Goal: Information Seeking & Learning: Learn about a topic

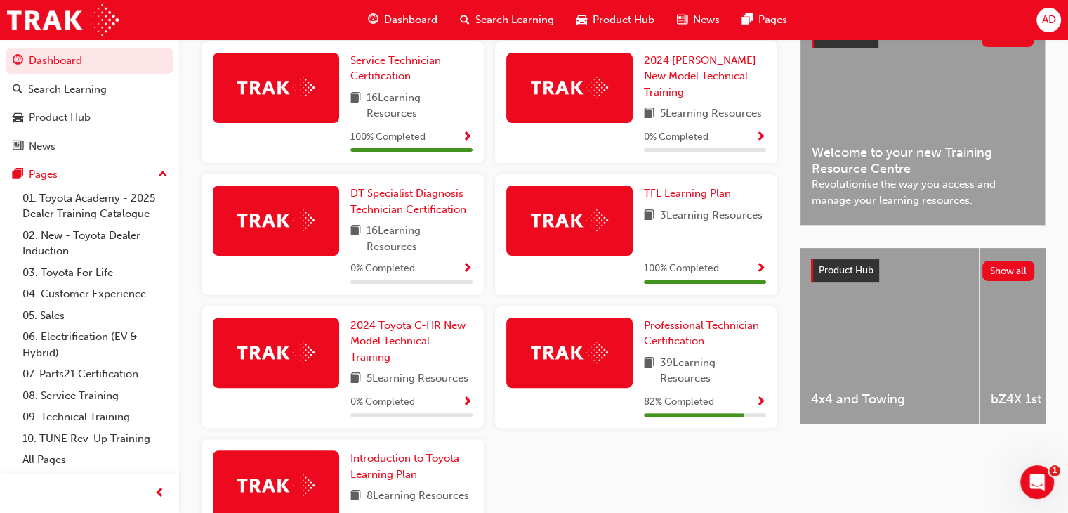
scroll to position [346, 0]
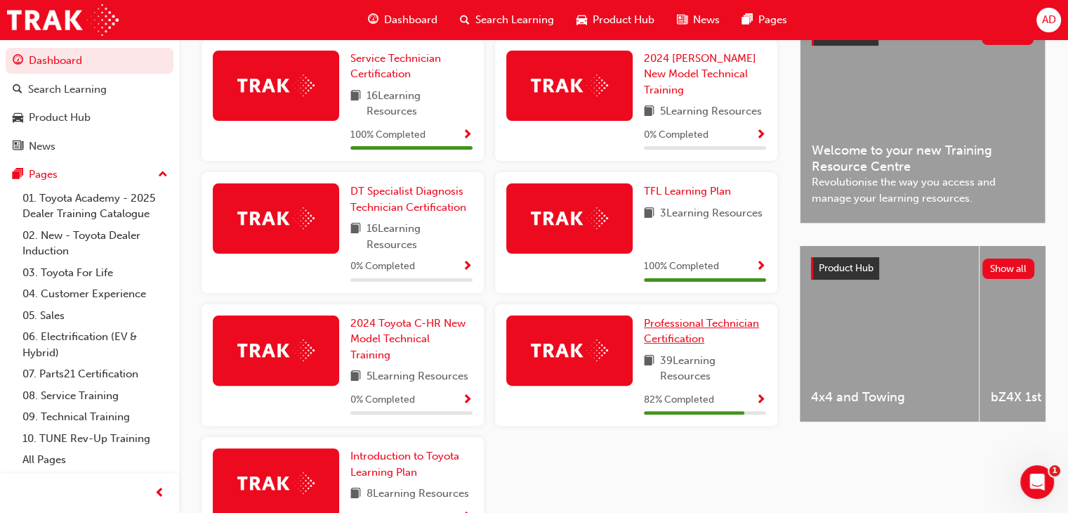
click at [681, 327] on span "Professional Technician Certification" at bounding box center [701, 331] width 115 height 29
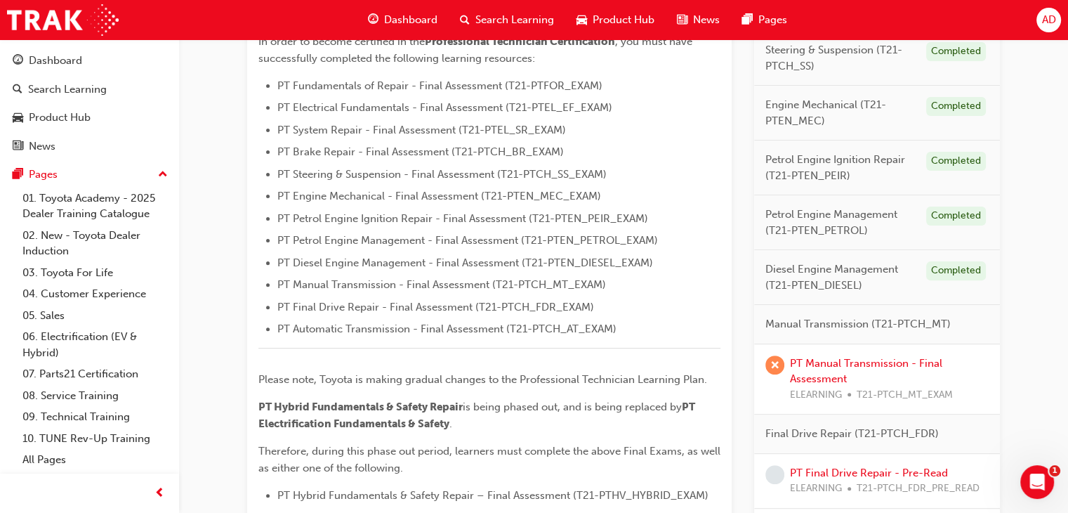
scroll to position [407, 0]
click at [860, 357] on link "PT Manual Transmission - Final Assessment" at bounding box center [866, 369] width 152 height 29
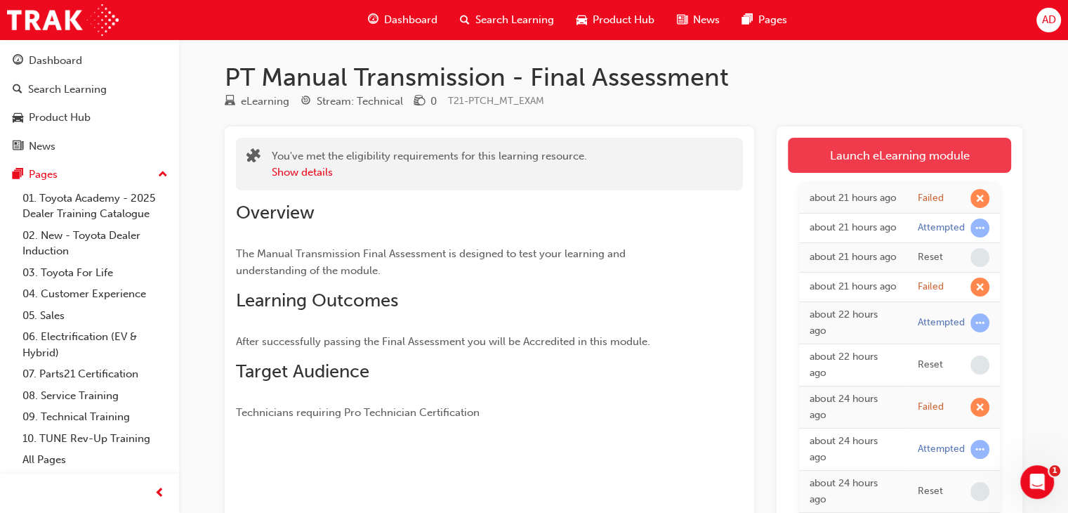
click at [896, 159] on link "Launch eLearning module" at bounding box center [899, 155] width 223 height 35
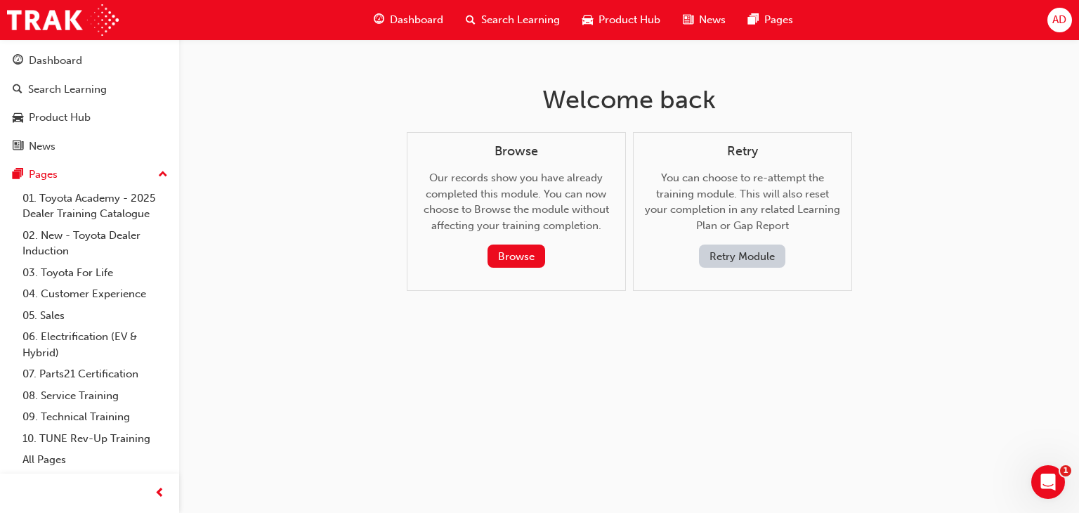
click at [760, 259] on button "Retry Module" at bounding box center [742, 255] width 86 height 23
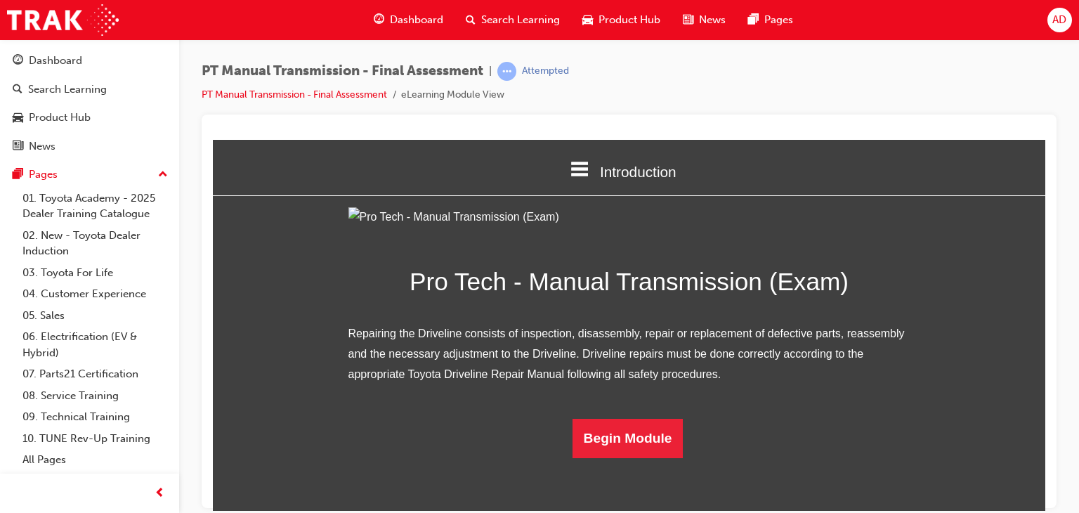
scroll to position [103, 0]
click at [638, 457] on button "Begin Module" at bounding box center [628, 437] width 111 height 39
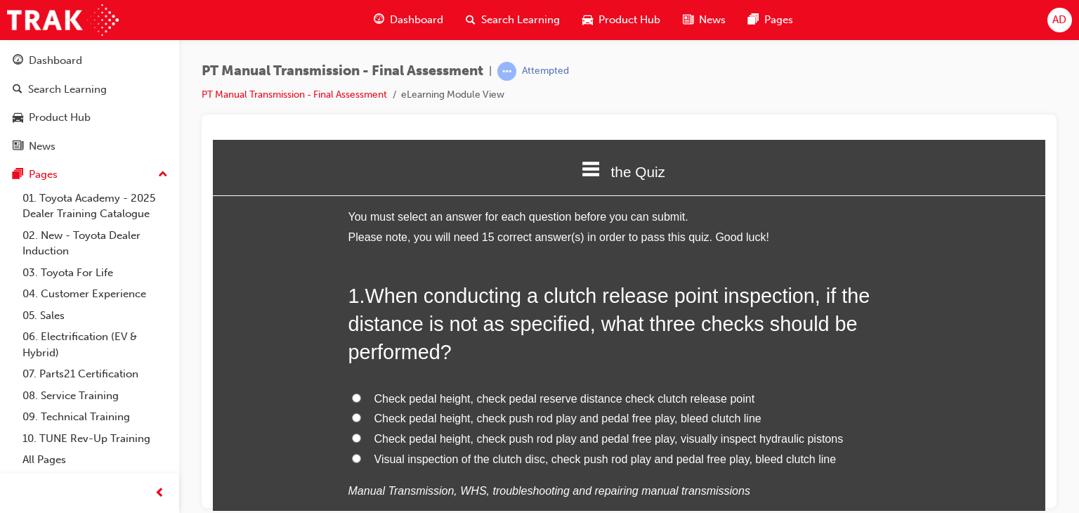
click at [352, 400] on input "Check pedal height, check pedal reserve distance check clutch release point" at bounding box center [356, 397] width 9 height 9
radio input "true"
click at [352, 436] on input "Check pedal height, check push rod play and pedal free play, visually inspect h…" at bounding box center [356, 437] width 9 height 9
radio input "true"
click at [352, 454] on input "Visual inspection of the clutch disc, check push rod play and pedal free play, …" at bounding box center [356, 457] width 9 height 9
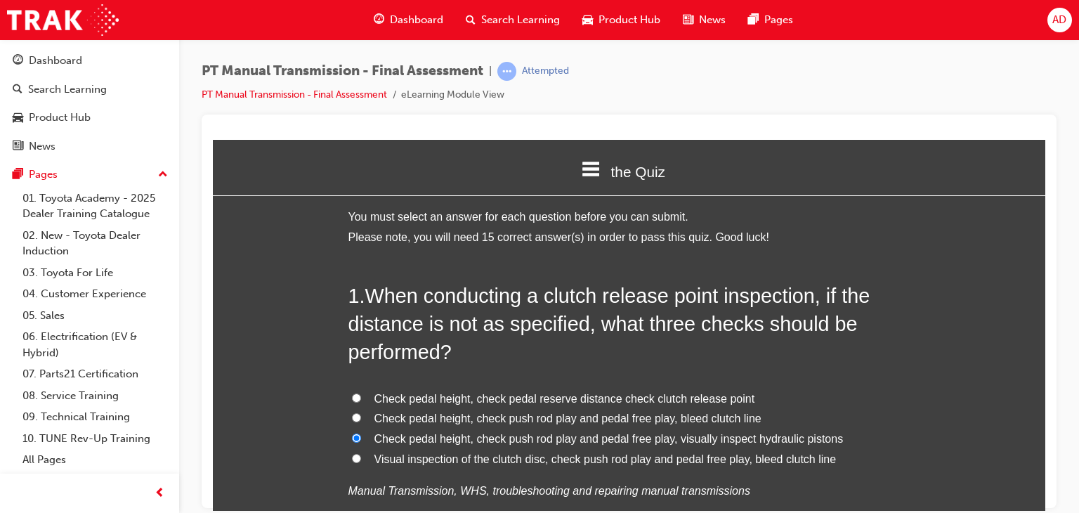
radio input "true"
click at [511, 417] on span "Check pedal height, check push rod play and pedal free play, bleed clutch line" at bounding box center [567, 418] width 387 height 12
click at [361, 417] on input "Check pedal height, check push rod play and pedal free play, bleed clutch line" at bounding box center [356, 416] width 9 height 9
radio input "true"
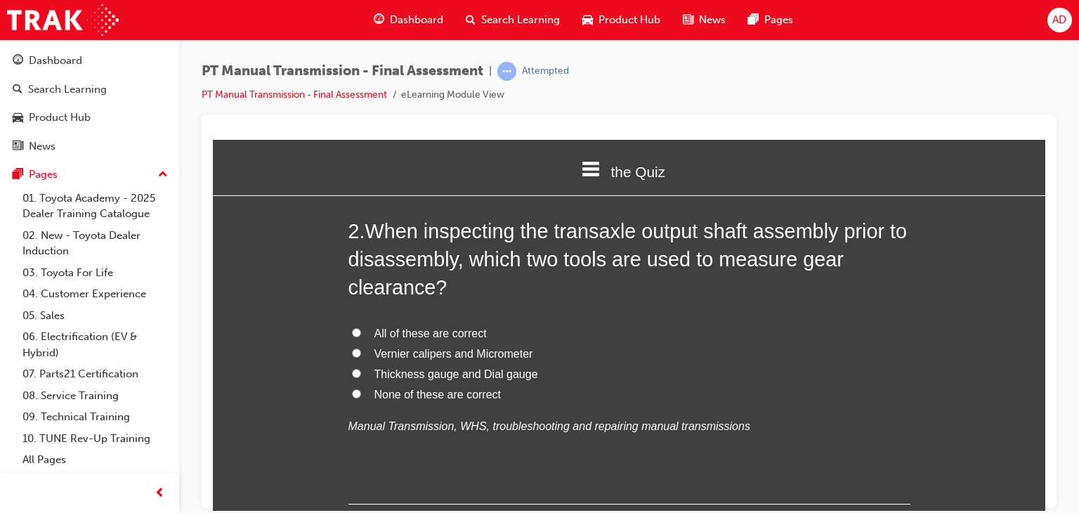
scroll to position [421, 0]
click at [402, 372] on span "Thickness gauge and Dial gauge" at bounding box center [456, 372] width 164 height 12
click at [361, 372] on input "Thickness gauge and Dial gauge" at bounding box center [356, 371] width 9 height 9
radio input "true"
click at [410, 397] on span "None of these are correct" at bounding box center [437, 392] width 127 height 12
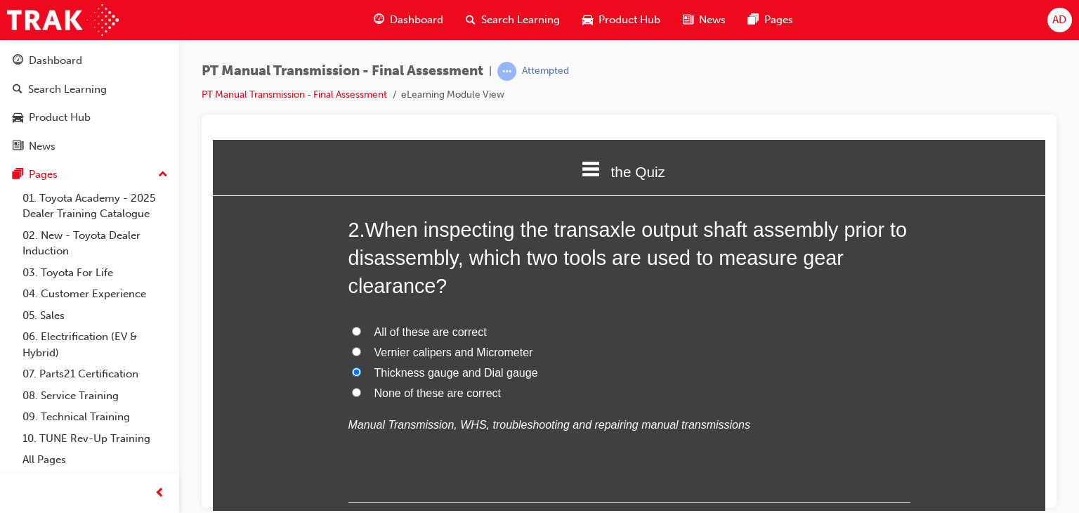
click at [361, 396] on input "None of these are correct" at bounding box center [356, 391] width 9 height 9
radio input "true"
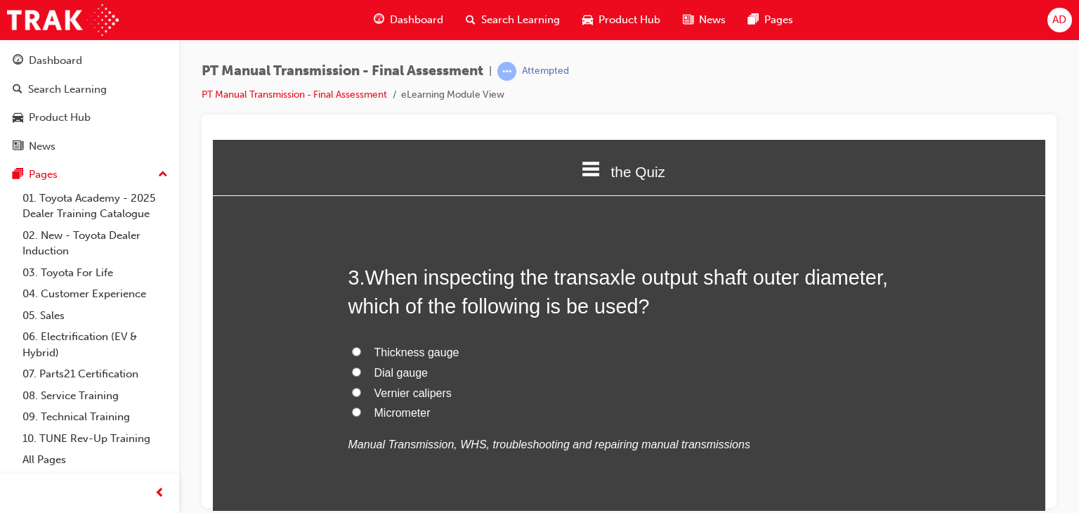
scroll to position [731, 0]
click at [352, 411] on input "Micrometer" at bounding box center [356, 409] width 9 height 9
radio input "true"
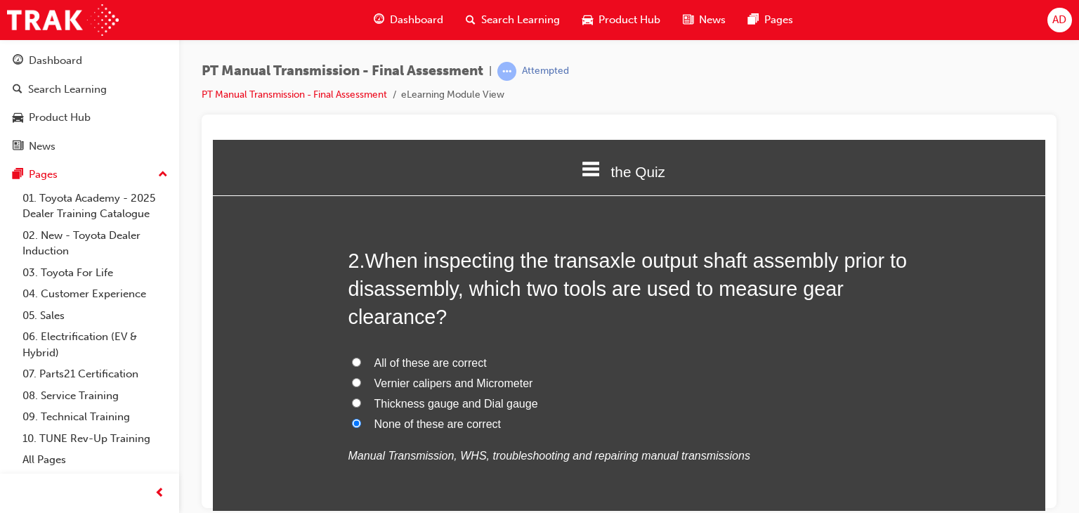
scroll to position [388, 0]
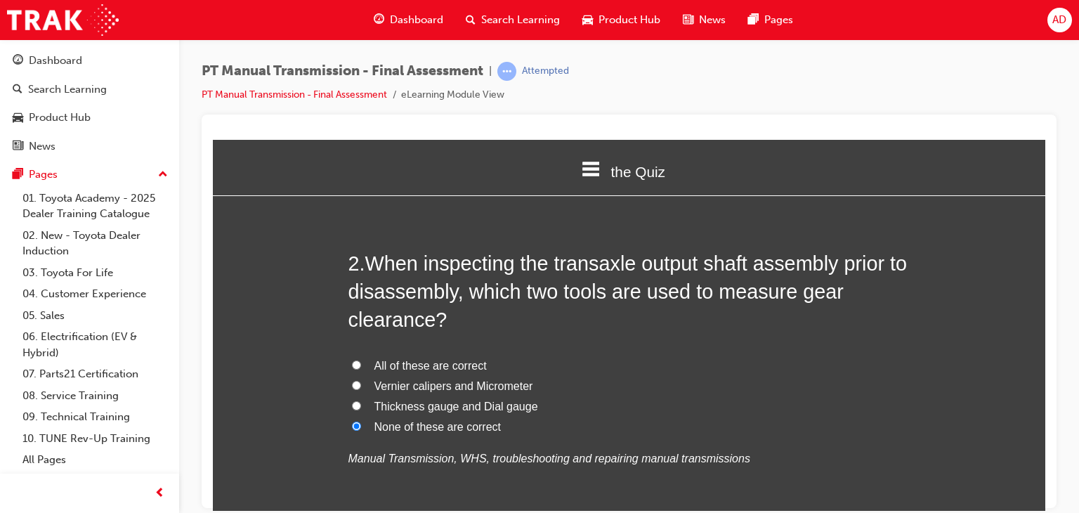
click at [352, 407] on input "Thickness gauge and Dial gauge" at bounding box center [356, 404] width 9 height 9
radio input "true"
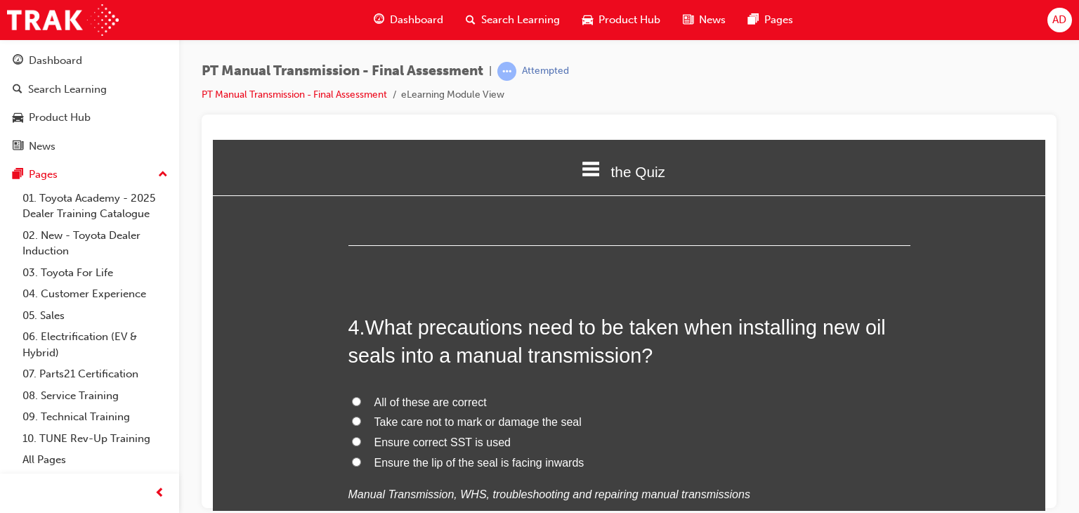
scroll to position [1034, 0]
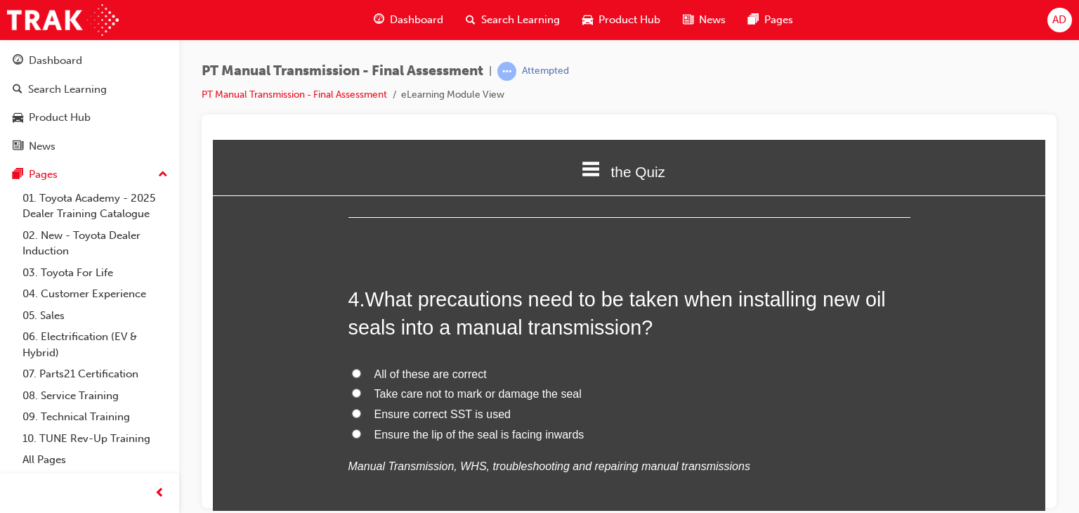
click at [352, 374] on input "All of these are correct" at bounding box center [356, 372] width 9 height 9
radio input "true"
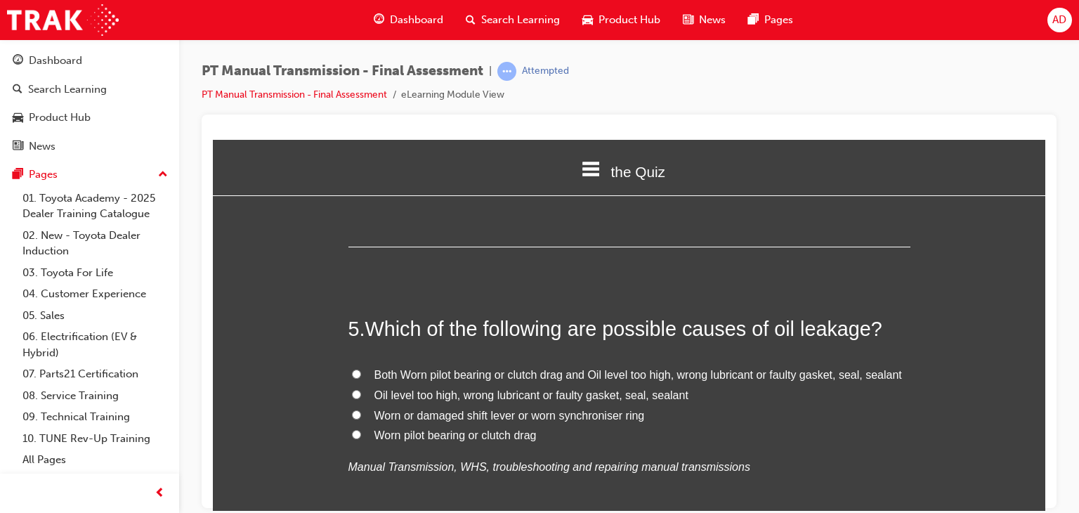
scroll to position [1343, 0]
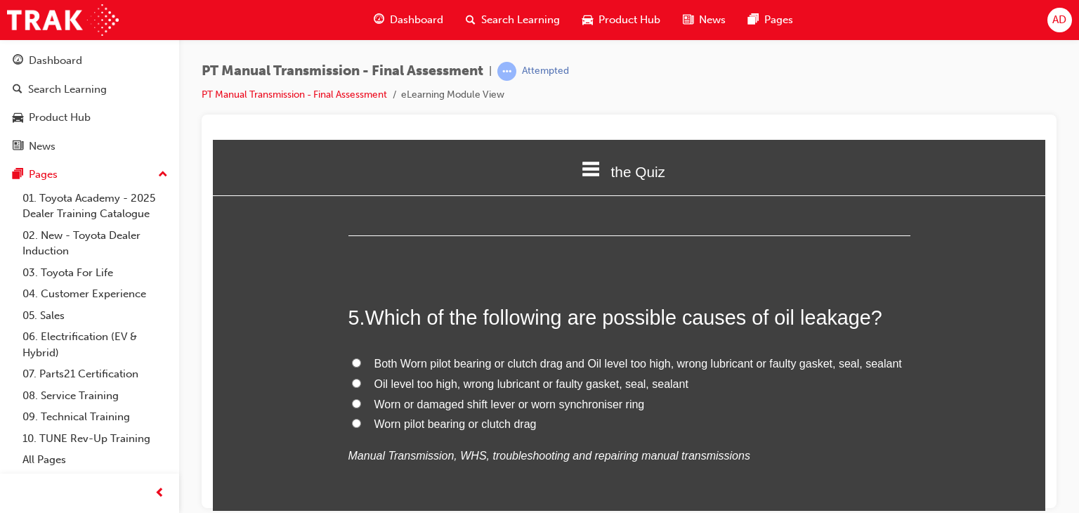
click at [352, 381] on input "Oil level too high, wrong lubricant or faulty gasket, seal, sealant" at bounding box center [356, 382] width 9 height 9
radio input "true"
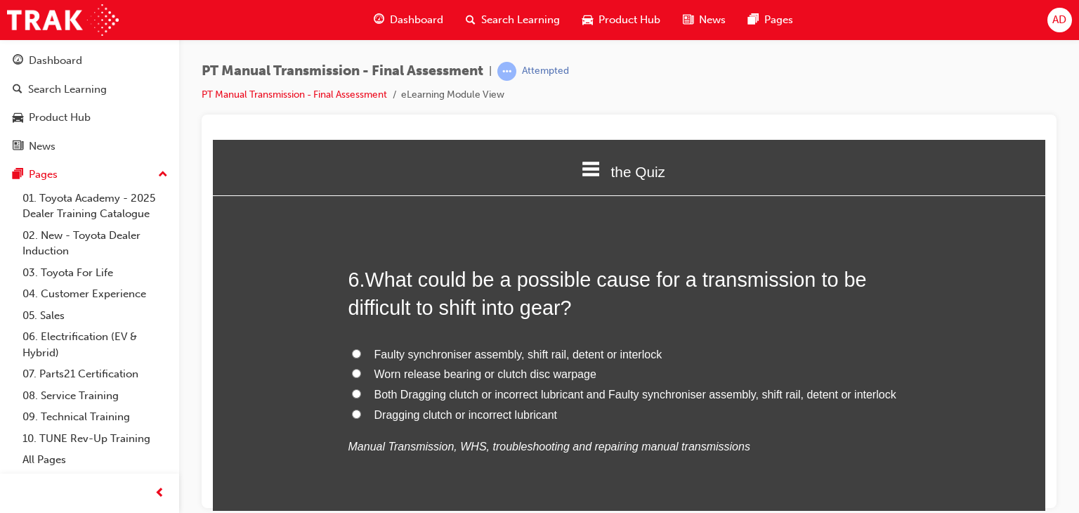
scroll to position [1680, 0]
click at [352, 350] on input "Faulty synchroniser assembly, shift rail, detent or interlock" at bounding box center [356, 352] width 9 height 9
radio input "true"
click at [352, 369] on input "Worn release bearing or clutch disc warpage" at bounding box center [356, 371] width 9 height 9
radio input "true"
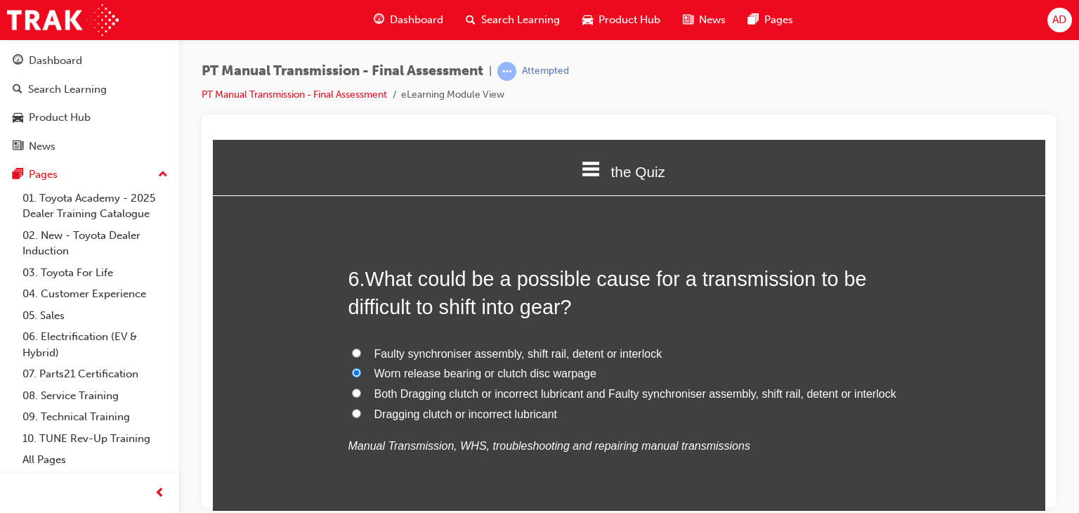
click at [352, 351] on input "Faulty synchroniser assembly, shift rail, detent or interlock" at bounding box center [356, 352] width 9 height 9
radio input "true"
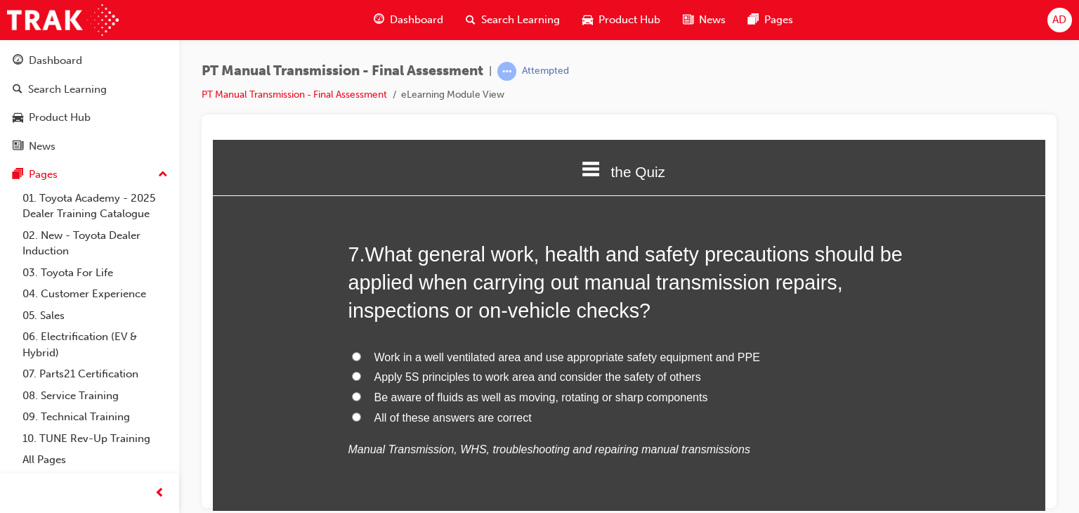
scroll to position [2046, 0]
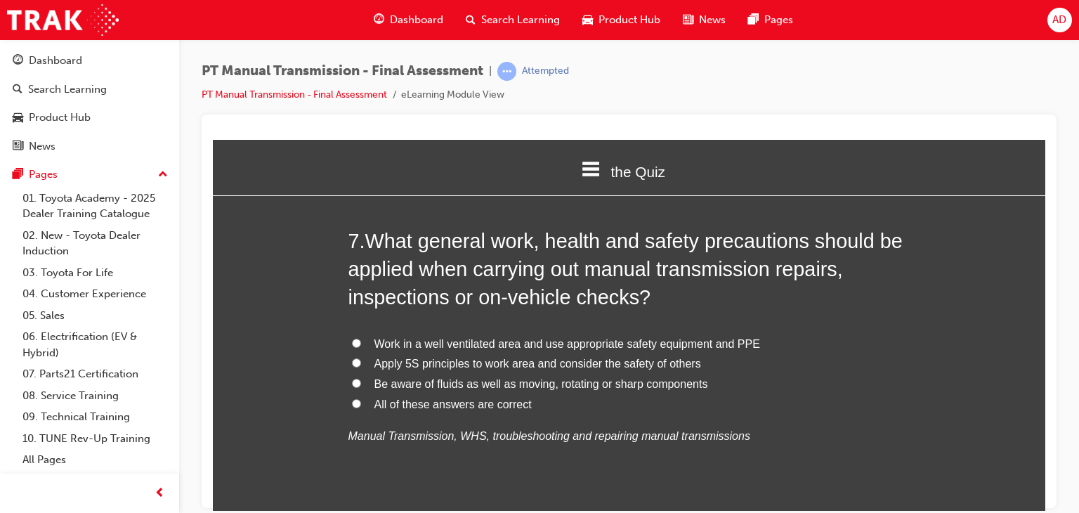
click at [392, 404] on span "All of these answers are correct" at bounding box center [452, 404] width 157 height 12
click at [361, 404] on input "All of these answers are correct" at bounding box center [356, 402] width 9 height 9
radio input "true"
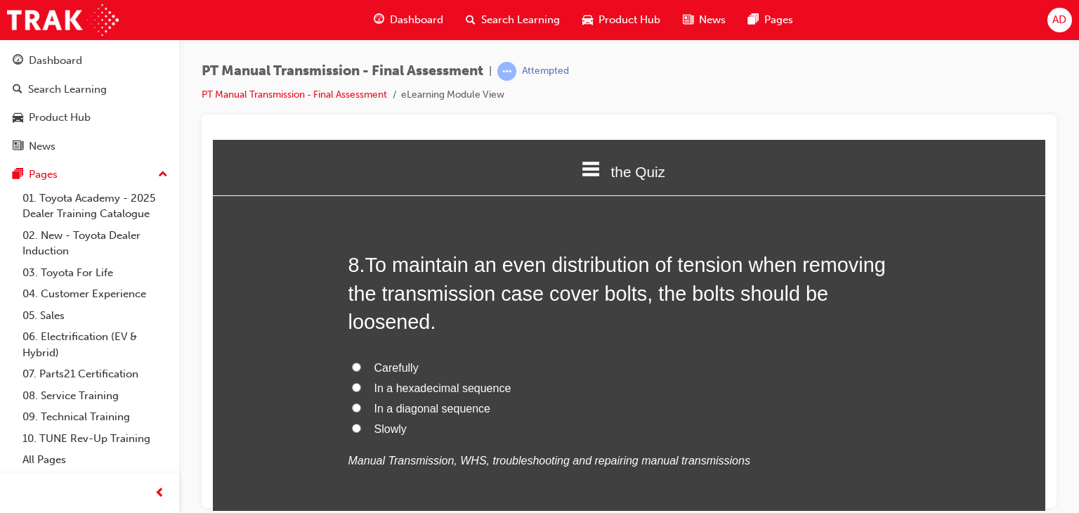
scroll to position [2383, 0]
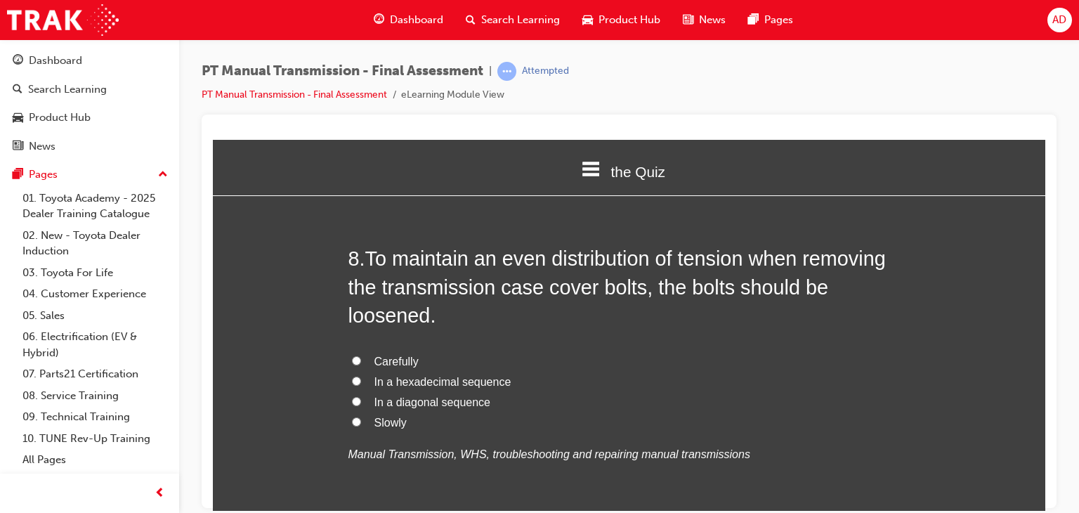
click at [393, 404] on span "In a diagonal sequence" at bounding box center [432, 401] width 116 height 12
click at [361, 404] on input "In a diagonal sequence" at bounding box center [356, 400] width 9 height 9
radio input "true"
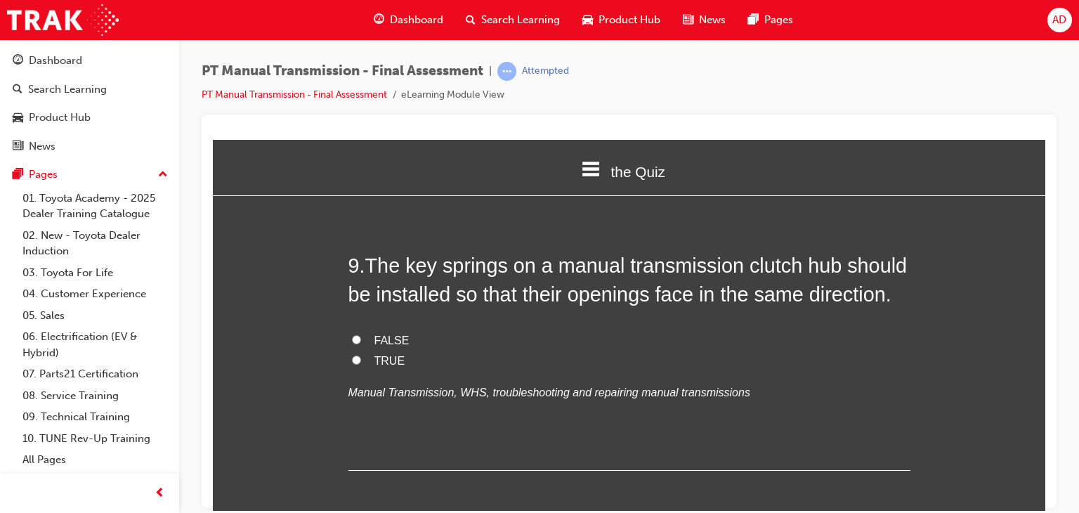
scroll to position [2748, 0]
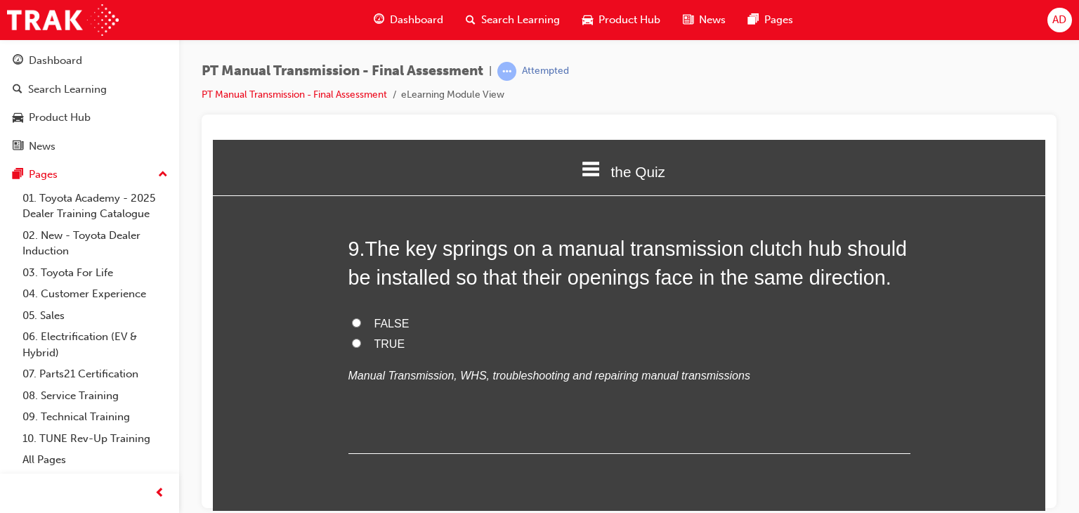
click at [353, 344] on input "TRUE" at bounding box center [356, 342] width 9 height 9
radio input "true"
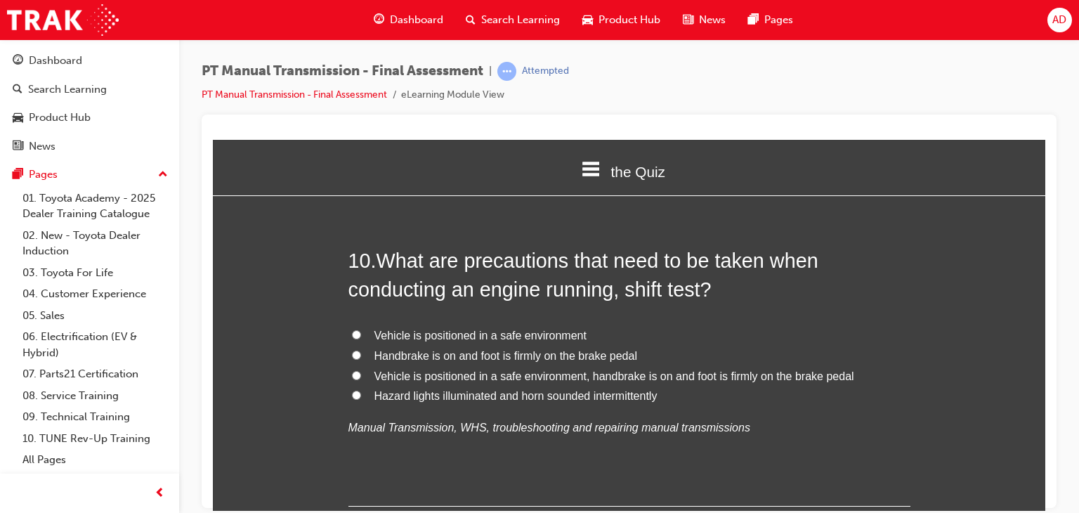
scroll to position [3029, 0]
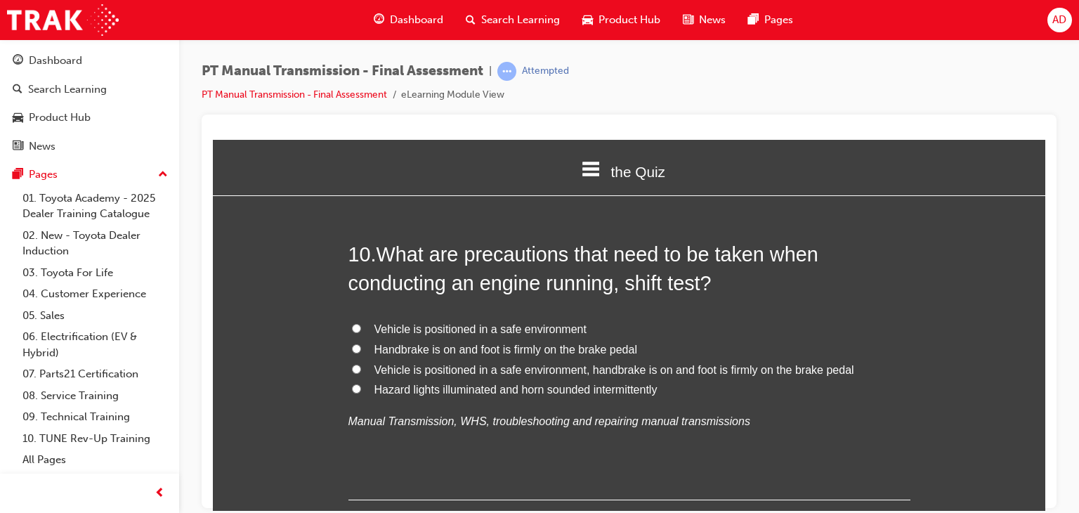
click at [353, 370] on input "Vehicle is positioned in a safe environment, handbrake is on and foot is firmly…" at bounding box center [356, 368] width 9 height 9
radio input "true"
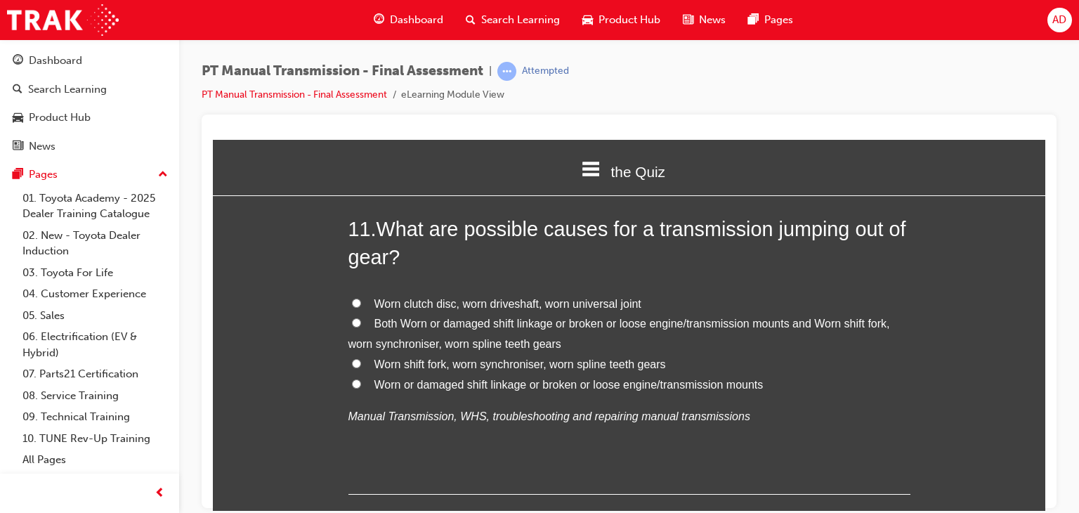
scroll to position [3394, 0]
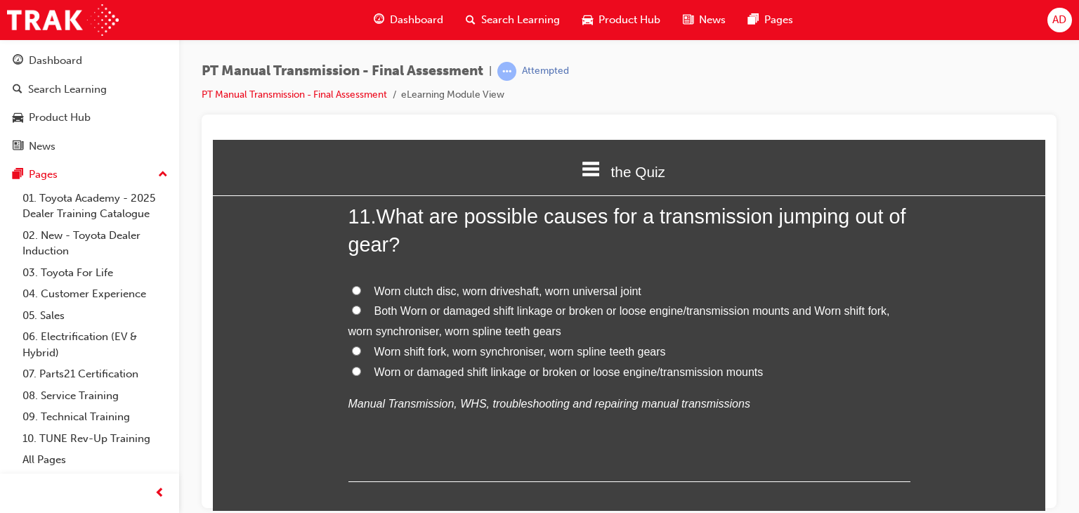
click at [353, 353] on input "Worn shift fork, worn synchroniser, worn spline teeth gears" at bounding box center [356, 350] width 9 height 9
radio input "true"
click at [386, 313] on span "Both Worn or damaged shift linkage or broken or loose engine/transmission mount…" at bounding box center [619, 320] width 542 height 32
click at [361, 313] on input "Both Worn or damaged shift linkage or broken or loose engine/transmission mount…" at bounding box center [356, 309] width 9 height 9
radio input "true"
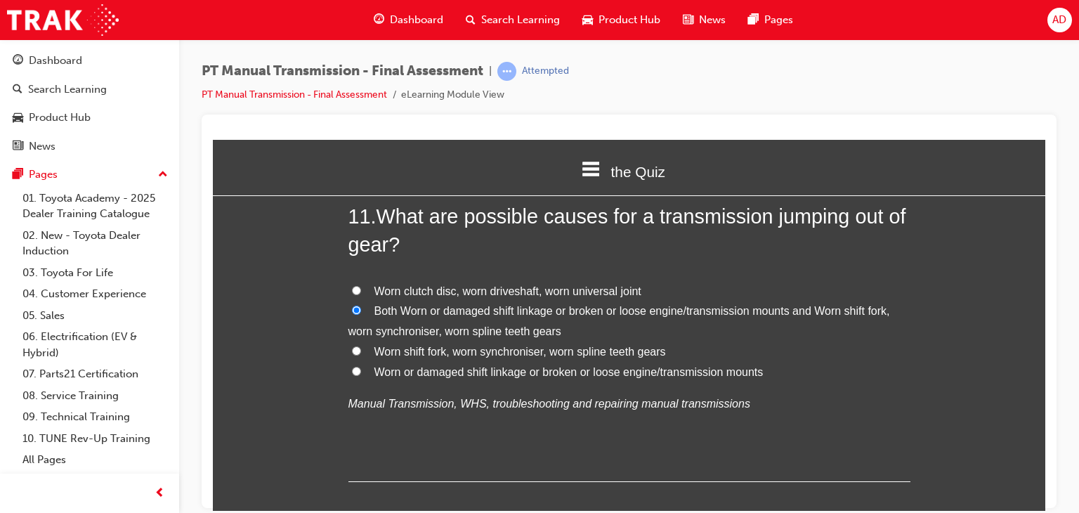
click at [402, 348] on span "Worn shift fork, worn synchroniser, worn spline teeth gears" at bounding box center [520, 351] width 292 height 12
click at [361, 348] on input "Worn shift fork, worn synchroniser, worn spline teeth gears" at bounding box center [356, 350] width 9 height 9
radio input "true"
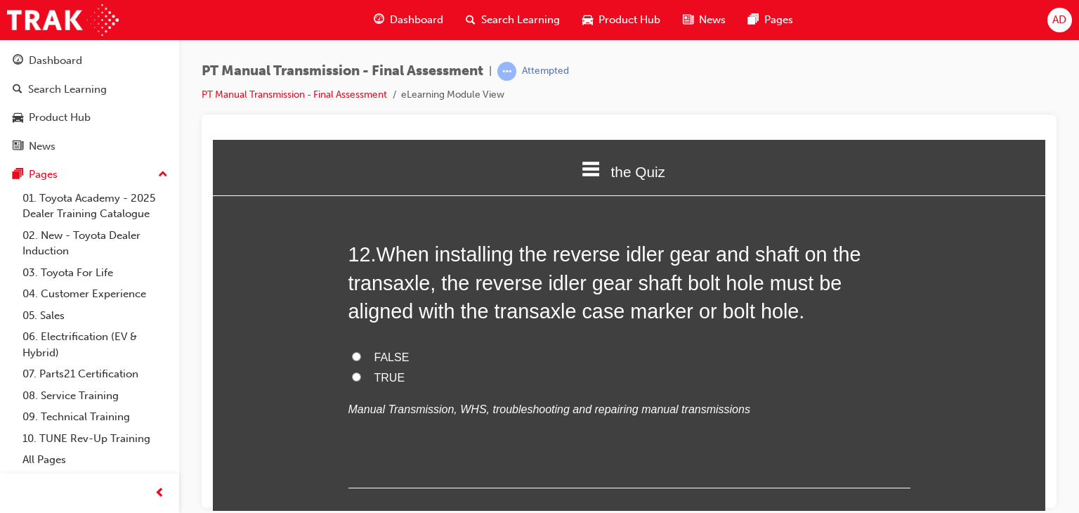
scroll to position [3703, 0]
click at [352, 355] on input "FALSE" at bounding box center [356, 355] width 9 height 9
radio input "true"
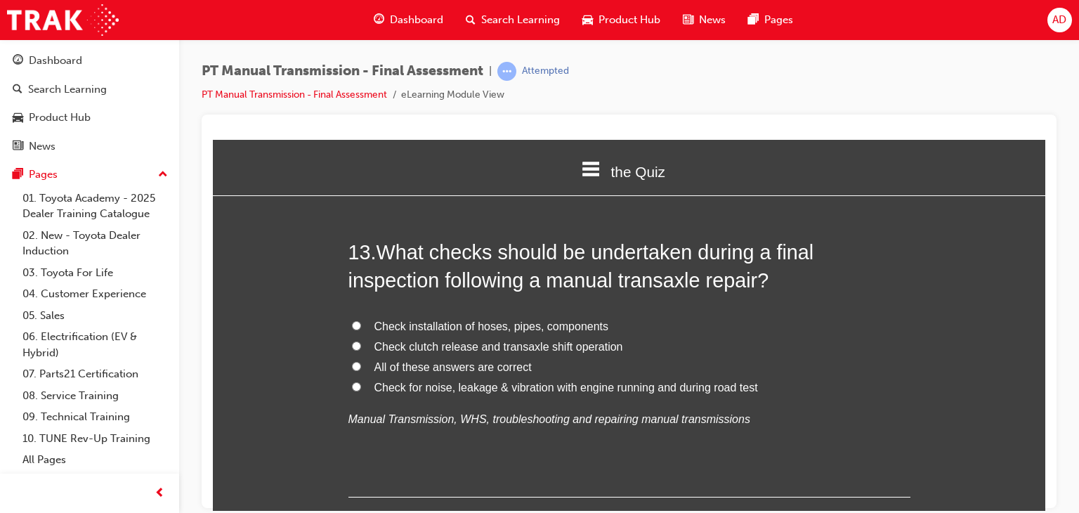
scroll to position [4041, 0]
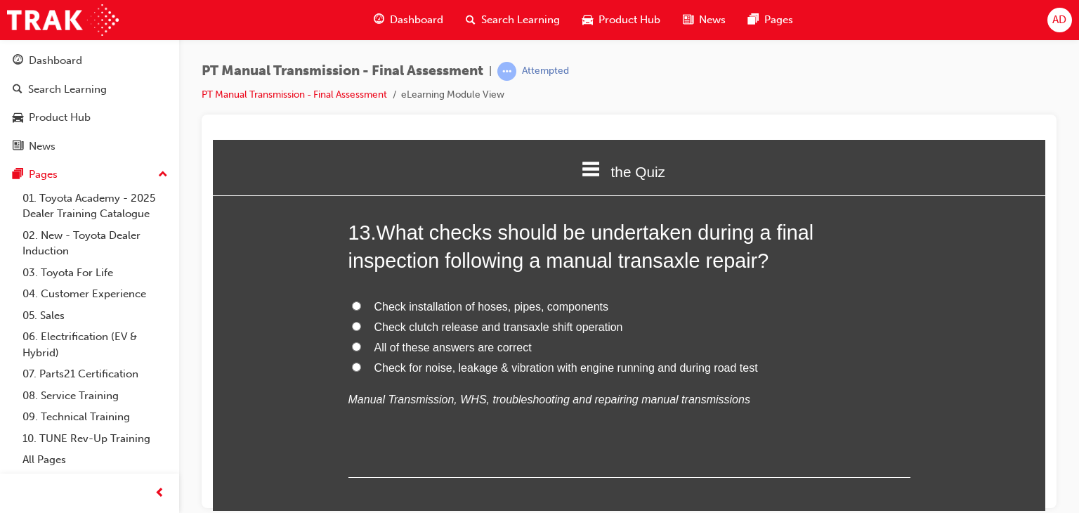
click at [352, 347] on input "All of these answers are correct" at bounding box center [356, 345] width 9 height 9
radio input "true"
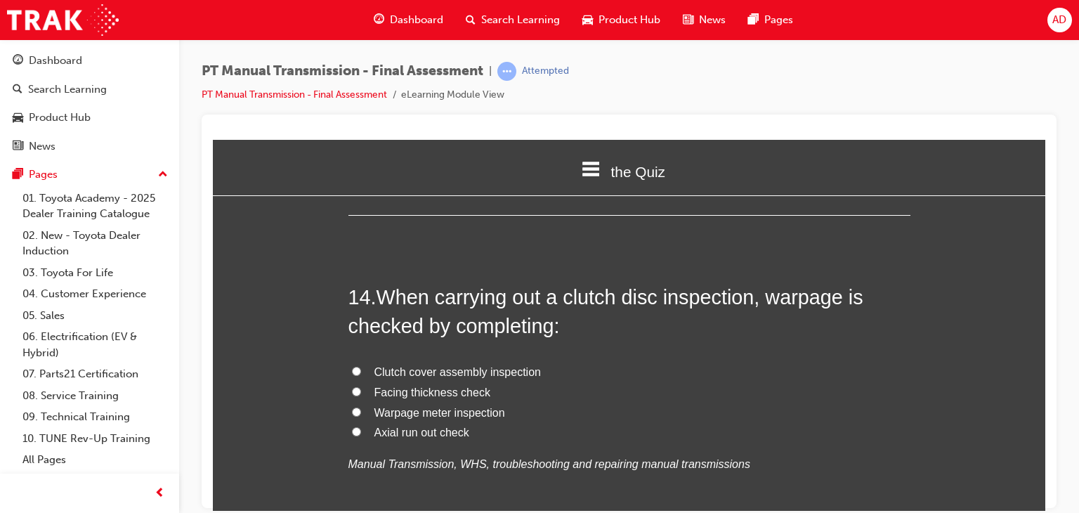
scroll to position [4322, 0]
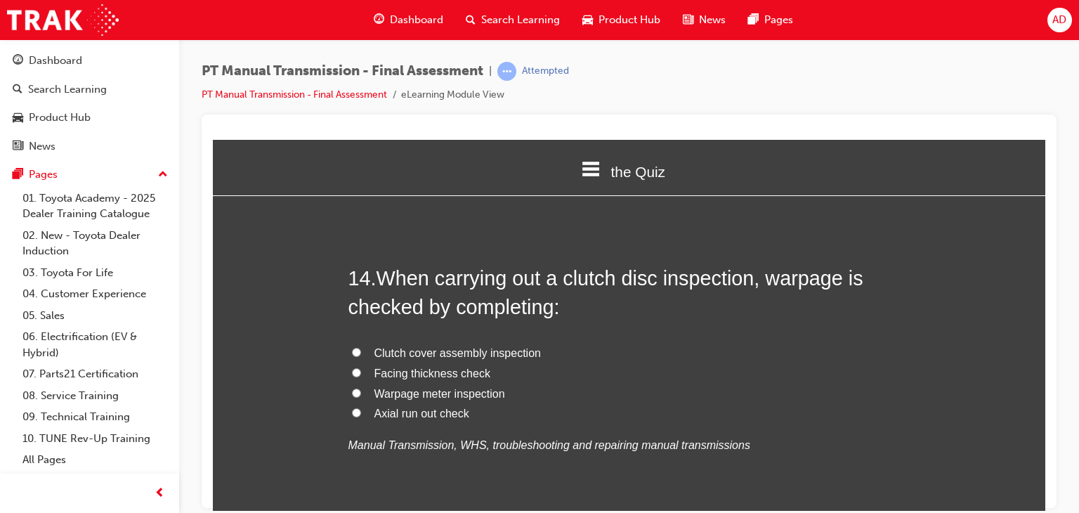
click at [352, 372] on input "Facing thickness check" at bounding box center [356, 371] width 9 height 9
radio input "true"
click at [388, 412] on span "Axial run out check" at bounding box center [421, 413] width 95 height 12
click at [361, 412] on input "Axial run out check" at bounding box center [356, 411] width 9 height 9
radio input "true"
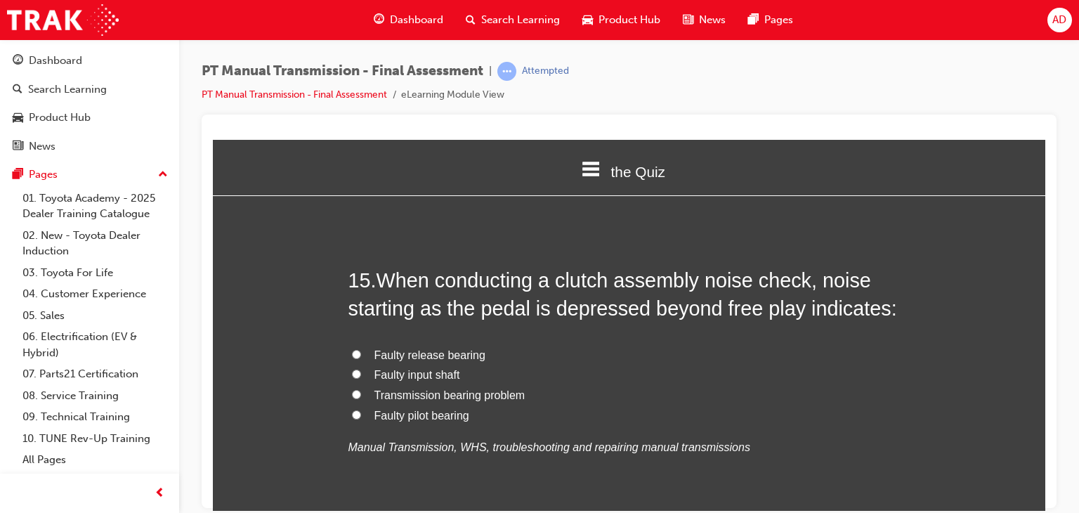
scroll to position [4659, 0]
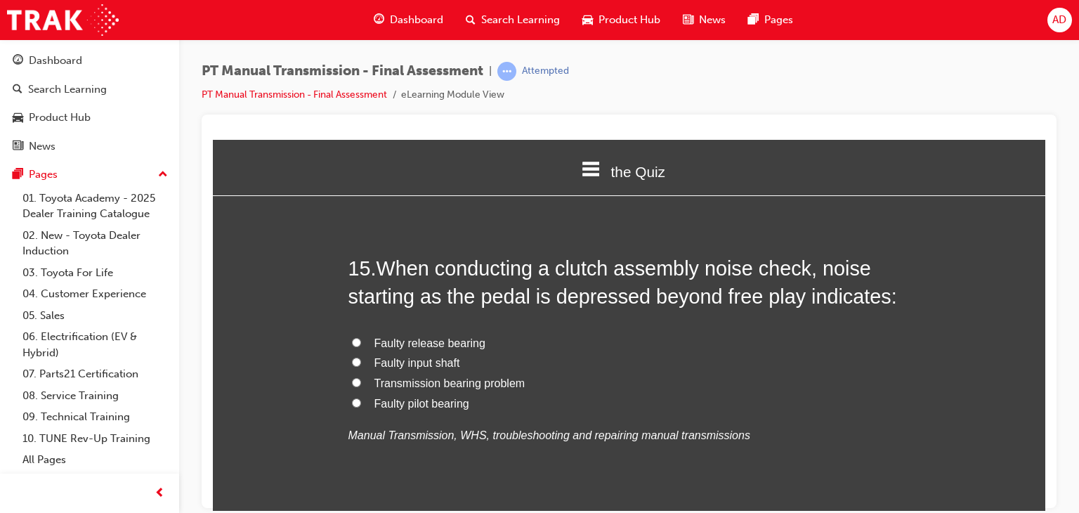
click at [352, 339] on input "Faulty release bearing" at bounding box center [356, 341] width 9 height 9
radio input "true"
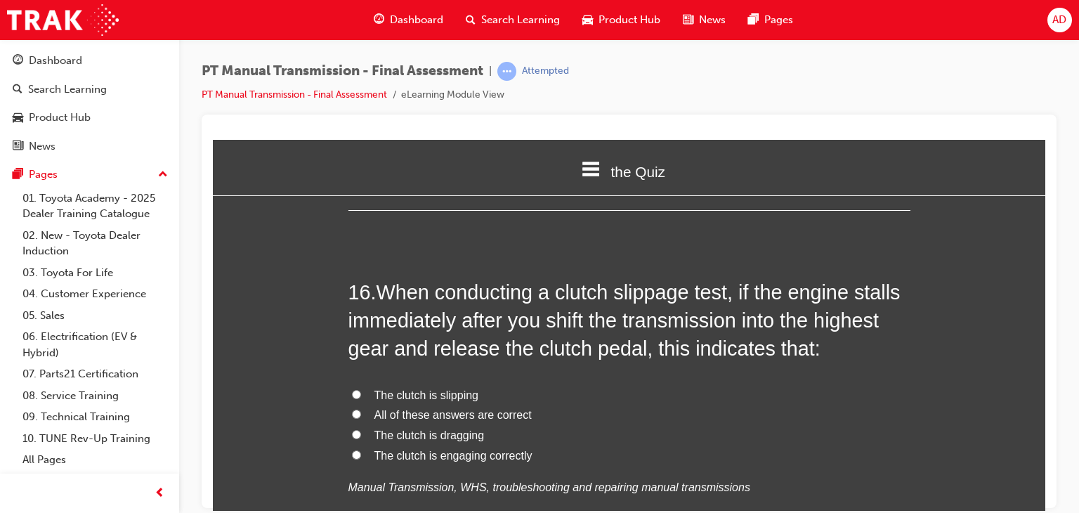
scroll to position [4968, 0]
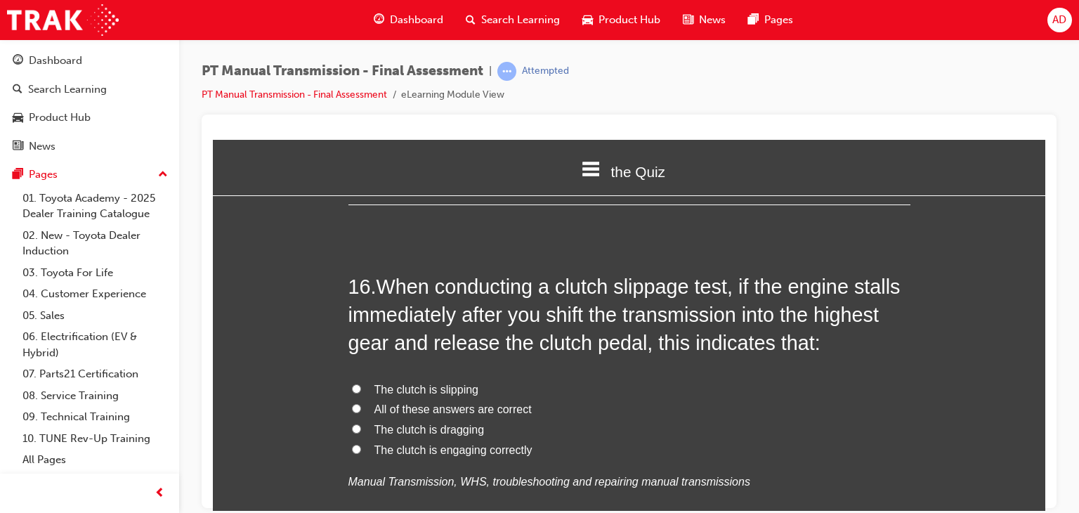
click at [352, 426] on input "The clutch is dragging" at bounding box center [356, 428] width 9 height 9
radio input "true"
click at [352, 451] on input "The clutch is engaging correctly" at bounding box center [356, 448] width 9 height 9
radio input "true"
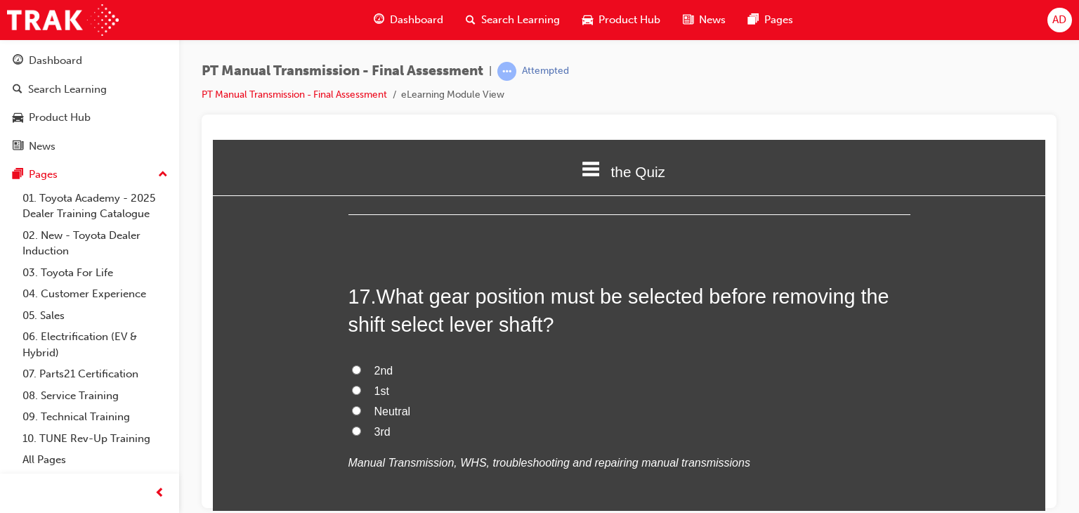
scroll to position [5333, 0]
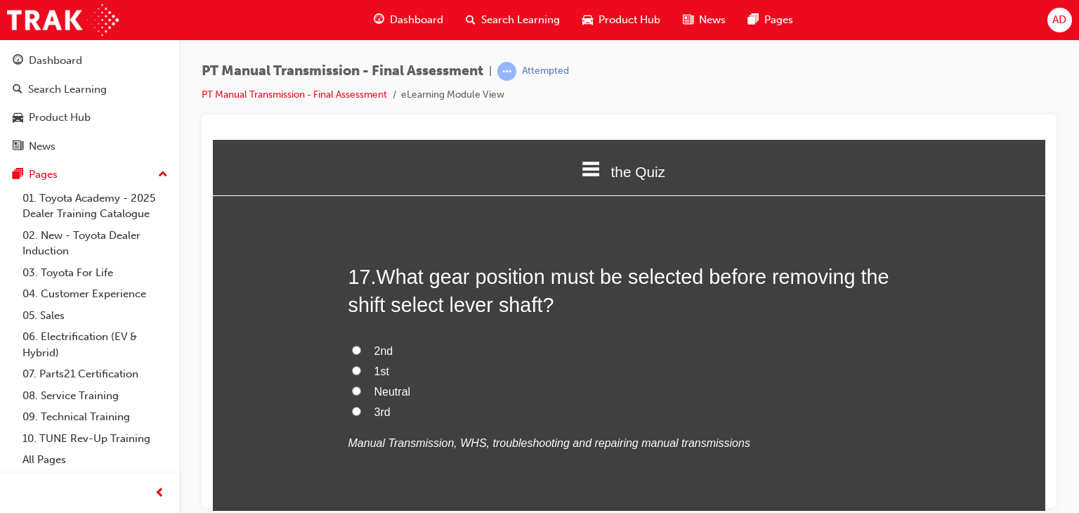
click at [382, 387] on span "Neutral" at bounding box center [392, 391] width 37 height 12
click at [361, 387] on input "Neutral" at bounding box center [356, 390] width 9 height 9
radio input "true"
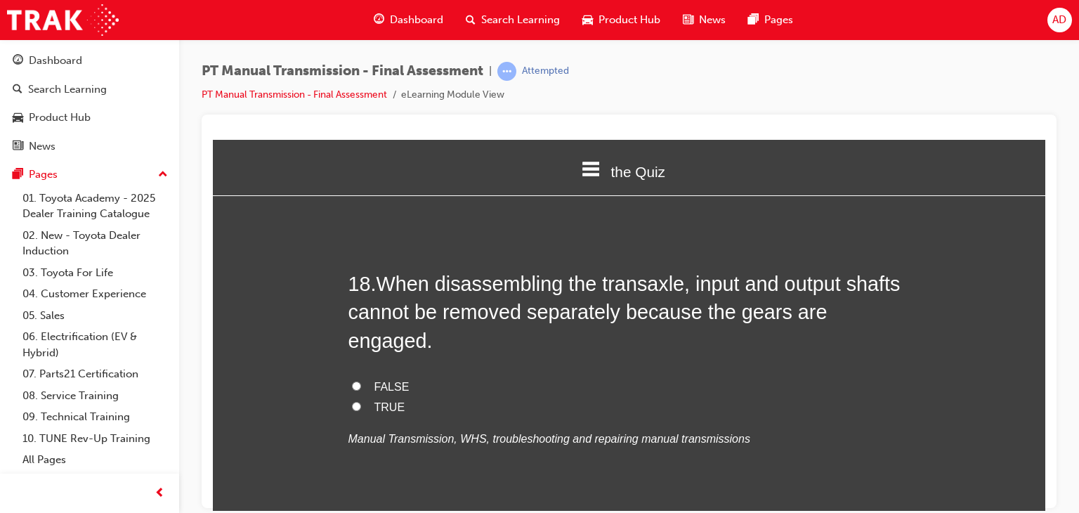
scroll to position [5670, 0]
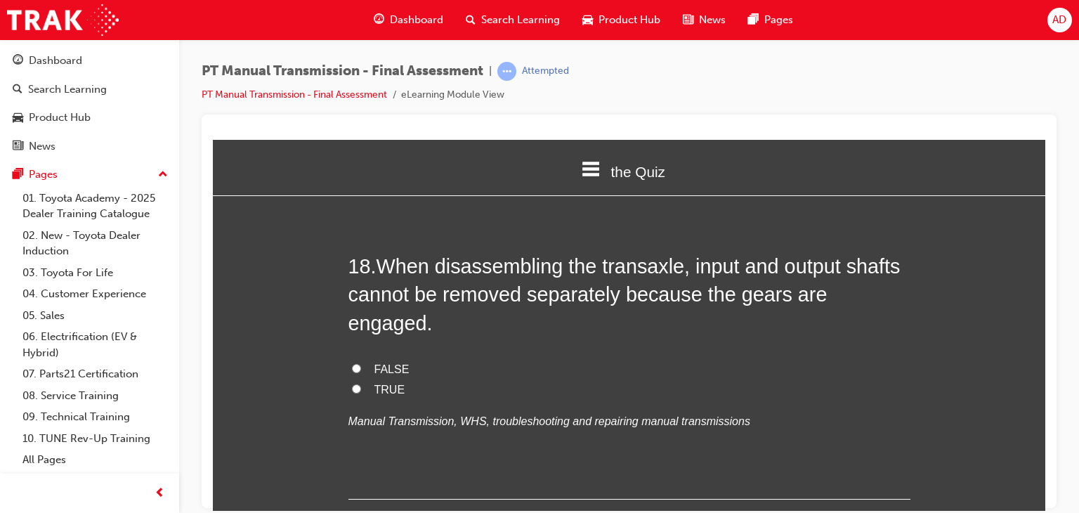
click at [353, 384] on input "TRUE" at bounding box center [356, 388] width 9 height 9
radio input "true"
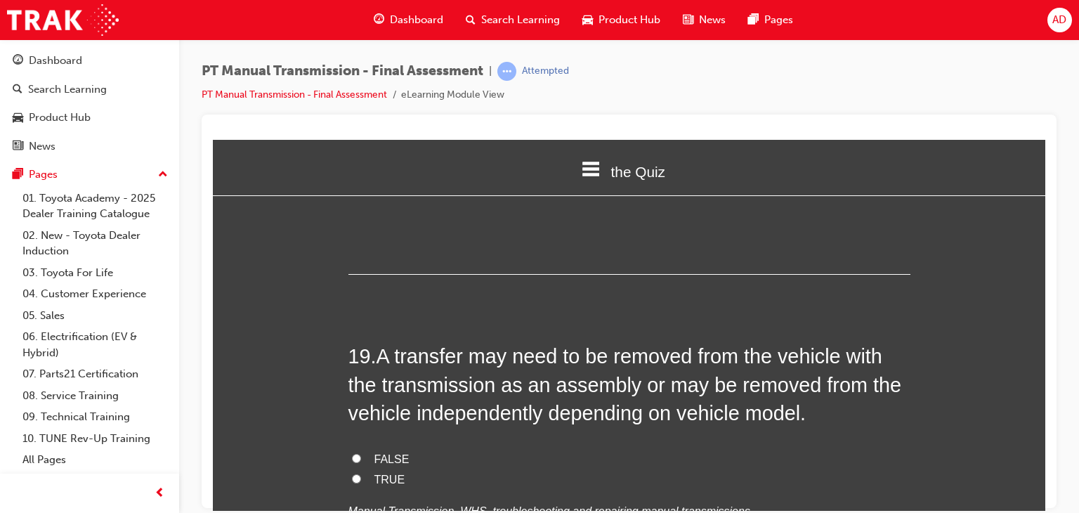
scroll to position [5895, 0]
click at [352, 473] on input "TRUE" at bounding box center [356, 477] width 9 height 9
radio input "true"
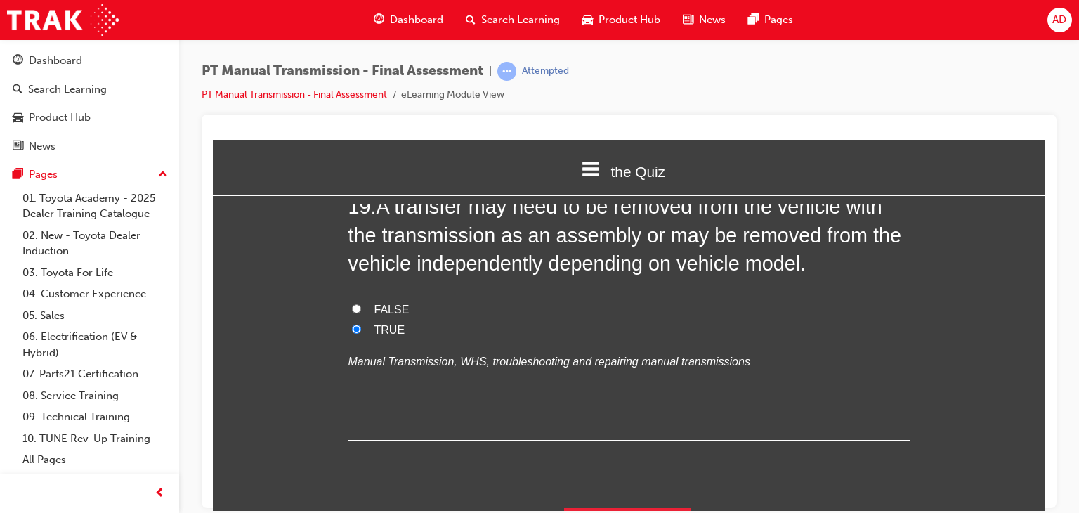
scroll to position [6050, 0]
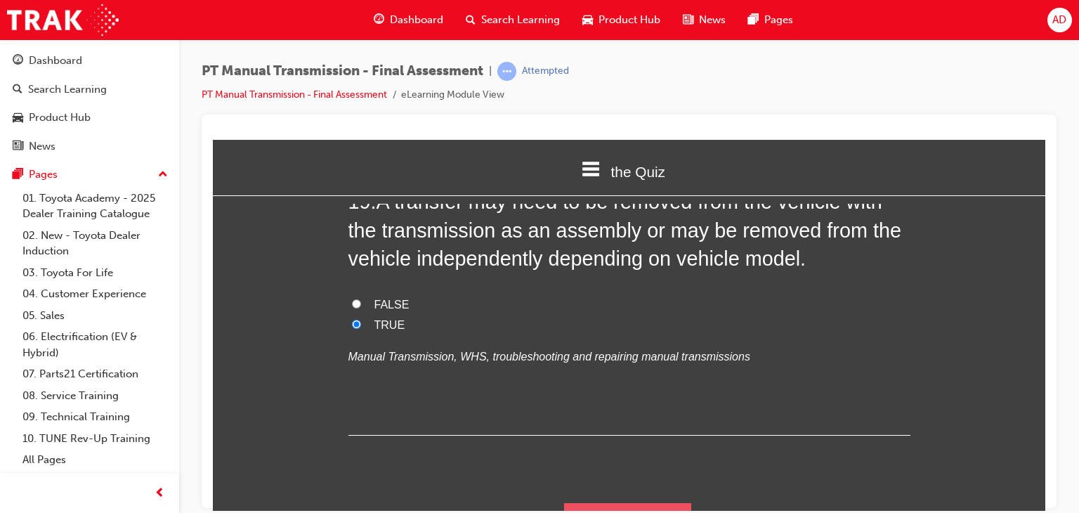
click at [629, 502] on button "Submit Answers" at bounding box center [628, 521] width 128 height 39
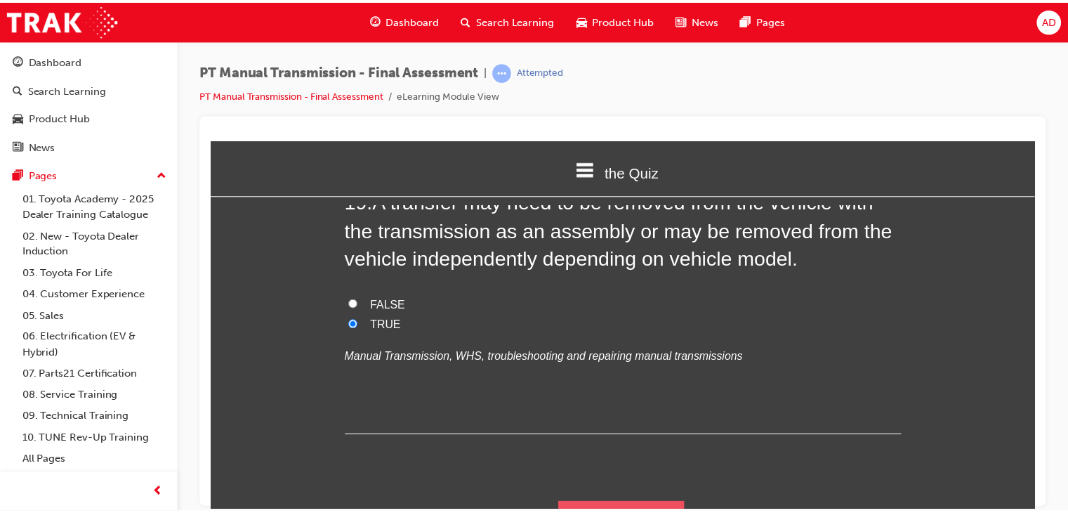
scroll to position [0, 0]
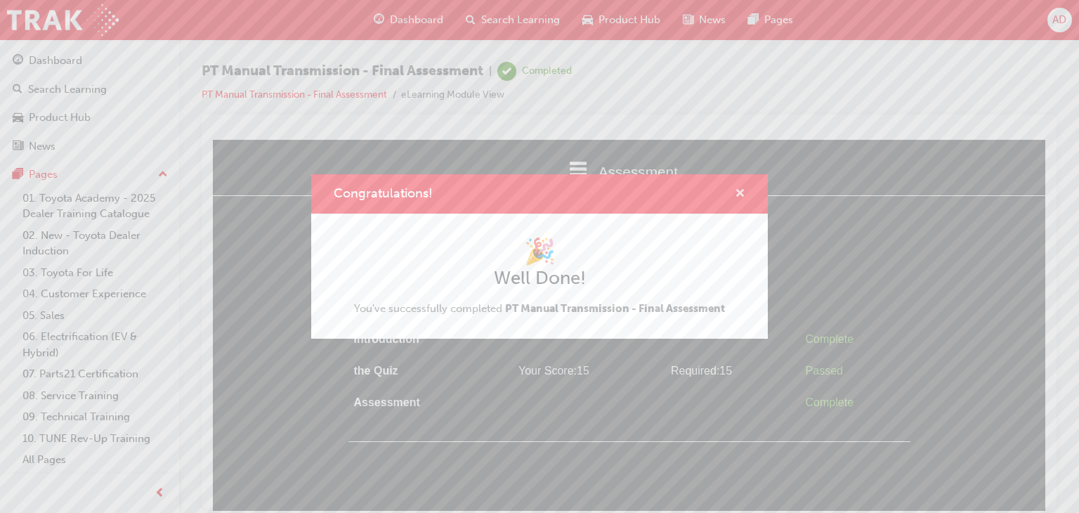
click at [739, 192] on span "cross-icon" at bounding box center [740, 194] width 11 height 13
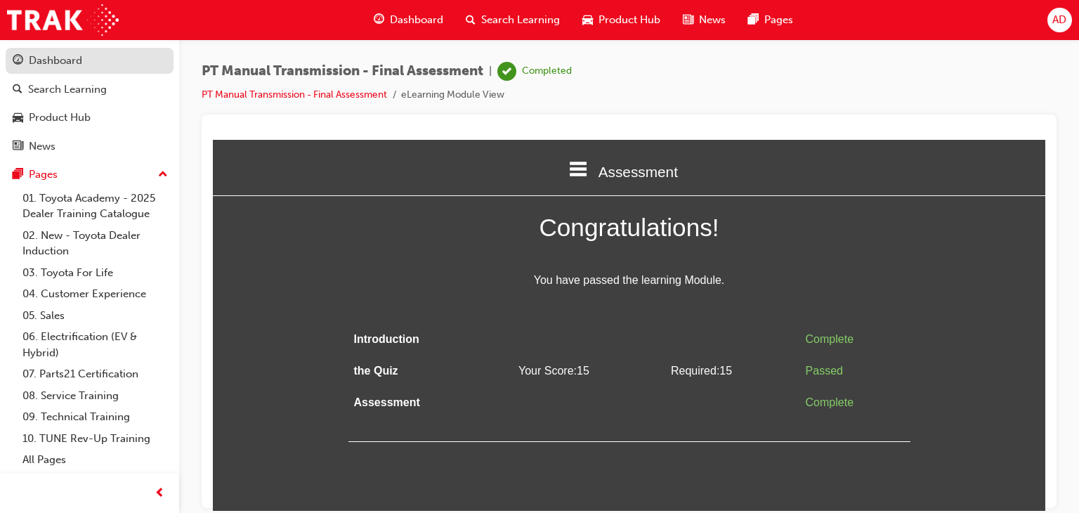
click at [62, 61] on div "Dashboard" at bounding box center [55, 61] width 53 height 16
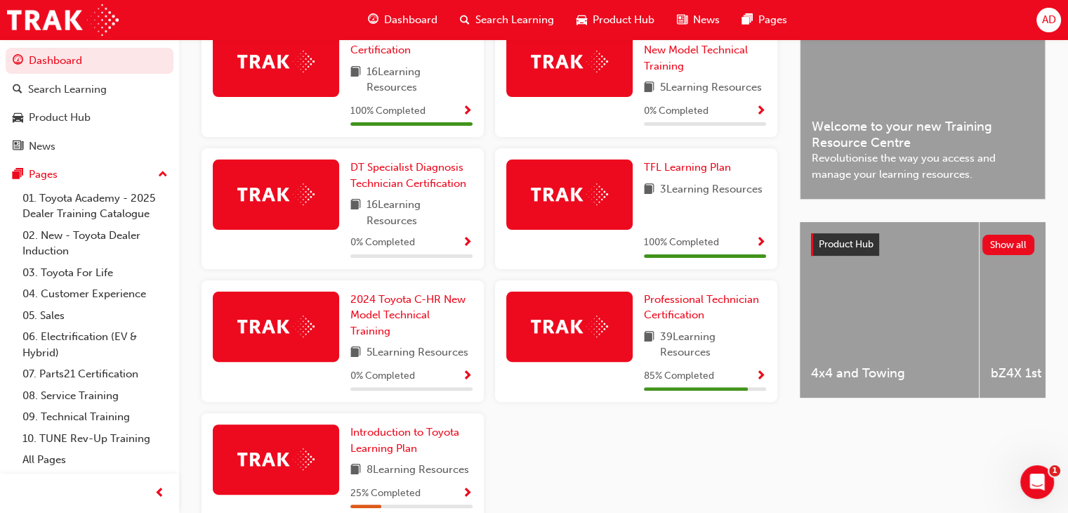
scroll to position [372, 0]
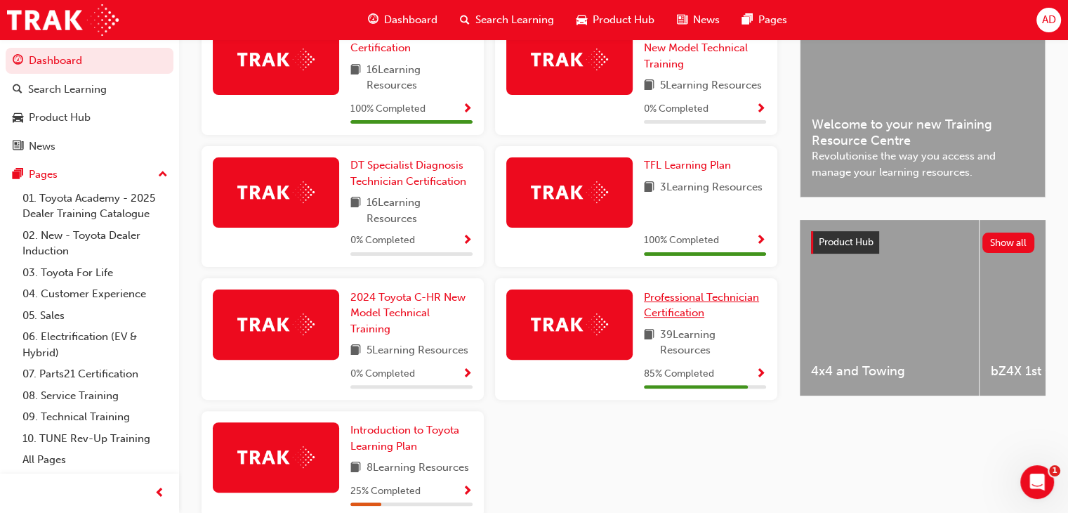
click at [663, 296] on span "Professional Technician Certification" at bounding box center [701, 305] width 115 height 29
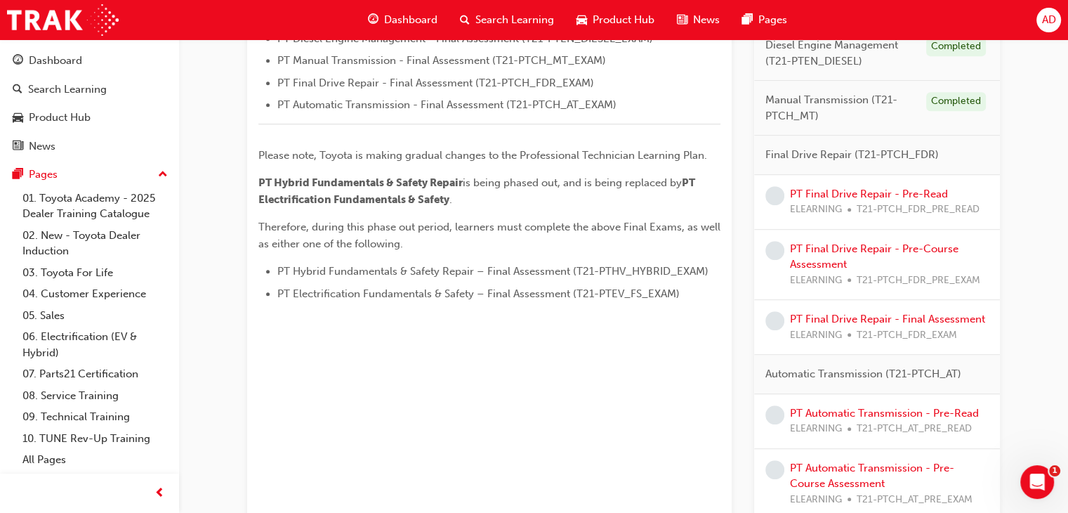
scroll to position [625, 0]
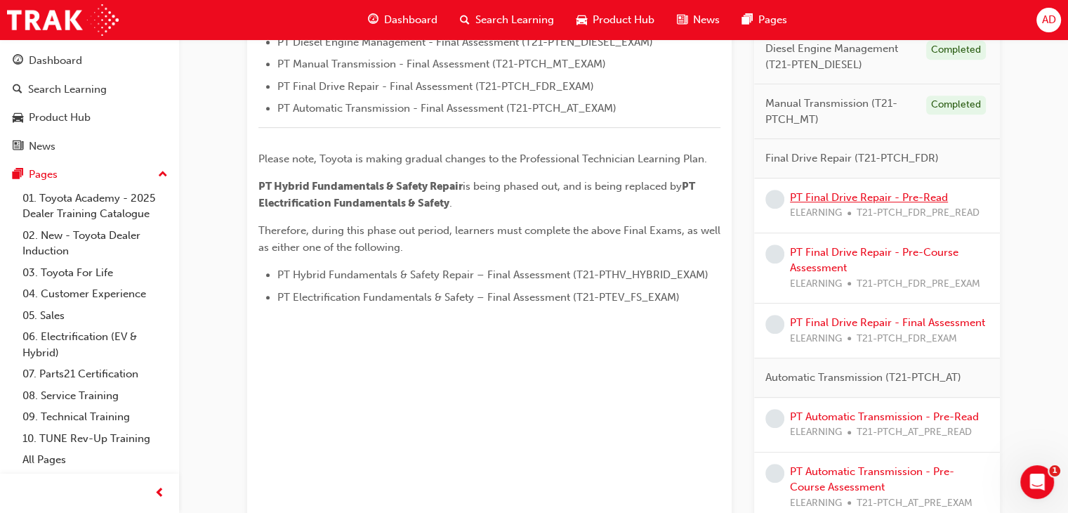
click at [823, 191] on link "PT Final Drive Repair - Pre-Read" at bounding box center [869, 197] width 158 height 13
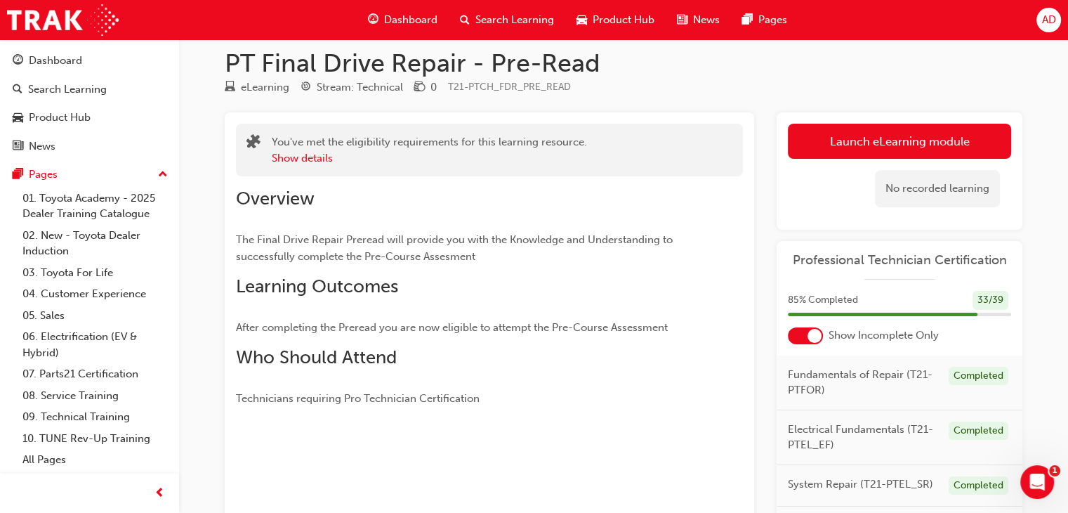
scroll to position [8, 0]
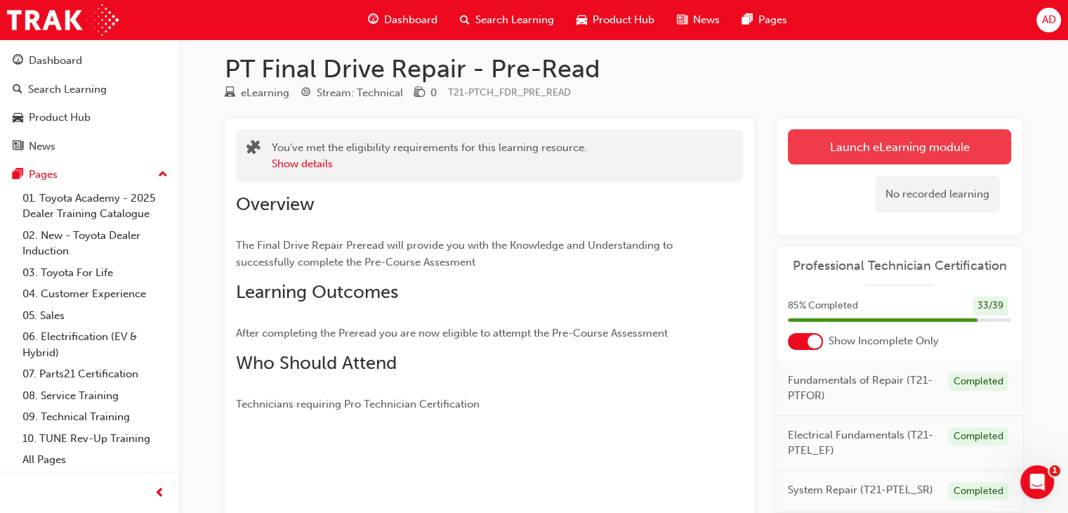
click at [936, 147] on link "Launch eLearning module" at bounding box center [899, 146] width 223 height 35
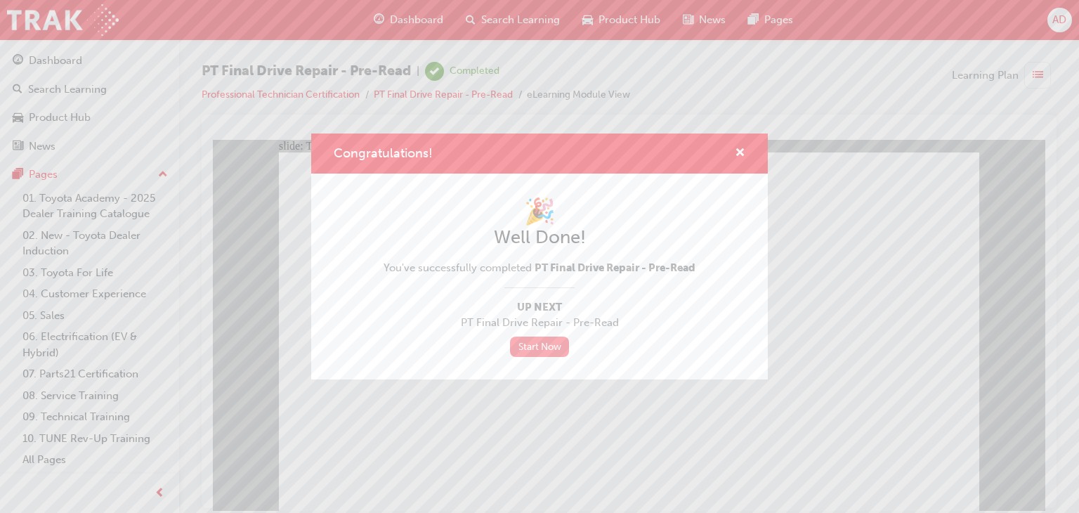
click at [548, 346] on link "Start Now" at bounding box center [539, 346] width 59 height 20
click at [739, 152] on span "cross-icon" at bounding box center [740, 154] width 11 height 13
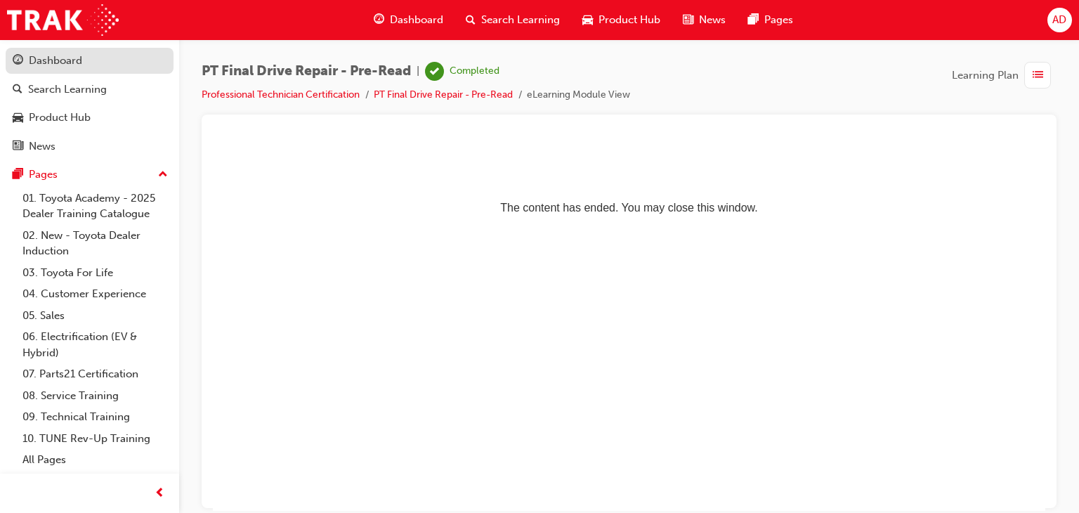
click at [52, 64] on div "Dashboard" at bounding box center [55, 61] width 53 height 16
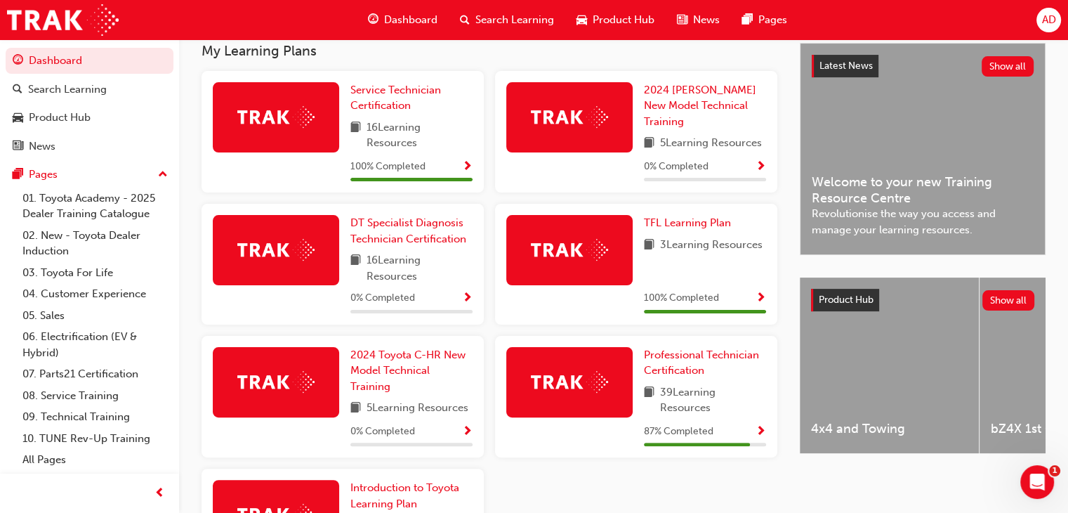
scroll to position [316, 0]
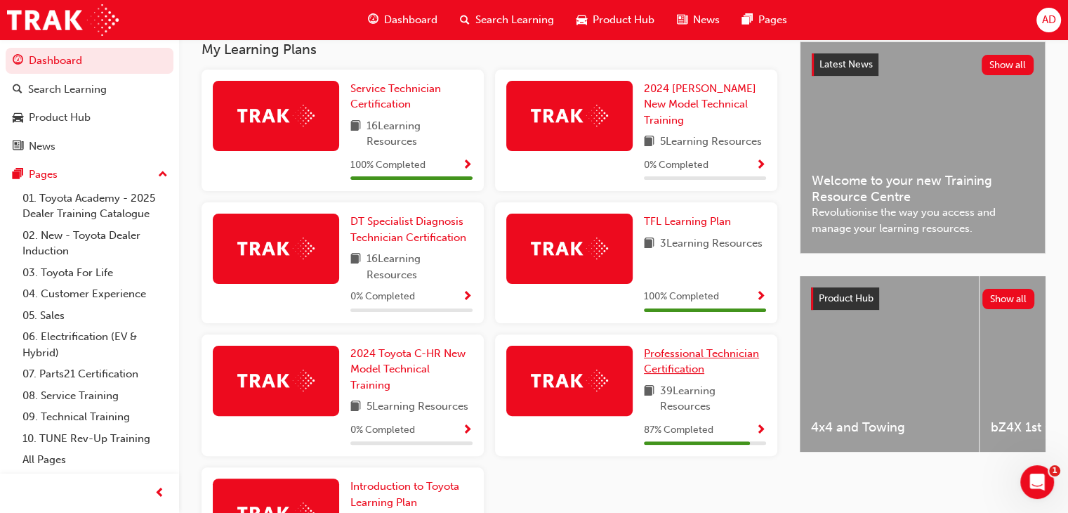
click at [672, 357] on span "Professional Technician Certification" at bounding box center [701, 361] width 115 height 29
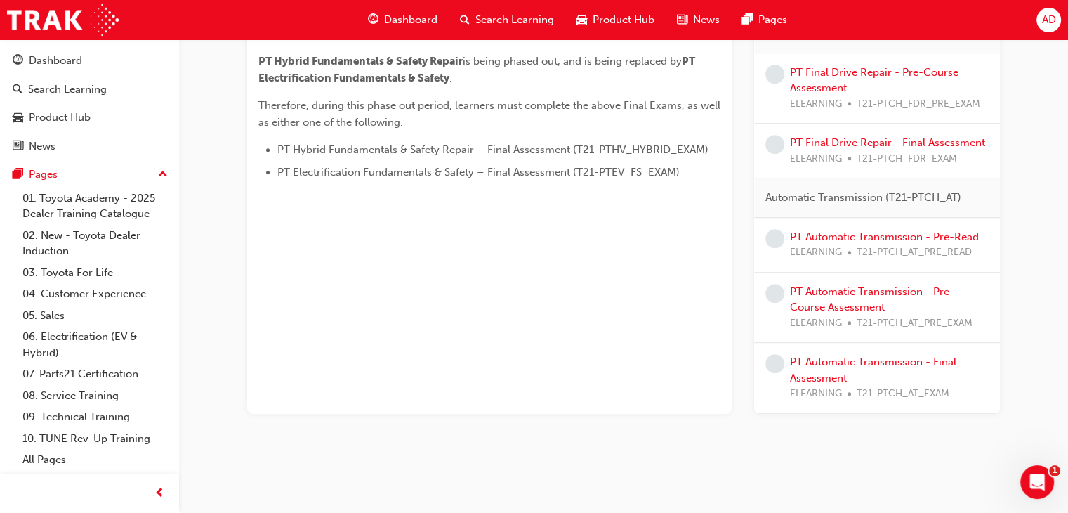
scroll to position [717, 0]
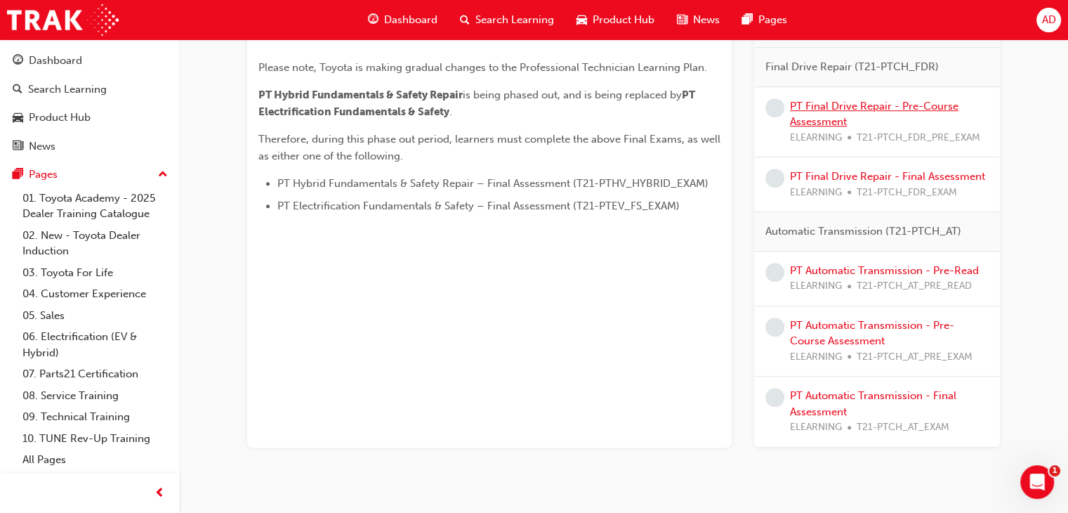
click at [824, 100] on link "PT Final Drive Repair - Pre-Course Assessment" at bounding box center [874, 114] width 169 height 29
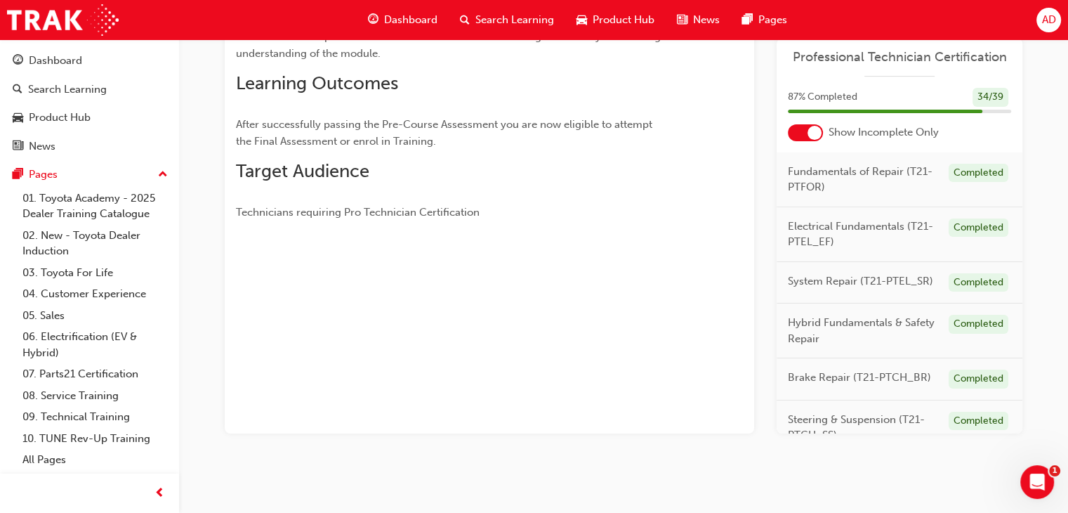
scroll to position [15, 0]
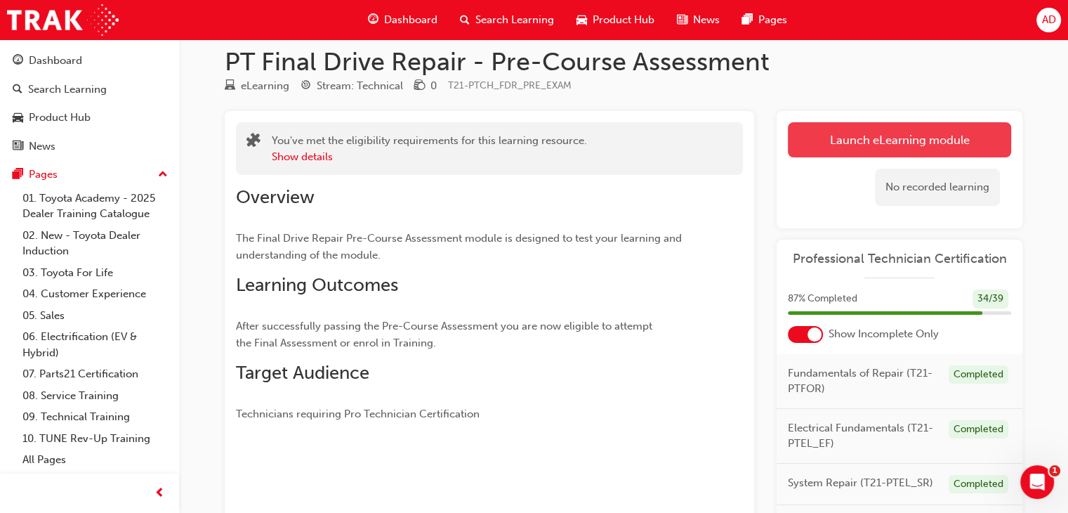
click at [929, 146] on link "Launch eLearning module" at bounding box center [899, 139] width 223 height 35
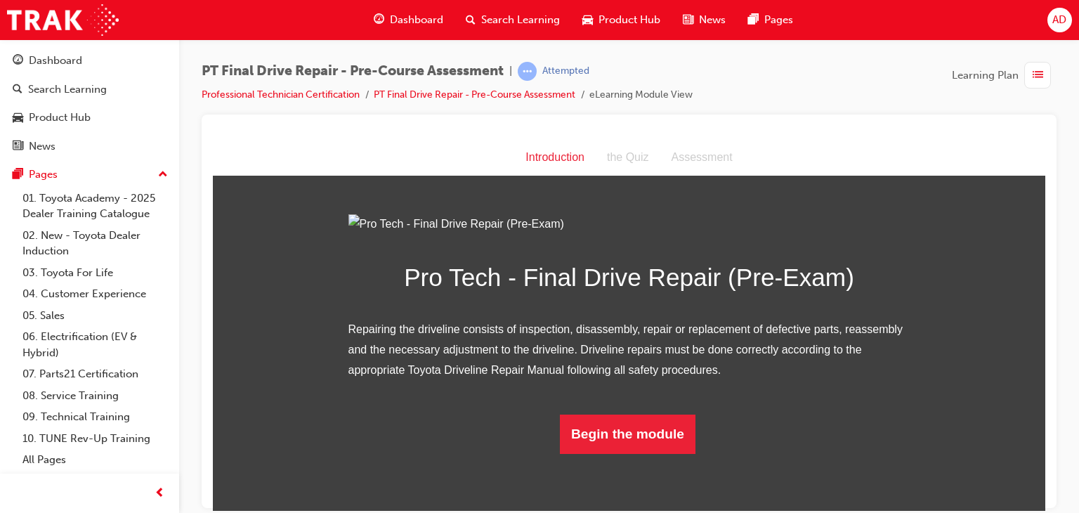
scroll to position [98, 0]
click at [620, 453] on button "Begin the module" at bounding box center [628, 433] width 136 height 39
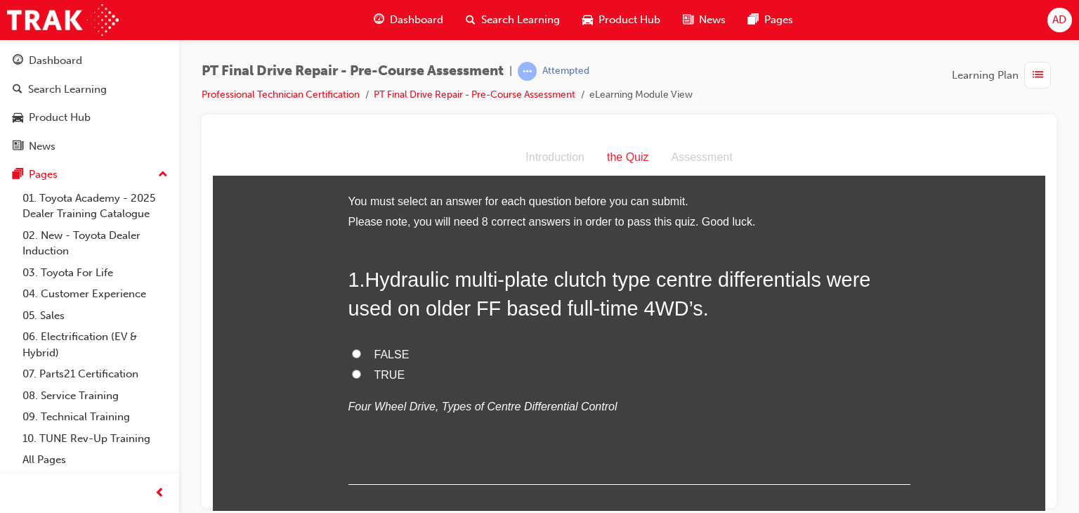
click at [353, 370] on input "TRUE" at bounding box center [356, 373] width 9 height 9
radio input "true"
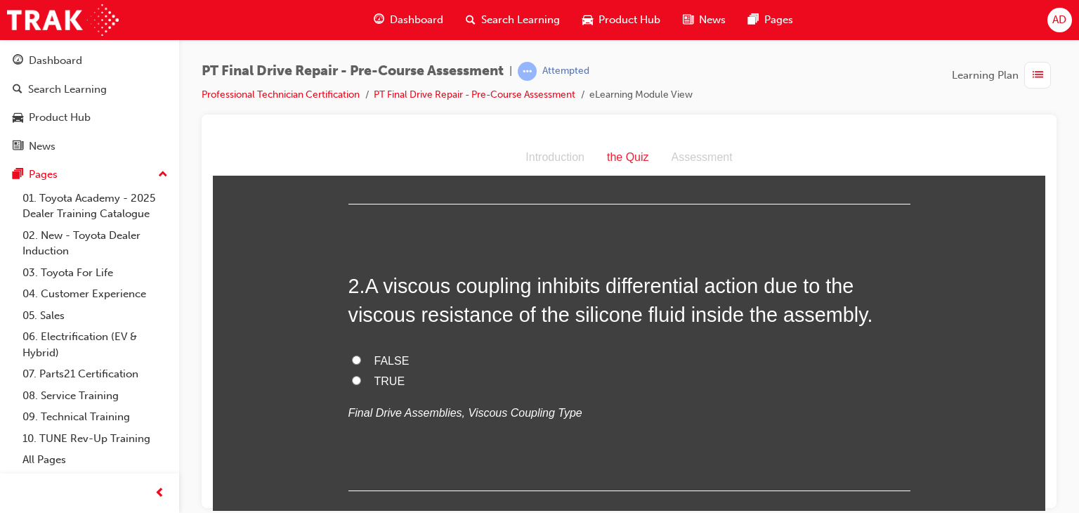
scroll to position [281, 0]
click at [352, 376] on input "TRUE" at bounding box center [356, 378] width 9 height 9
radio input "true"
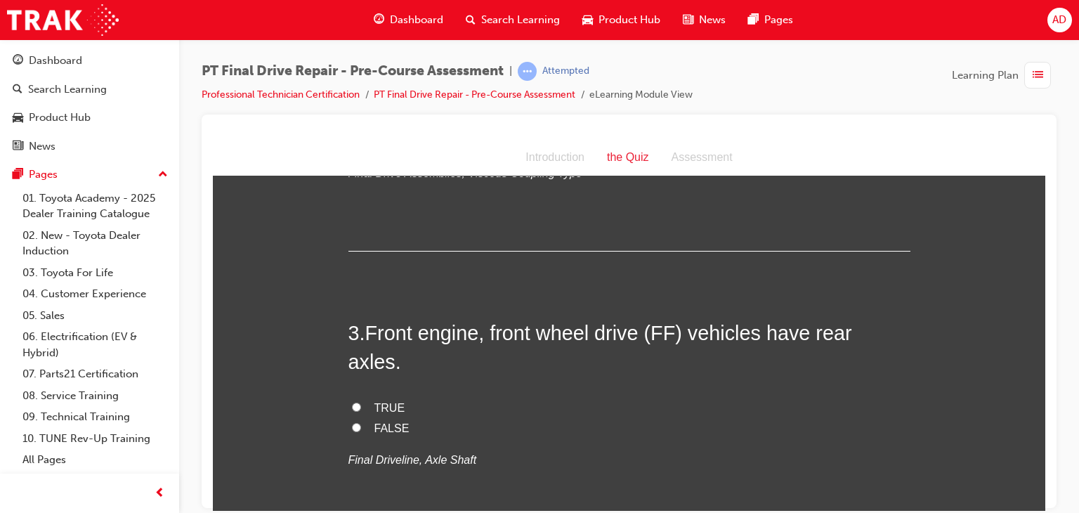
scroll to position [534, 0]
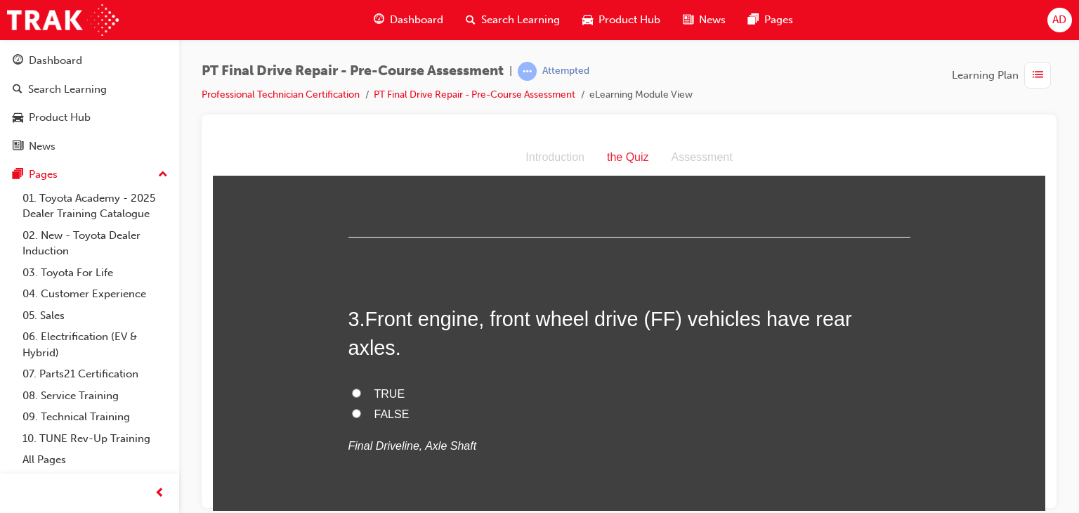
click at [353, 408] on input "FALSE" at bounding box center [356, 412] width 9 height 9
radio input "true"
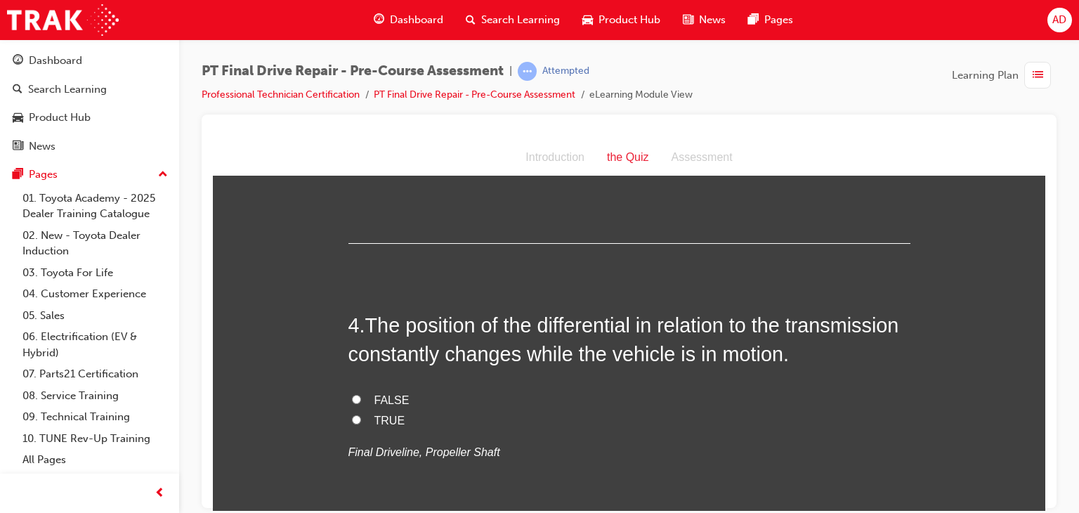
scroll to position [815, 0]
click at [352, 414] on input "TRUE" at bounding box center [356, 418] width 9 height 9
radio input "true"
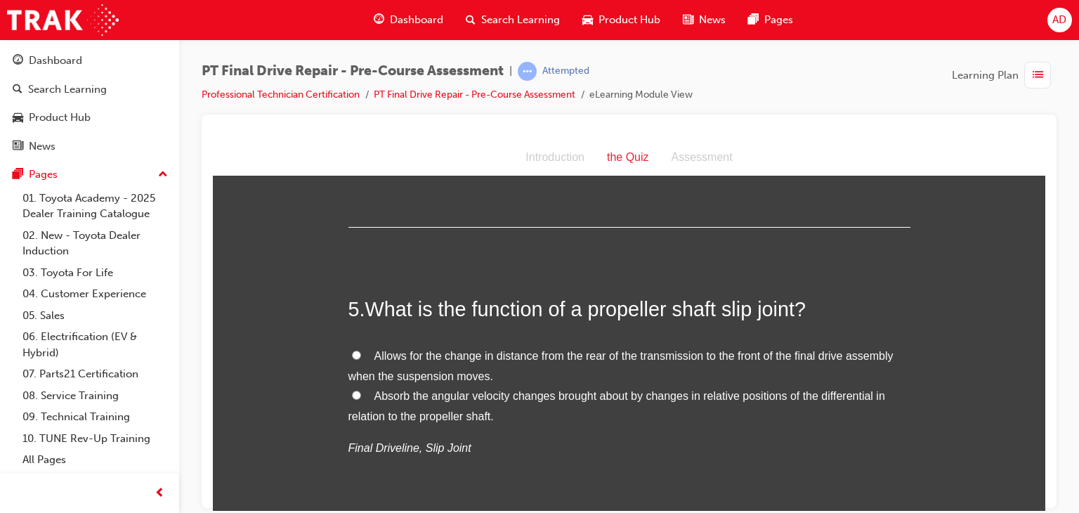
scroll to position [1124, 0]
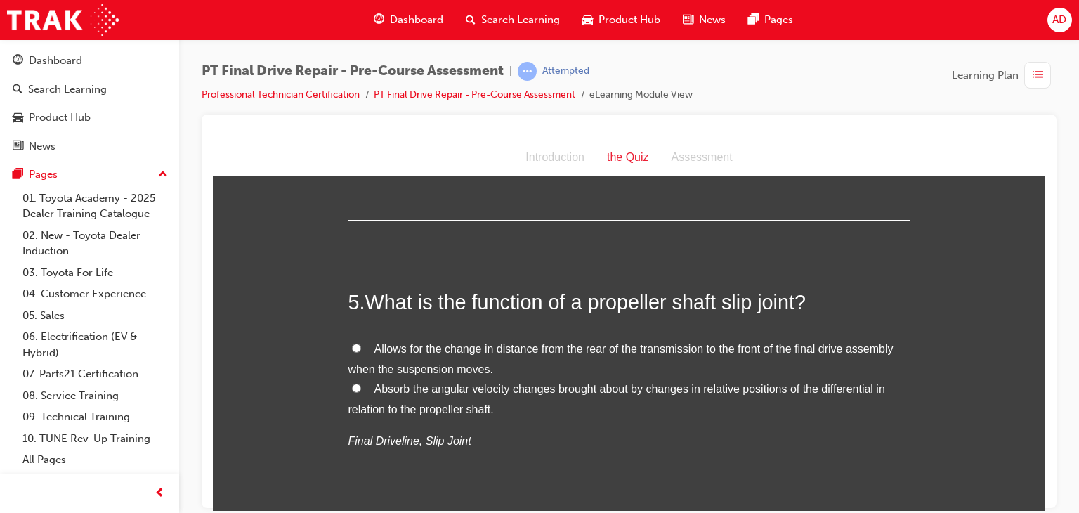
click at [352, 343] on input "Allows for the change in distance from the rear of the transmission to the fron…" at bounding box center [356, 347] width 9 height 9
radio input "true"
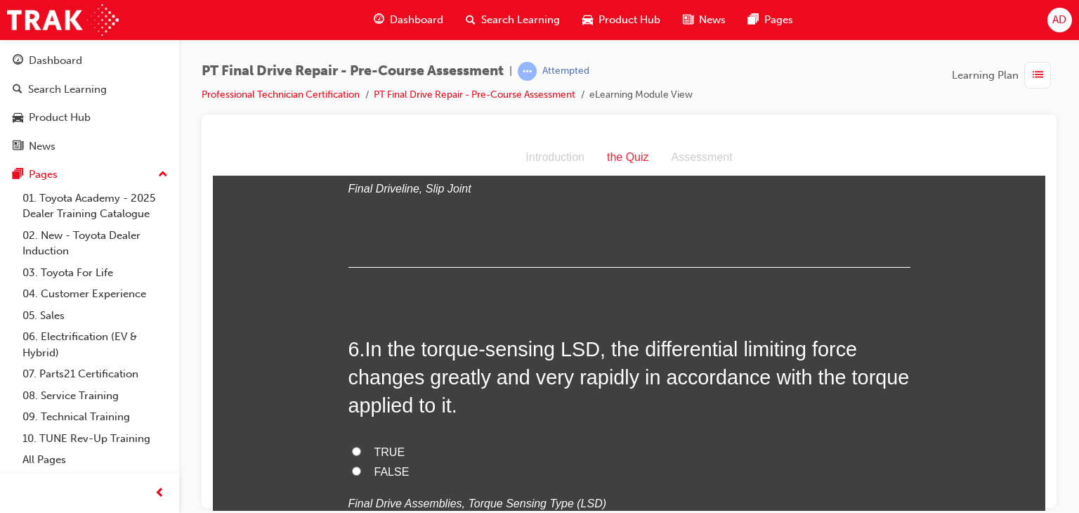
scroll to position [1377, 0]
click at [352, 445] on input "TRUE" at bounding box center [356, 449] width 9 height 9
radio input "true"
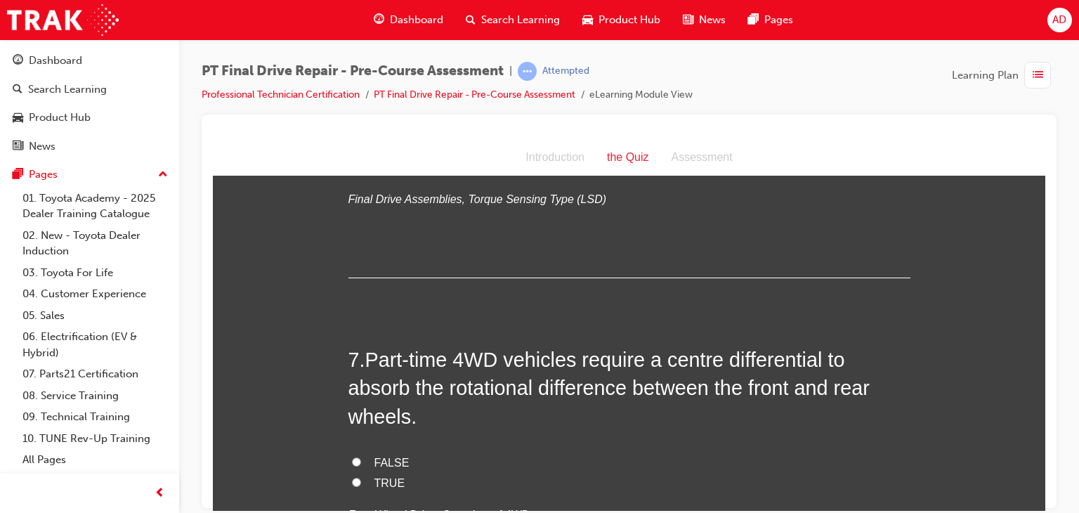
scroll to position [1686, 0]
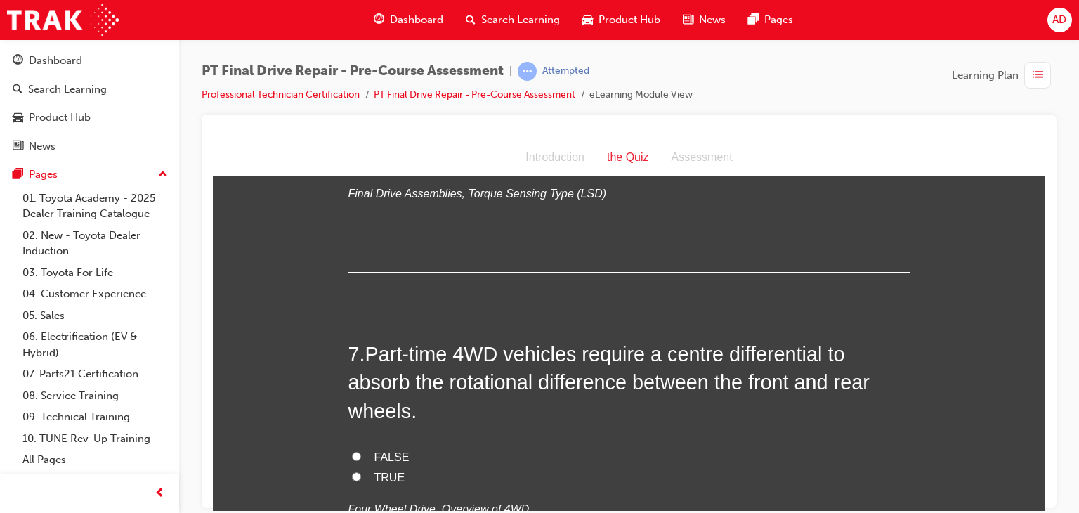
click at [352, 451] on input "FALSE" at bounding box center [356, 455] width 9 height 9
radio input "true"
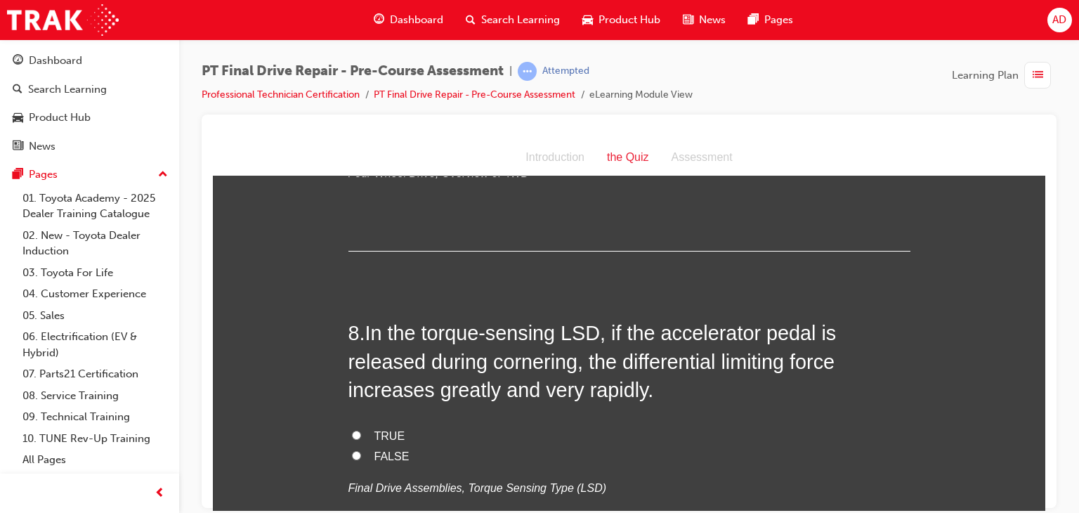
scroll to position [2023, 0]
click at [352, 429] on input "TRUE" at bounding box center [356, 433] width 9 height 9
radio input "true"
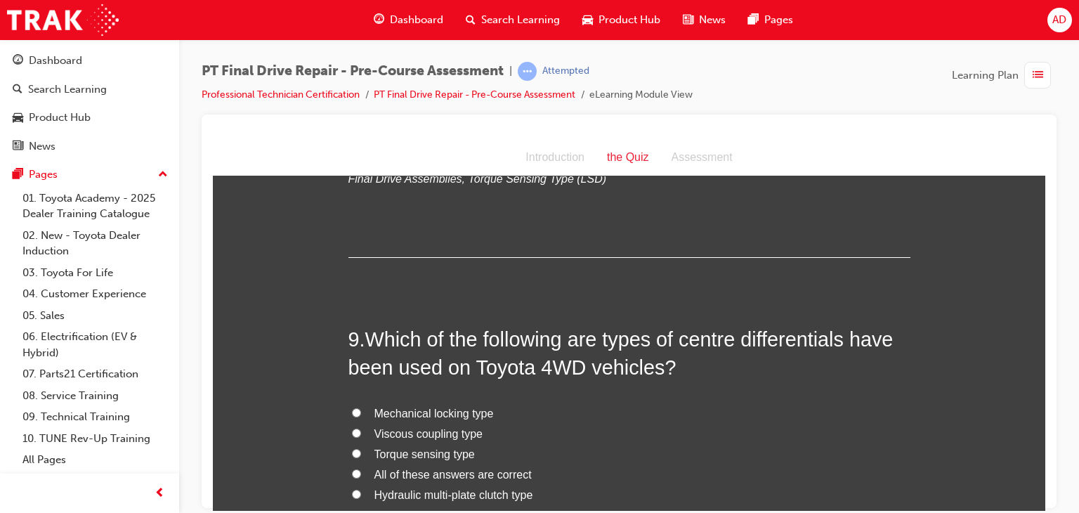
scroll to position [2332, 0]
click at [352, 406] on input "Mechanical locking type" at bounding box center [356, 410] width 9 height 9
radio input "true"
click at [352, 426] on input "Viscous coupling type" at bounding box center [356, 430] width 9 height 9
radio input "true"
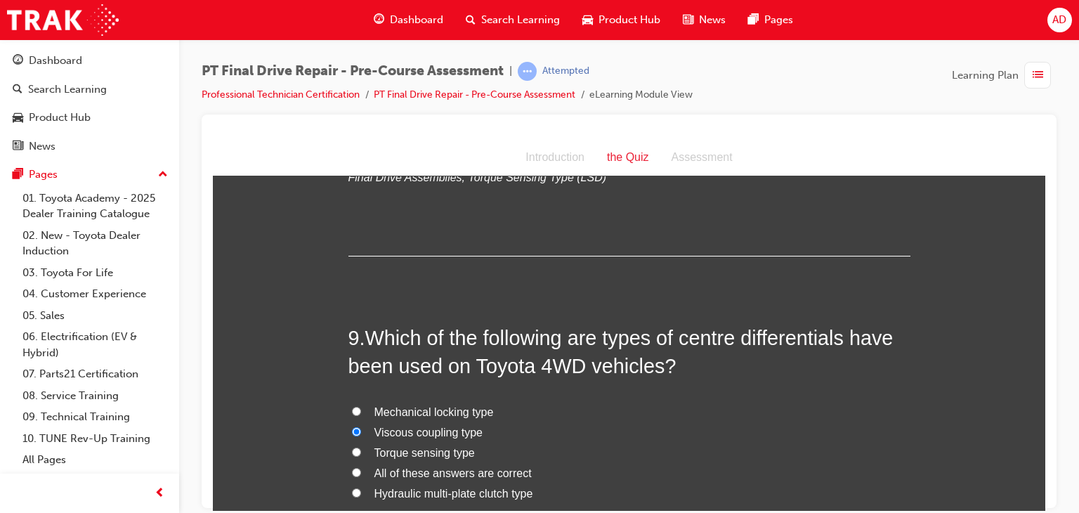
click at [354, 447] on input "Torque sensing type" at bounding box center [356, 451] width 9 height 9
radio input "true"
click at [352, 426] on input "Viscous coupling type" at bounding box center [356, 430] width 9 height 9
radio input "true"
click at [352, 467] on input "All of these answers are correct" at bounding box center [356, 471] width 9 height 9
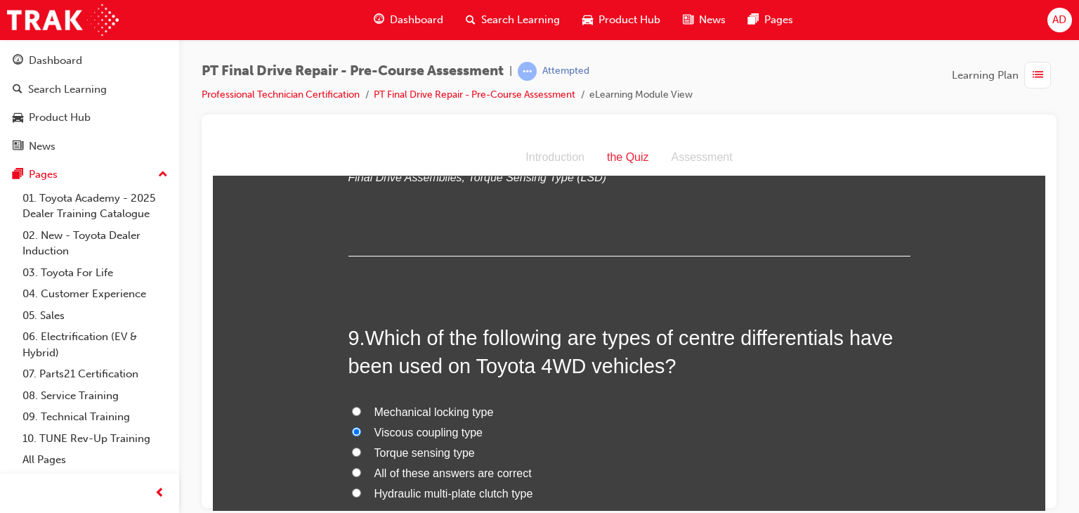
radio input "true"
click at [352, 447] on input "Torque sensing type" at bounding box center [356, 451] width 9 height 9
radio input "true"
click at [352, 467] on input "All of these answers are correct" at bounding box center [356, 471] width 9 height 9
radio input "true"
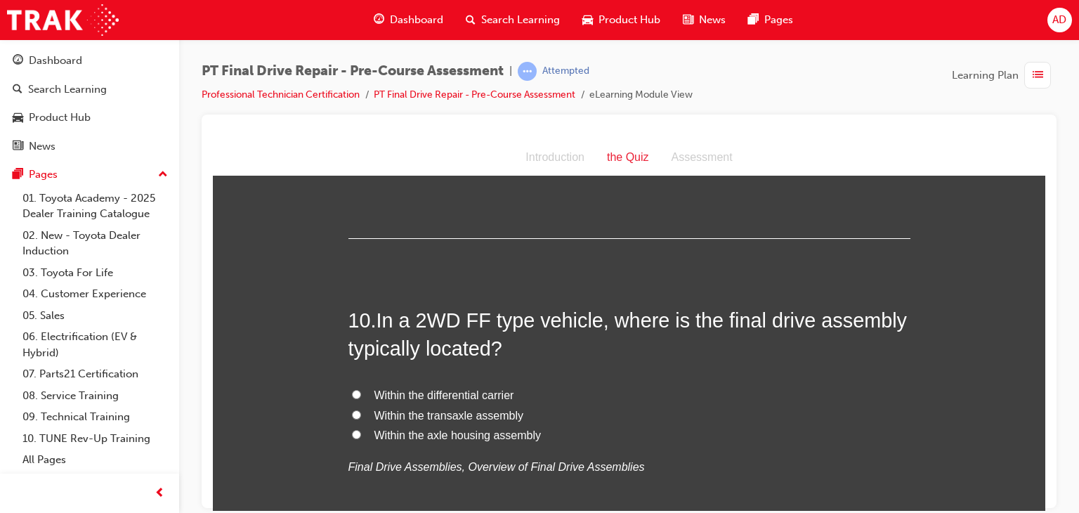
scroll to position [2697, 0]
click at [352, 409] on input "Within the transaxle assembly" at bounding box center [356, 413] width 9 height 9
radio input "true"
click at [352, 388] on input "Within the differential carrier" at bounding box center [356, 392] width 9 height 9
radio input "true"
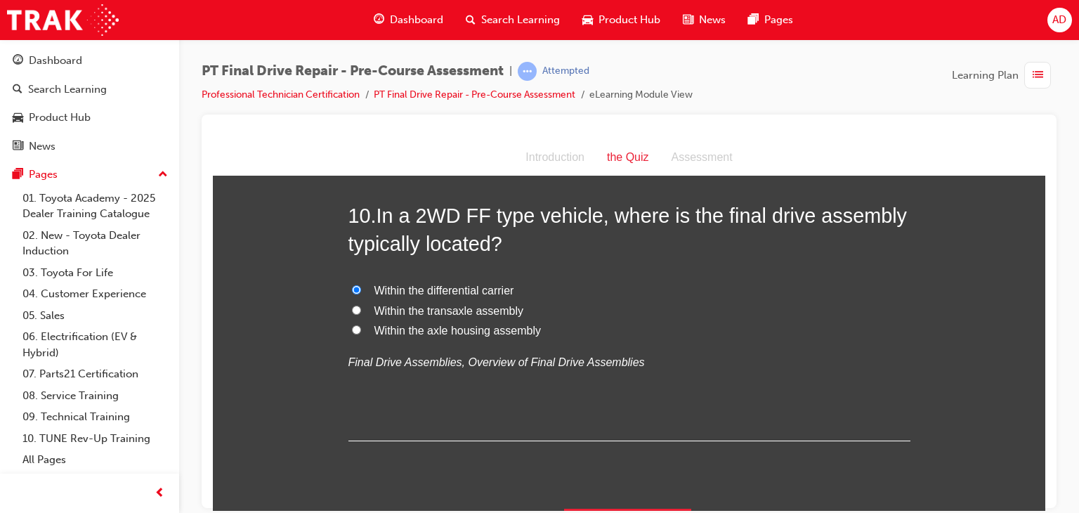
scroll to position [2808, 0]
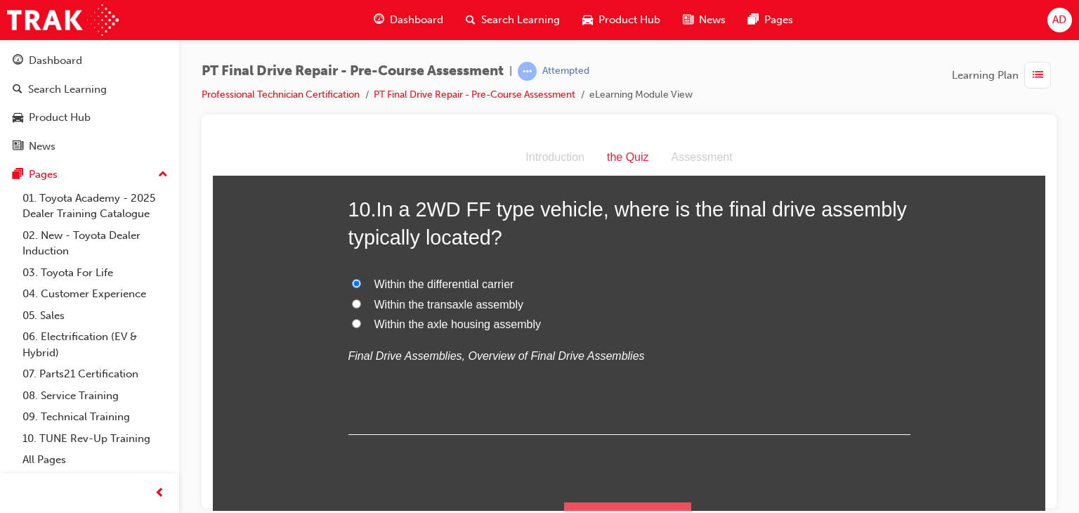
click at [641, 502] on button "Submit Answers" at bounding box center [628, 521] width 128 height 39
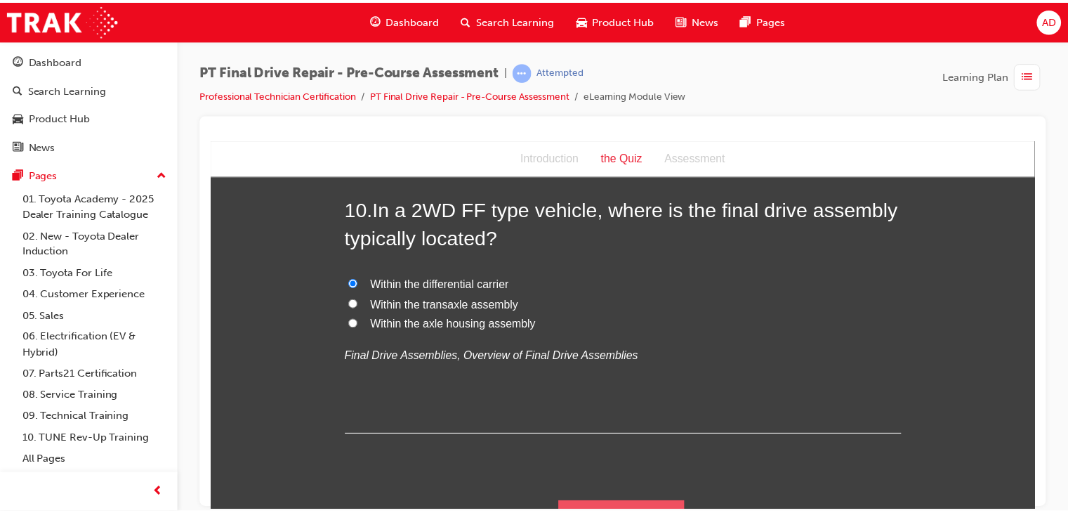
scroll to position [0, 0]
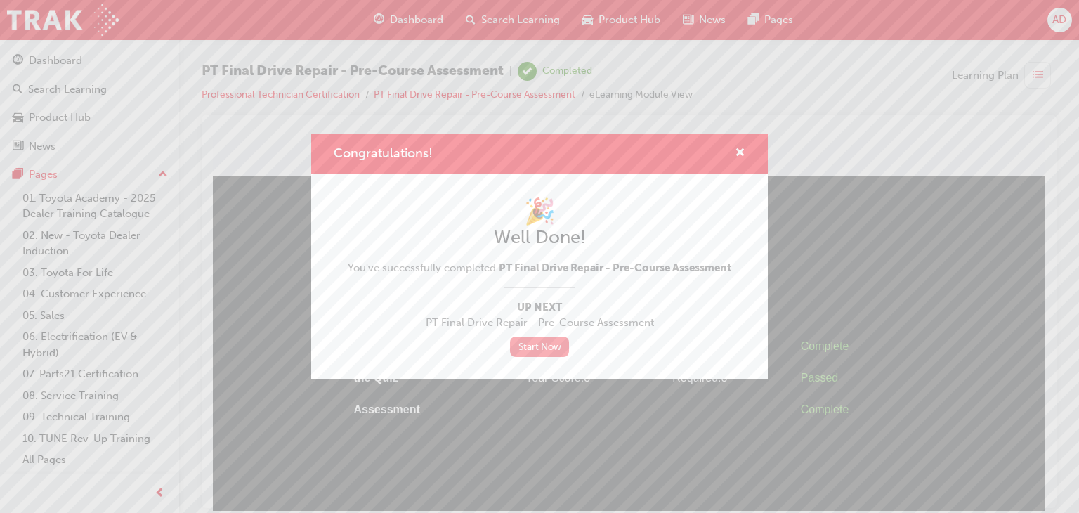
click at [531, 341] on link "Start Now" at bounding box center [539, 346] width 59 height 20
click at [737, 152] on span "cross-icon" at bounding box center [740, 154] width 11 height 13
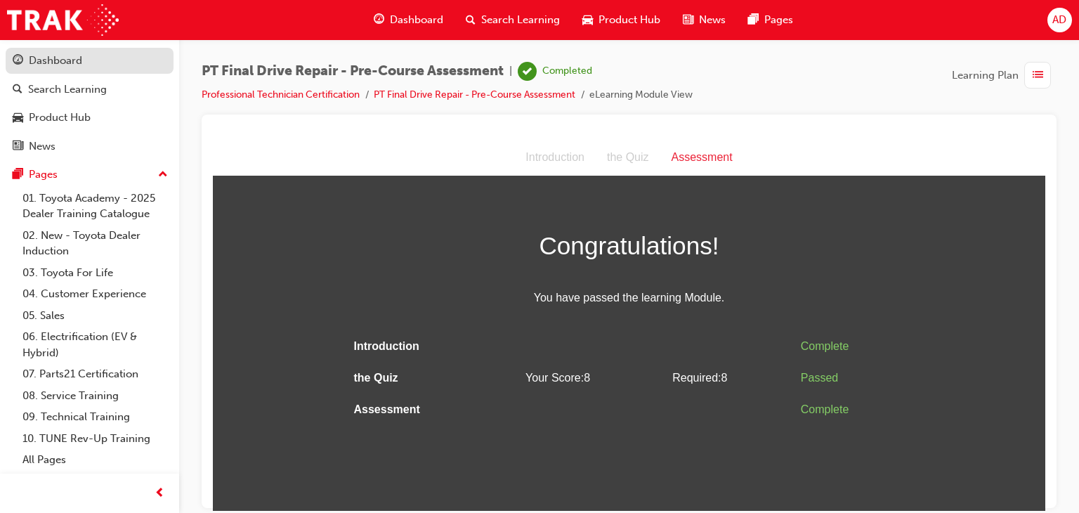
click at [48, 60] on div "Dashboard" at bounding box center [55, 61] width 53 height 16
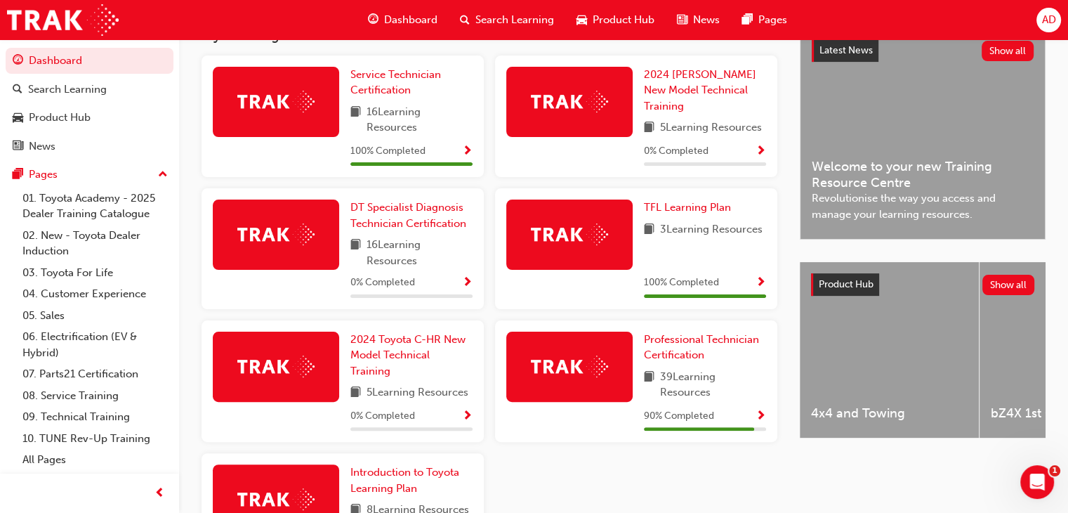
scroll to position [343, 0]
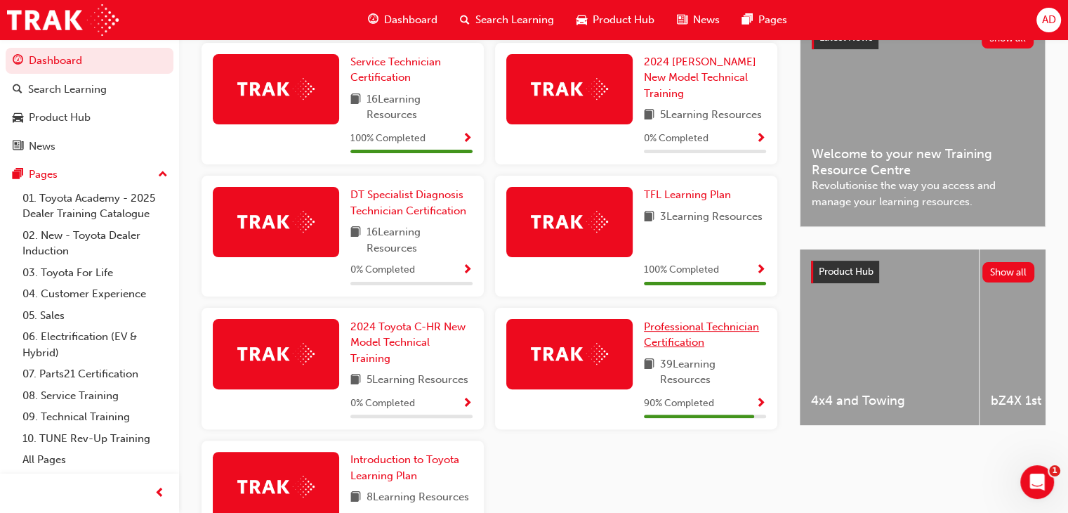
click at [678, 329] on span "Professional Technician Certification" at bounding box center [701, 334] width 115 height 29
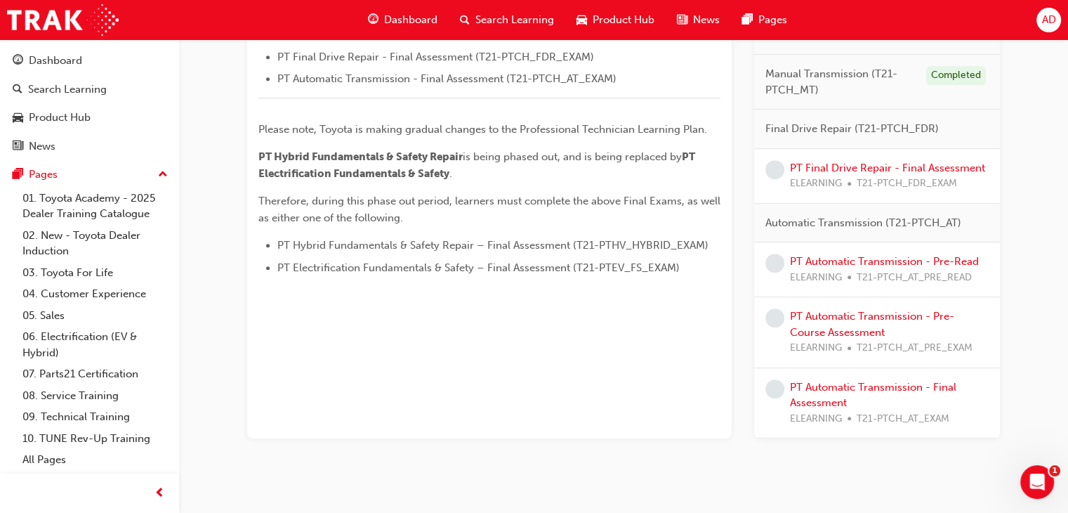
scroll to position [680, 0]
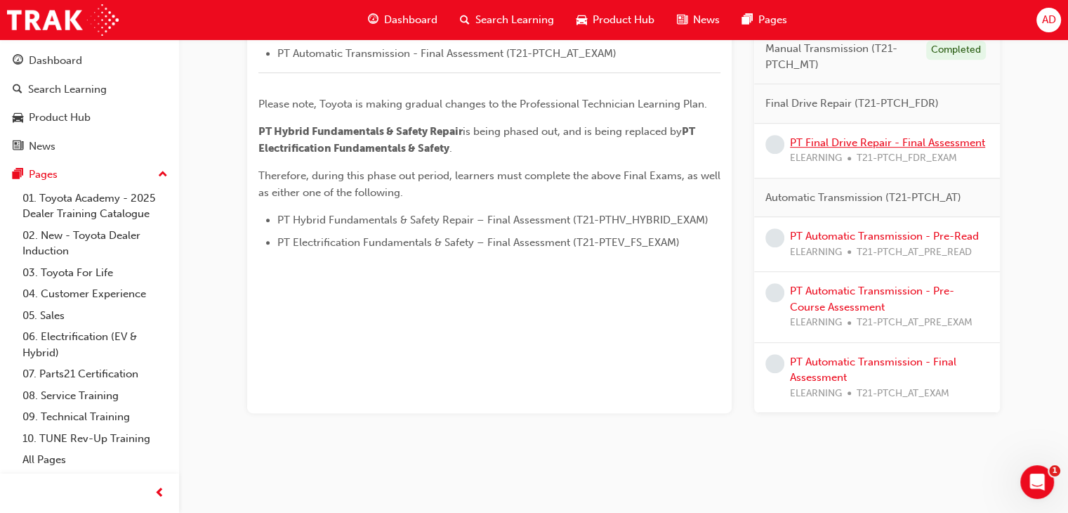
click at [823, 137] on link "PT Final Drive Repair - Final Assessment" at bounding box center [887, 142] width 195 height 13
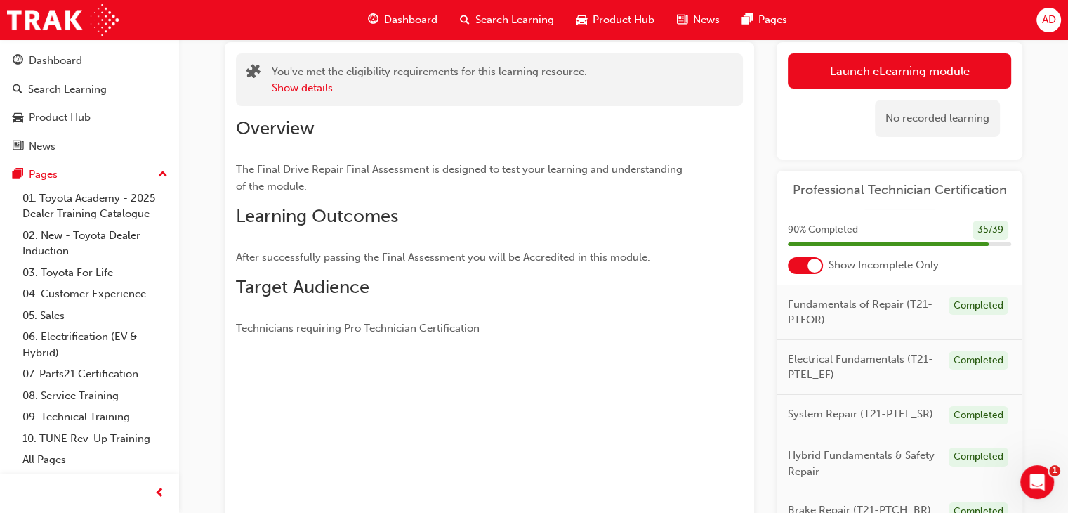
scroll to position [17, 0]
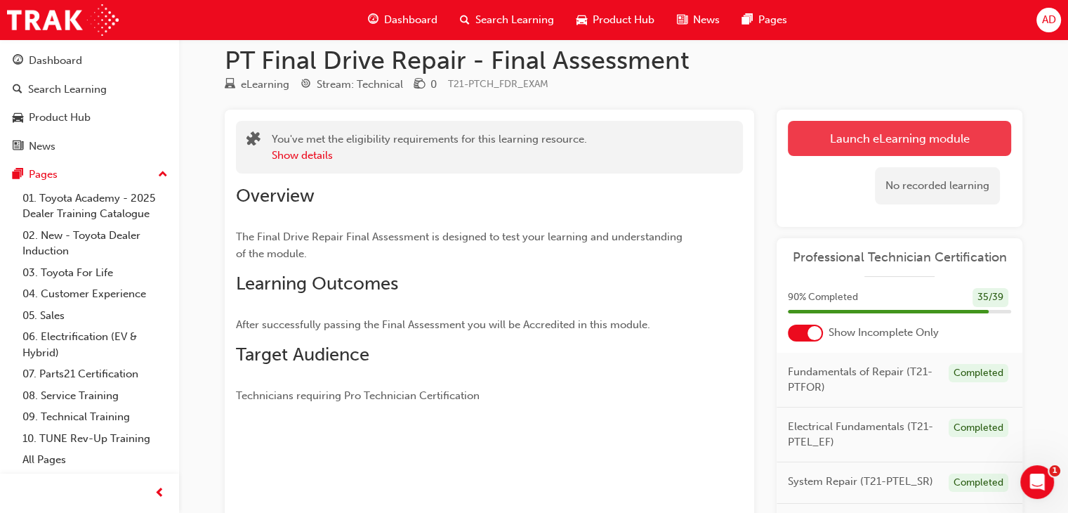
click at [915, 136] on link "Launch eLearning module" at bounding box center [899, 138] width 223 height 35
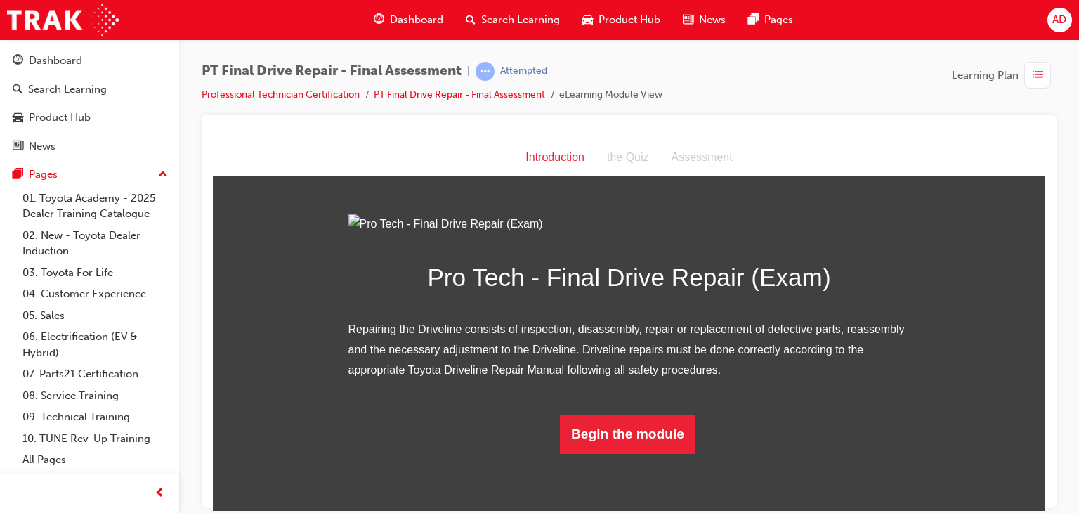
scroll to position [98, 0]
click at [609, 453] on button "Begin the module" at bounding box center [628, 433] width 136 height 39
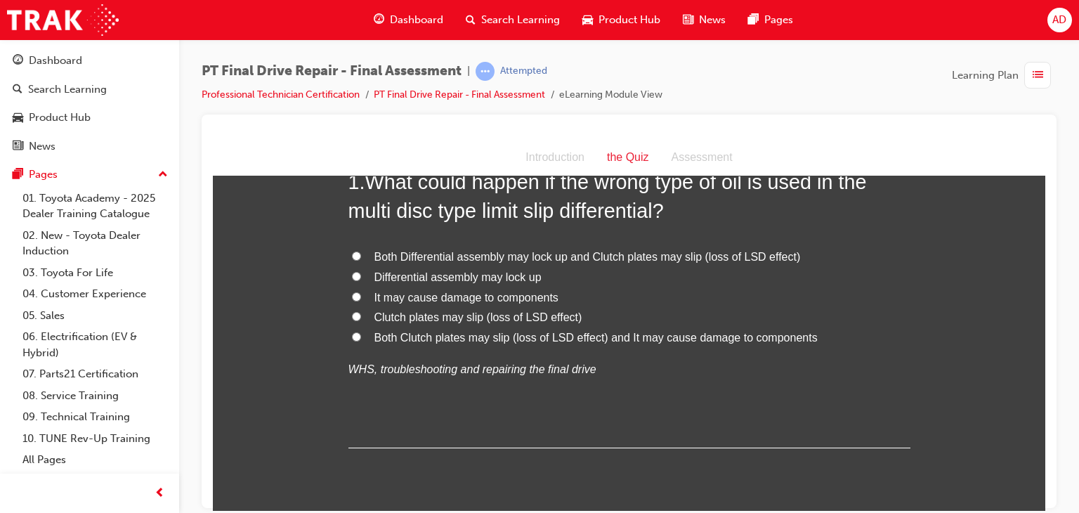
scroll to position [0, 0]
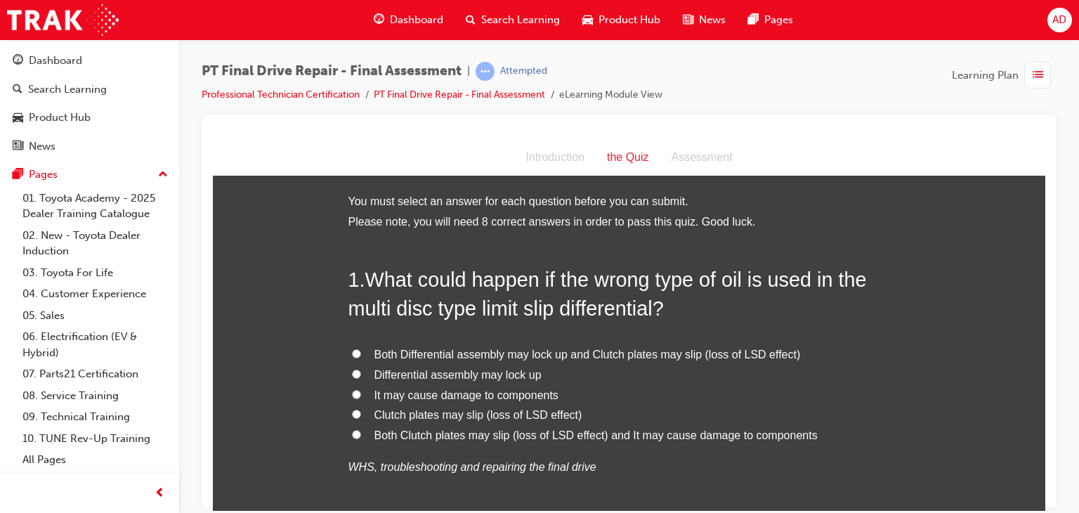
click at [352, 434] on input "Both Clutch plates may slip (loss of LSD effect) and It may cause damage to com…" at bounding box center [356, 433] width 9 height 9
radio input "true"
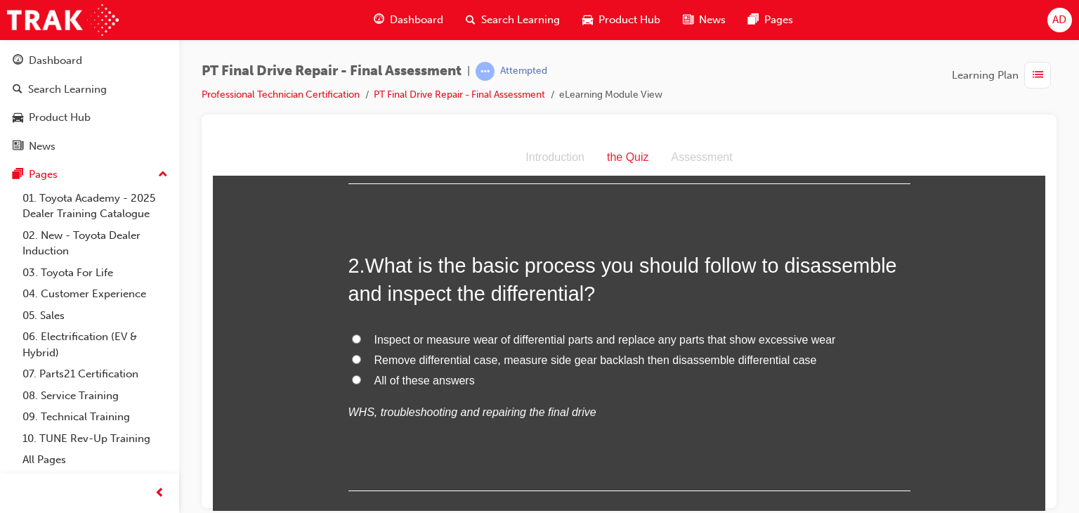
scroll to position [365, 0]
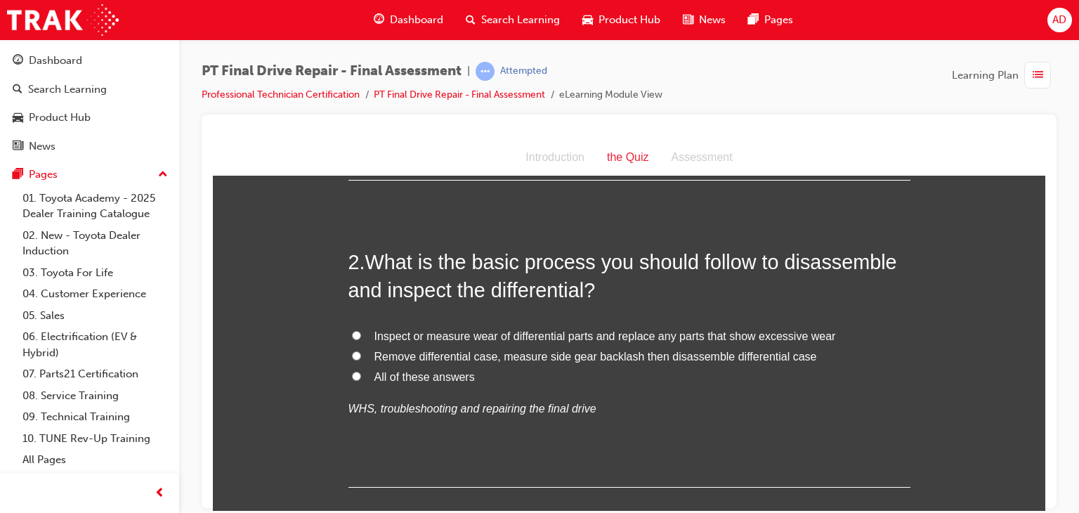
click at [352, 372] on input "All of these answers" at bounding box center [356, 375] width 9 height 9
radio input "true"
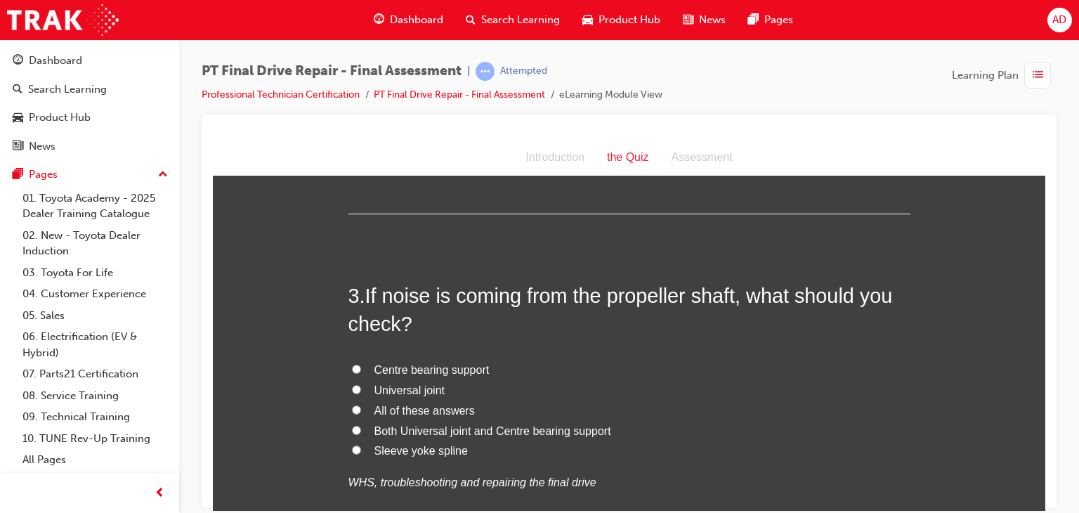
scroll to position [646, 0]
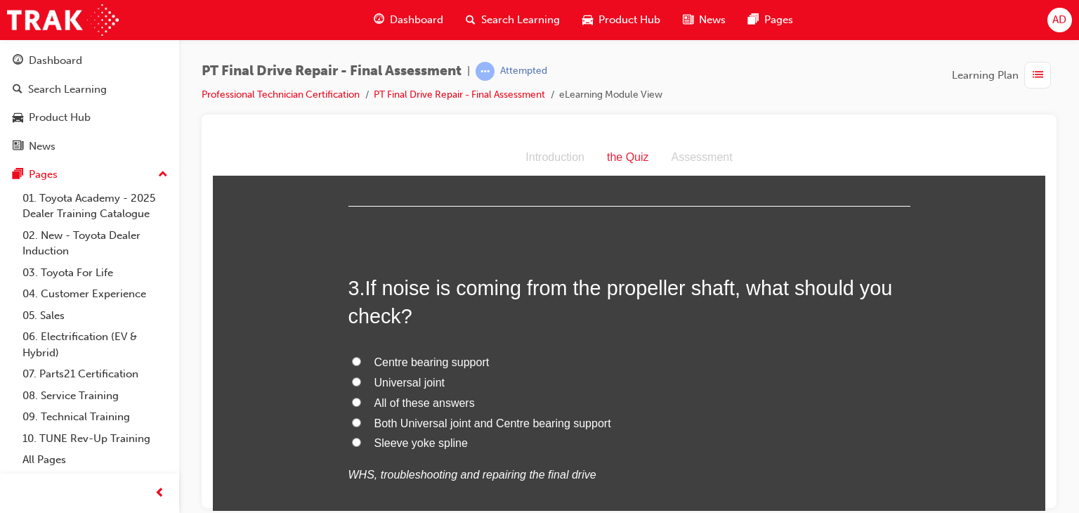
click at [352, 382] on input "Universal joint" at bounding box center [356, 381] width 9 height 9
radio input "true"
click at [352, 421] on input "Both Universal joint and Centre bearing support" at bounding box center [356, 421] width 9 height 9
radio input "true"
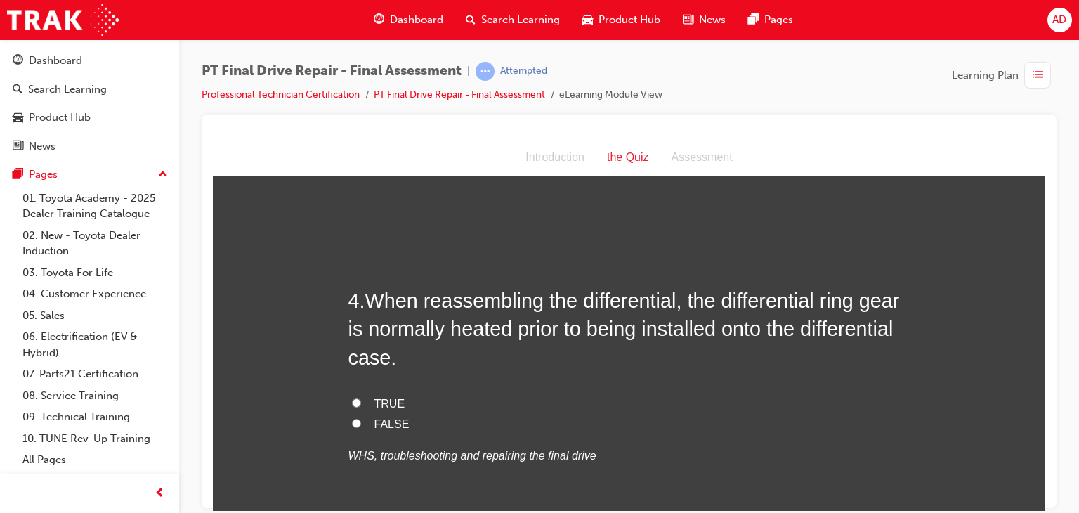
scroll to position [983, 0]
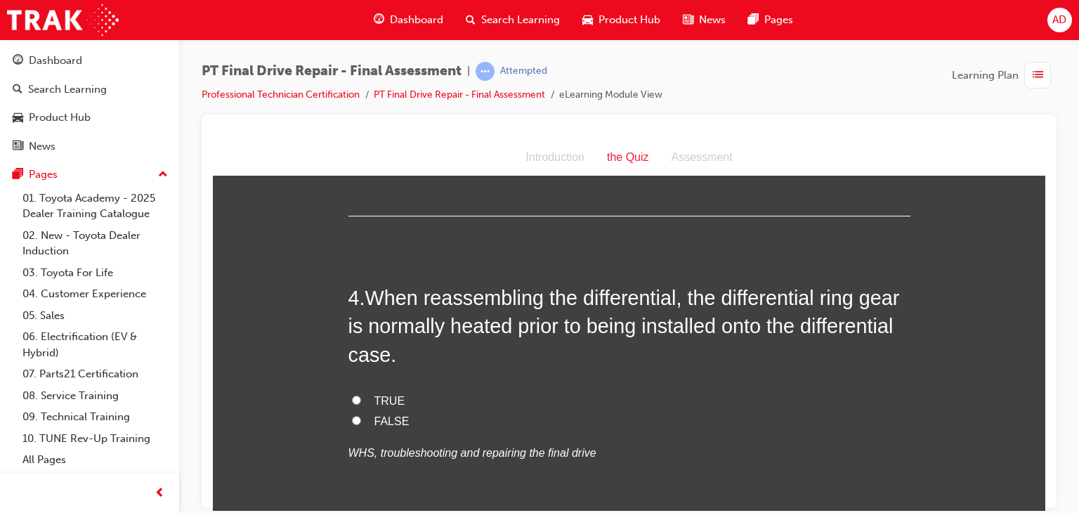
click at [352, 416] on input "FALSE" at bounding box center [356, 419] width 9 height 9
radio input "true"
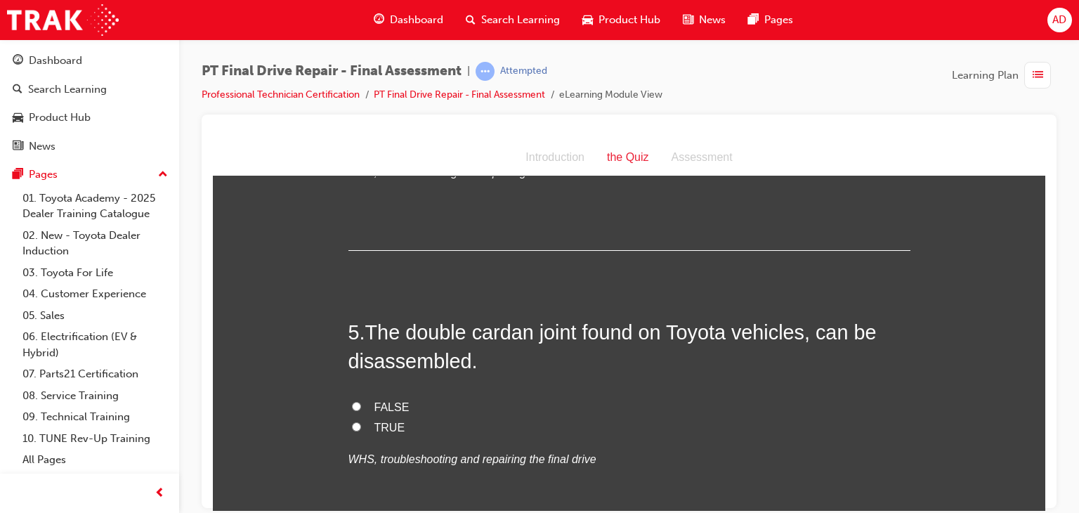
scroll to position [1293, 0]
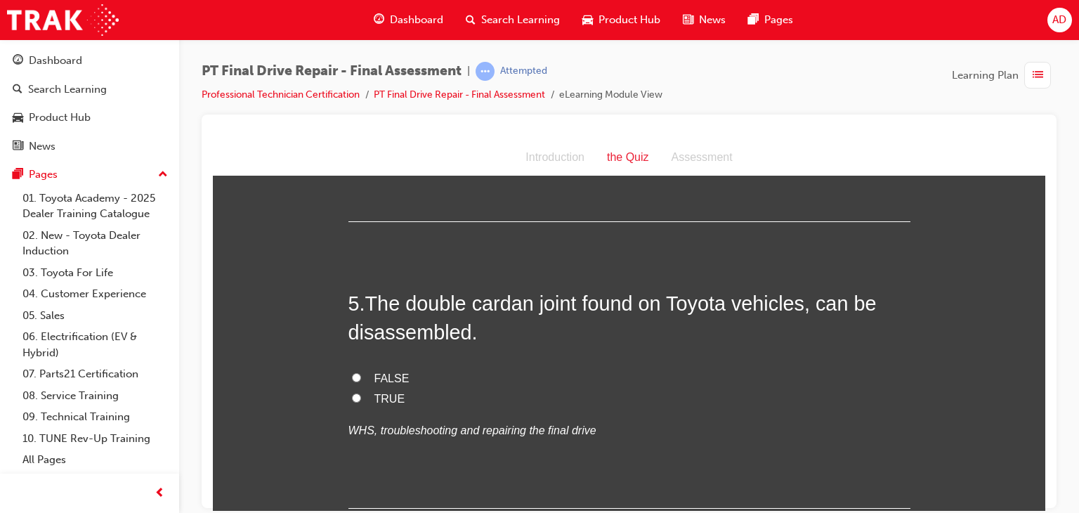
click at [352, 376] on input "FALSE" at bounding box center [356, 376] width 9 height 9
radio input "true"
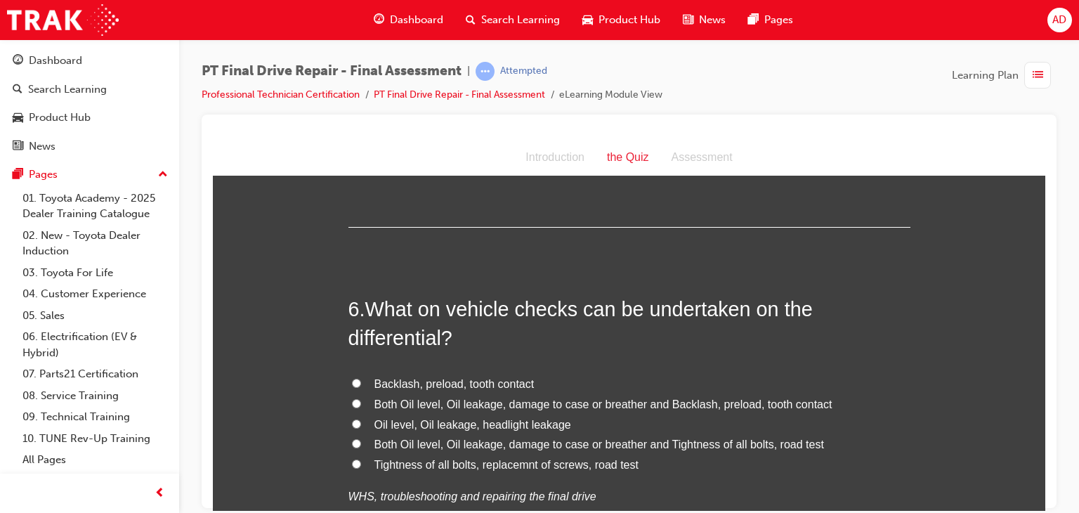
scroll to position [1602, 0]
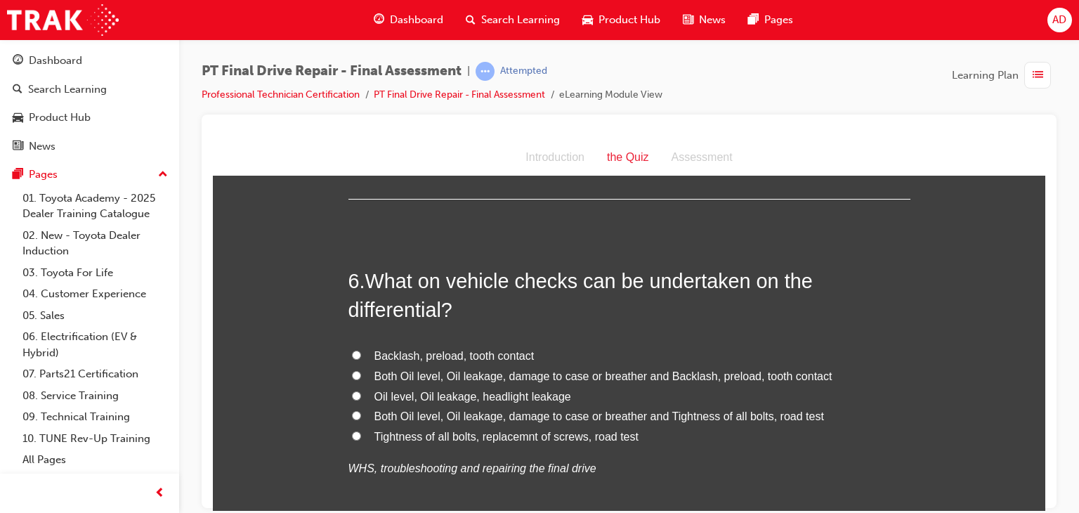
click at [352, 354] on input "Backlash, preload, tooth contact" at bounding box center [356, 354] width 9 height 9
radio input "true"
click at [353, 413] on input "Both Oil level, Oil leakage, damage to case or breather and Tightness of all bo…" at bounding box center [356, 414] width 9 height 9
radio input "true"
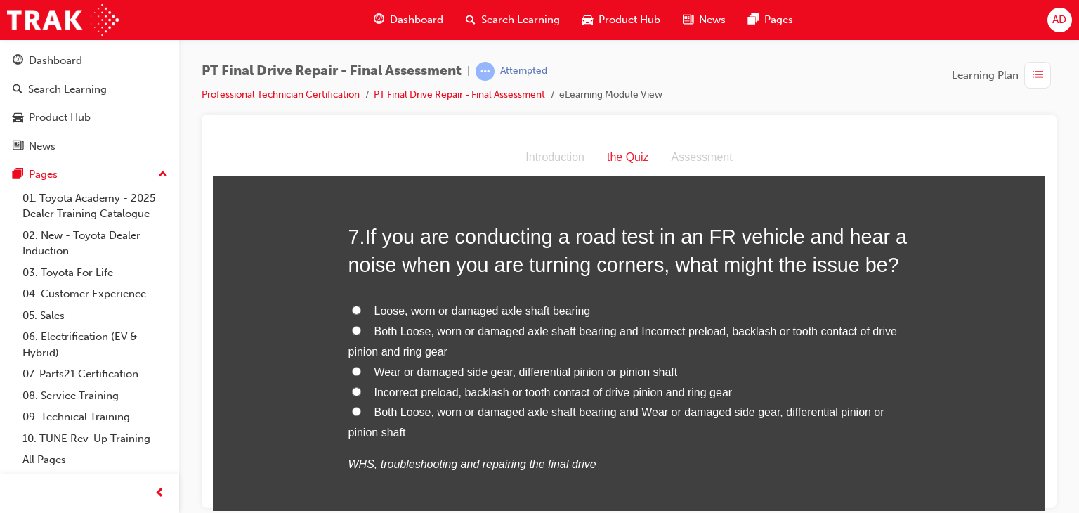
scroll to position [1995, 0]
click at [352, 407] on input "Both Loose, worn or damaged axle shaft bearing and Wear or damaged side gear, d…" at bounding box center [356, 409] width 9 height 9
radio input "true"
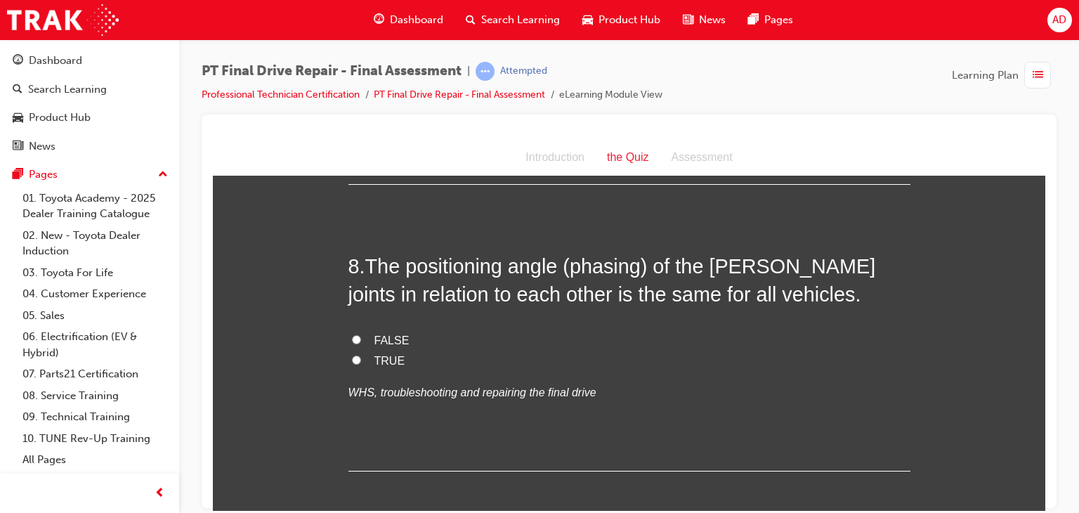
scroll to position [2360, 0]
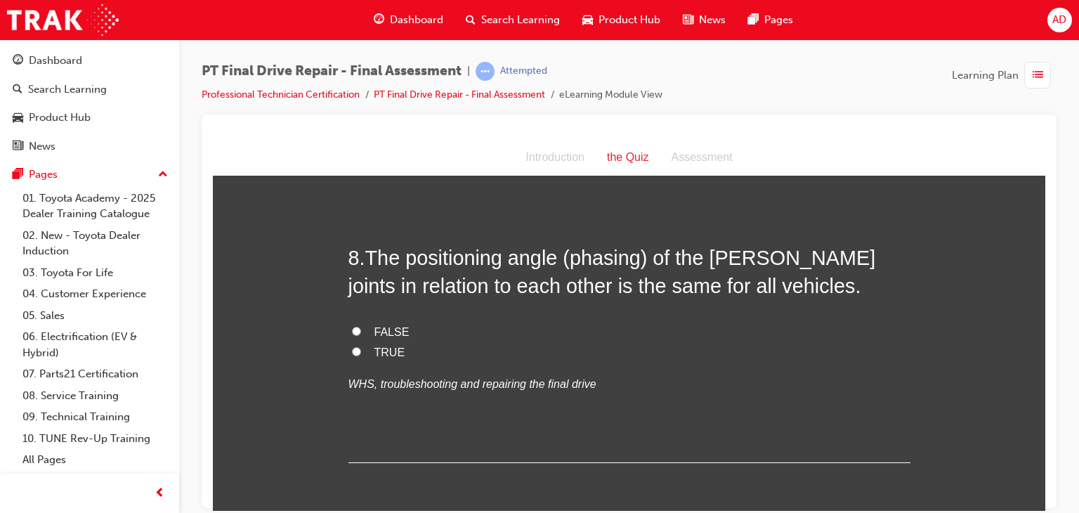
click at [352, 329] on input "FALSE" at bounding box center [356, 330] width 9 height 9
radio input "true"
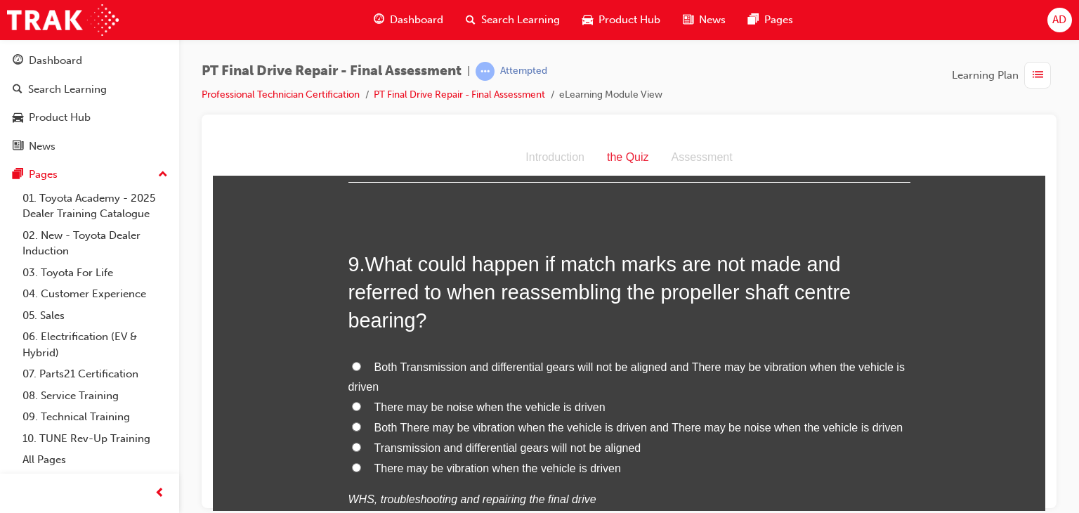
scroll to position [2641, 0]
click at [352, 402] on input "There may be noise when the vehicle is driven" at bounding box center [356, 404] width 9 height 9
radio input "true"
click at [352, 427] on input "Both There may be vibration when the vehicle is driven and There may be noise w…" at bounding box center [356, 425] width 9 height 9
radio input "true"
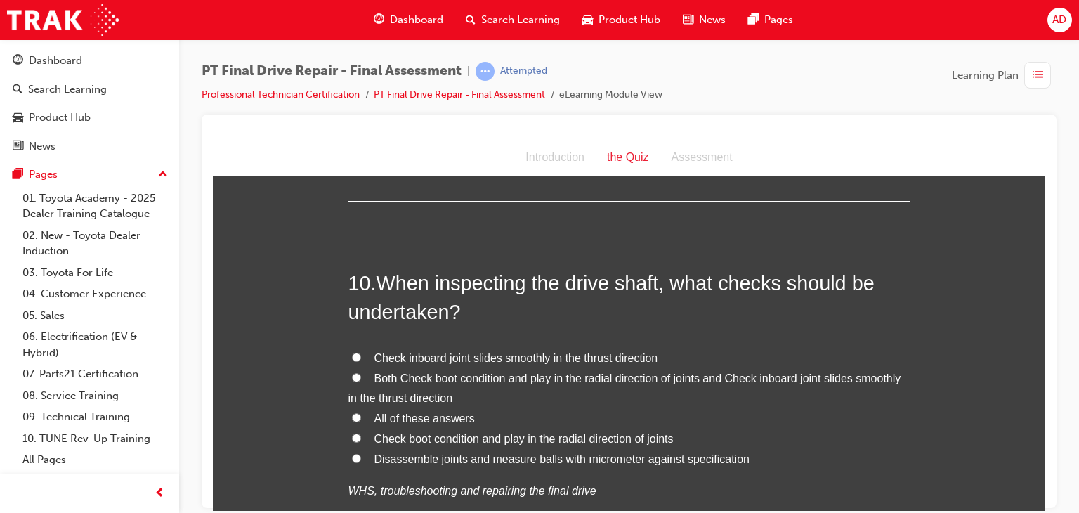
scroll to position [3035, 0]
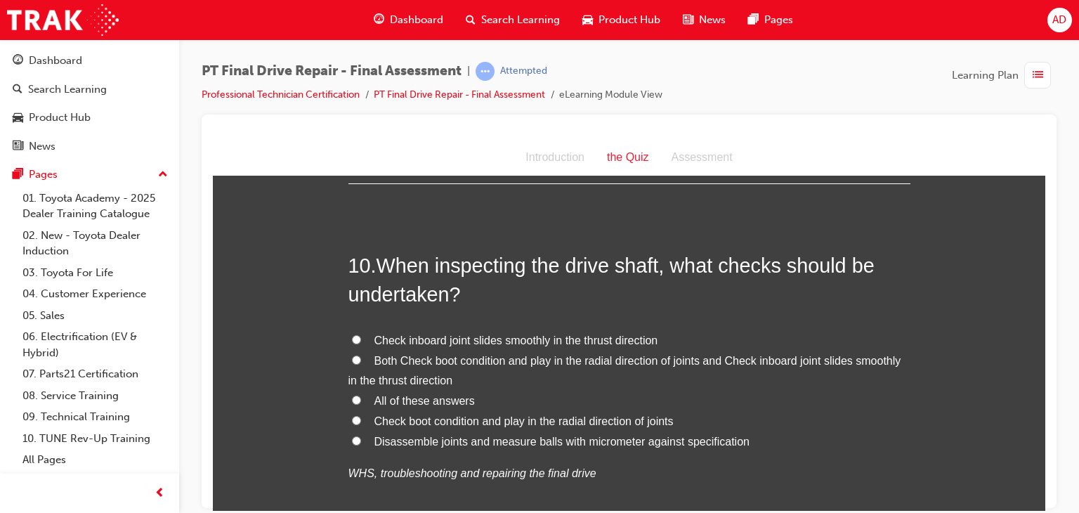
click at [352, 356] on input "Both Check boot condition and play in the radial direction of joints and Check …" at bounding box center [356, 359] width 9 height 9
radio input "true"
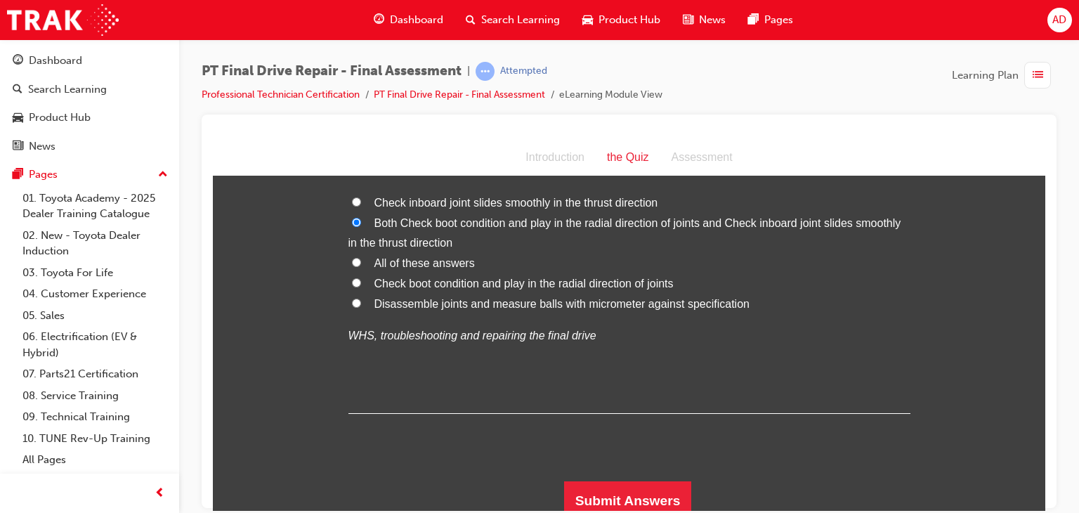
scroll to position [3181, 0]
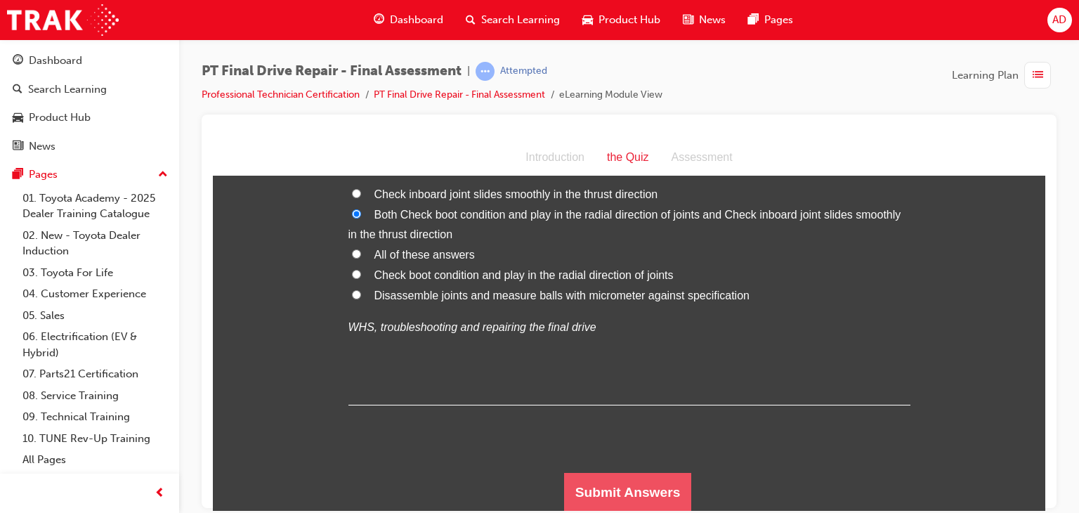
click at [650, 485] on button "Submit Answers" at bounding box center [628, 491] width 128 height 39
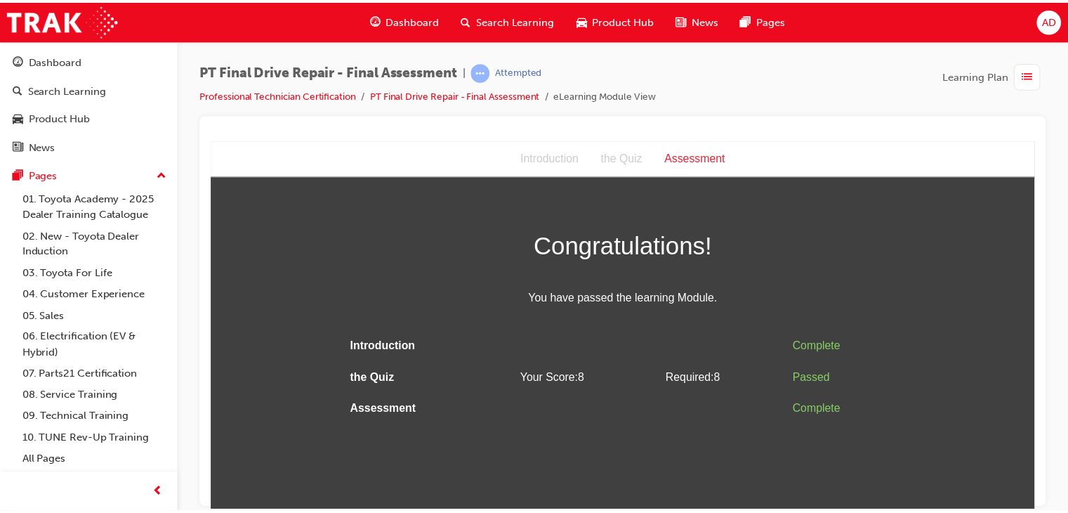
scroll to position [0, 0]
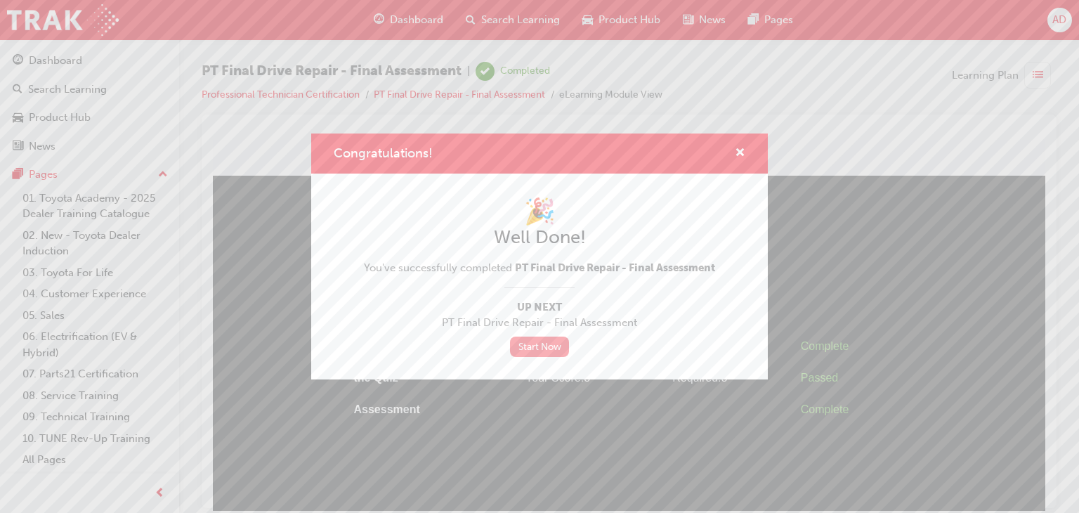
click at [531, 344] on link "Start Now" at bounding box center [539, 346] width 59 height 20
click at [742, 150] on span "cross-icon" at bounding box center [740, 154] width 11 height 13
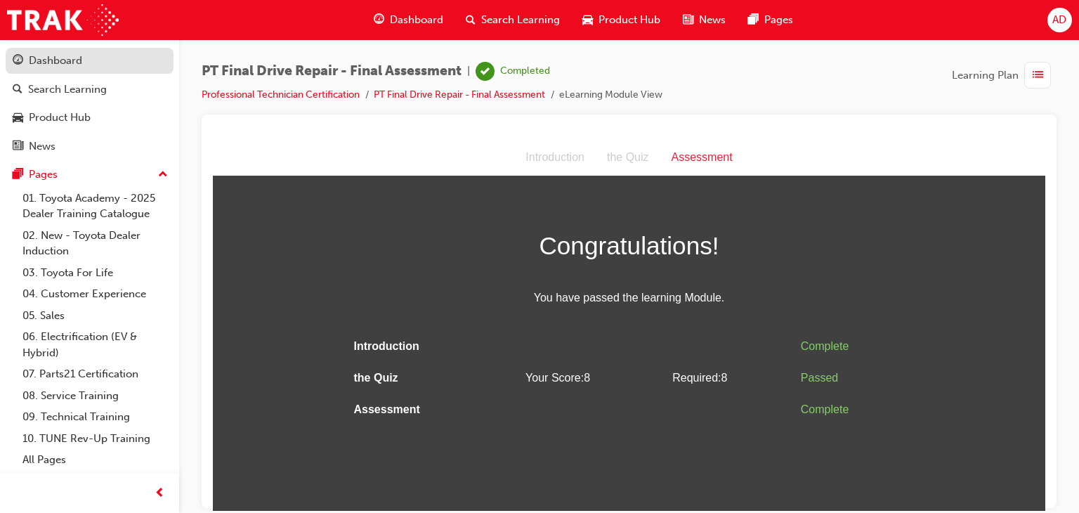
click at [66, 60] on div "Dashboard" at bounding box center [55, 61] width 53 height 16
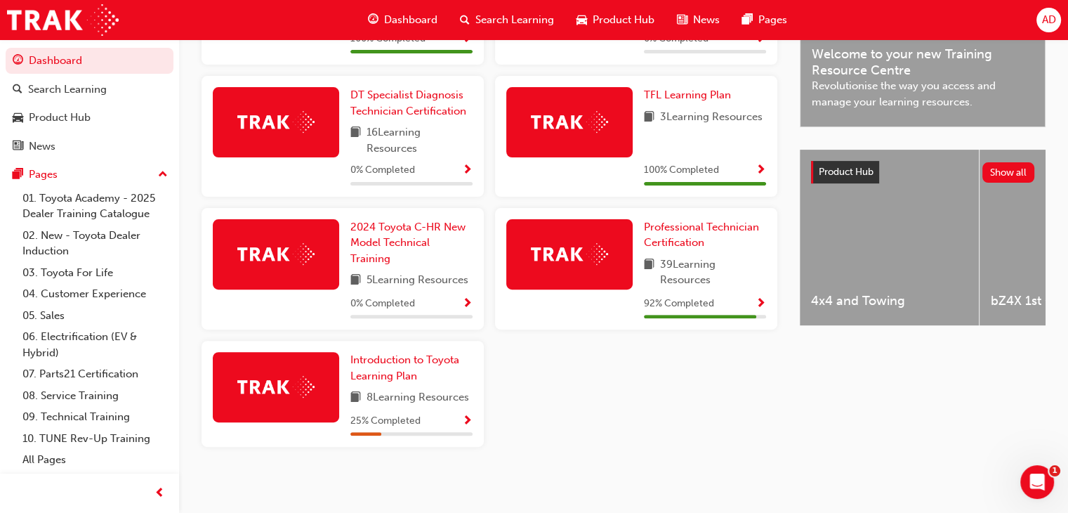
scroll to position [444, 0]
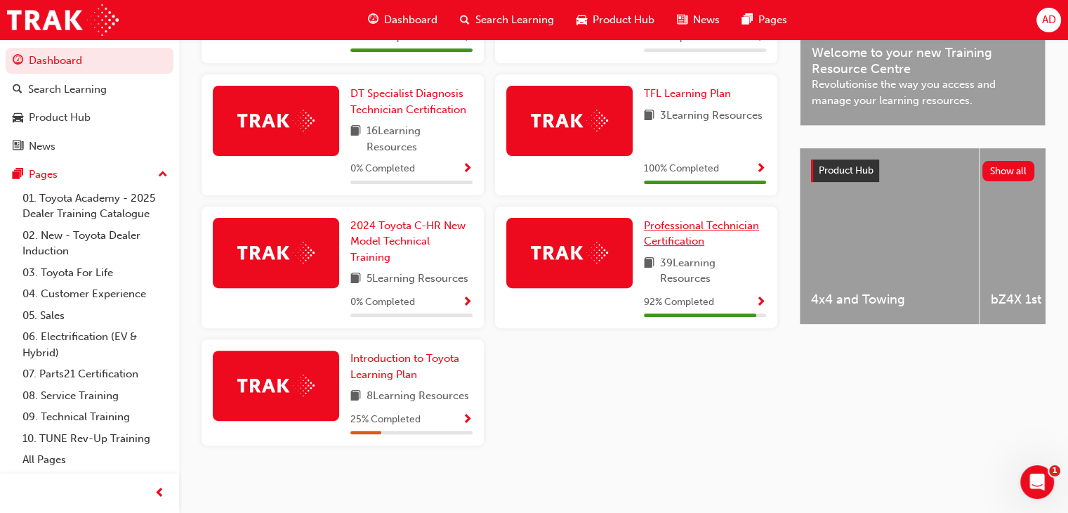
click at [692, 228] on span "Professional Technician Certification" at bounding box center [701, 233] width 115 height 29
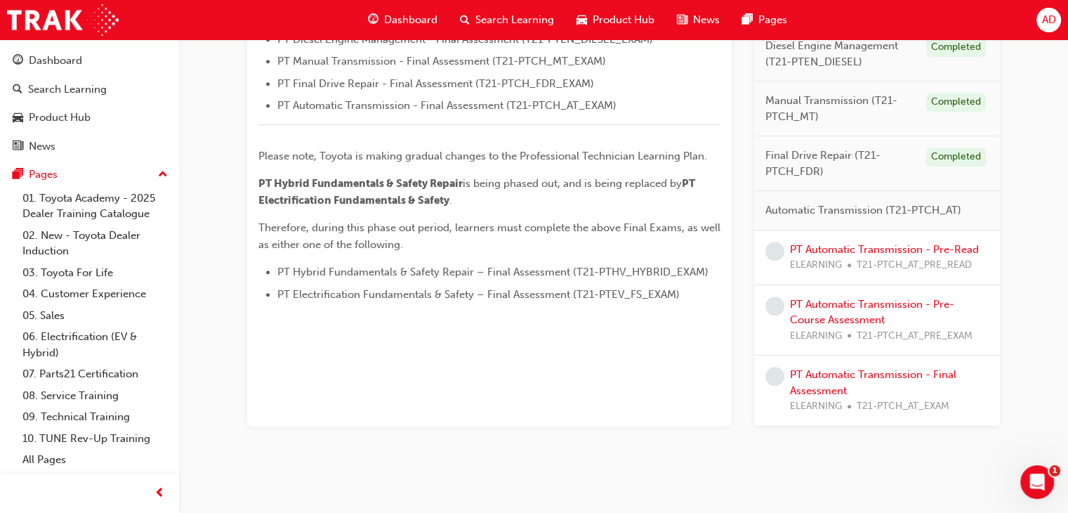
scroll to position [641, 0]
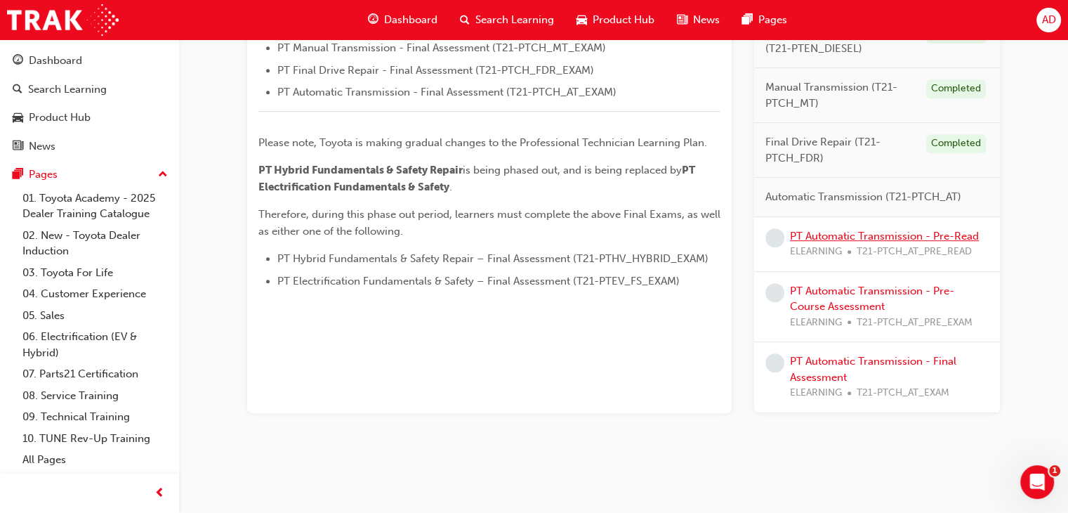
click at [812, 233] on link "PT Automatic Transmission - Pre-Read" at bounding box center [884, 236] width 189 height 13
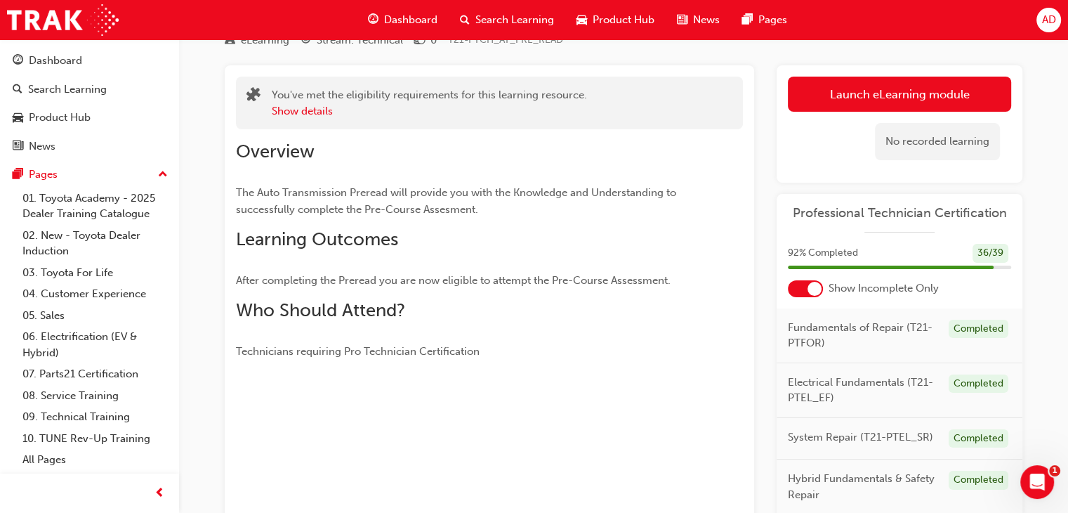
scroll to position [27, 0]
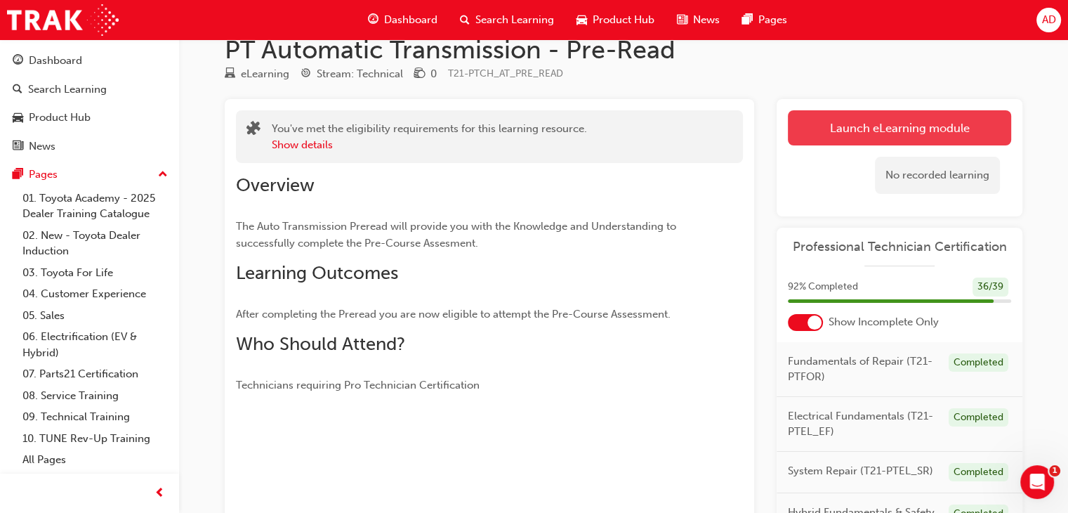
click at [924, 122] on link "Launch eLearning module" at bounding box center [899, 127] width 223 height 35
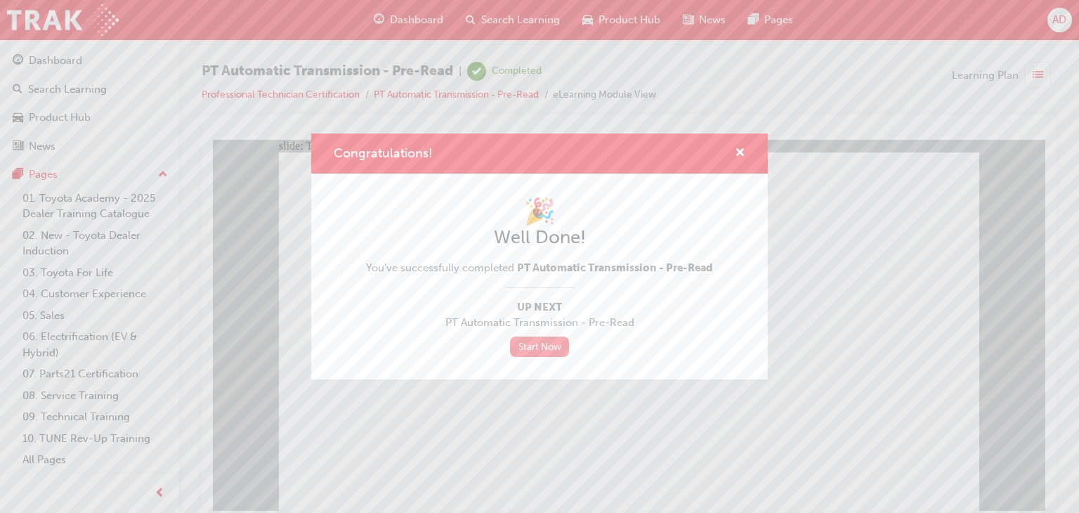
click at [539, 347] on link "Start Now" at bounding box center [539, 346] width 59 height 20
click at [744, 150] on span "cross-icon" at bounding box center [740, 154] width 11 height 13
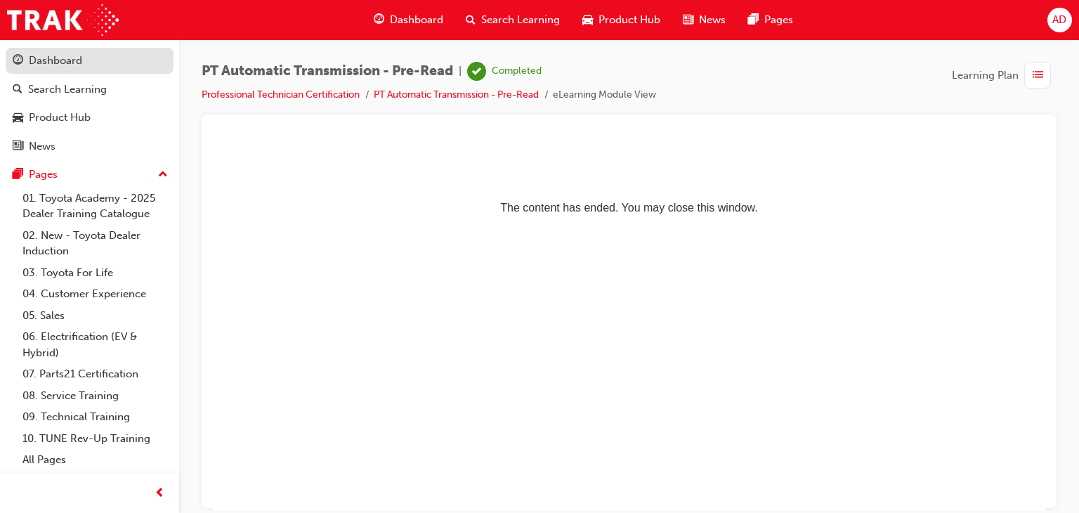
click at [77, 59] on div "Dashboard" at bounding box center [55, 61] width 53 height 16
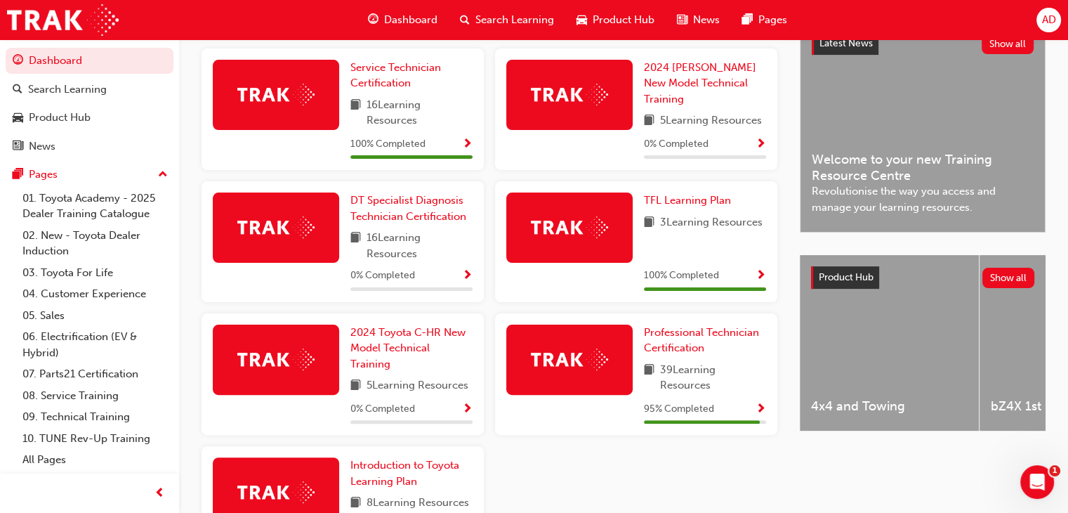
scroll to position [340, 0]
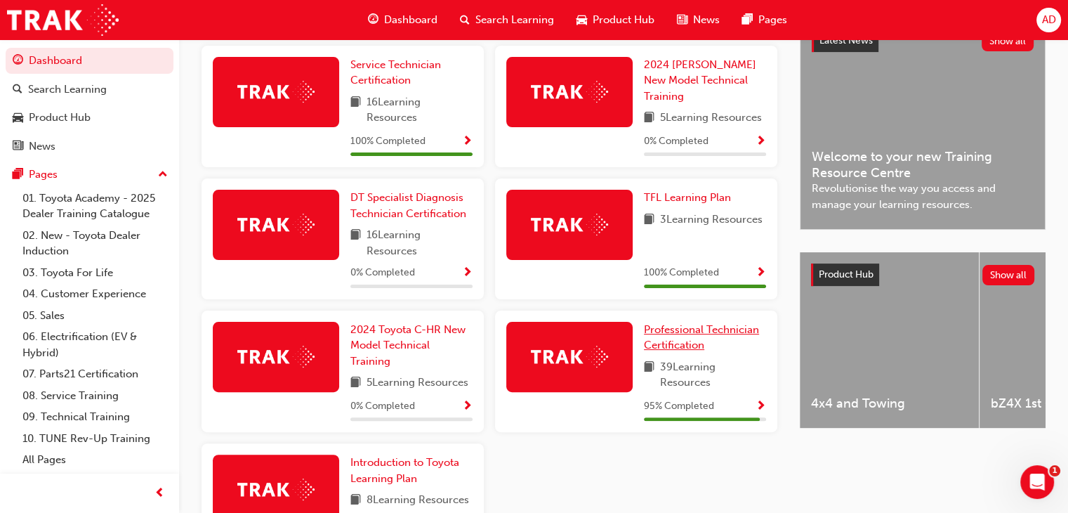
click at [677, 332] on span "Professional Technician Certification" at bounding box center [701, 337] width 115 height 29
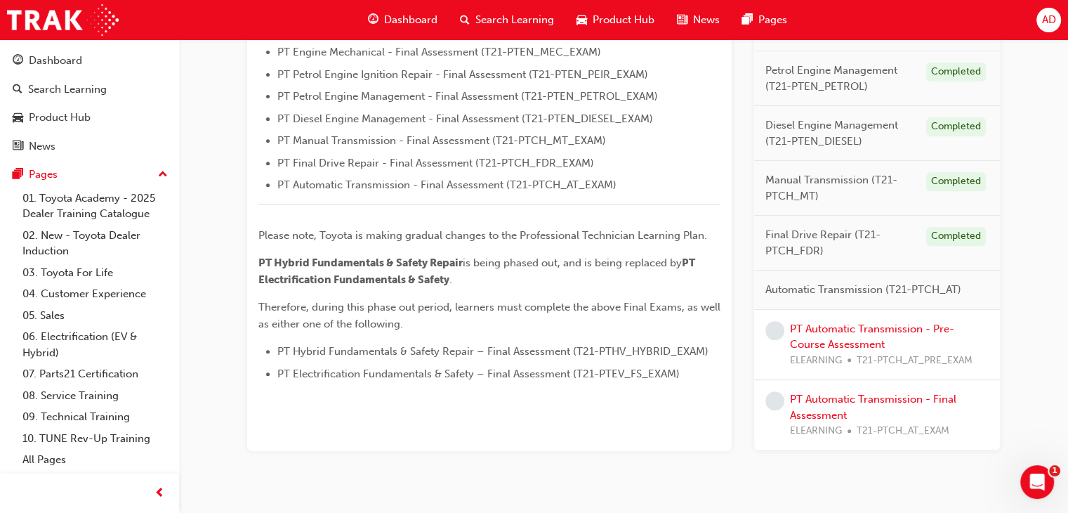
scroll to position [587, 0]
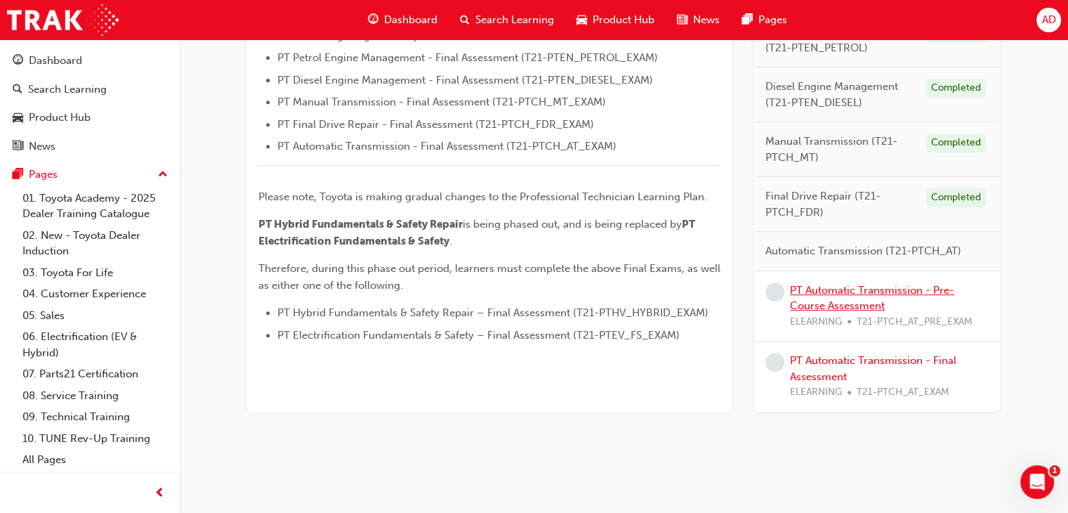
click at [811, 287] on link "PT Automatic Transmission - Pre-Course Assessment" at bounding box center [872, 298] width 164 height 29
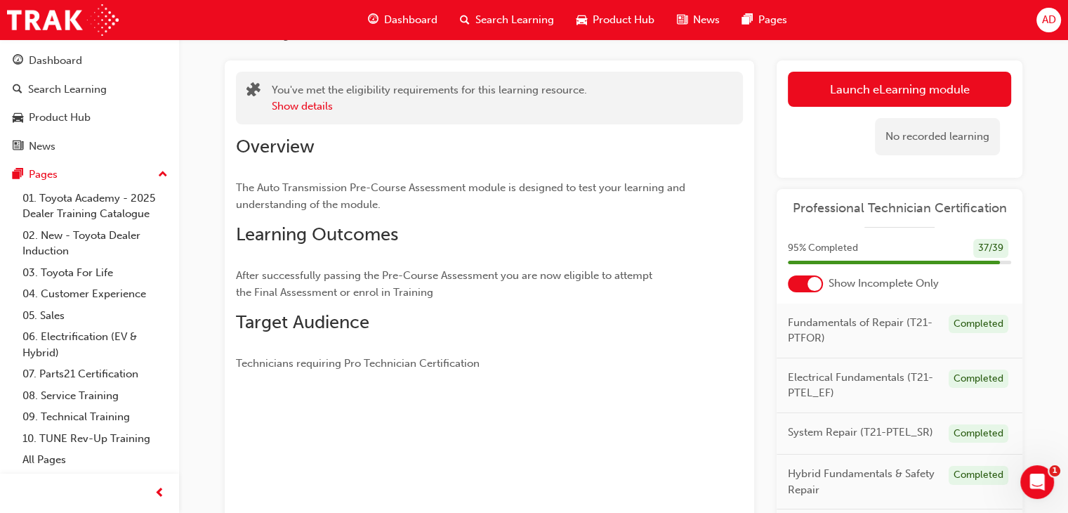
scroll to position [54, 0]
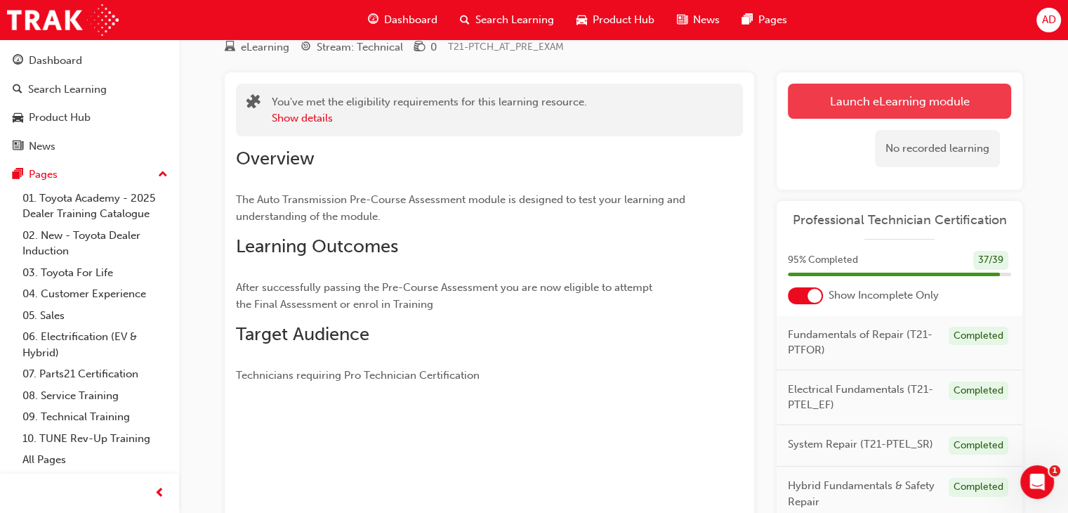
click at [891, 93] on link "Launch eLearning module" at bounding box center [899, 101] width 223 height 35
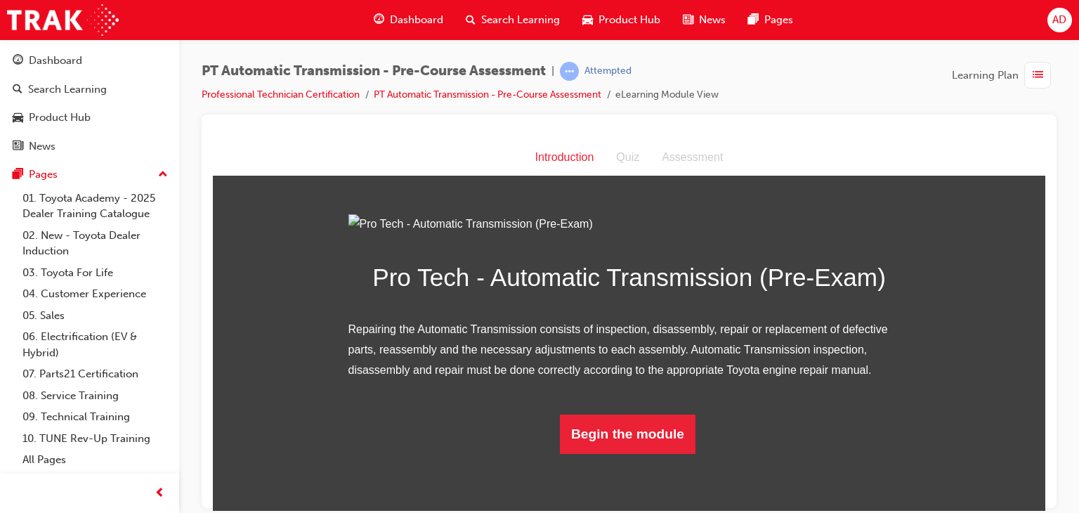
scroll to position [98, 0]
click at [604, 453] on button "Begin the module" at bounding box center [628, 433] width 136 height 39
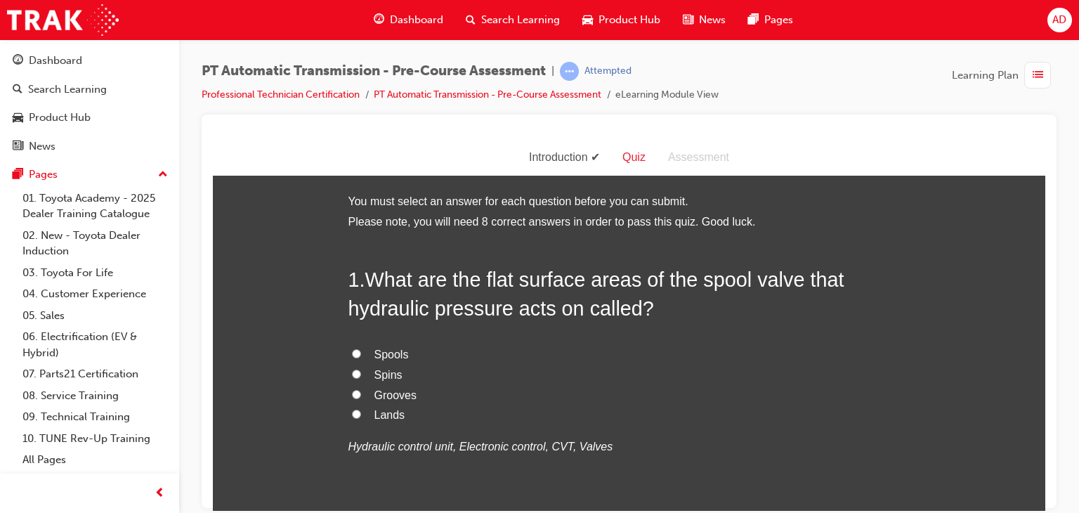
click at [352, 415] on input "Lands" at bounding box center [356, 413] width 9 height 9
radio input "true"
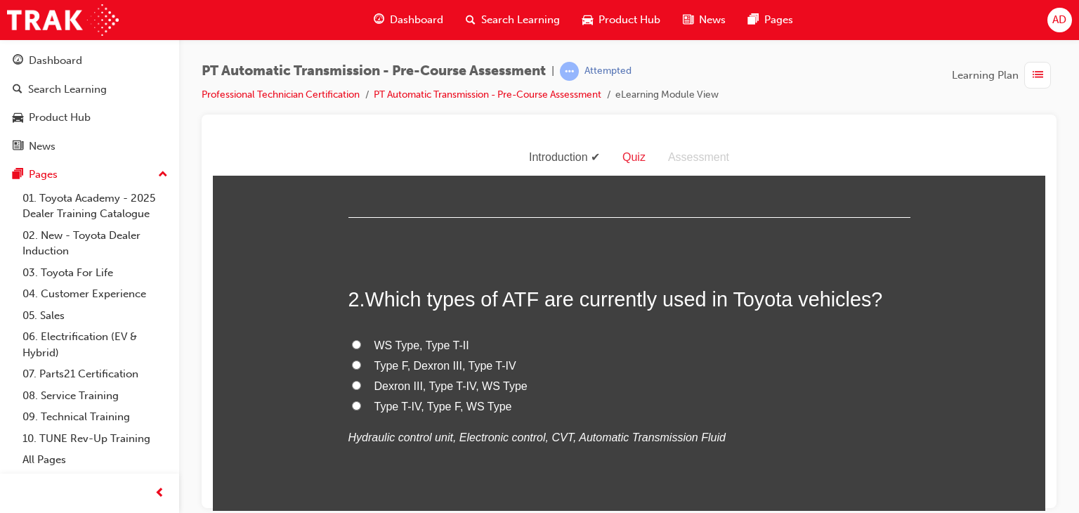
scroll to position [337, 0]
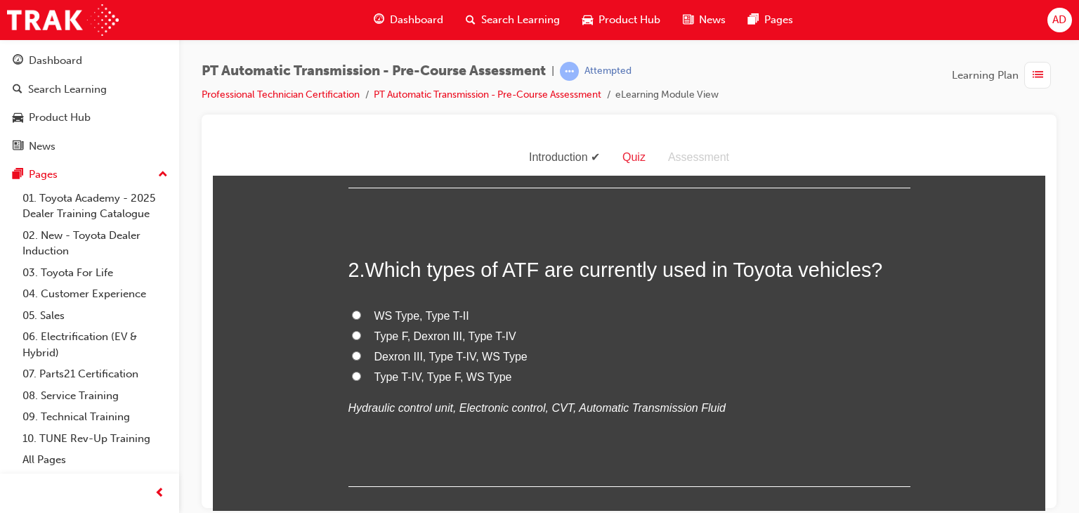
click at [427, 380] on span "Type T-IV, Type F, WS Type" at bounding box center [443, 376] width 138 height 12
click at [361, 380] on input "Type T-IV, Type F, WS Type" at bounding box center [356, 375] width 9 height 9
radio input "true"
click at [352, 353] on input "Dexron III, Type T-IV, WS Type" at bounding box center [356, 355] width 9 height 9
radio input "true"
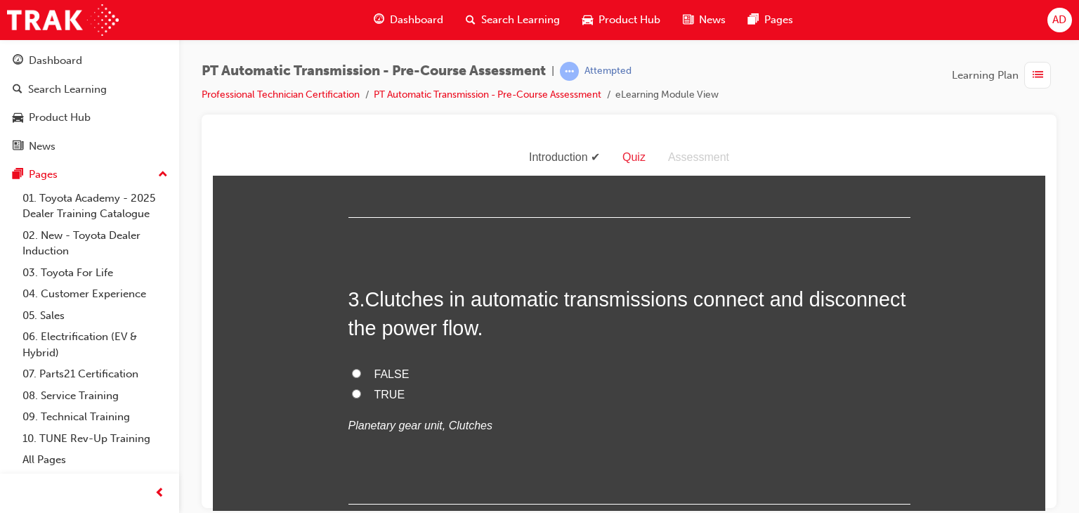
scroll to position [618, 0]
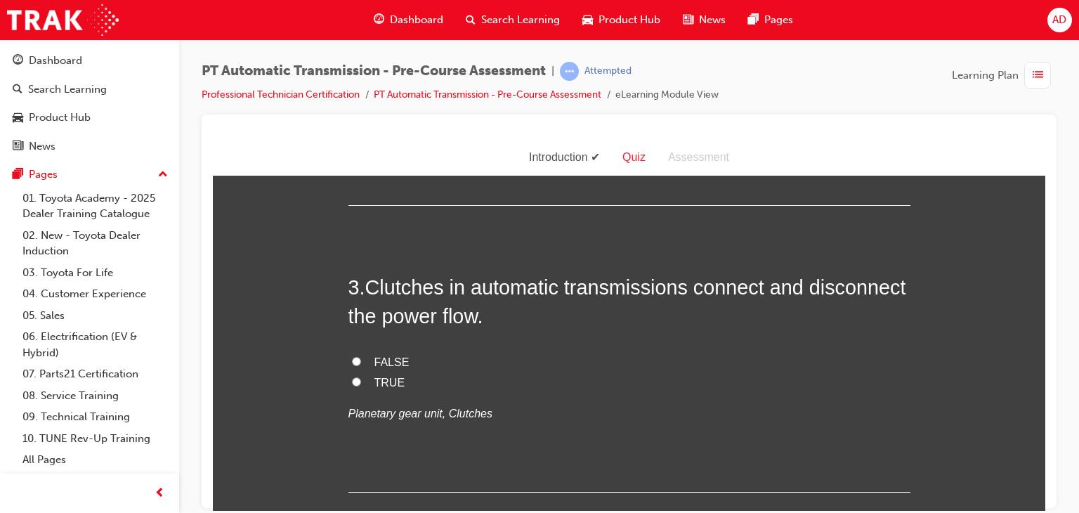
click at [354, 359] on input "FALSE" at bounding box center [356, 360] width 9 height 9
radio input "true"
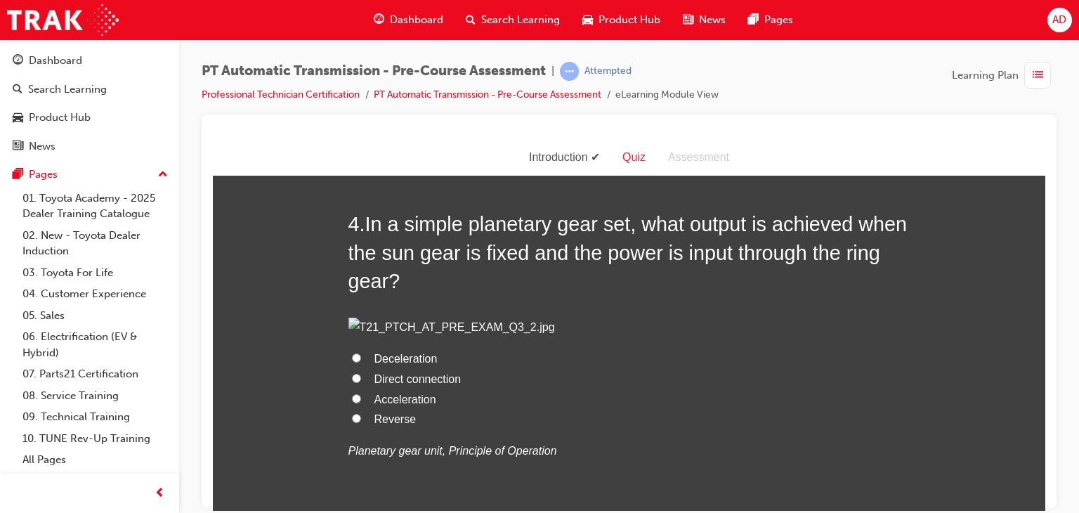
scroll to position [955, 0]
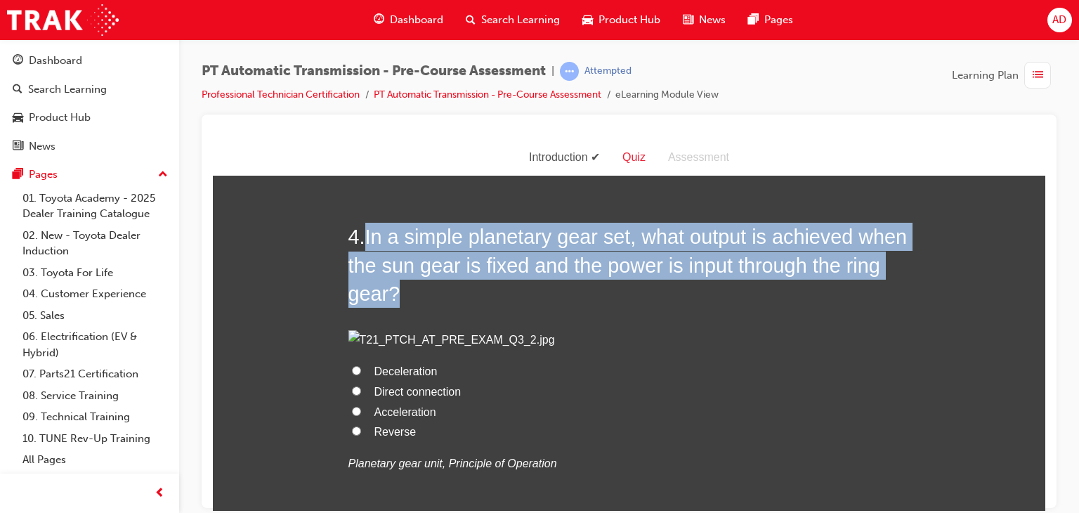
drag, startPoint x: 363, startPoint y: 235, endPoint x: 441, endPoint y: 284, distance: 92.6
click at [441, 284] on h2 "4 . In a simple planetary gear set, what output is achieved when the sun gear i…" at bounding box center [629, 264] width 562 height 85
copy span "In a simple planetary gear set, what output is achieved when the sun gear is fi…"
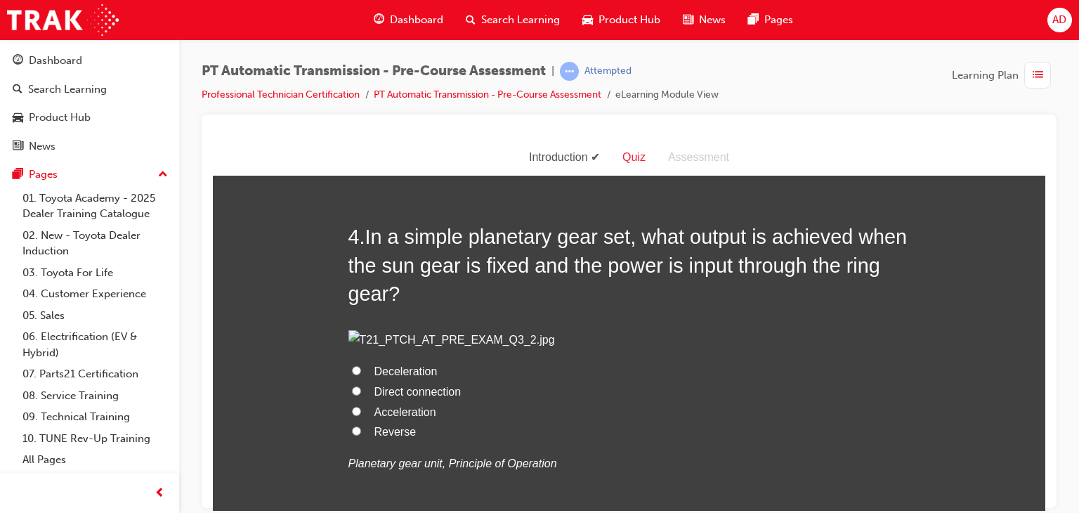
click at [853, 320] on div "4 . In a simple planetary gear set, what output is achieved when the sun gear i…" at bounding box center [629, 382] width 562 height 320
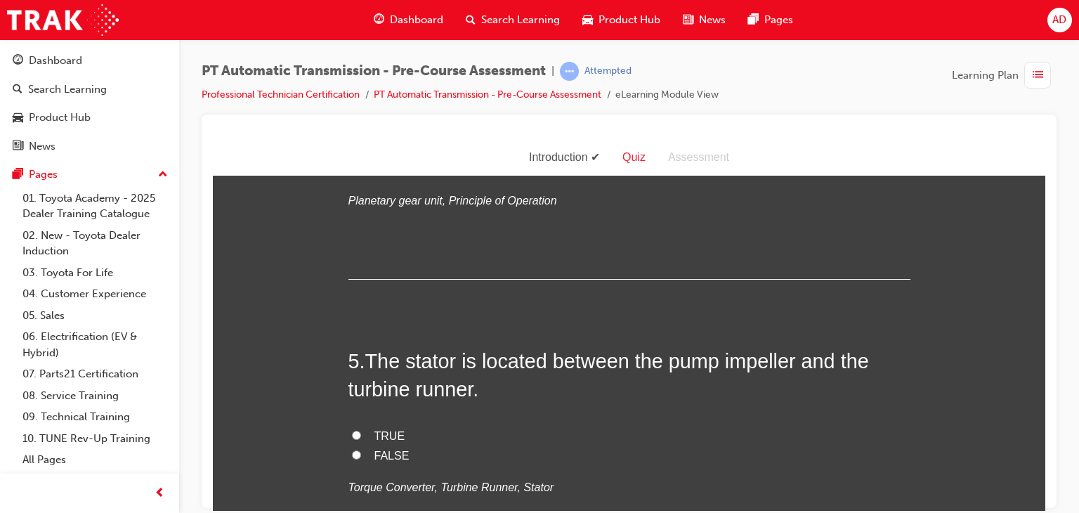
scroll to position [1236, 0]
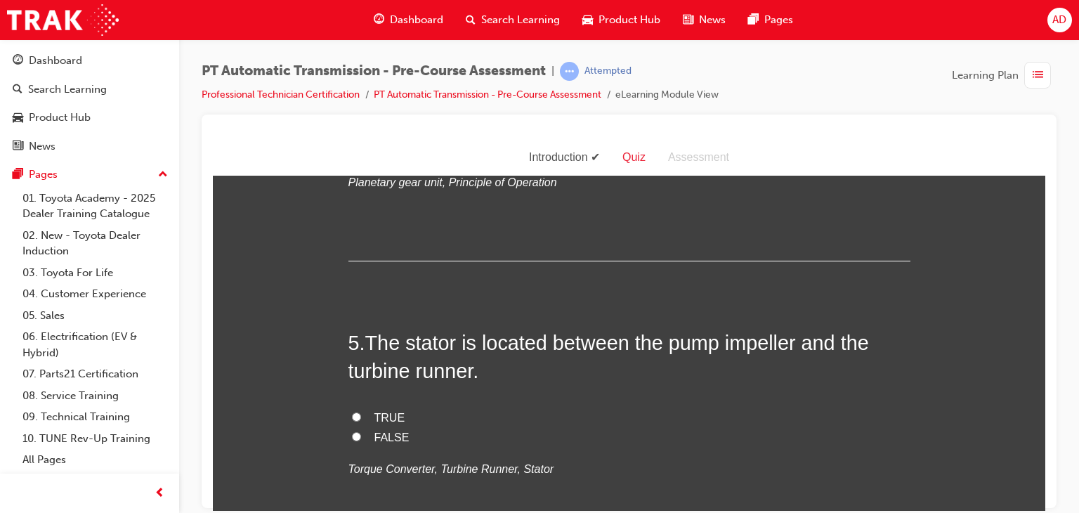
click at [352, 114] on input "Direct connection" at bounding box center [356, 109] width 9 height 9
radio input "true"
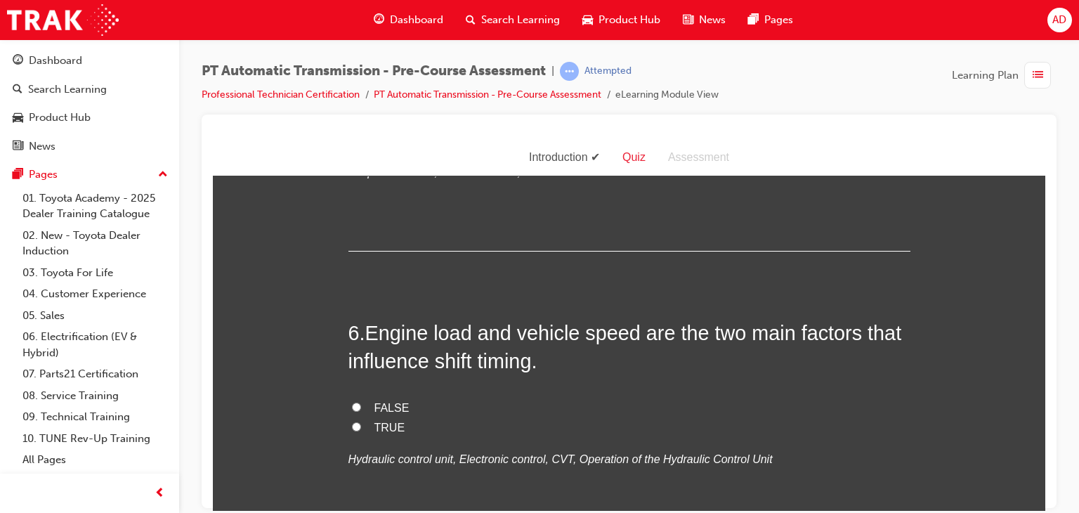
scroll to position [1545, 0]
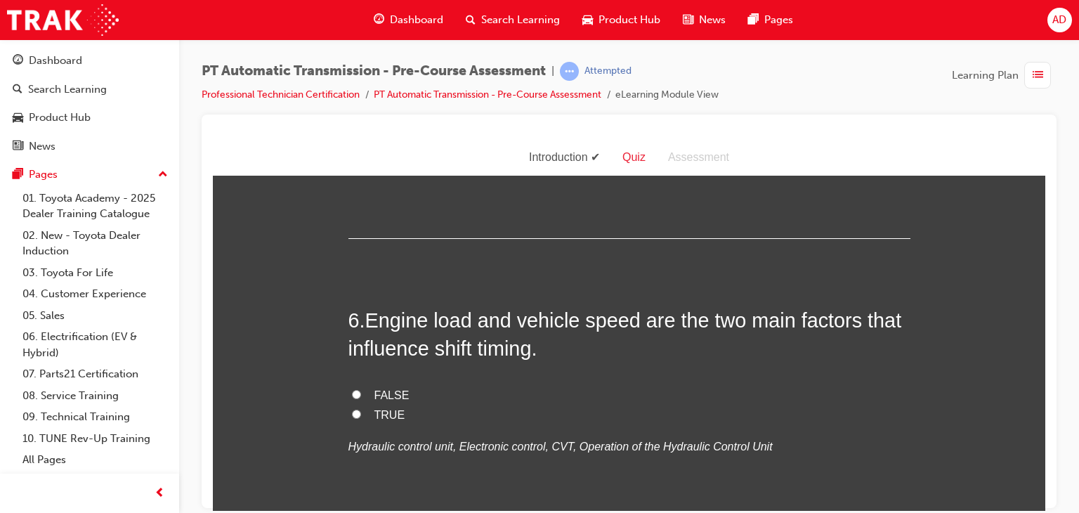
drag, startPoint x: 365, startPoint y: 321, endPoint x: 474, endPoint y: 358, distance: 115.1
click at [474, 72] on span "The stator is located between the pump impeller and the turbine runner." at bounding box center [608, 47] width 521 height 51
copy span "The stator is located between the pump impeller and the turbine runner"
click at [539, 238] on div "5 . The stator is located between the pump impeller and the turbine runner. TRU…" at bounding box center [629, 128] width 562 height 219
click at [353, 112] on input "TRUE" at bounding box center [356, 107] width 9 height 9
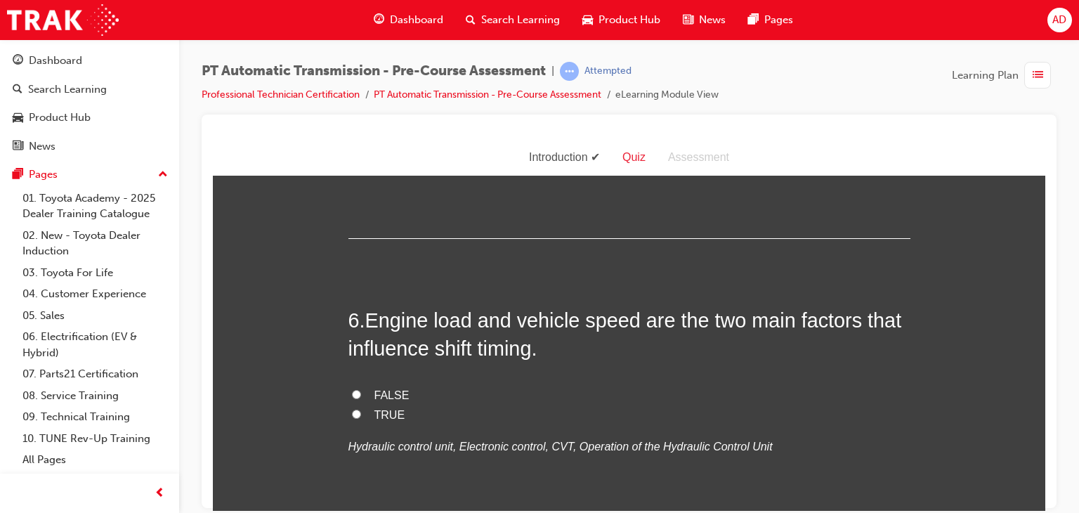
radio input "true"
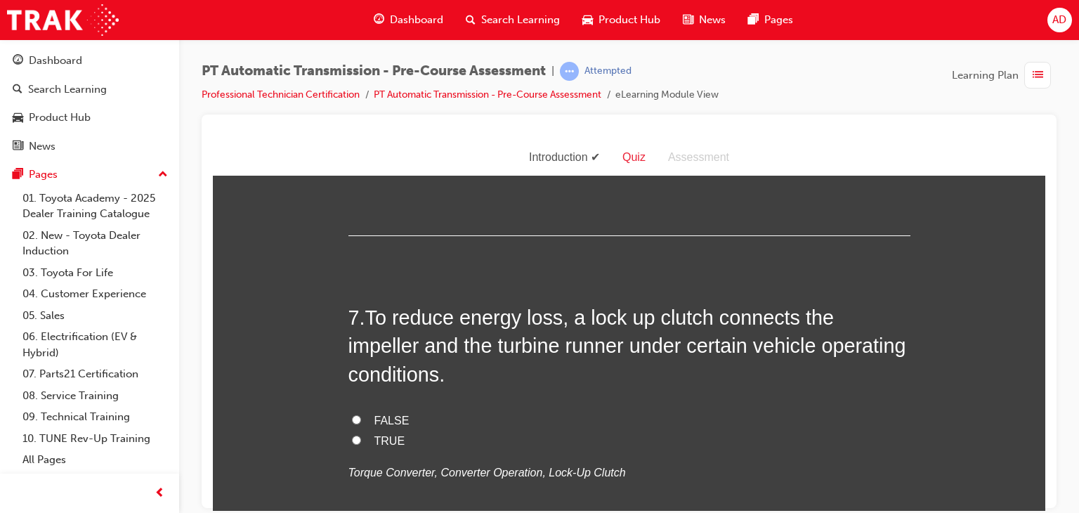
scroll to position [1855, 0]
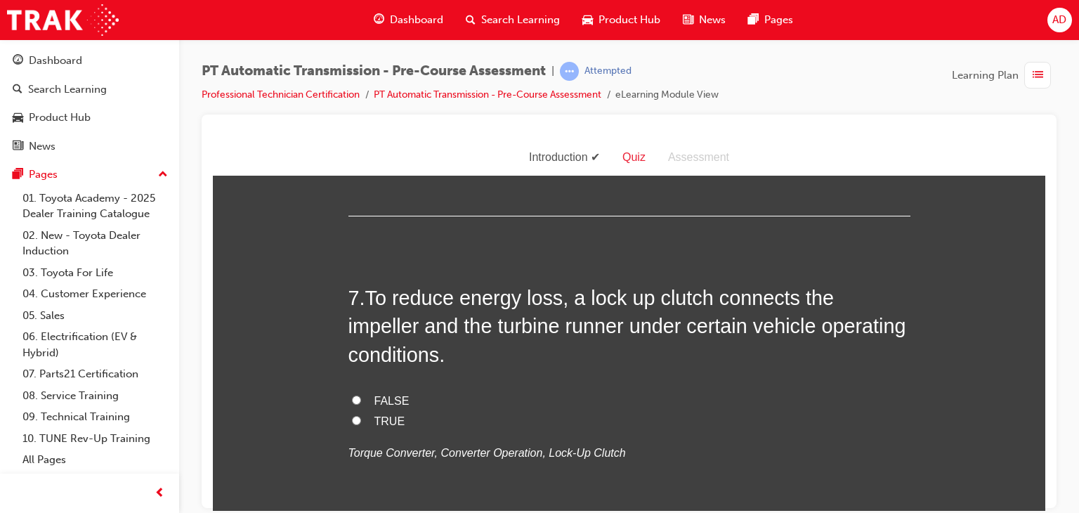
drag, startPoint x: 366, startPoint y: 299, endPoint x: 532, endPoint y: 342, distance: 171.9
click at [532, 50] on span "Engine load and vehicle speed are the two main factors that influence shift tim…" at bounding box center [625, 24] width 554 height 51
copy span "Engine load and vehicle speed are the two main factors that influence shift tim…"
click at [483, 96] on label "FALSE" at bounding box center [629, 86] width 562 height 20
click at [361, 89] on input "FALSE" at bounding box center [356, 84] width 9 height 9
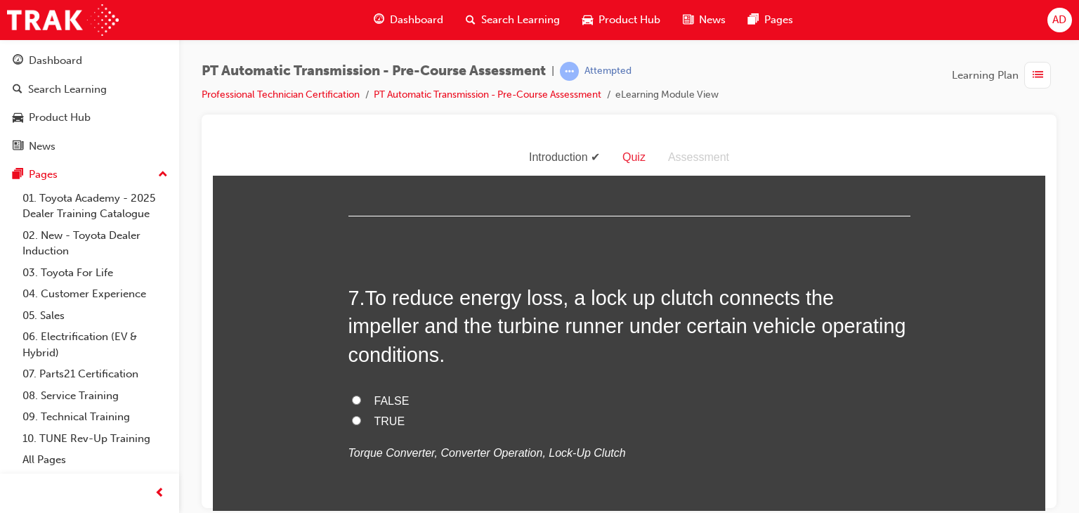
radio input "true"
click at [353, 109] on input "TRUE" at bounding box center [356, 104] width 9 height 9
radio input "true"
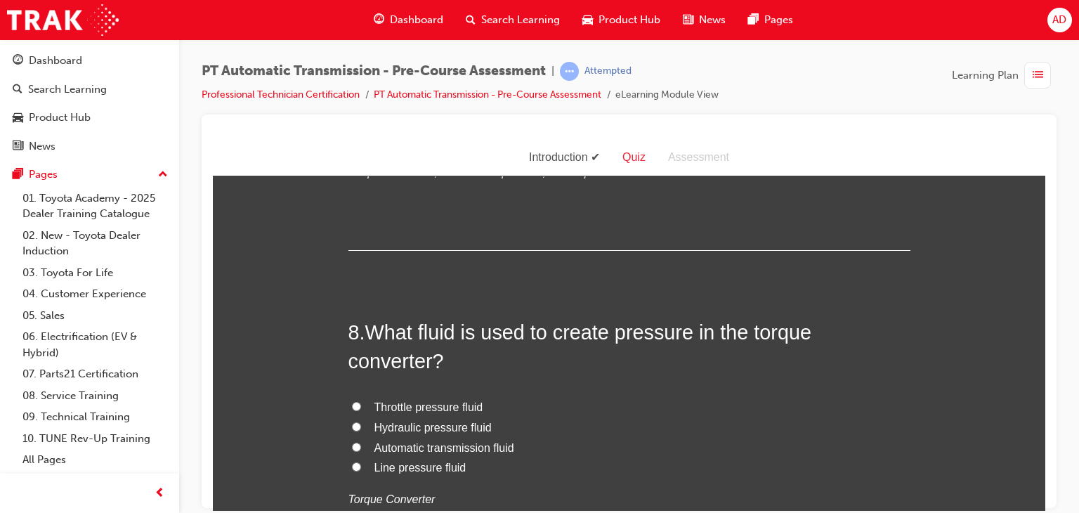
scroll to position [2135, 0]
drag, startPoint x: 367, startPoint y: 310, endPoint x: 444, endPoint y: 361, distance: 92.4
click at [444, 87] on h2 "7 . To reduce energy loss, a lock up clutch connects the impeller and the turbi…" at bounding box center [629, 44] width 562 height 85
copy span "To reduce energy loss, a lock up clutch connects the impeller and the turbine r…"
drag, startPoint x: 473, startPoint y: 417, endPoint x: 351, endPoint y: 432, distance: 123.2
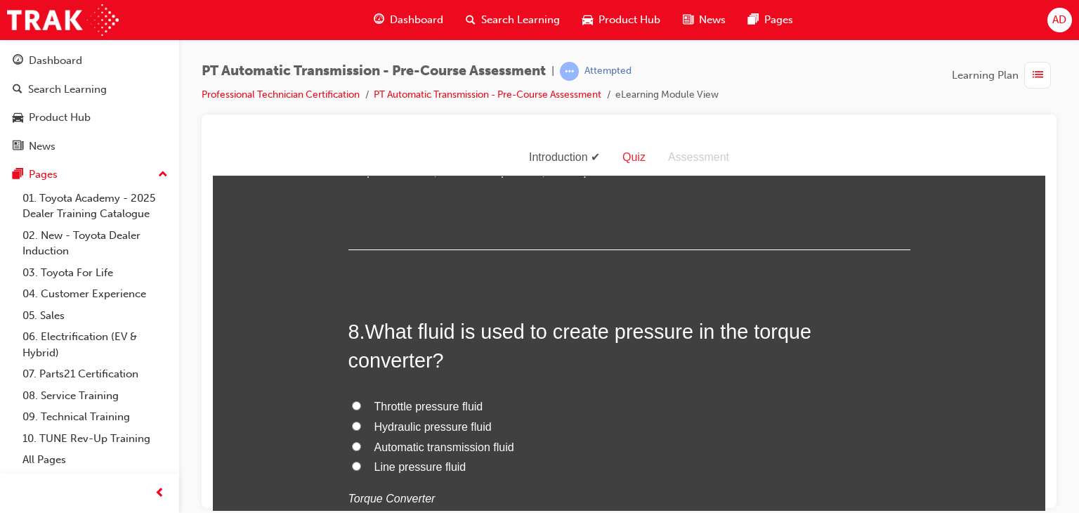
click at [351, 181] on div "FALSE TRUE Torque Converter, Converter Operation, Lock-Up Clutch" at bounding box center [629, 146] width 562 height 72
click at [352, 143] on input "TRUE" at bounding box center [356, 138] width 9 height 9
radio input "true"
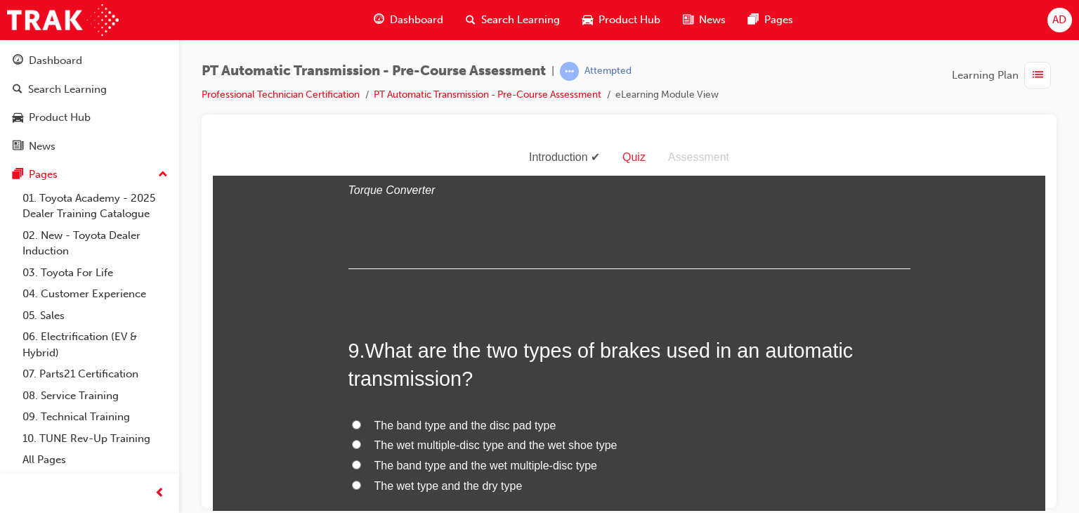
scroll to position [2445, 0]
drag, startPoint x: 363, startPoint y: 311, endPoint x: 446, endPoint y: 344, distance: 89.0
click at [446, 65] on h2 "8 . What fluid is used to create pressure in the torque converter?" at bounding box center [629, 36] width 562 height 57
copy span "What fluid is used to create pressure in the torque converter?"
click at [352, 141] on input "Automatic transmission fluid" at bounding box center [356, 136] width 9 height 9
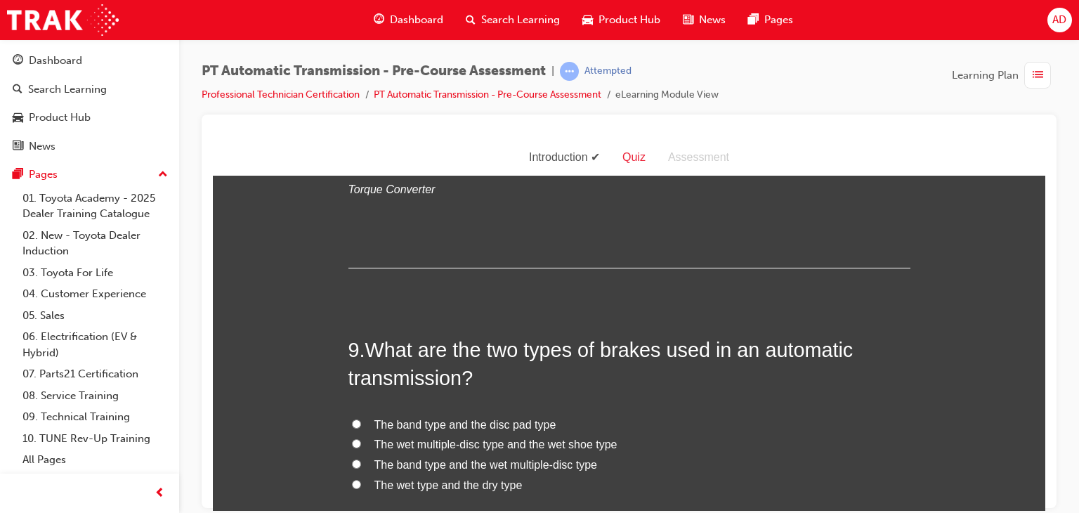
radio input "true"
click at [784, 268] on div "8 . What fluid is used to create pressure in the torque converter? Throttle pre…" at bounding box center [629, 138] width 562 height 260
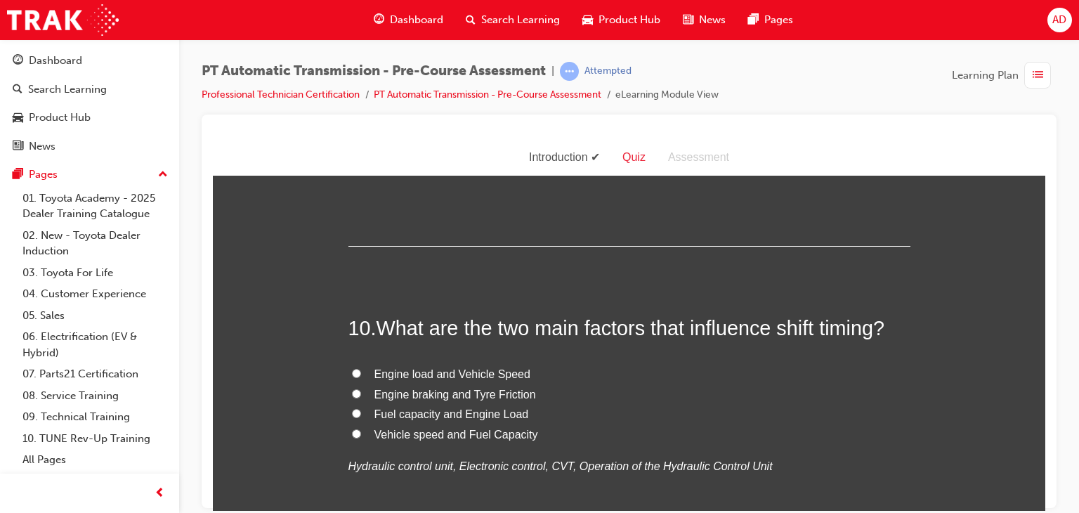
scroll to position [2810, 0]
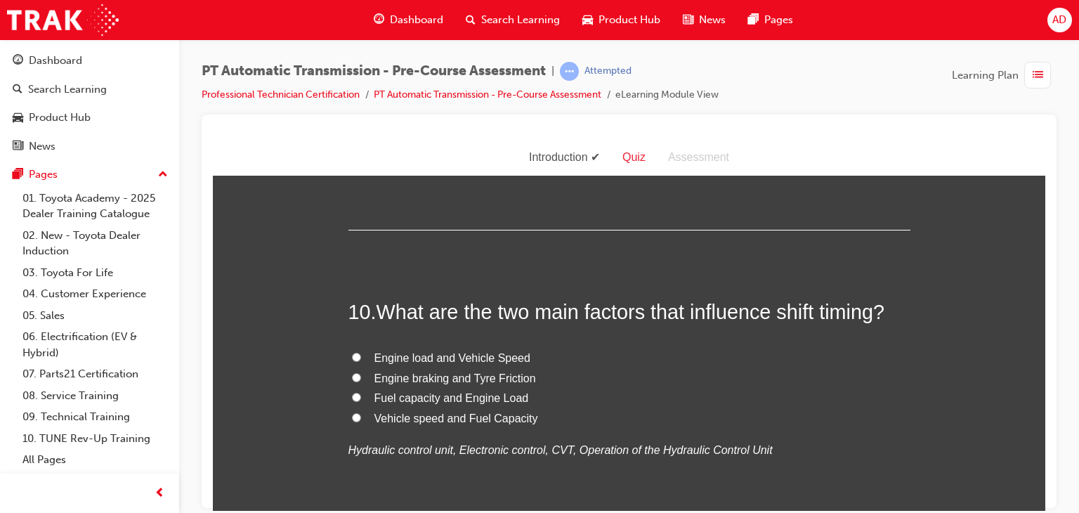
click at [466, 105] on span "The band type and the wet multiple-disc type" at bounding box center [485, 99] width 223 height 12
click at [361, 103] on input "The band type and the wet multiple-disc type" at bounding box center [356, 97] width 9 height 9
radio input "true"
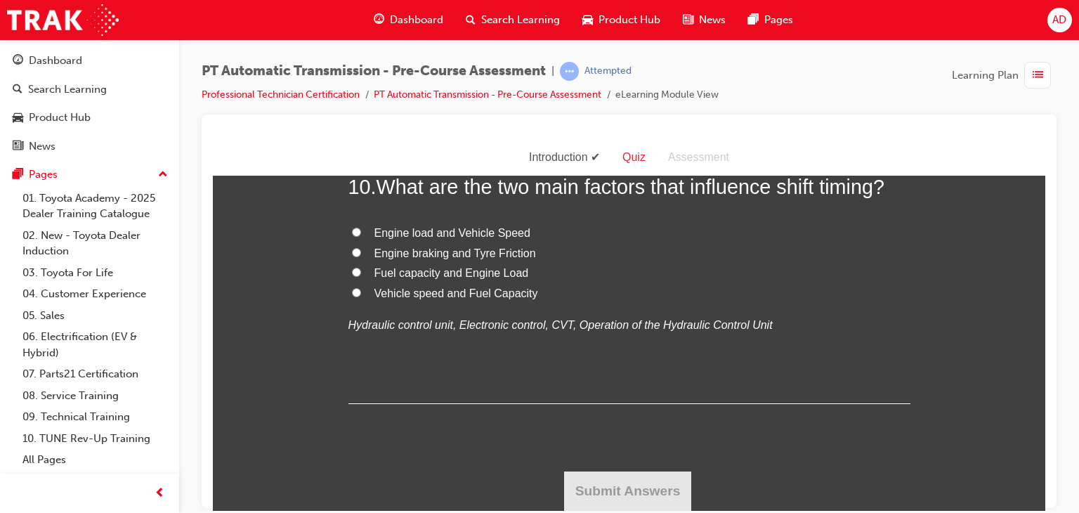
scroll to position [3119, 0]
click at [407, 238] on span "Engine load and Vehicle Speed" at bounding box center [452, 232] width 156 height 12
click at [361, 236] on input "Engine load and Vehicle Speed" at bounding box center [356, 231] width 9 height 9
radio input "true"
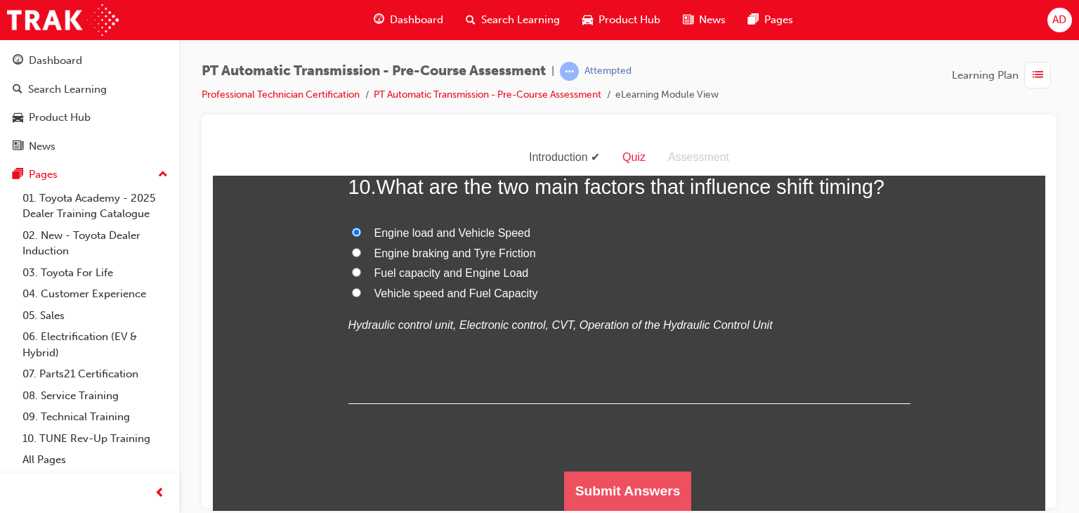
click at [647, 484] on button "Submit Answers" at bounding box center [628, 490] width 128 height 39
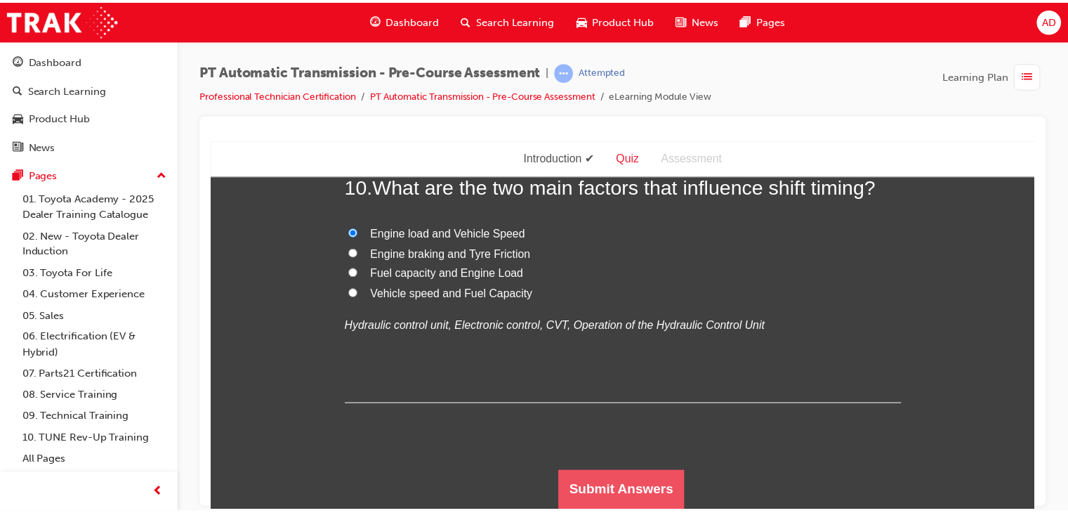
scroll to position [0, 0]
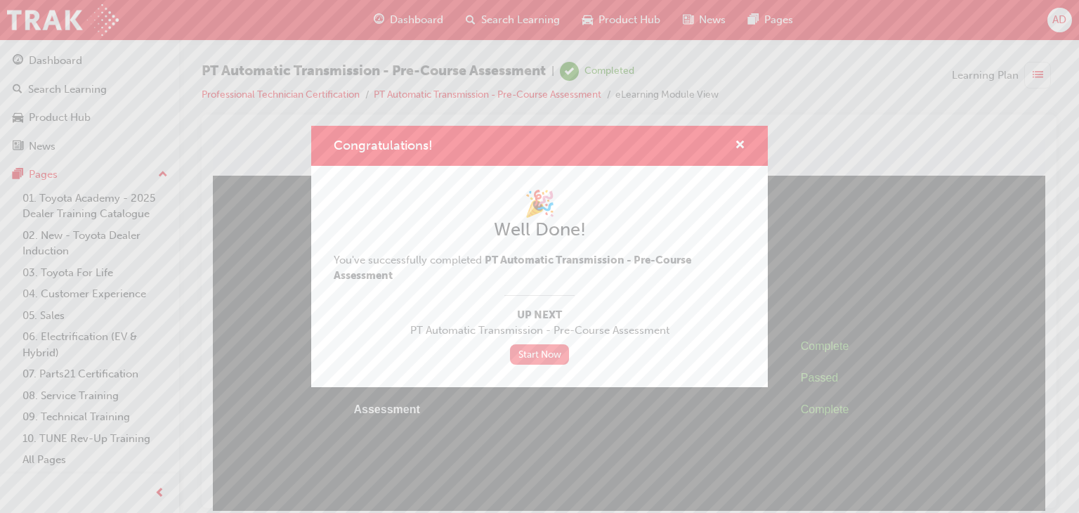
click at [532, 353] on link "Start Now" at bounding box center [539, 354] width 59 height 20
click at [737, 142] on span "cross-icon" at bounding box center [740, 146] width 11 height 13
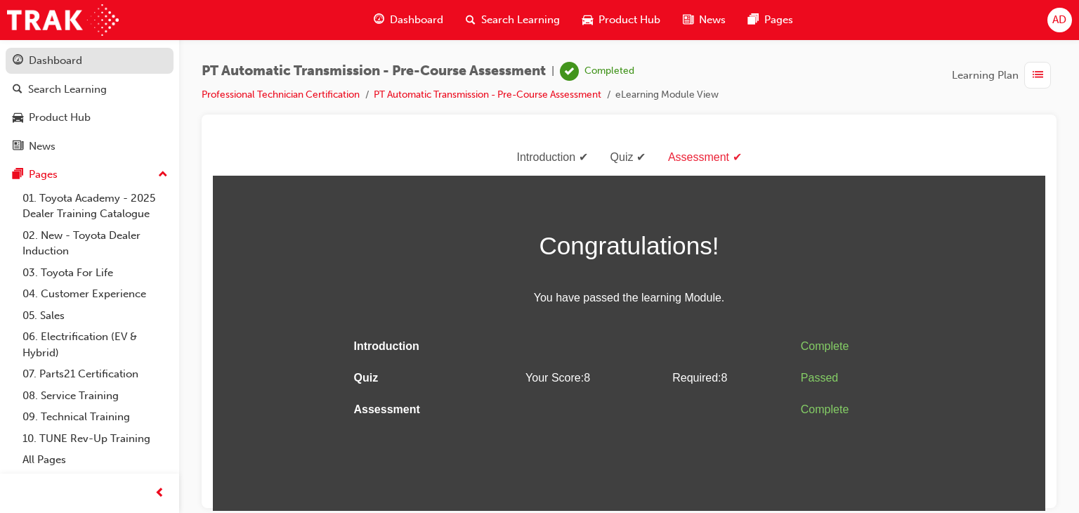
click at [70, 53] on div "Dashboard" at bounding box center [55, 61] width 53 height 16
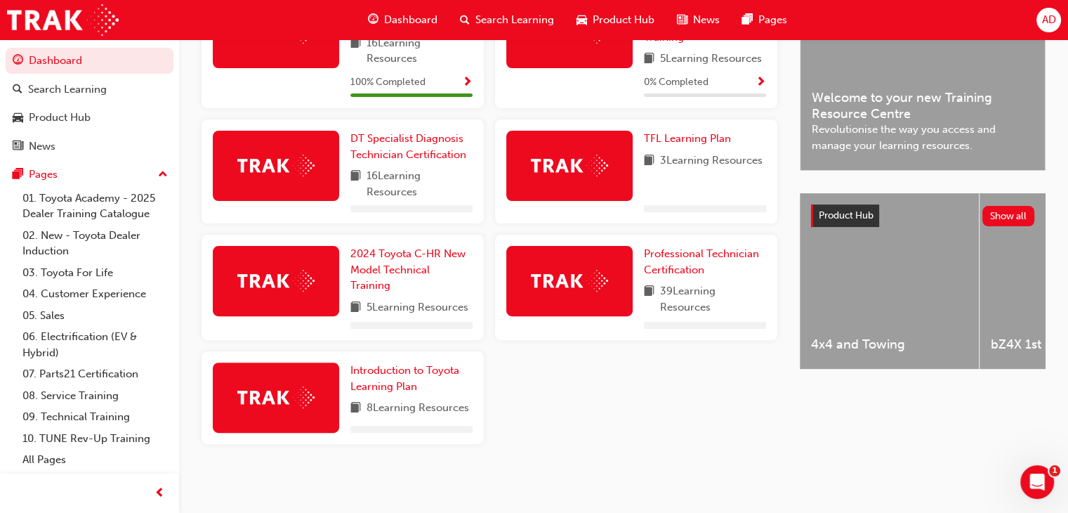
scroll to position [403, 0]
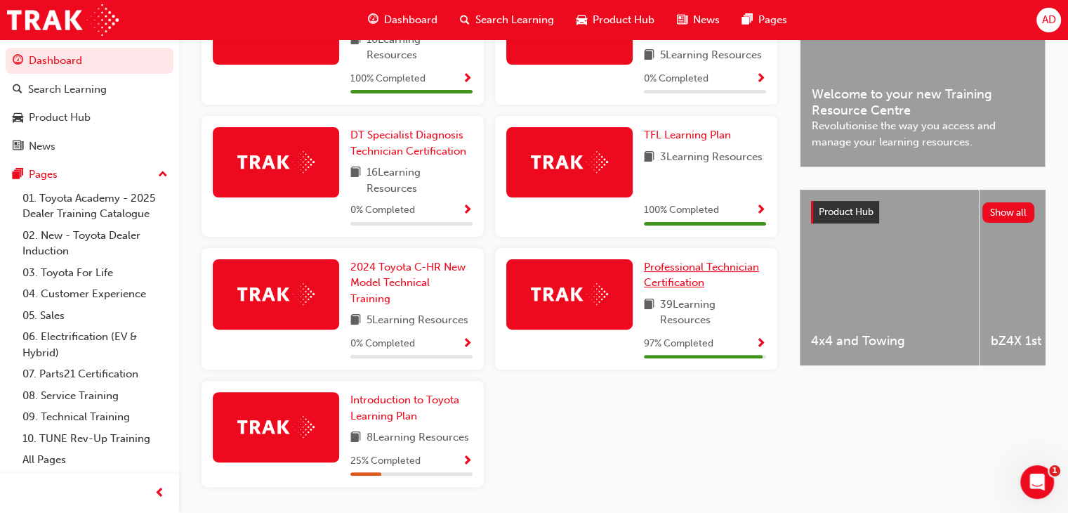
click at [706, 268] on span "Professional Technician Certification" at bounding box center [701, 275] width 115 height 29
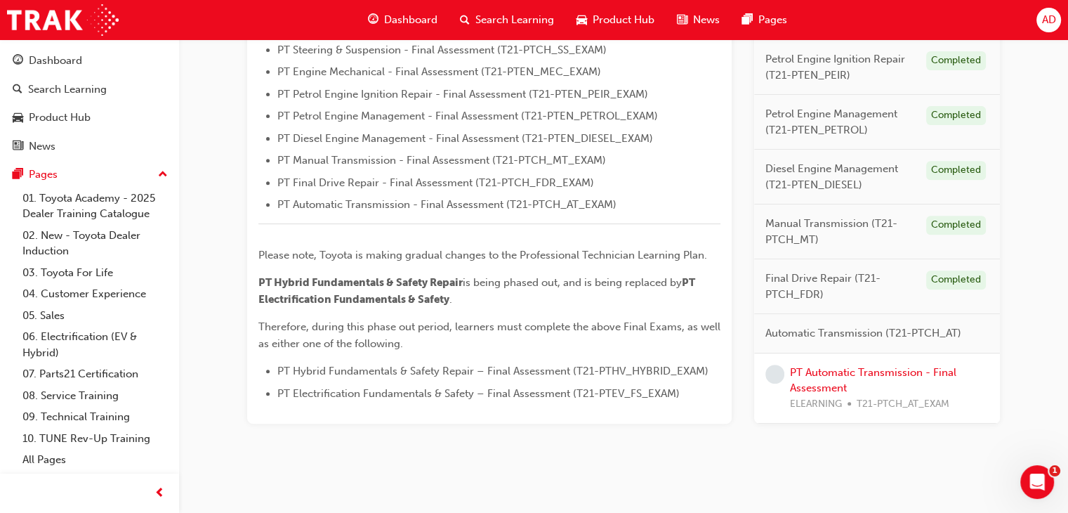
scroll to position [542, 0]
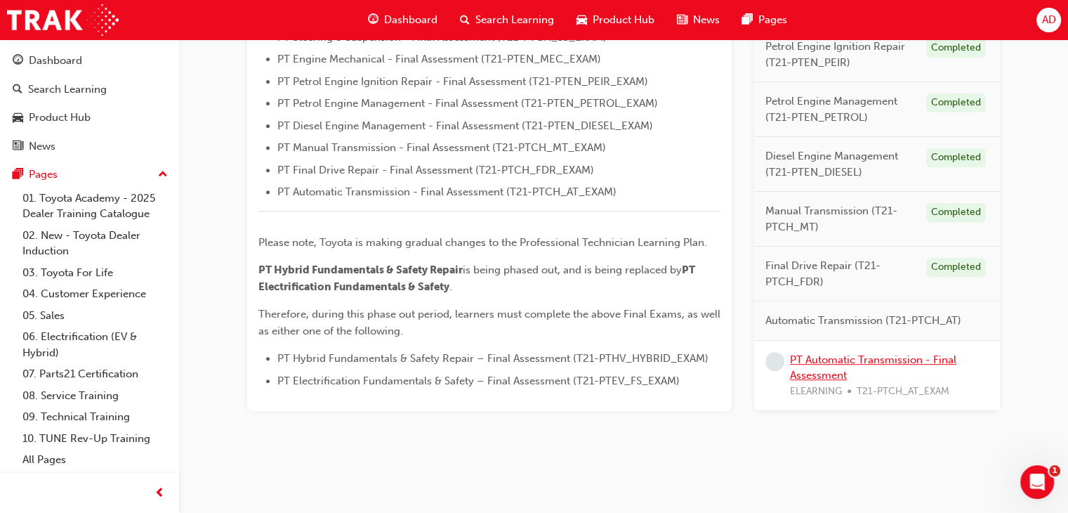
click at [816, 359] on link "PT Automatic Transmission - Final Assessment" at bounding box center [873, 367] width 166 height 29
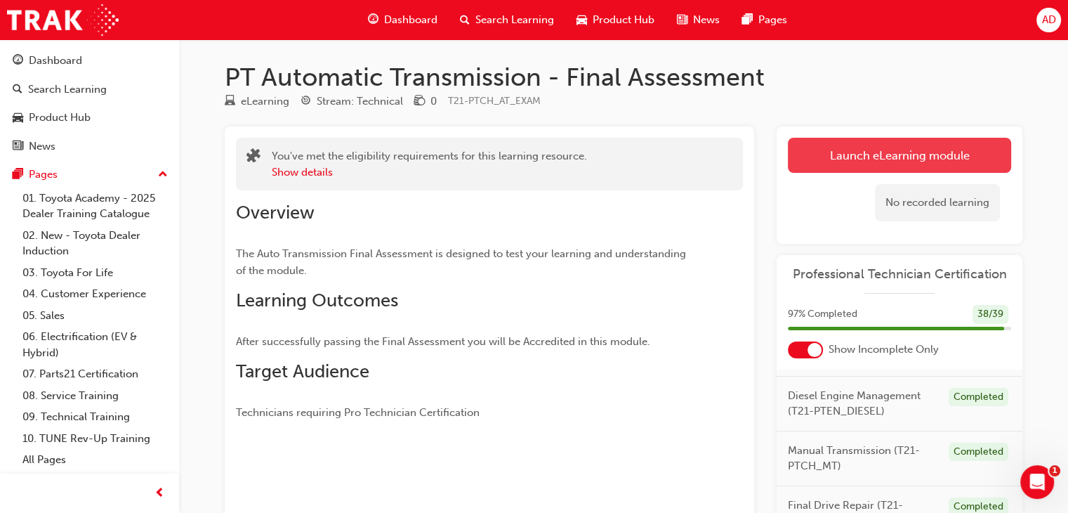
click at [939, 159] on link "Launch eLearning module" at bounding box center [899, 155] width 223 height 35
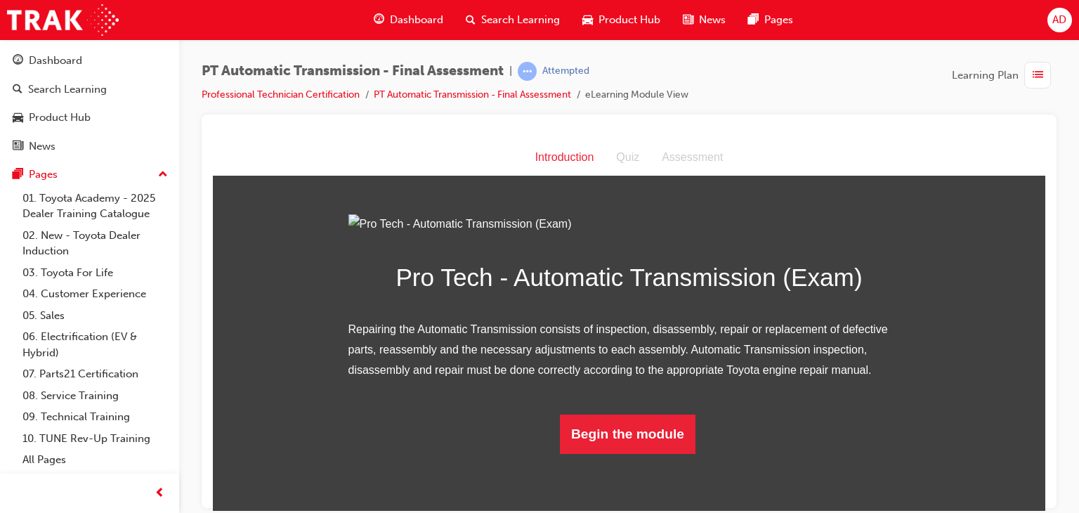
scroll to position [98, 0]
click at [625, 453] on button "Begin the module" at bounding box center [628, 433] width 136 height 39
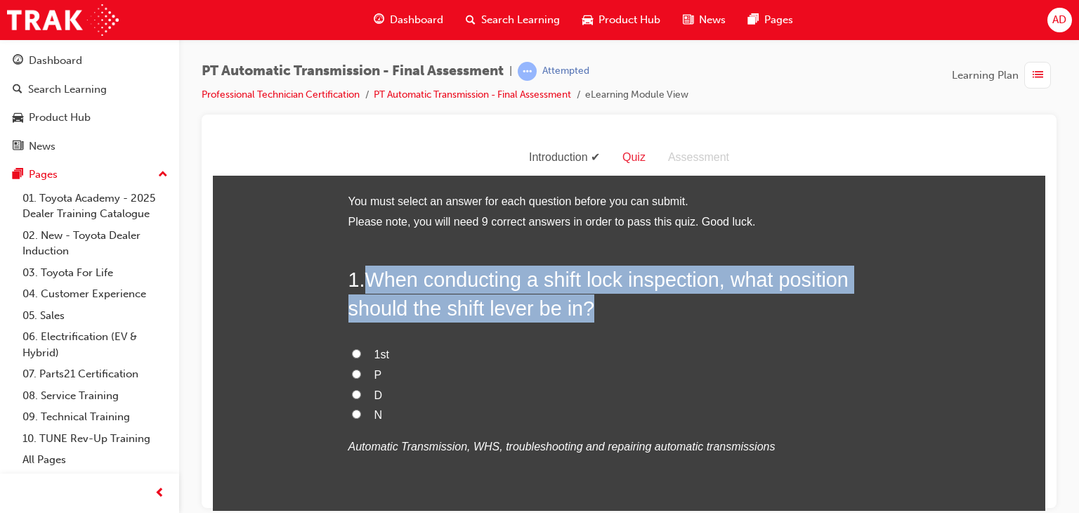
drag, startPoint x: 367, startPoint y: 278, endPoint x: 593, endPoint y: 313, distance: 228.8
click at [593, 313] on h2 "1 . When conducting a shift lock inspection, what position should the shift lev…" at bounding box center [629, 293] width 562 height 57
copy span "When conducting a shift lock inspection, what position should the shift lever b…"
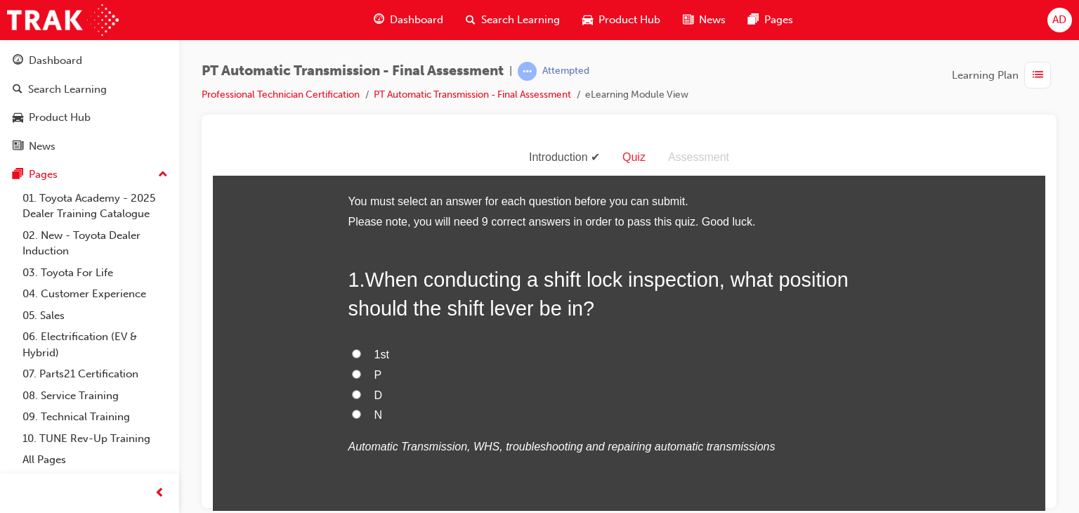
click at [461, 376] on label "P" at bounding box center [629, 375] width 562 height 20
click at [361, 376] on input "P" at bounding box center [356, 373] width 9 height 9
radio input "true"
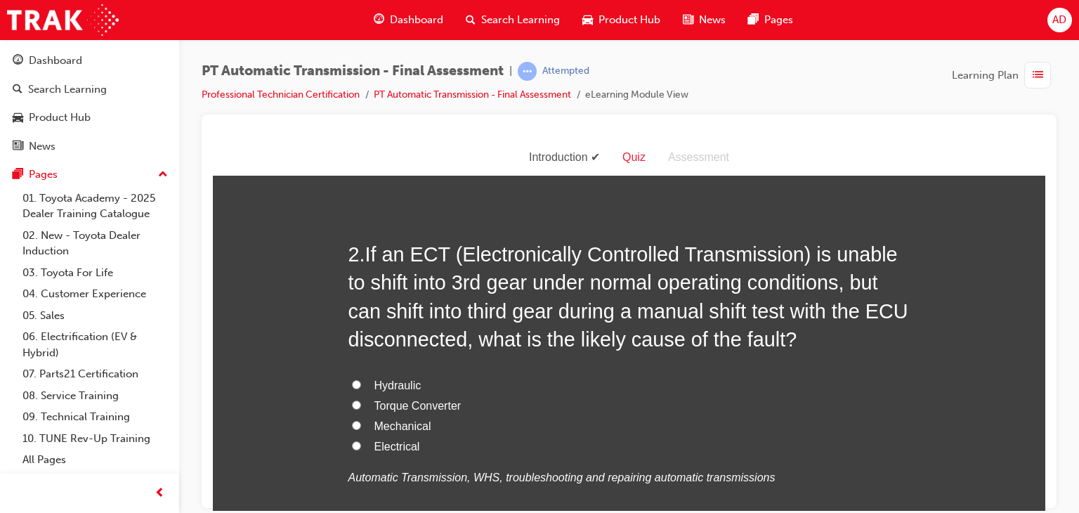
scroll to position [365, 0]
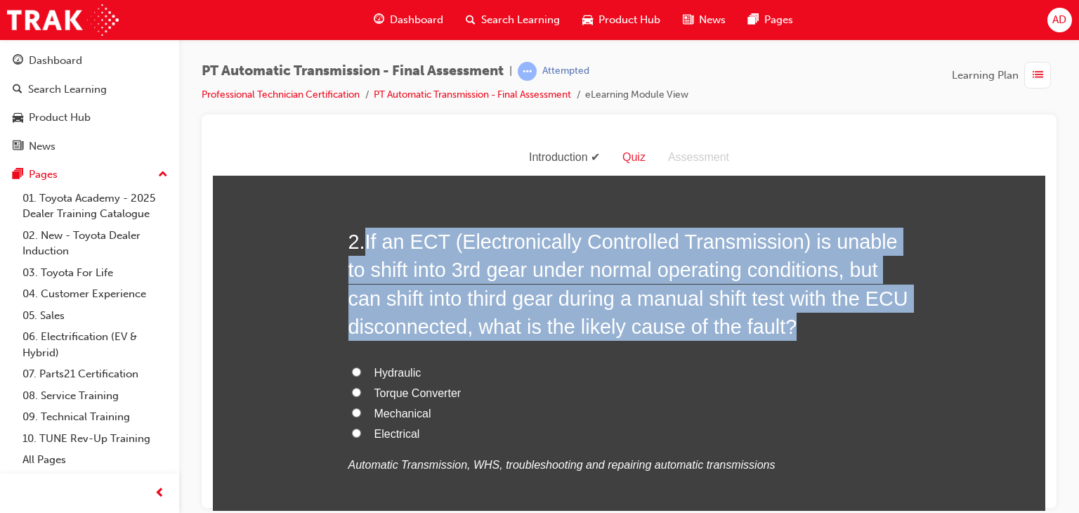
drag, startPoint x: 362, startPoint y: 234, endPoint x: 829, endPoint y: 327, distance: 475.6
click at [829, 327] on h2 "2 . If an ECT (Electronically Controlled Transmission) is unable to shift into …" at bounding box center [629, 283] width 562 height 113
copy span "If an ECT (Electronically Controlled Transmission) is unable to shift into 3rd …"
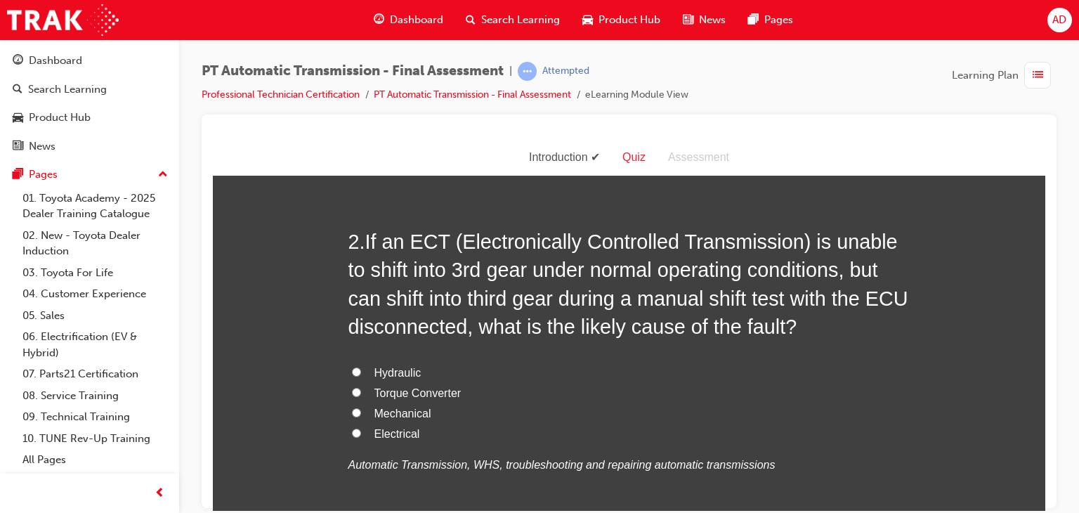
click at [563, 395] on label "Torque Converter" at bounding box center [629, 393] width 562 height 20
click at [361, 395] on input "Torque Converter" at bounding box center [356, 391] width 9 height 9
radio input "true"
click at [352, 415] on input "Mechanical" at bounding box center [356, 411] width 9 height 9
radio input "true"
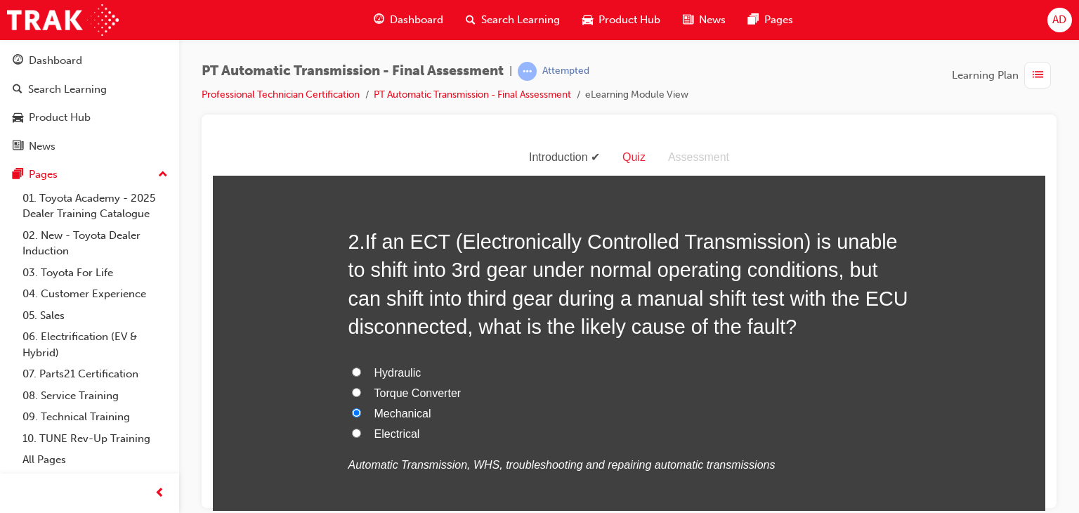
click at [352, 431] on input "Electrical" at bounding box center [356, 432] width 9 height 9
radio input "true"
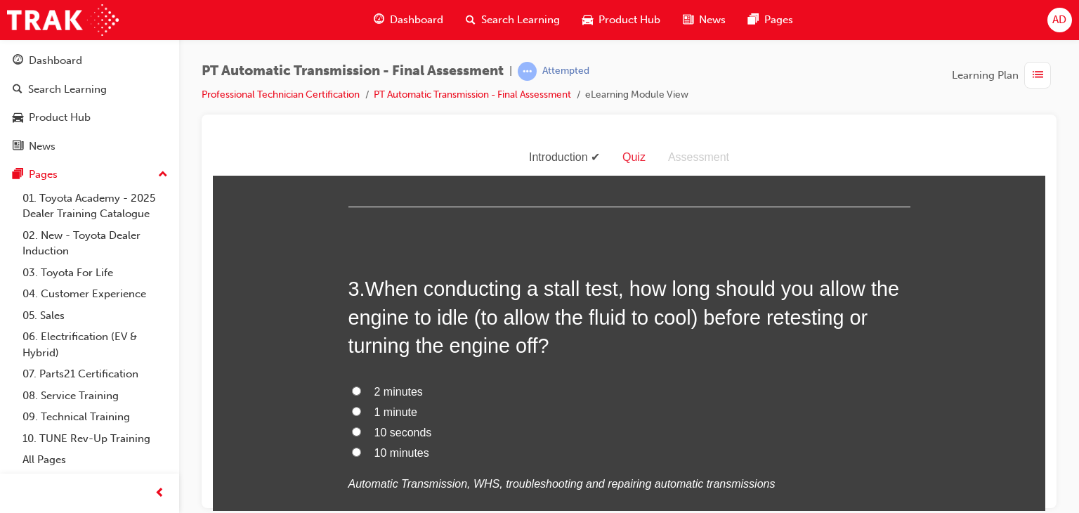
scroll to position [702, 0]
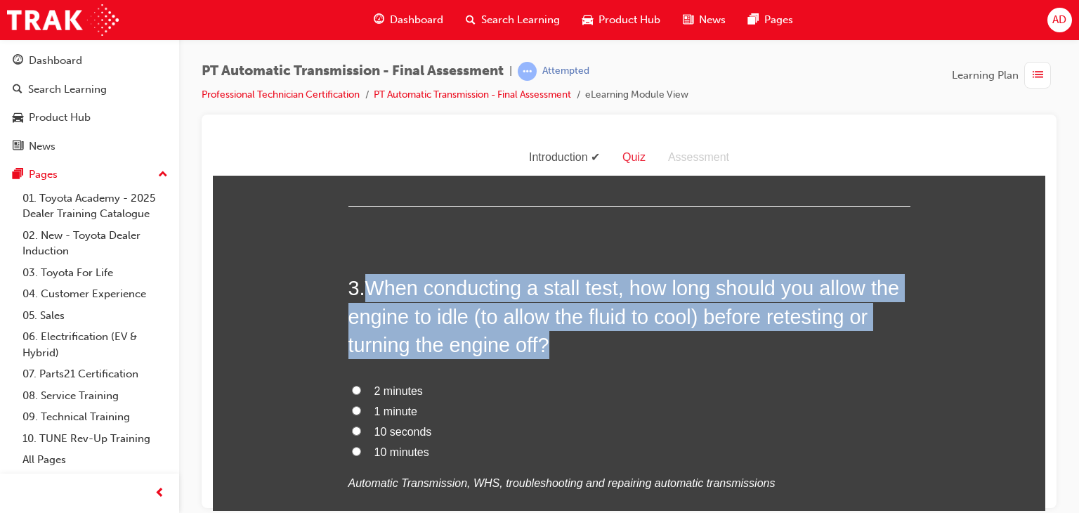
drag, startPoint x: 365, startPoint y: 287, endPoint x: 548, endPoint y: 345, distance: 191.7
click at [548, 345] on span "When conducting a stall test, how long should you allow the engine to idle (to …" at bounding box center [623, 315] width 551 height 79
copy span "When conducting a stall test, how long should you allow the engine to idle (to …"
click at [352, 388] on input "2 minutes" at bounding box center [356, 389] width 9 height 9
radio input "true"
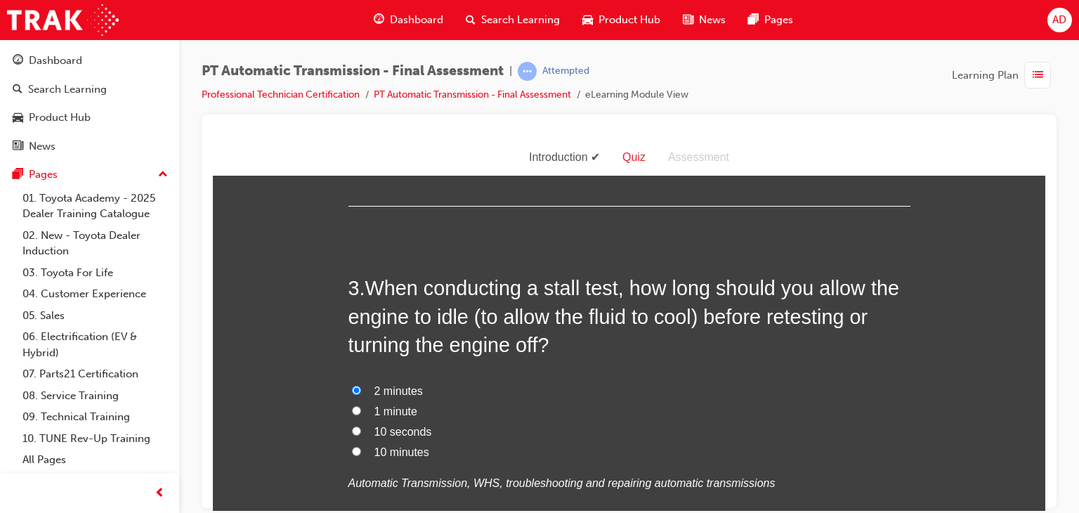
click at [833, 404] on label "1 minute" at bounding box center [629, 411] width 562 height 20
click at [361, 405] on input "1 minute" at bounding box center [356, 409] width 9 height 9
radio input "true"
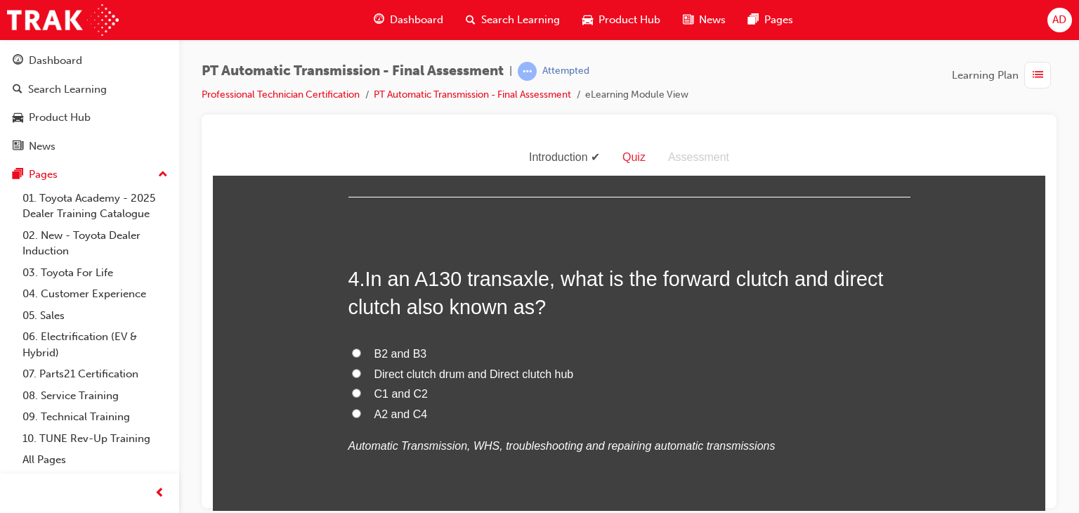
scroll to position [1068, 0]
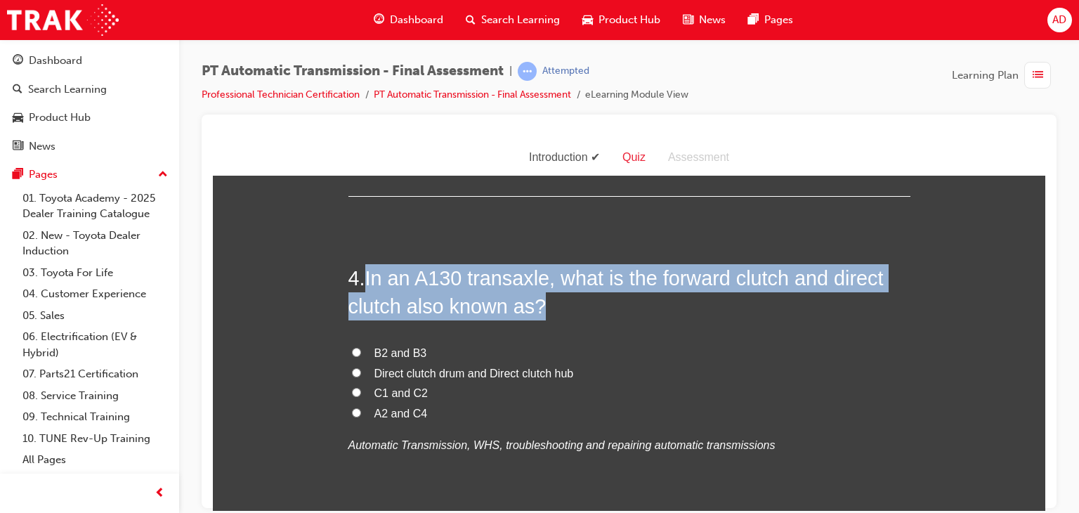
drag, startPoint x: 364, startPoint y: 275, endPoint x: 544, endPoint y: 303, distance: 182.1
click at [544, 303] on h2 "4 . In an A130 transaxle, what is the forward clutch and direct clutch also kno…" at bounding box center [629, 291] width 562 height 57
copy span "In an A130 transaxle, what is the forward clutch and direct clutch also known a…"
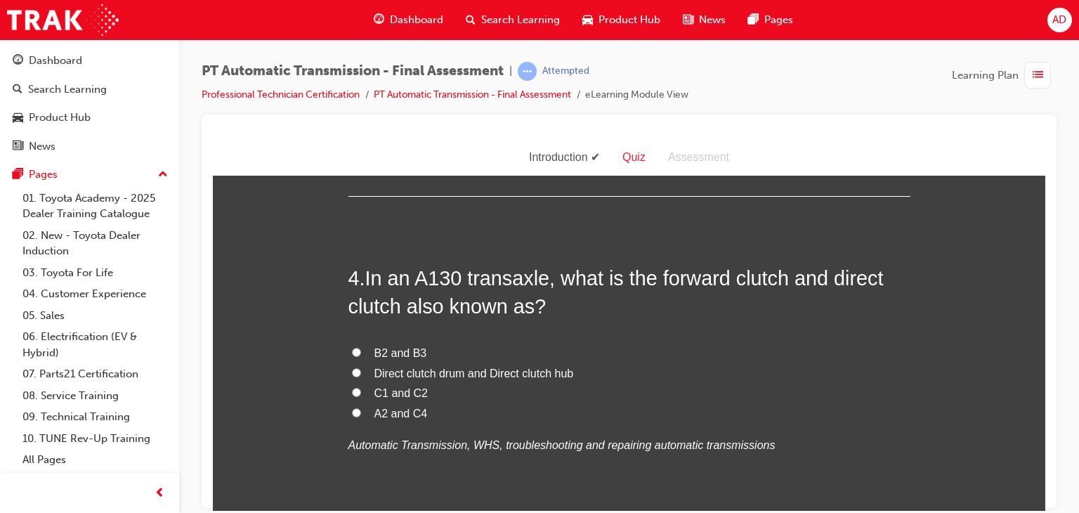
click at [385, 395] on span "C1 and C2" at bounding box center [401, 392] width 54 height 12
click at [361, 395] on input "C1 and C2" at bounding box center [356, 391] width 9 height 9
radio input "true"
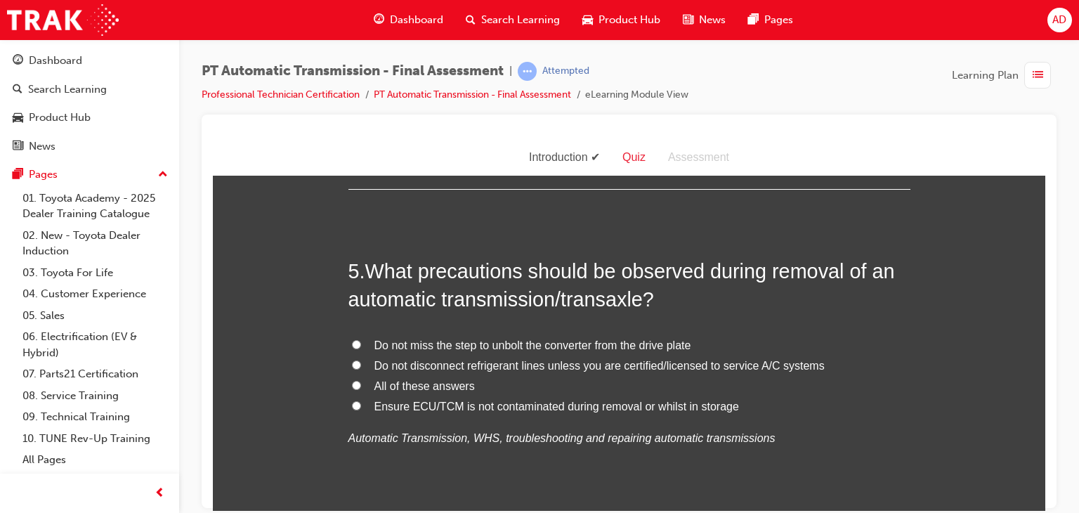
scroll to position [1405, 0]
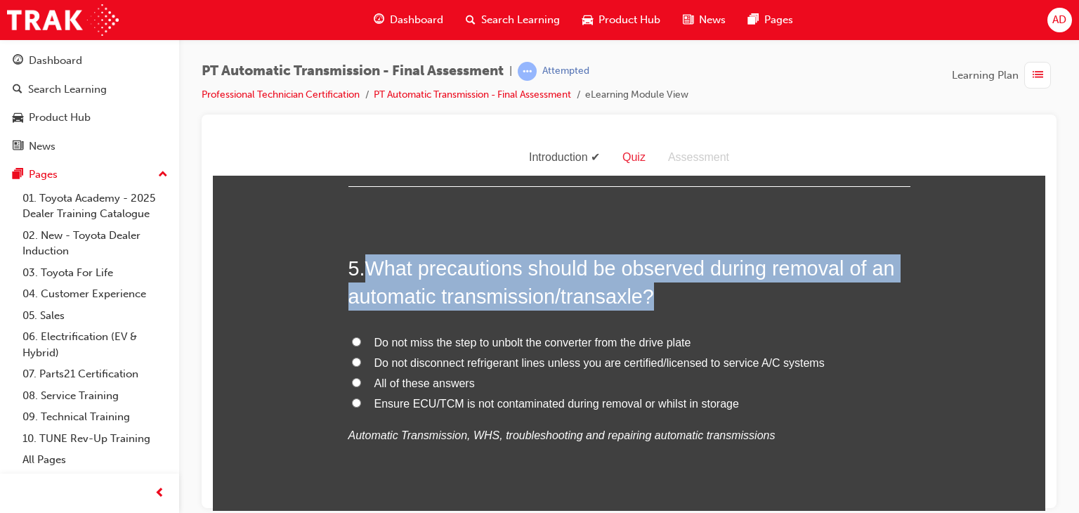
drag, startPoint x: 362, startPoint y: 262, endPoint x: 655, endPoint y: 287, distance: 293.3
click at [655, 287] on span "What precautions should be observed during removal of an automatic transmission…" at bounding box center [621, 281] width 547 height 51
copy span "What precautions should be observed during removal of an automatic transmission…"
click at [352, 381] on input "All of these answers" at bounding box center [356, 381] width 9 height 9
radio input "true"
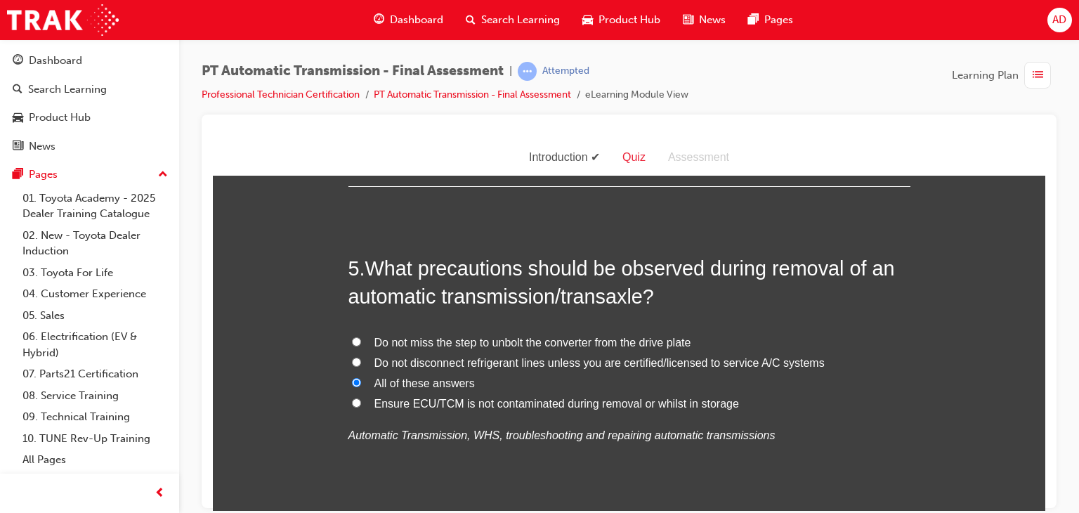
click at [514, 371] on label "Do not disconnect refrigerant lines unless you are certified/licensed to servic…" at bounding box center [629, 363] width 562 height 20
click at [361, 366] on input "Do not disconnect refrigerant lines unless you are certified/licensed to servic…" at bounding box center [356, 361] width 9 height 9
radio input "true"
click at [352, 339] on input "Do not miss the step to unbolt the converter from the drive plate" at bounding box center [356, 340] width 9 height 9
radio input "true"
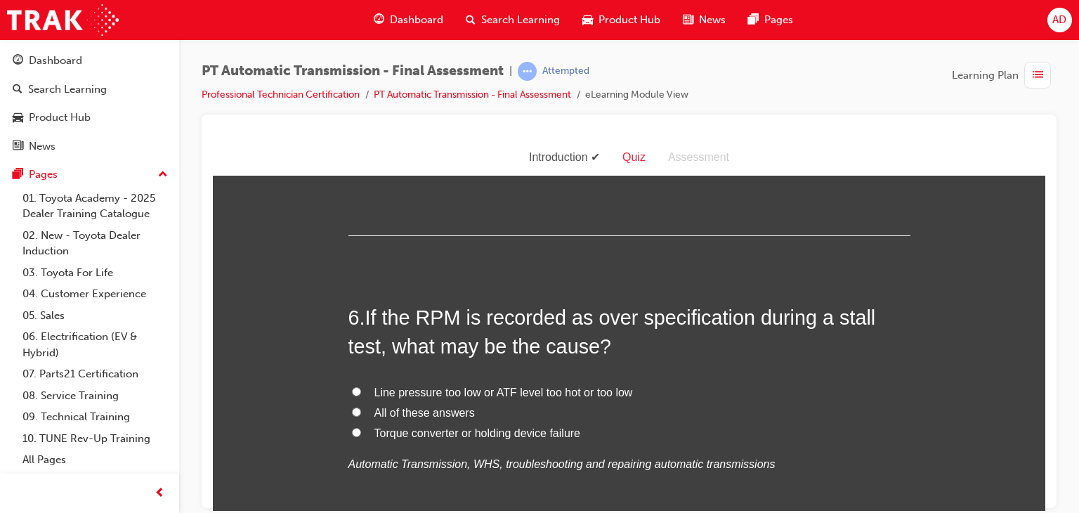
scroll to position [1714, 0]
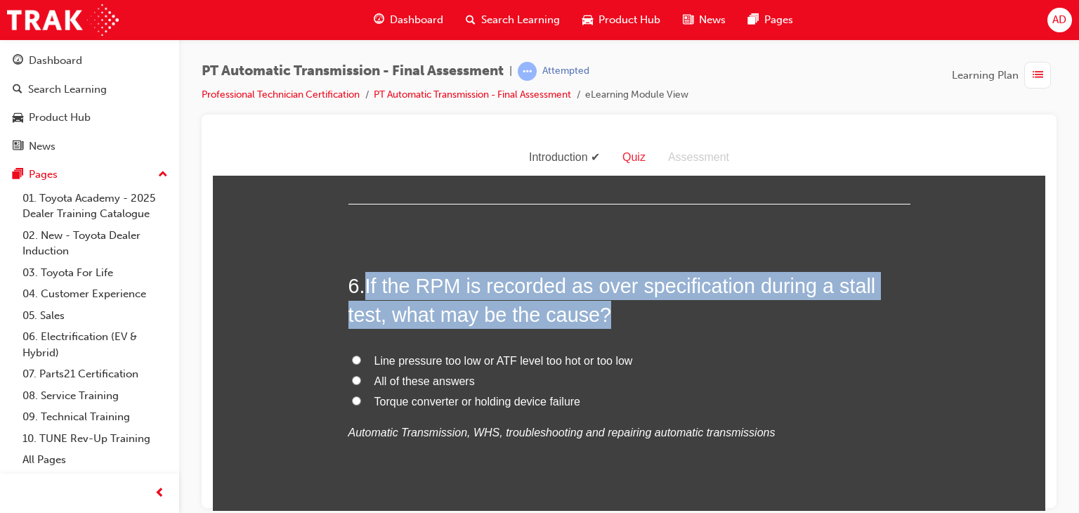
drag, startPoint x: 363, startPoint y: 286, endPoint x: 604, endPoint y: 317, distance: 242.9
click at [604, 317] on h2 "6 . If the RPM is recorded as over specification during a stall test, what may …" at bounding box center [629, 299] width 562 height 57
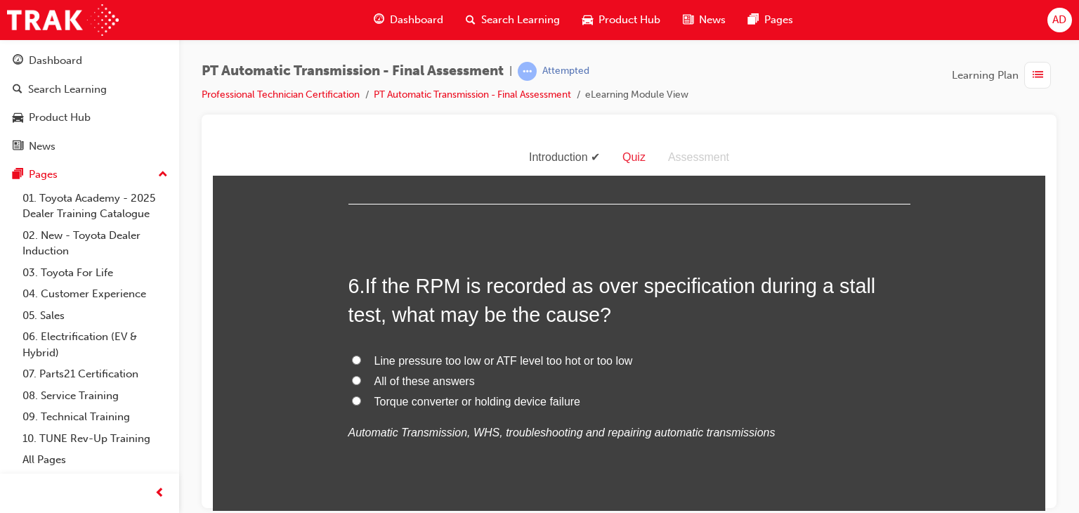
click at [459, 361] on span "Line pressure too low or ATF level too hot or too low" at bounding box center [503, 360] width 259 height 12
click at [361, 361] on input "Line pressure too low or ATF level too hot or too low" at bounding box center [356, 359] width 9 height 9
radio input "true"
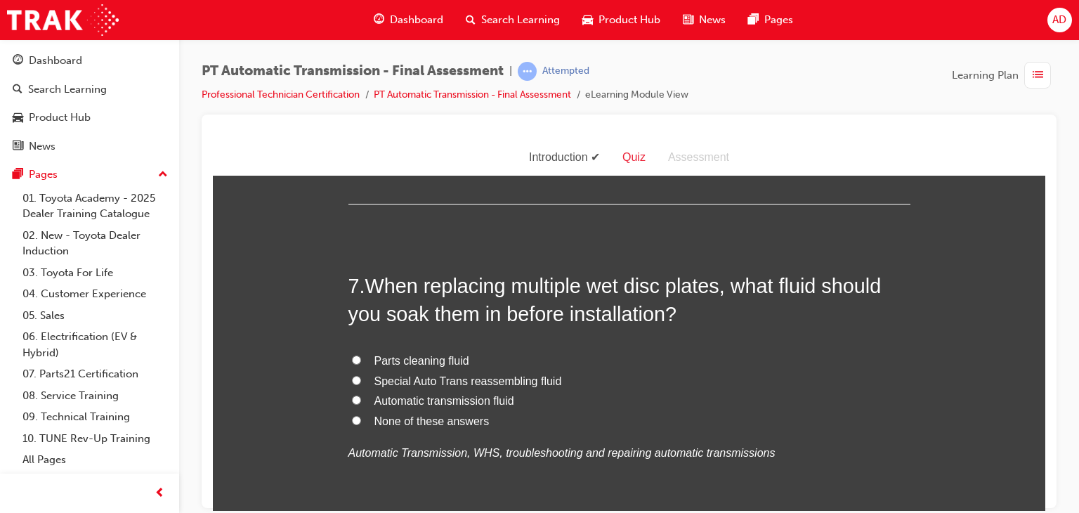
scroll to position [2023, 0]
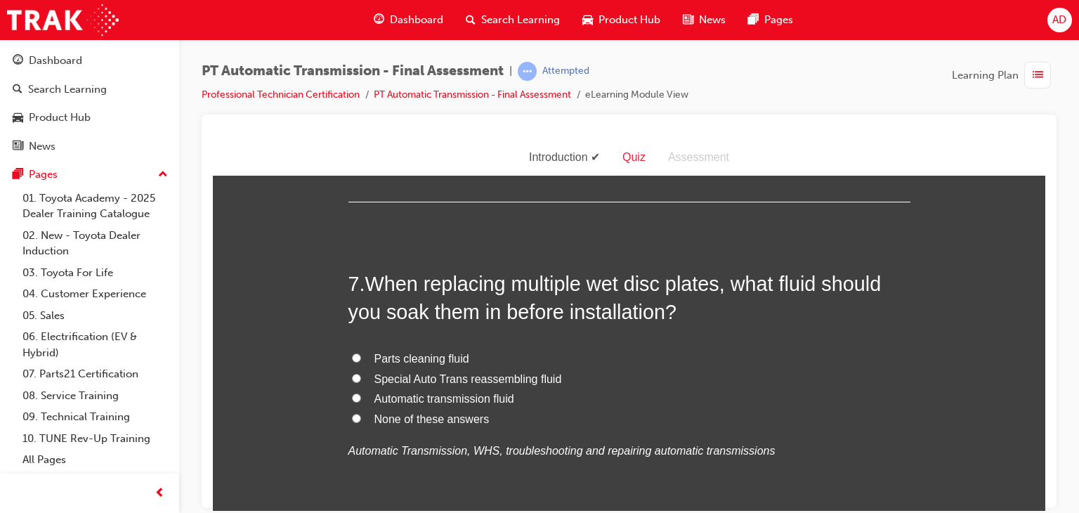
click at [412, 397] on span "Automatic transmission fluid" at bounding box center [444, 398] width 140 height 12
click at [361, 397] on input "Automatic transmission fluid" at bounding box center [356, 397] width 9 height 9
radio input "true"
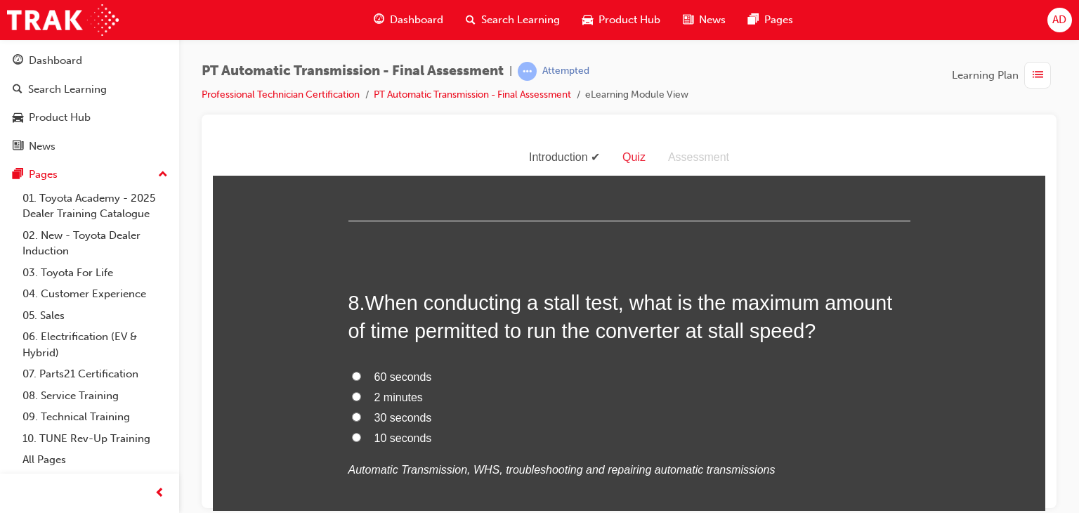
scroll to position [2332, 0]
click at [352, 431] on input "10 seconds" at bounding box center [356, 435] width 9 height 9
radio input "true"
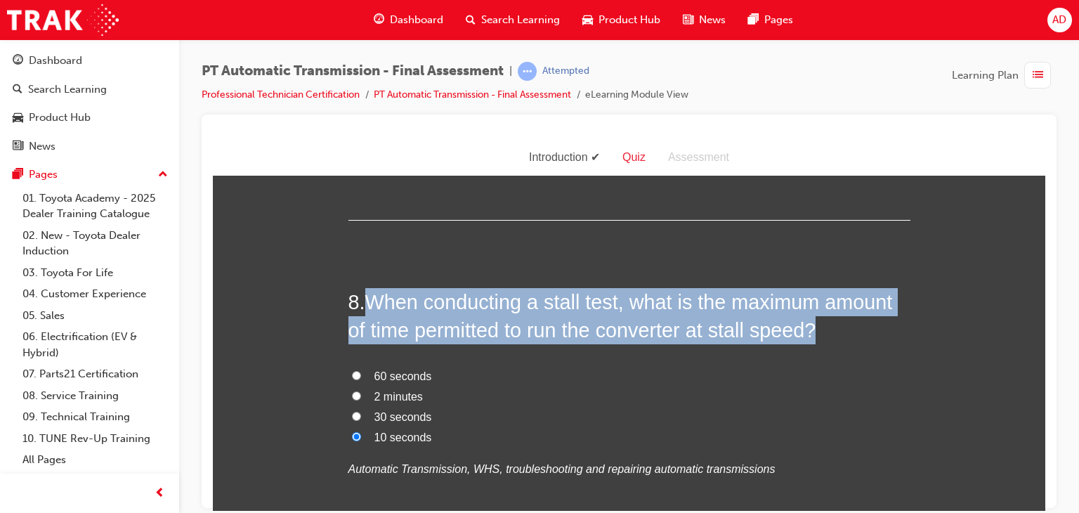
drag, startPoint x: 365, startPoint y: 292, endPoint x: 822, endPoint y: 328, distance: 458.0
click at [822, 328] on h2 "8 . When conducting a stall test, what is the maximum amount of time permitted …" at bounding box center [629, 315] width 562 height 57
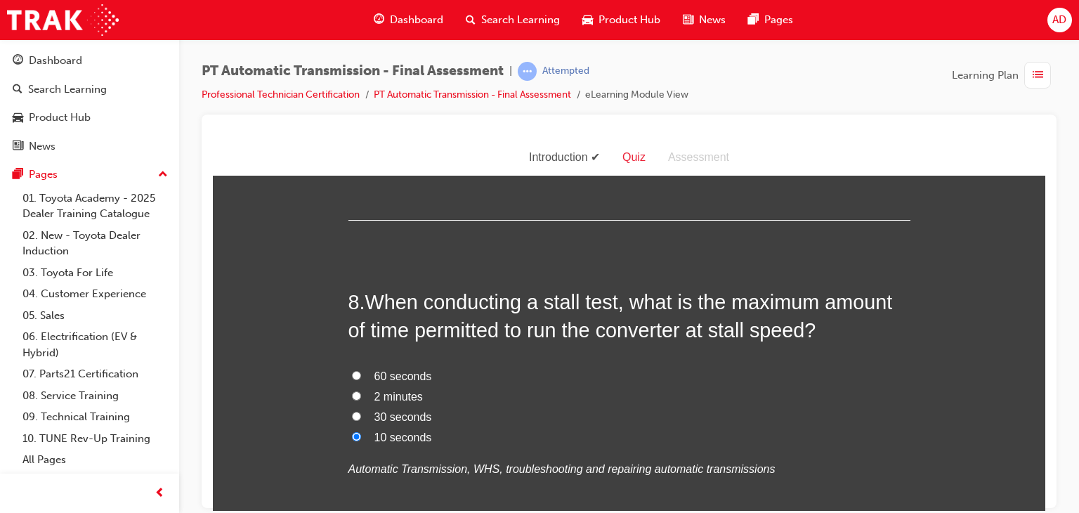
click at [623, 386] on label "2 minutes" at bounding box center [629, 396] width 562 height 20
click at [361, 391] on input "2 minutes" at bounding box center [356, 395] width 9 height 9
radio input "true"
click at [352, 433] on input "10 seconds" at bounding box center [356, 435] width 9 height 9
radio input "true"
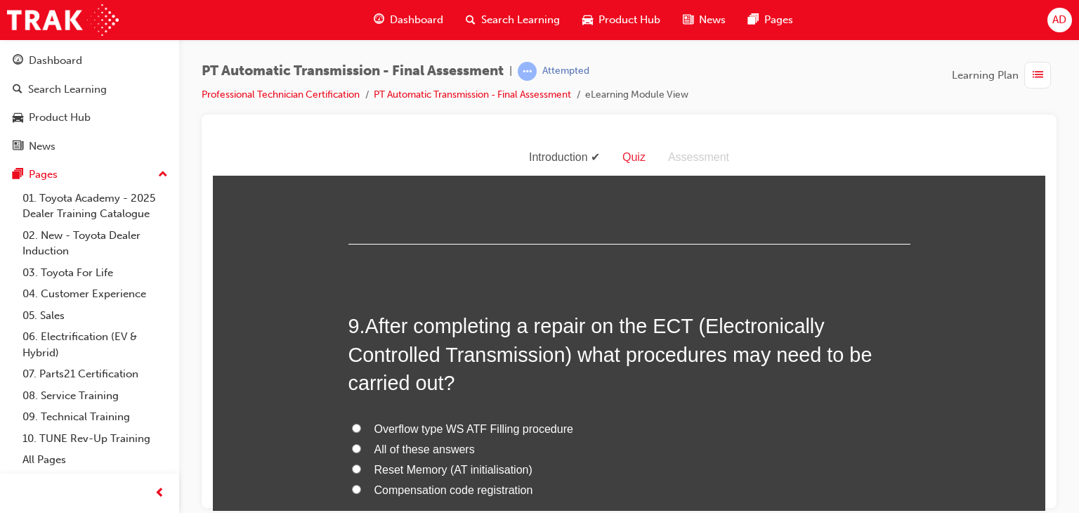
scroll to position [2641, 0]
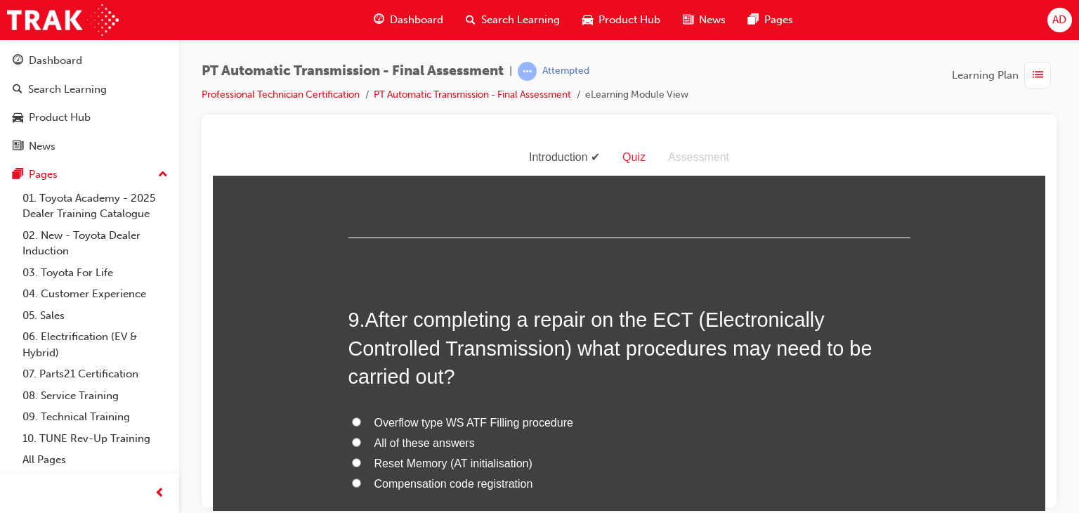
click at [352, 442] on input "All of these answers" at bounding box center [356, 441] width 9 height 9
radio input "true"
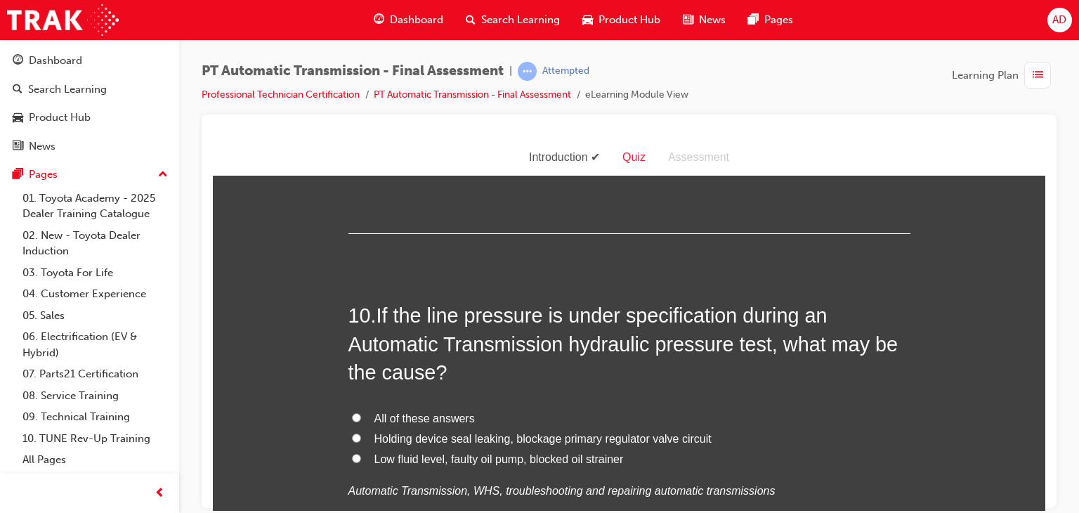
scroll to position [3007, 0]
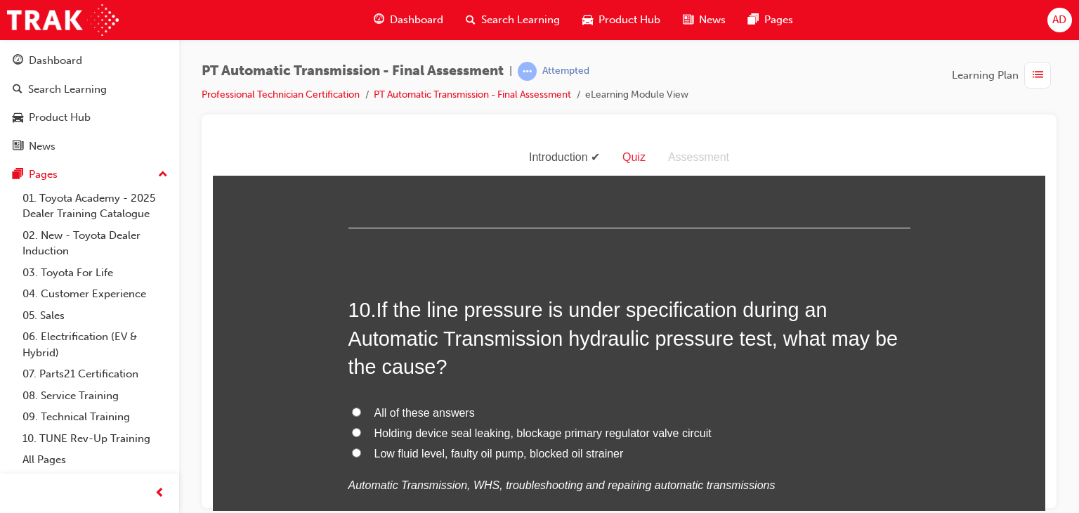
click at [352, 409] on input "All of these answers" at bounding box center [356, 411] width 9 height 9
radio input "true"
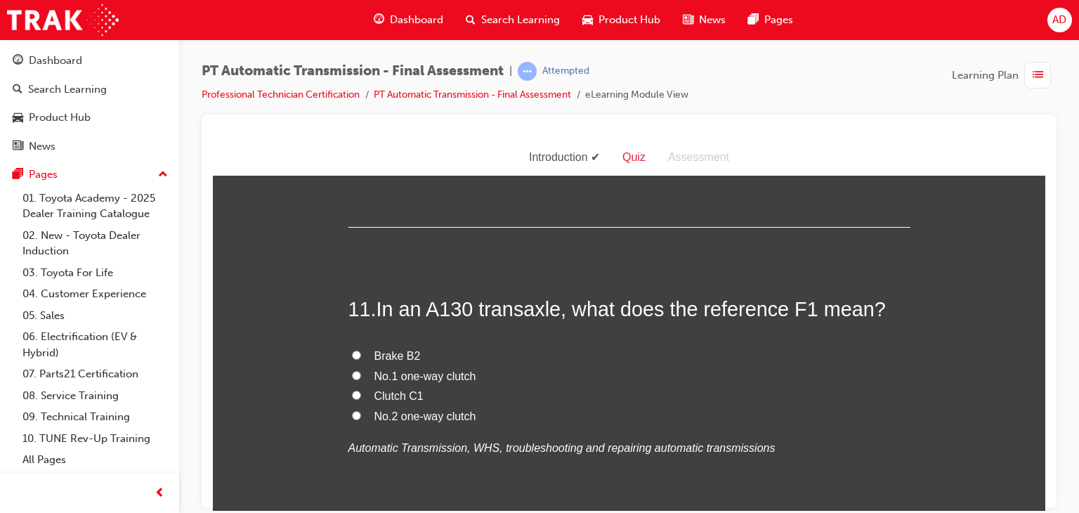
scroll to position [3344, 0]
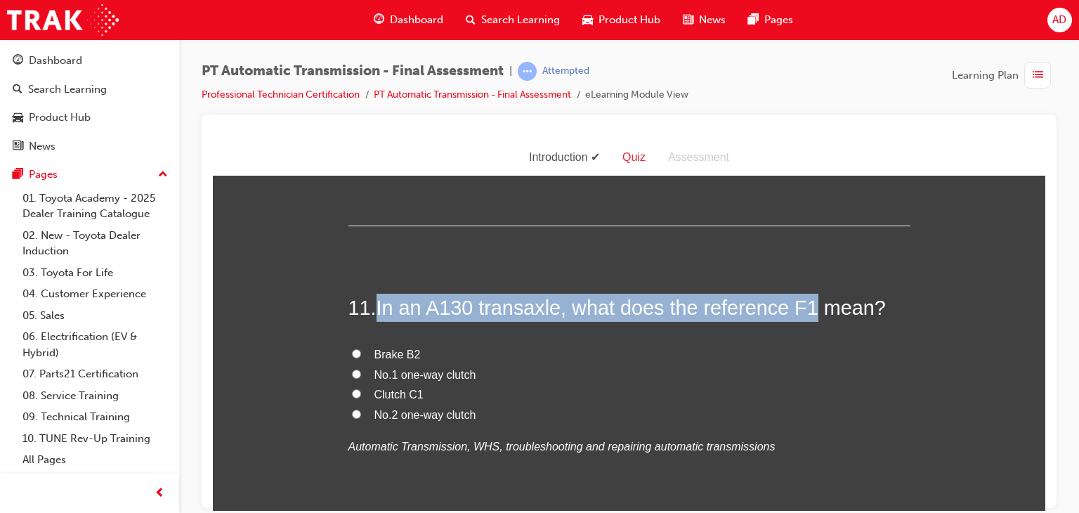
drag, startPoint x: 377, startPoint y: 306, endPoint x: 806, endPoint y: 303, distance: 429.2
click at [806, 303] on span "In an A130 transaxle, what does the reference F1 mean?" at bounding box center [631, 307] width 509 height 22
click at [508, 304] on span "In an A130 transaxle, what does the reference F1 mean?" at bounding box center [631, 307] width 509 height 22
drag, startPoint x: 375, startPoint y: 302, endPoint x: 874, endPoint y: 317, distance: 499.0
click at [874, 317] on span "In an A130 transaxle, what does the reference F1 mean?" at bounding box center [631, 307] width 509 height 22
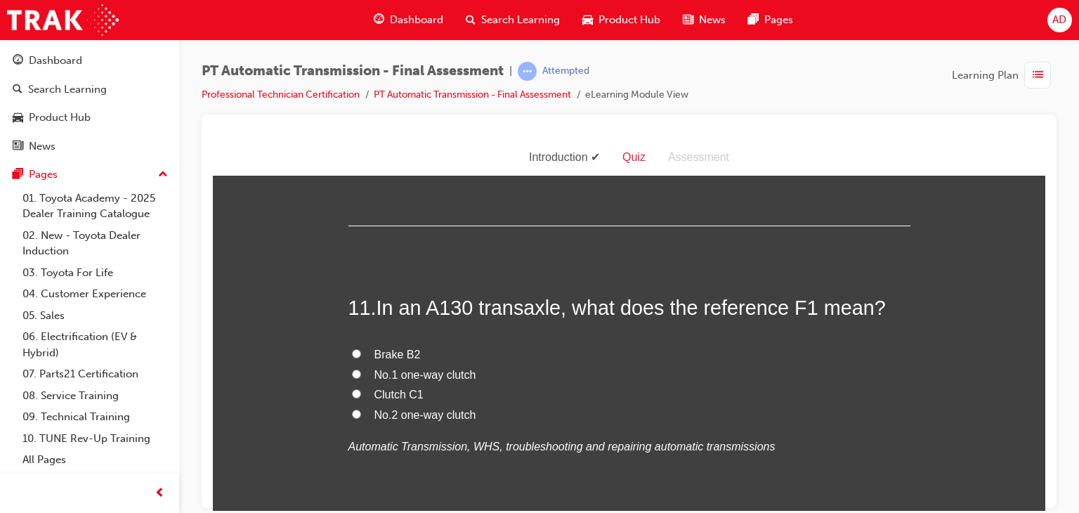
click at [405, 355] on span "Brake B2" at bounding box center [397, 354] width 46 height 12
click at [361, 355] on input "Brake B2" at bounding box center [356, 352] width 9 height 9
radio input "true"
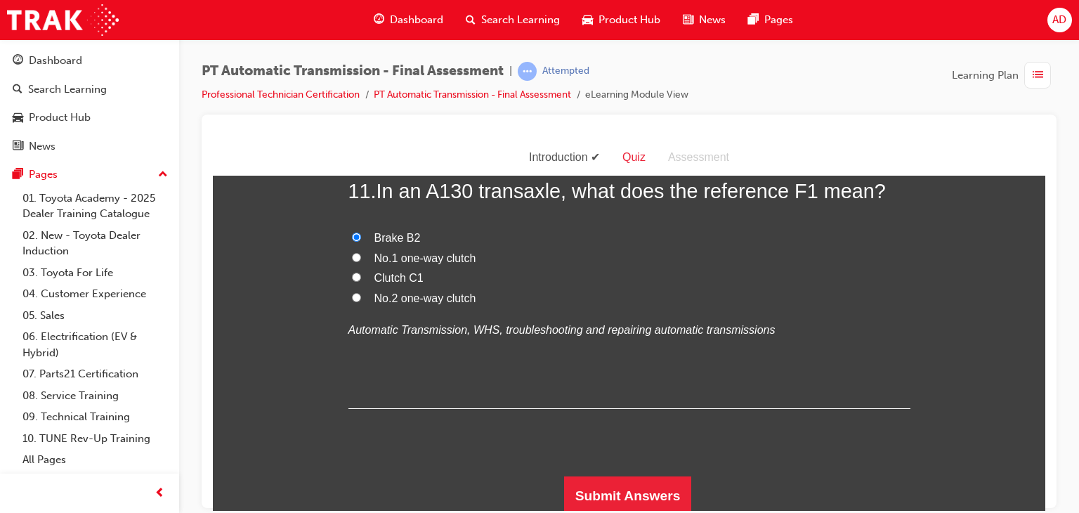
scroll to position [3462, 0]
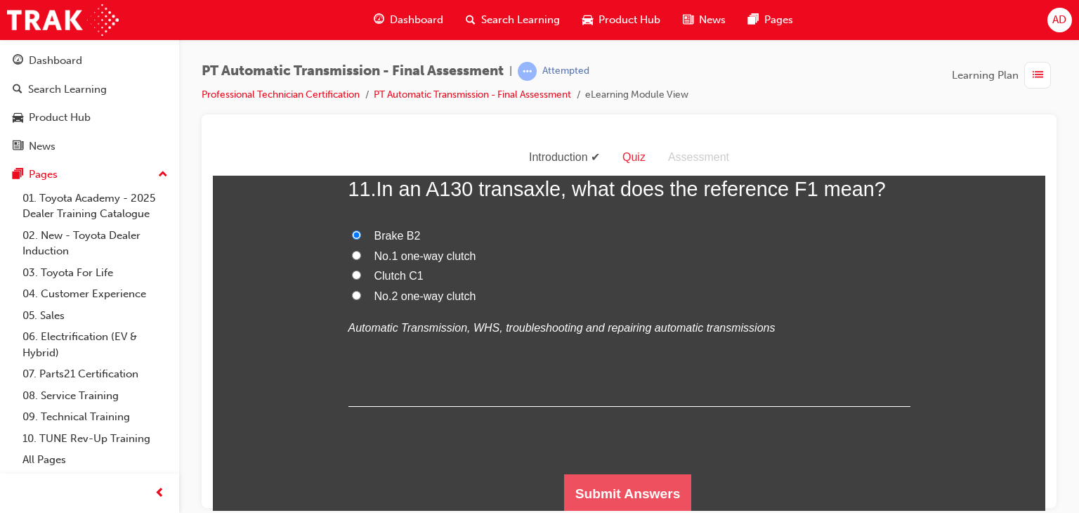
click at [646, 493] on button "Submit Answers" at bounding box center [628, 492] width 128 height 39
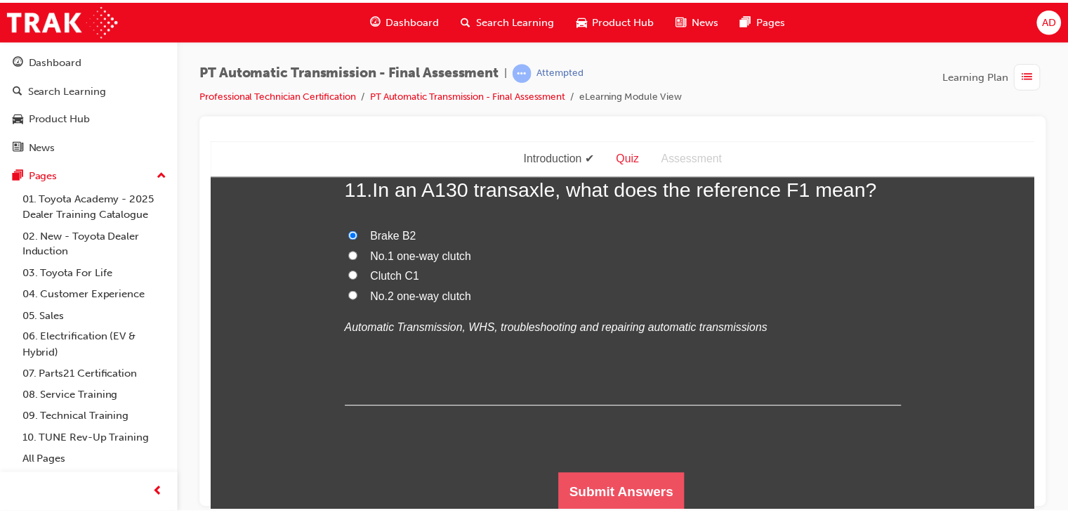
scroll to position [0, 0]
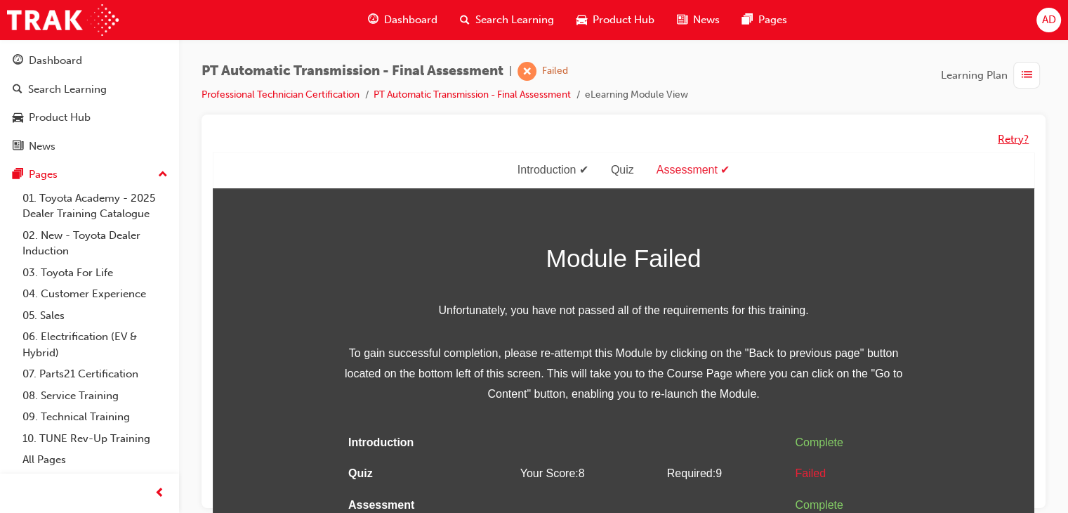
click at [1008, 137] on button "Retry?" at bounding box center [1013, 139] width 31 height 16
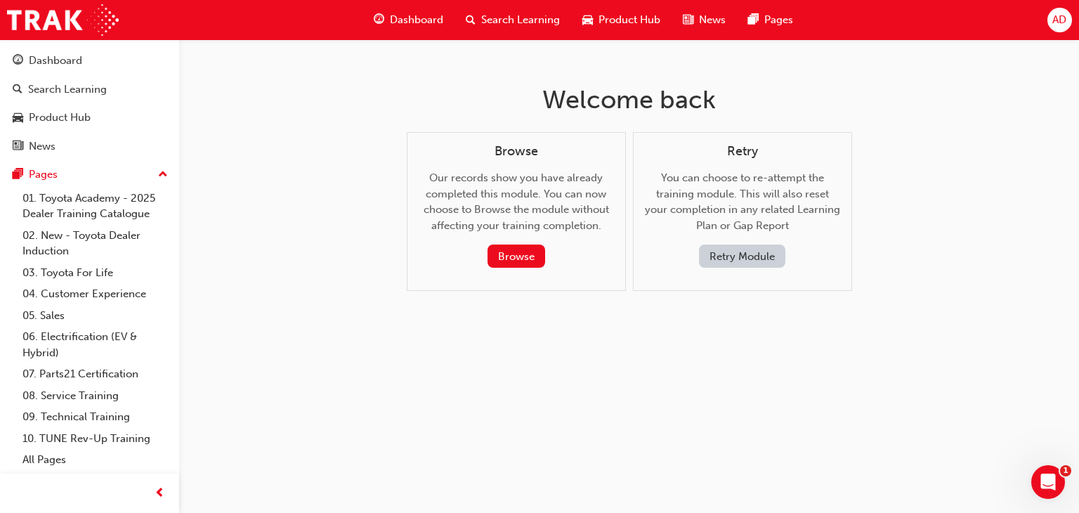
click at [747, 258] on button "Retry Module" at bounding box center [742, 255] width 86 height 23
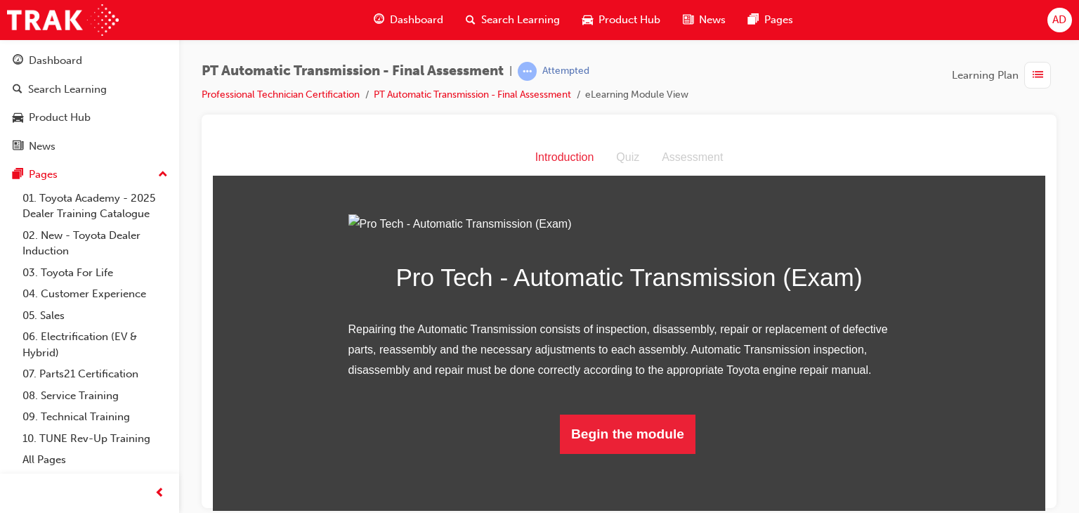
scroll to position [98, 0]
click at [632, 453] on button "Begin the module" at bounding box center [628, 433] width 136 height 39
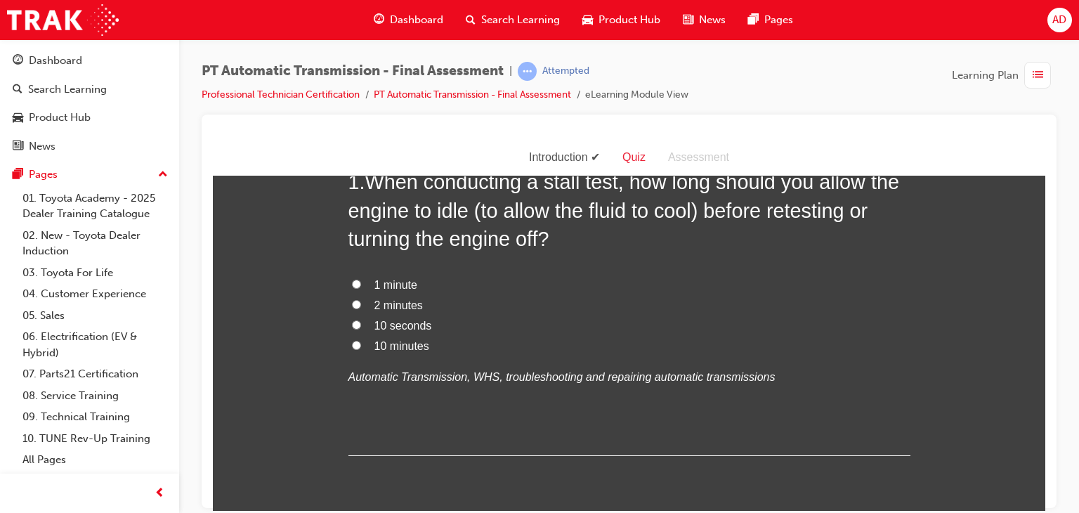
scroll to position [0, 0]
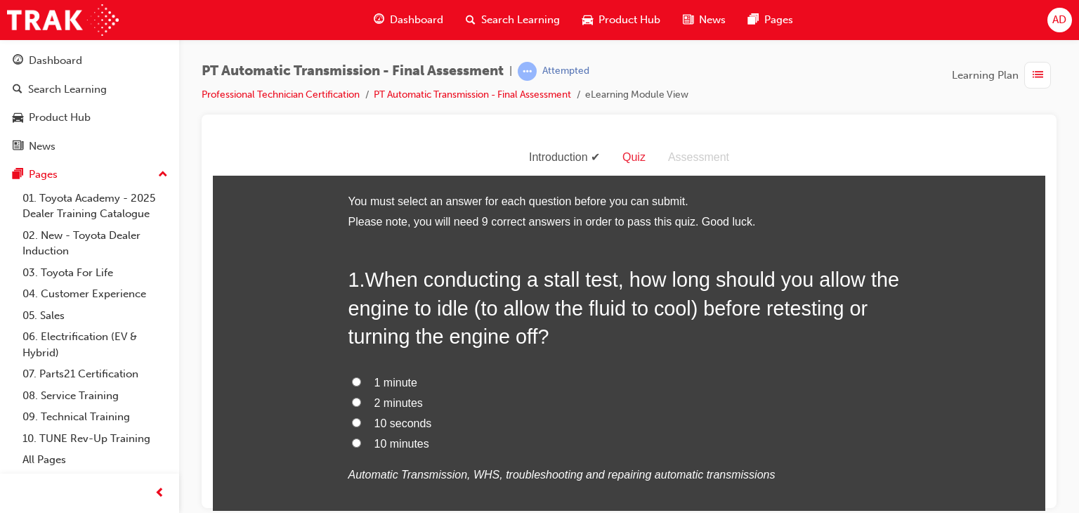
click at [352, 403] on input "2 minutes" at bounding box center [356, 401] width 9 height 9
radio input "true"
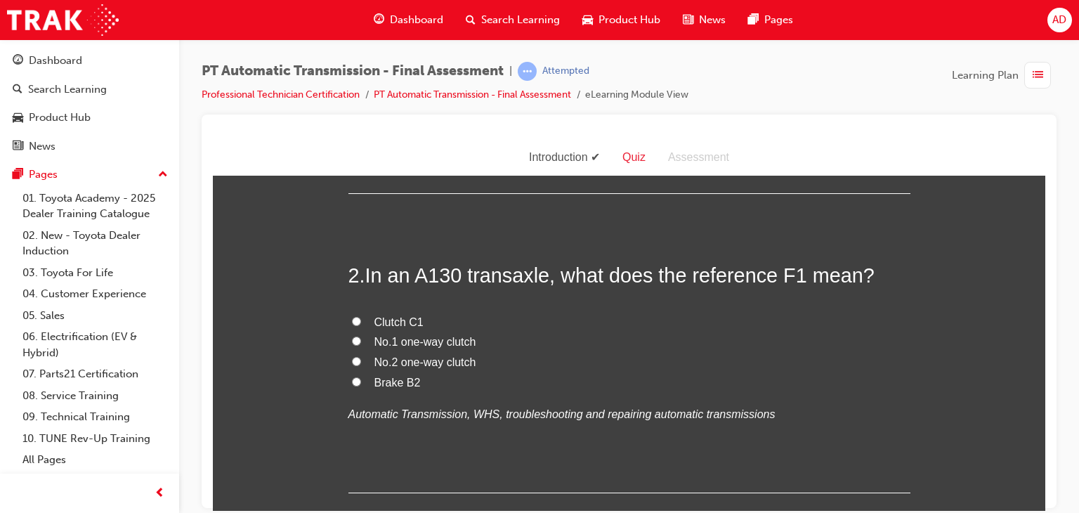
scroll to position [365, 0]
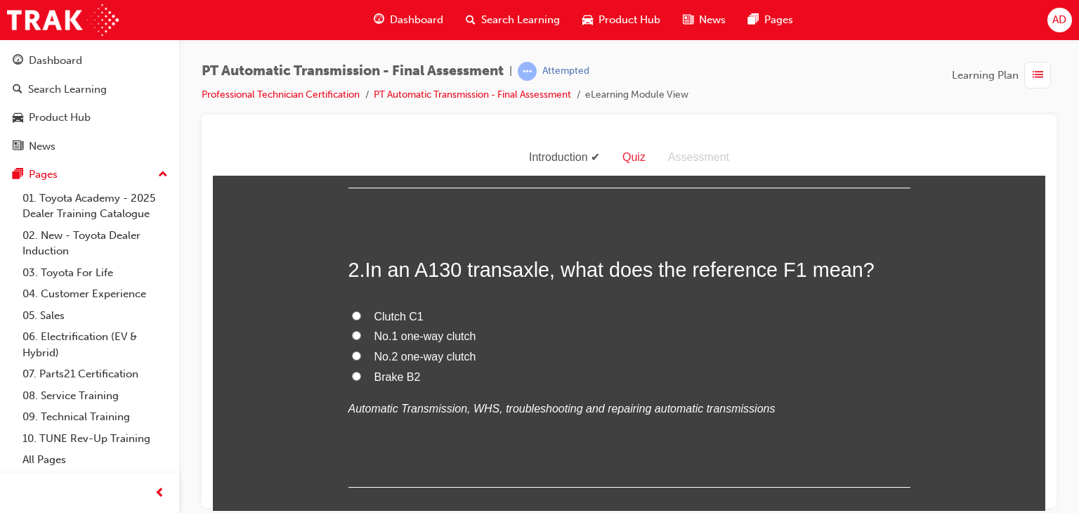
click at [352, 377] on input "Brake B2" at bounding box center [356, 375] width 9 height 9
radio input "true"
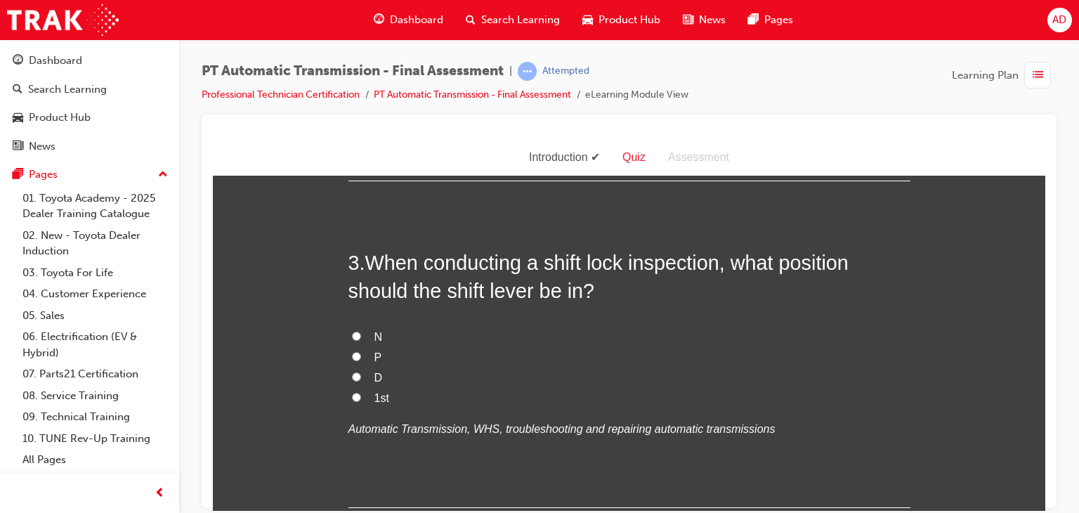
scroll to position [674, 0]
click at [352, 349] on input "P" at bounding box center [356, 352] width 9 height 9
radio input "true"
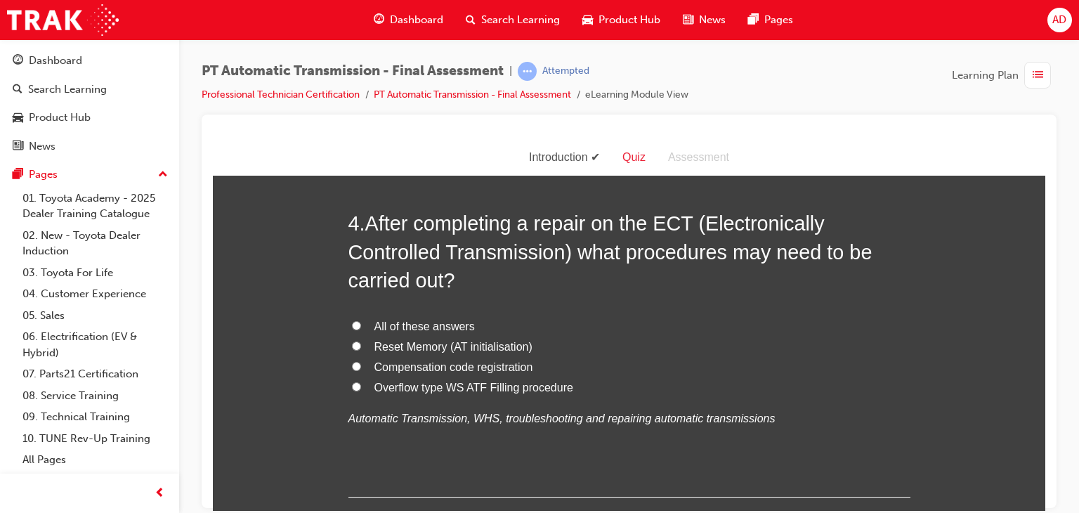
scroll to position [1040, 0]
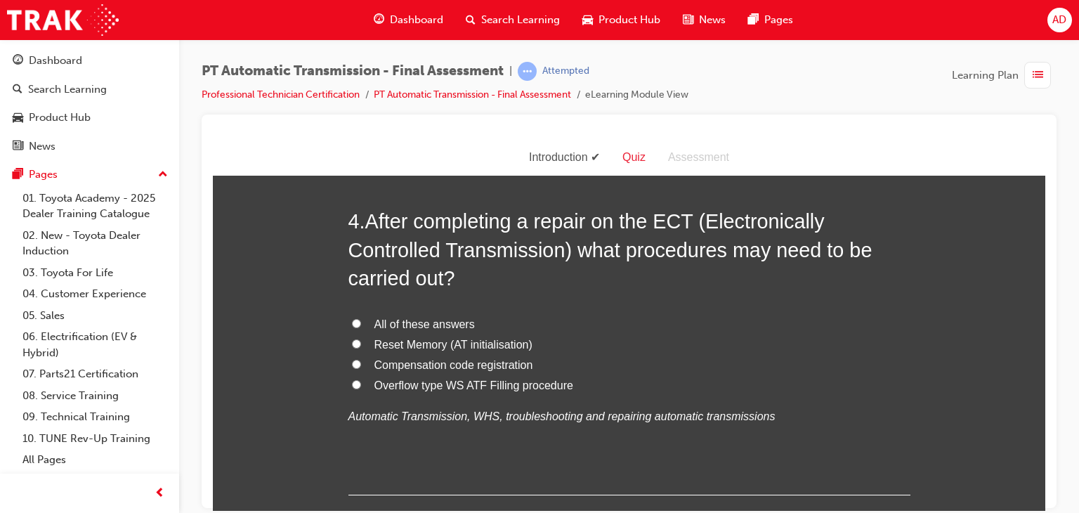
click at [352, 322] on input "All of these answers" at bounding box center [356, 322] width 9 height 9
radio input "true"
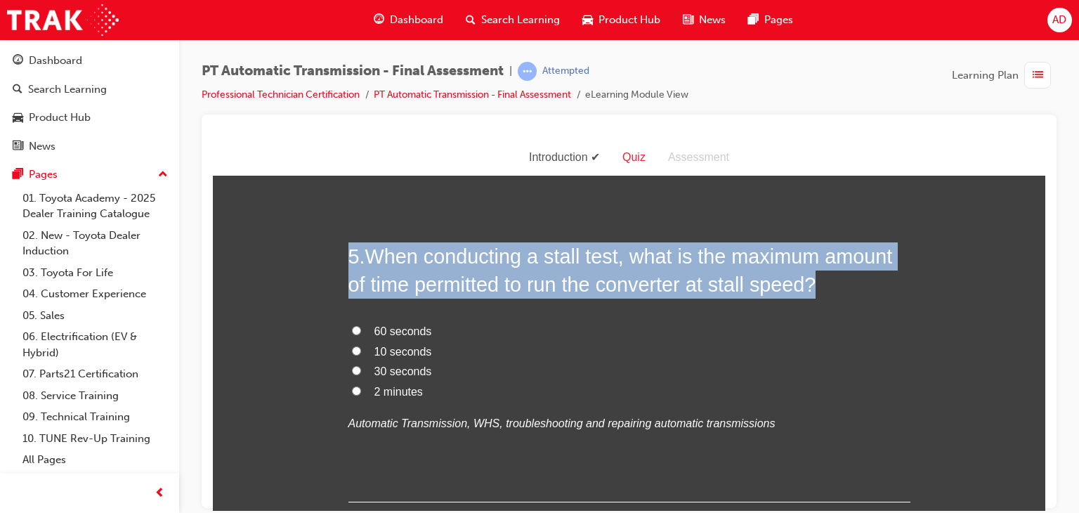
scroll to position [1377, 0]
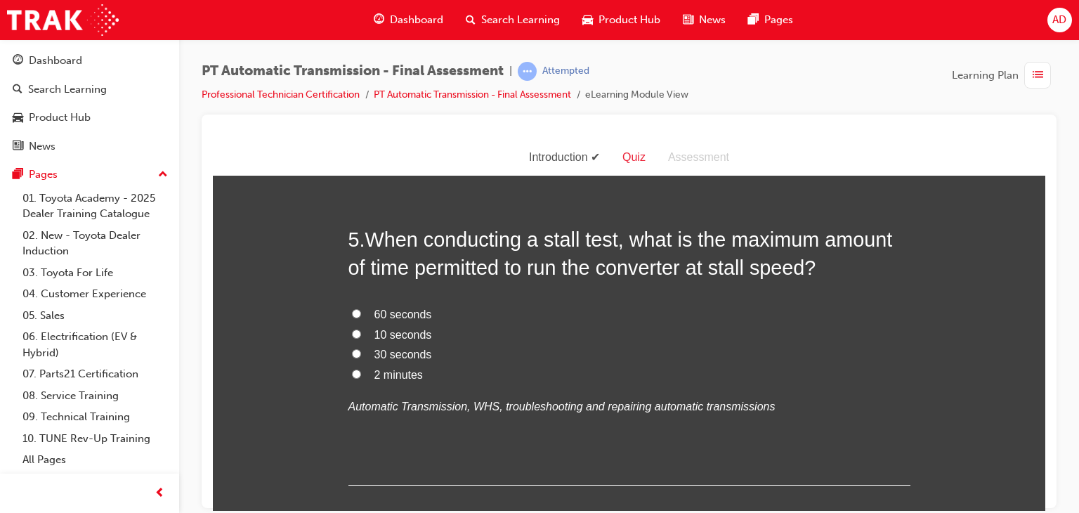
click at [587, 348] on label "30 seconds" at bounding box center [629, 354] width 562 height 20
click at [361, 348] on input "30 seconds" at bounding box center [356, 352] width 9 height 9
radio input "true"
click at [352, 334] on input "10 seconds" at bounding box center [356, 333] width 9 height 9
radio input "true"
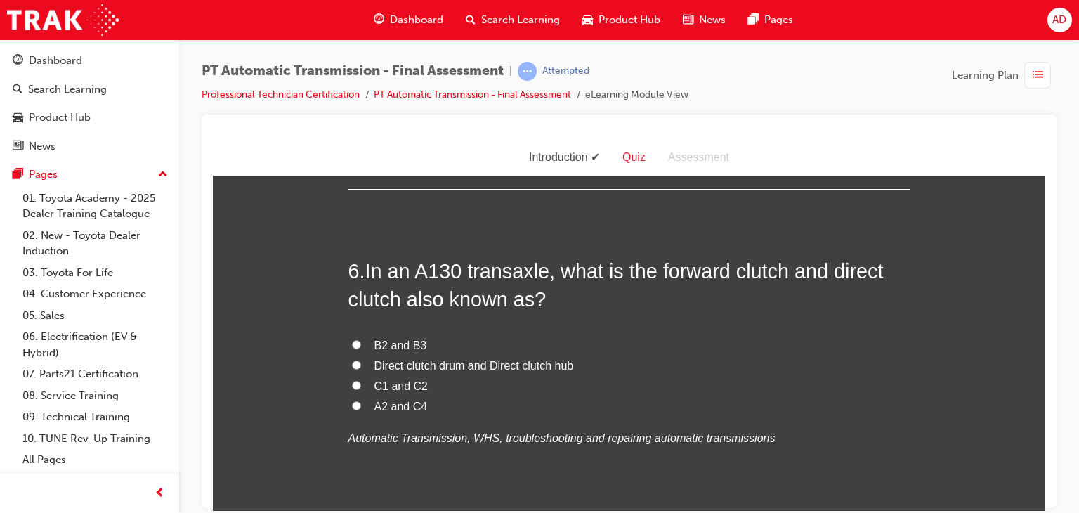
scroll to position [1686, 0]
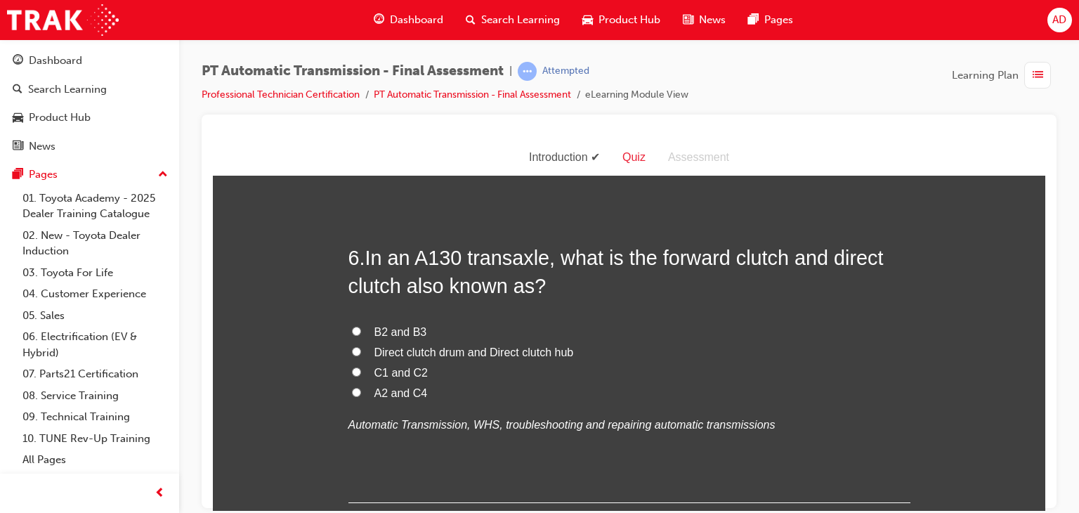
click at [353, 373] on input "C1 and C2" at bounding box center [356, 371] width 9 height 9
radio input "true"
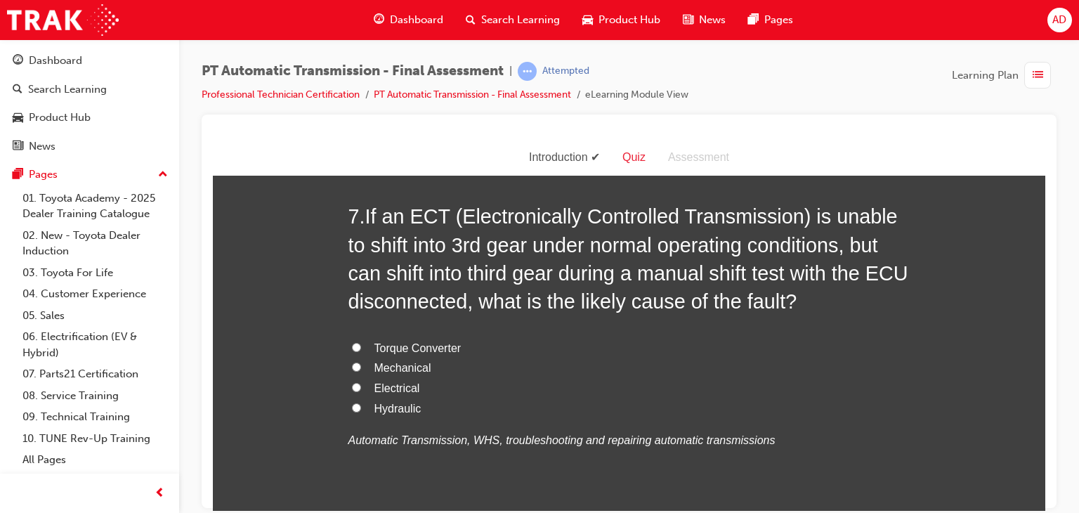
scroll to position [2079, 0]
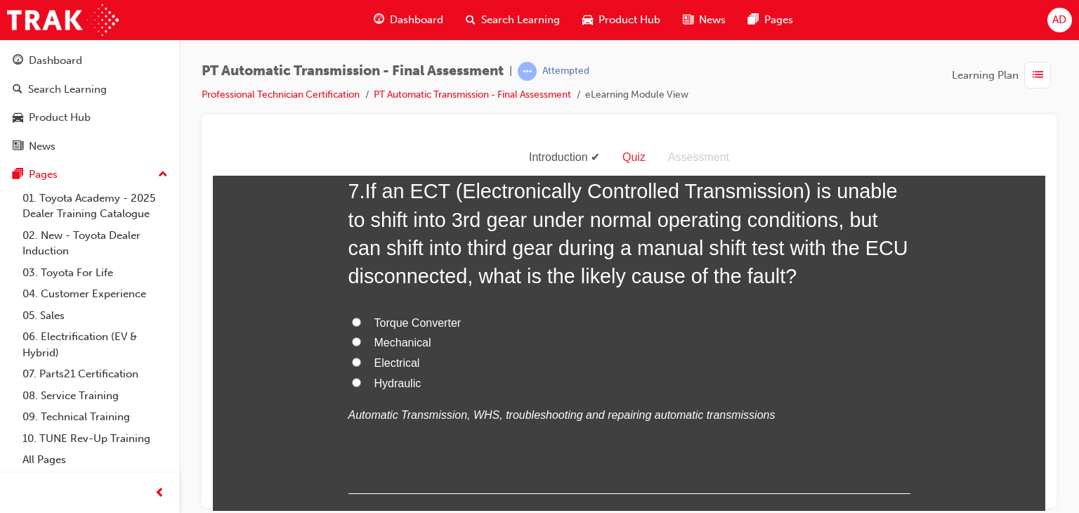
click at [352, 362] on input "Electrical" at bounding box center [356, 361] width 9 height 9
radio input "true"
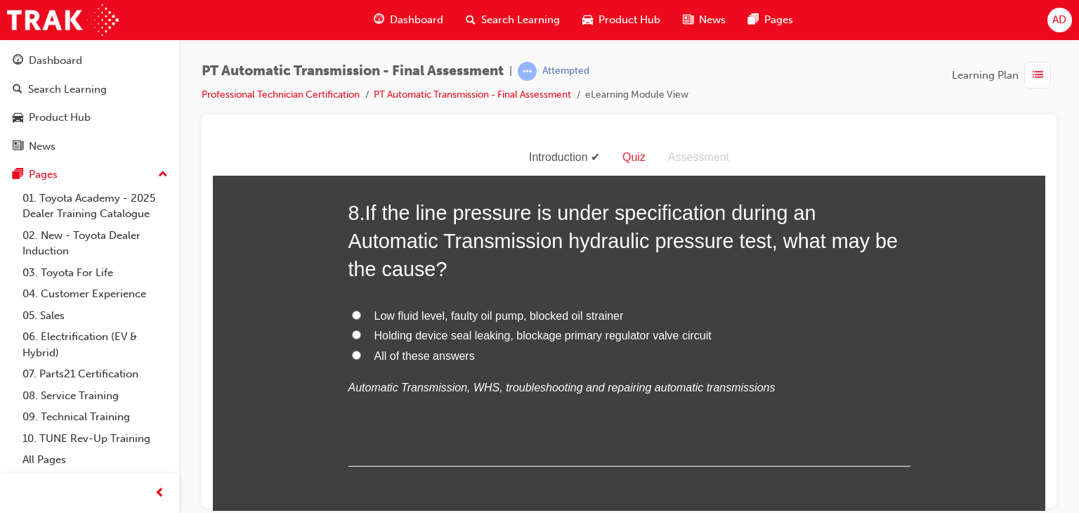
scroll to position [2445, 0]
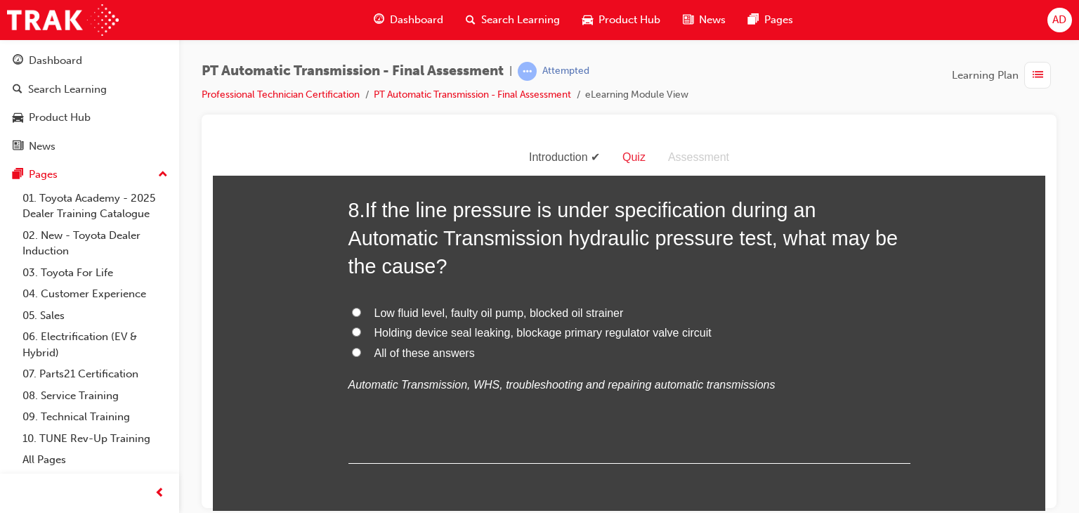
click at [352, 355] on input "All of these answers" at bounding box center [356, 351] width 9 height 9
radio input "true"
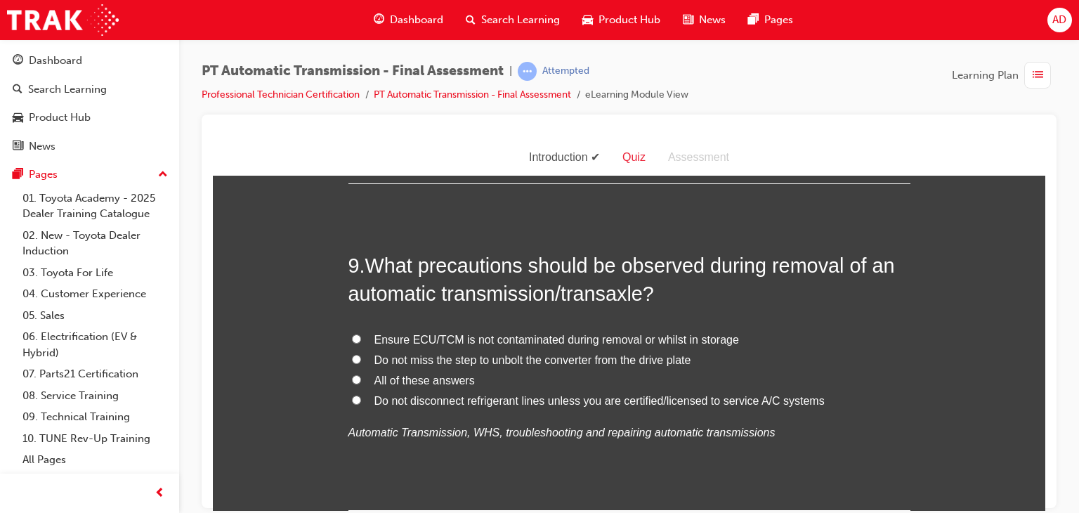
scroll to position [2726, 0]
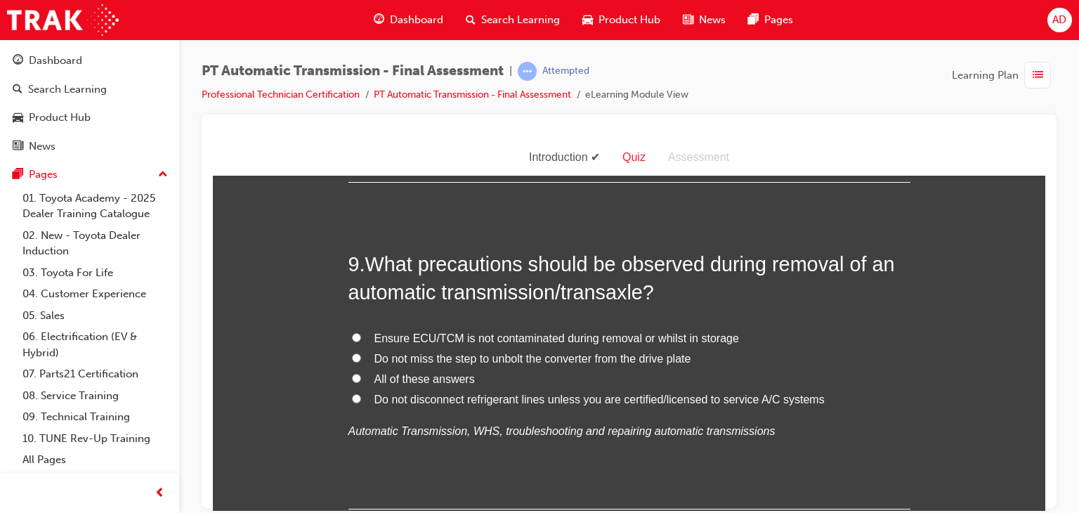
click at [352, 356] on input "Do not miss the step to unbolt the converter from the drive plate" at bounding box center [356, 357] width 9 height 9
radio input "true"
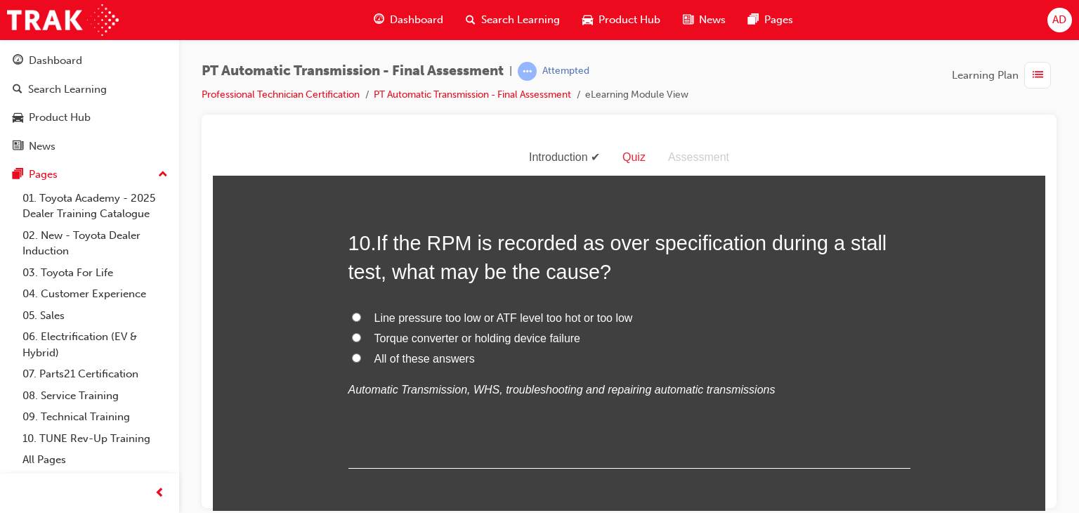
scroll to position [3091, 0]
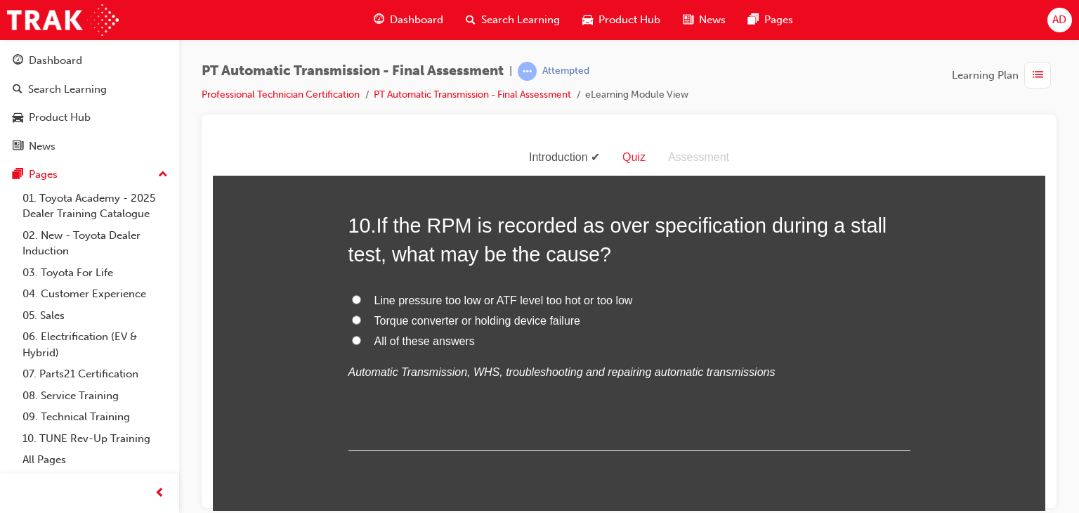
click at [352, 299] on input "Line pressure too low or ATF level too hot or too low" at bounding box center [356, 298] width 9 height 9
radio input "true"
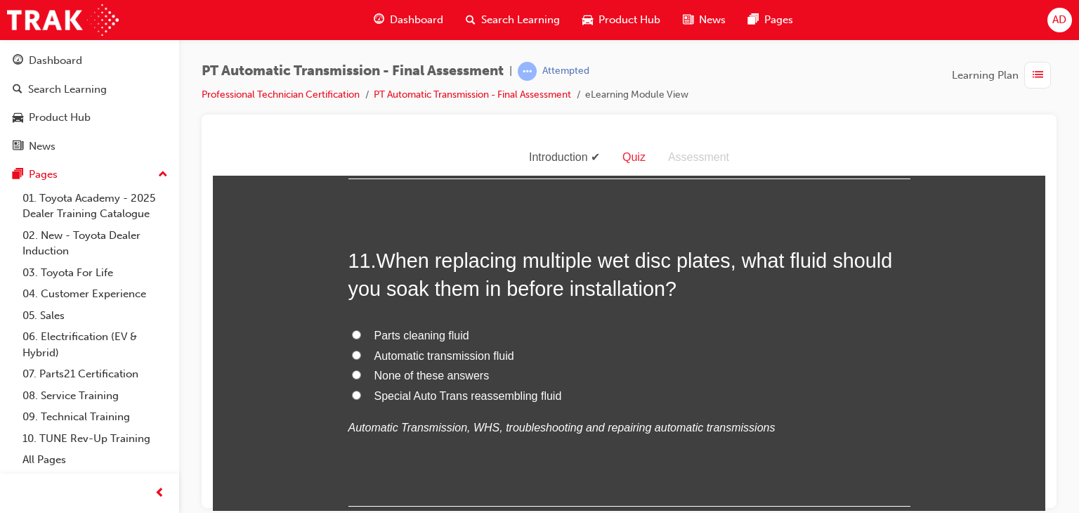
scroll to position [3372, 0]
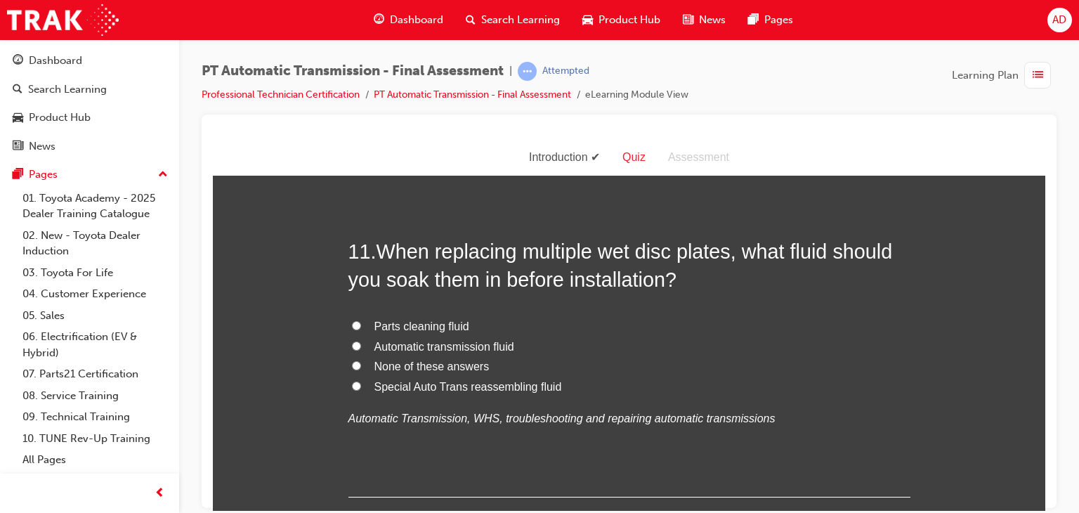
click at [352, 345] on input "Automatic transmission fluid" at bounding box center [356, 345] width 9 height 9
radio input "true"
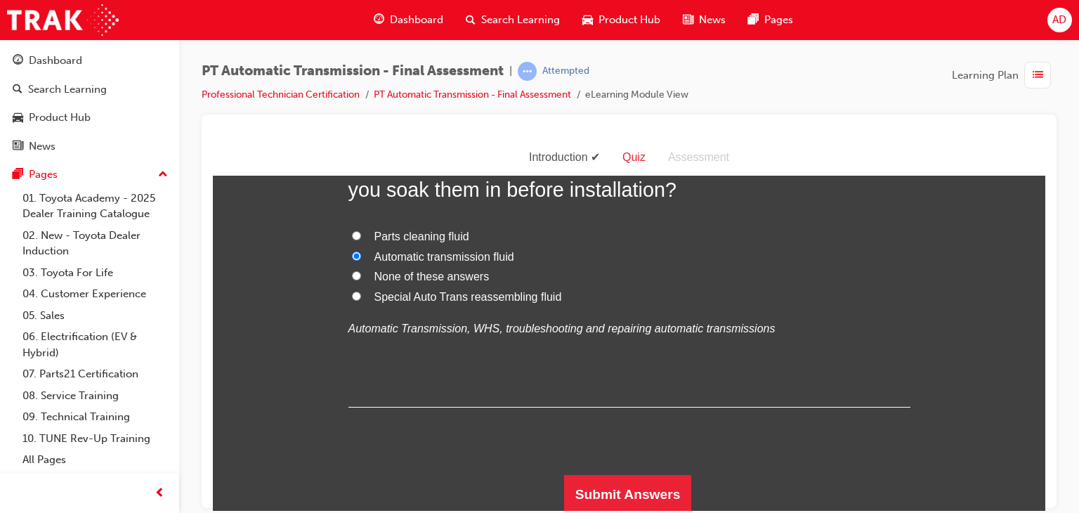
scroll to position [3462, 0]
click at [607, 485] on button "Submit Answers" at bounding box center [628, 492] width 128 height 39
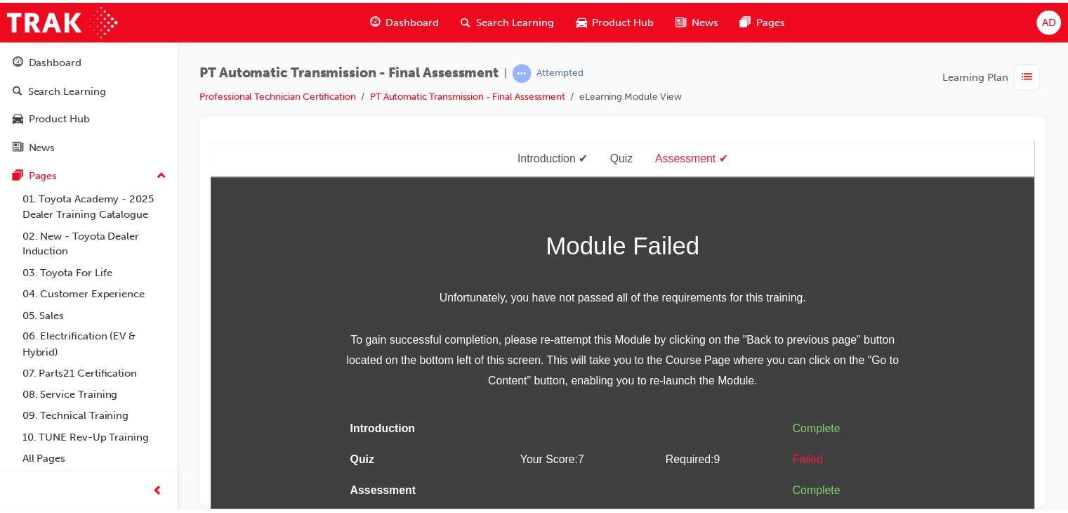
scroll to position [0, 0]
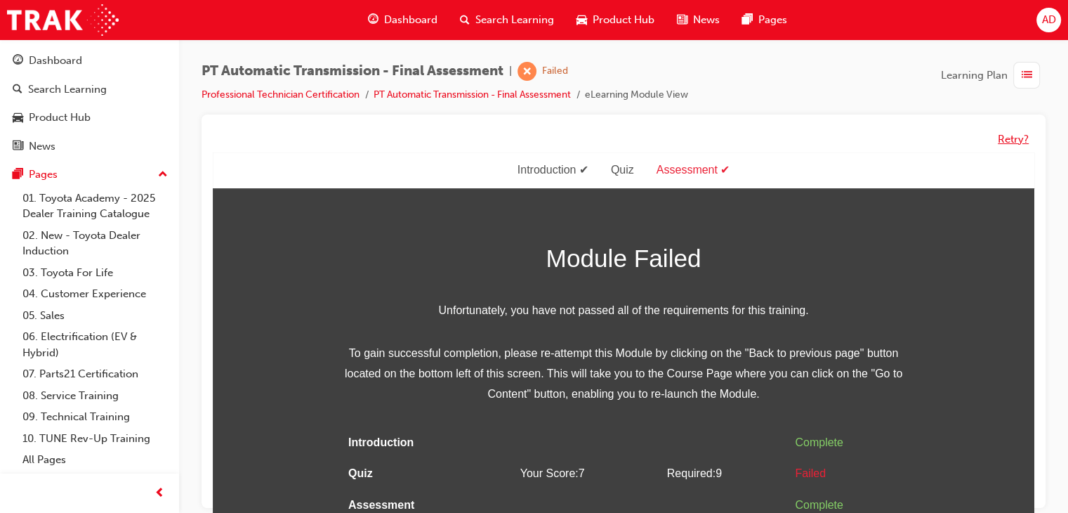
click at [1011, 138] on button "Retry?" at bounding box center [1013, 139] width 31 height 16
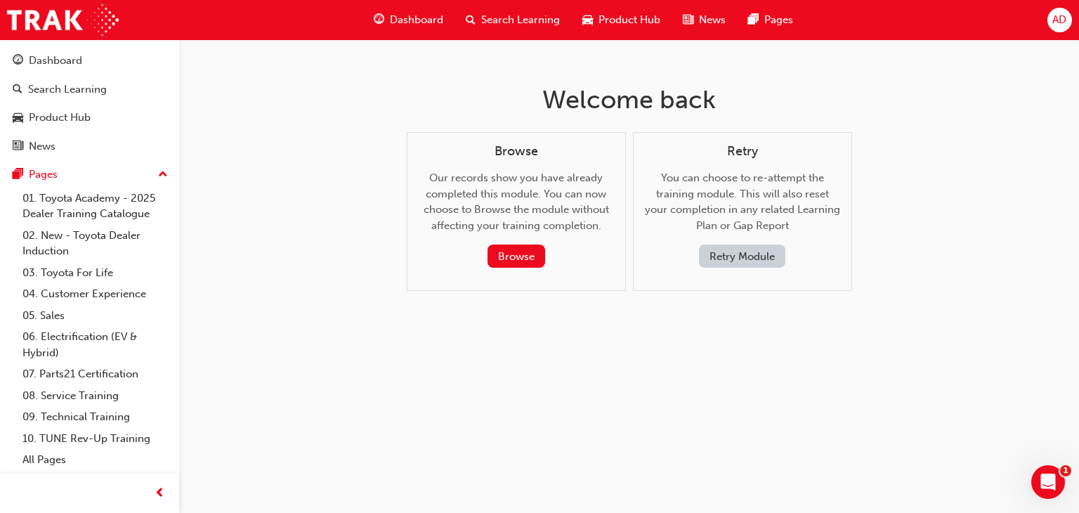
click at [728, 256] on button "Retry Module" at bounding box center [742, 255] width 86 height 23
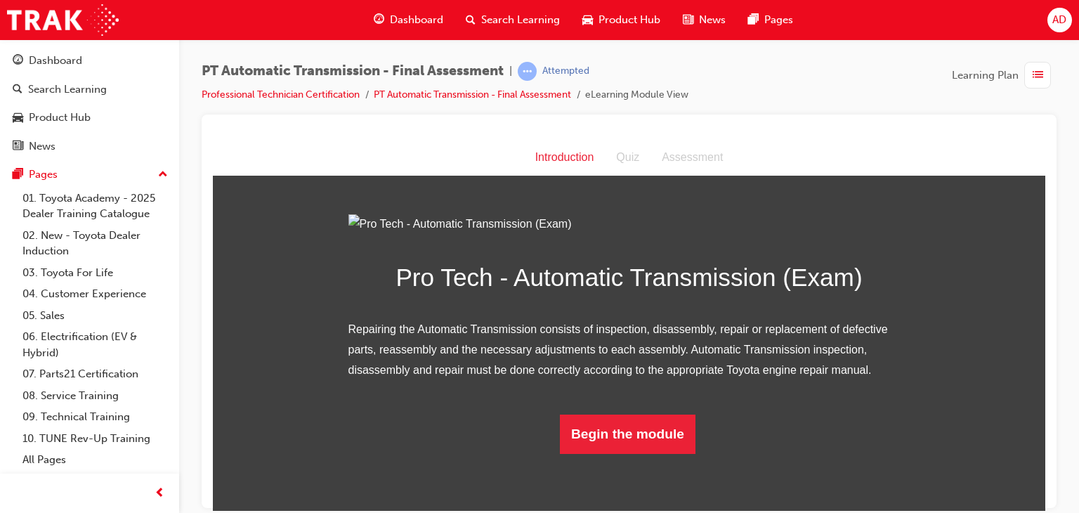
scroll to position [98, 0]
click at [621, 453] on button "Begin the module" at bounding box center [628, 433] width 136 height 39
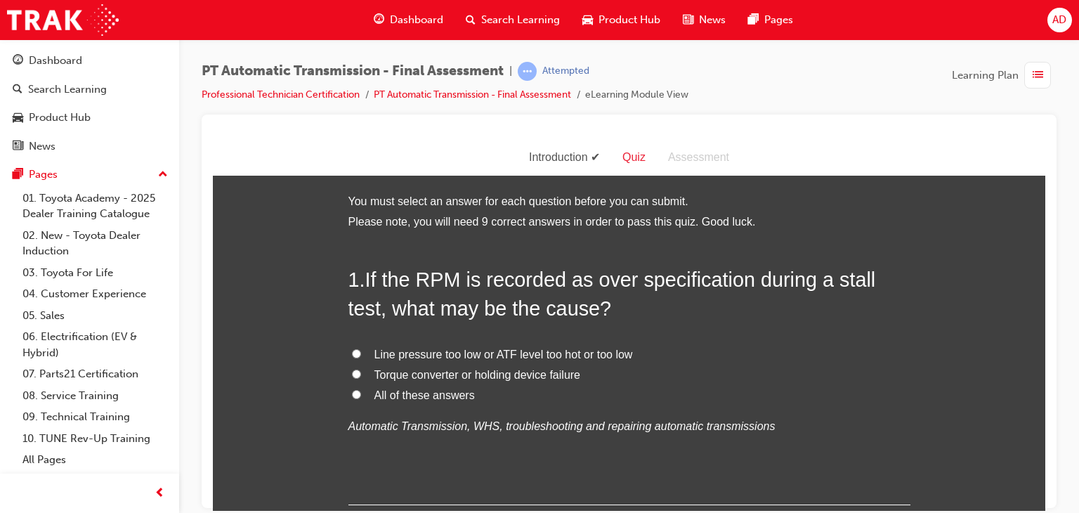
click at [352, 393] on input "All of these answers" at bounding box center [356, 393] width 9 height 9
radio input "true"
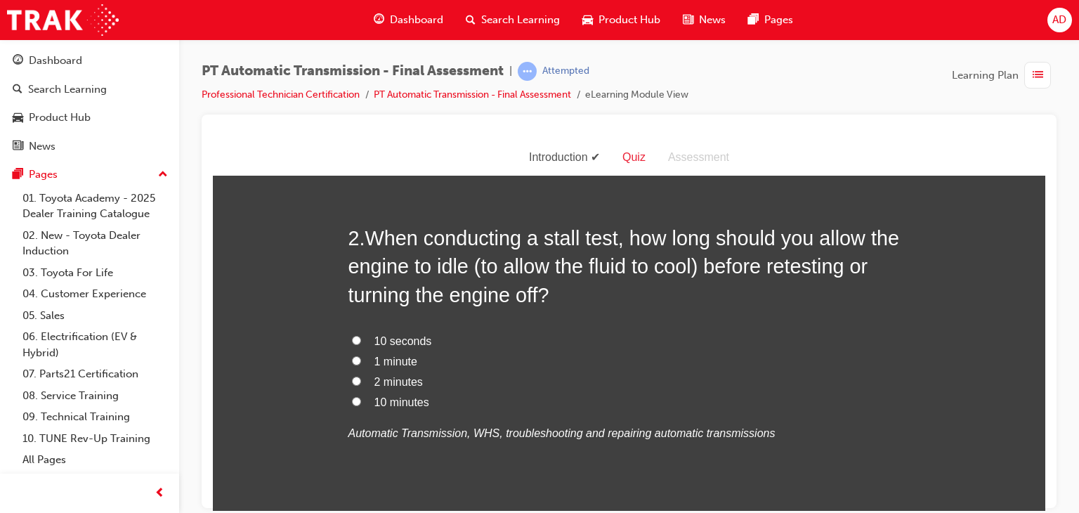
scroll to position [365, 0]
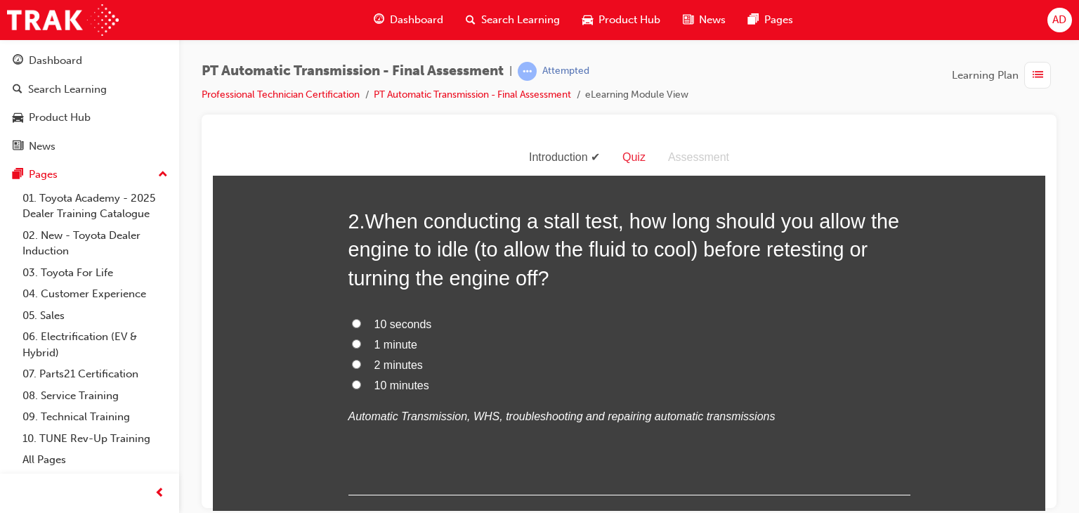
click at [352, 324] on input "10 seconds" at bounding box center [356, 322] width 9 height 9
radio input "true"
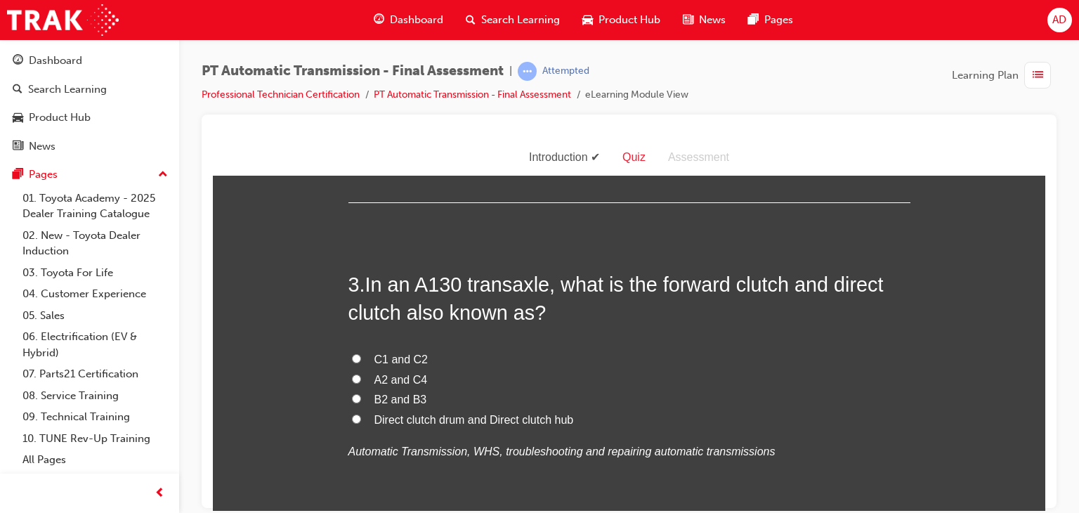
scroll to position [674, 0]
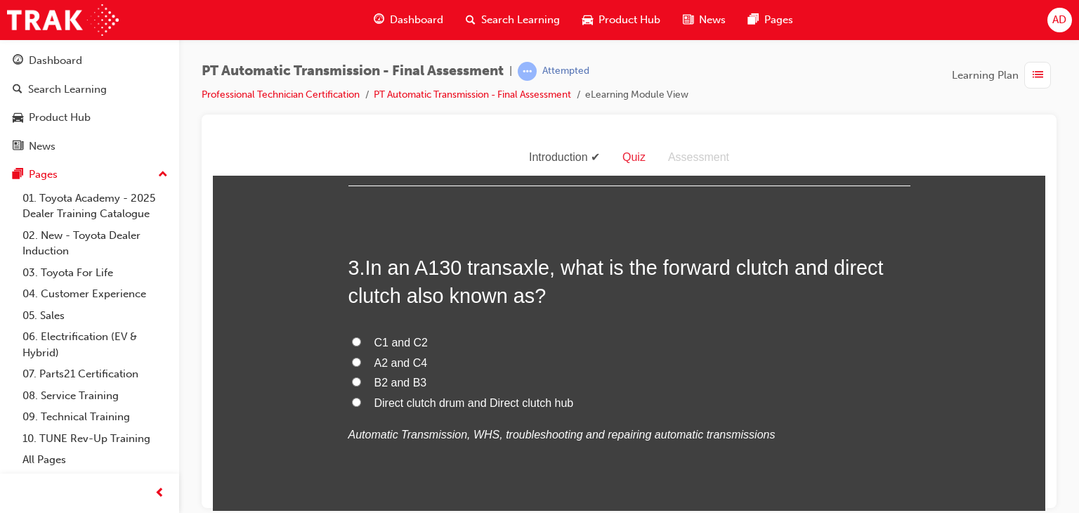
click at [352, 344] on input "C1 and C2" at bounding box center [356, 340] width 9 height 9
radio input "true"
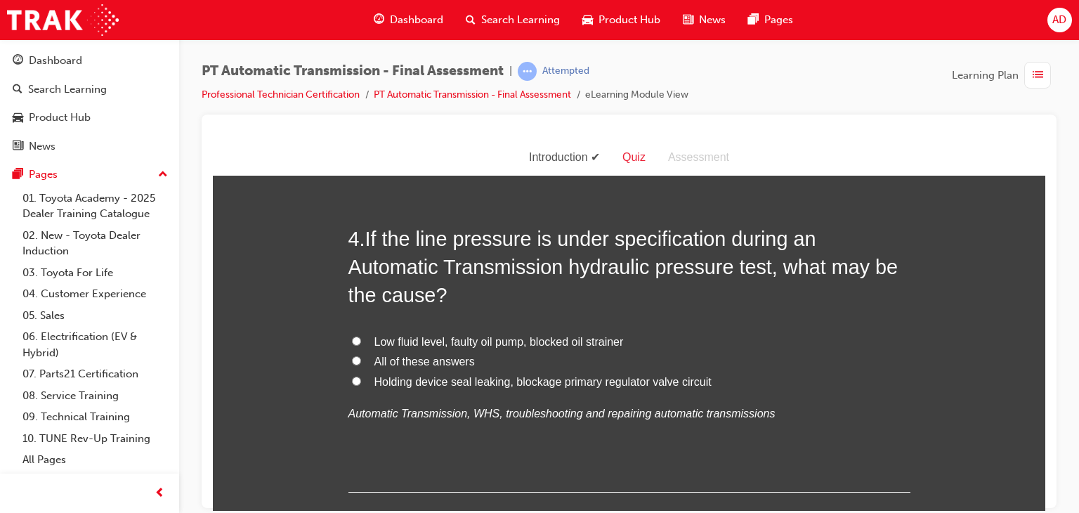
scroll to position [1040, 0]
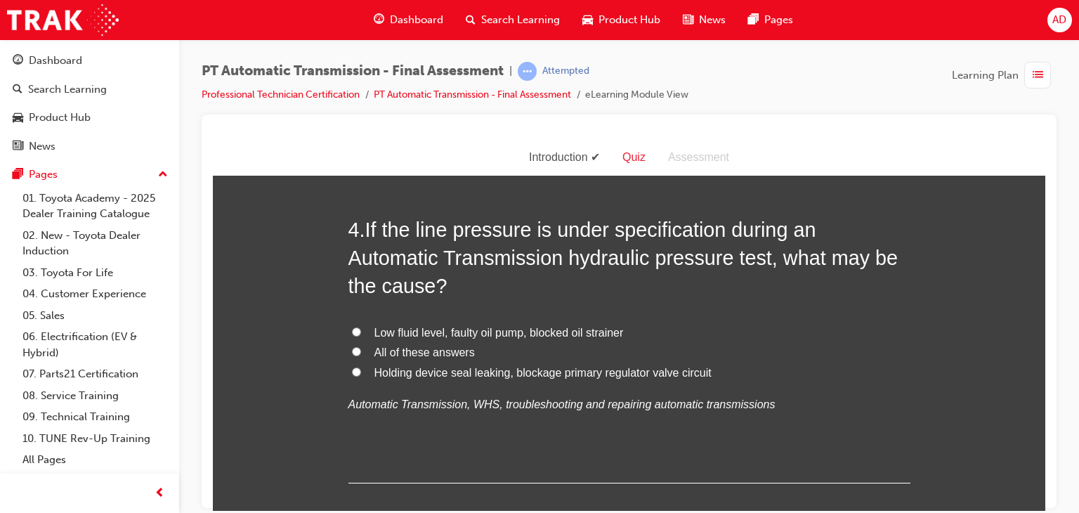
click at [352, 348] on input "All of these answers" at bounding box center [356, 350] width 9 height 9
radio input "true"
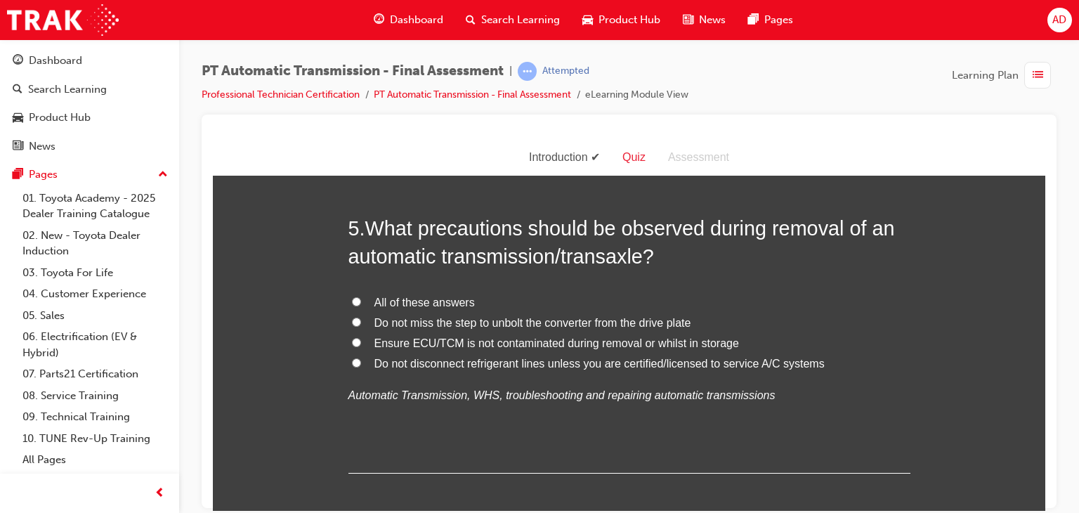
scroll to position [1377, 0]
click at [352, 319] on input "Do not miss the step to unbolt the converter from the drive plate" at bounding box center [356, 320] width 9 height 9
radio input "true"
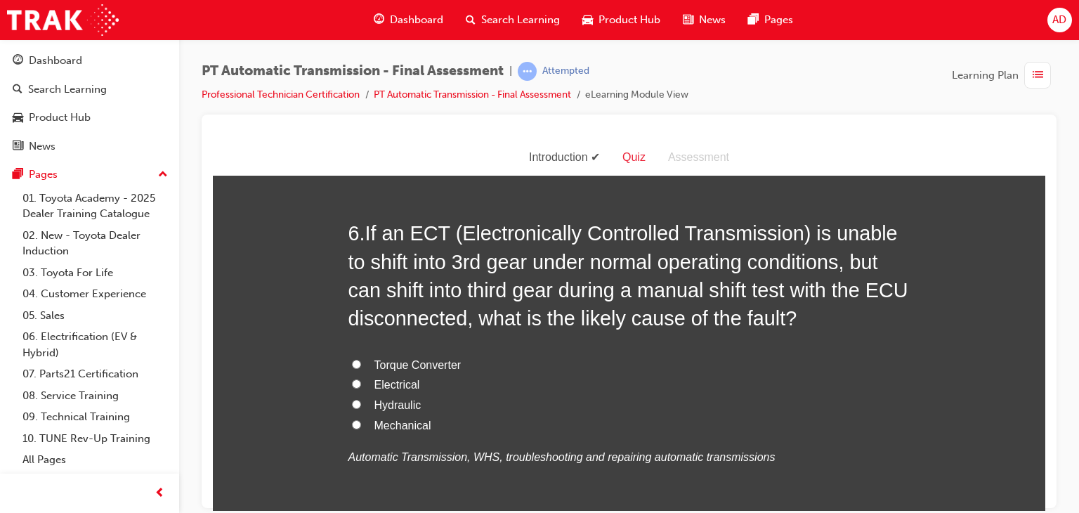
scroll to position [1714, 0]
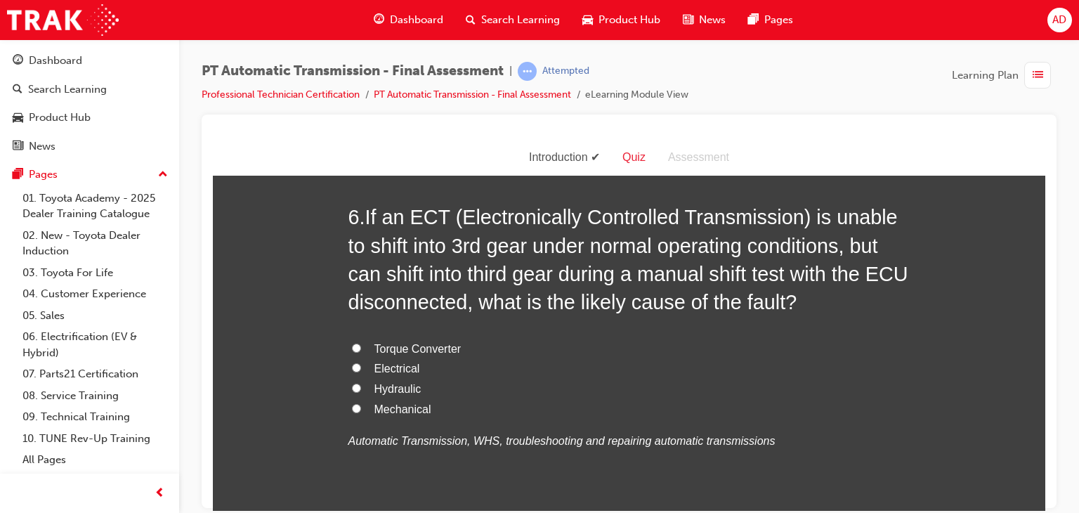
click at [352, 367] on input "Electrical" at bounding box center [356, 366] width 9 height 9
radio input "true"
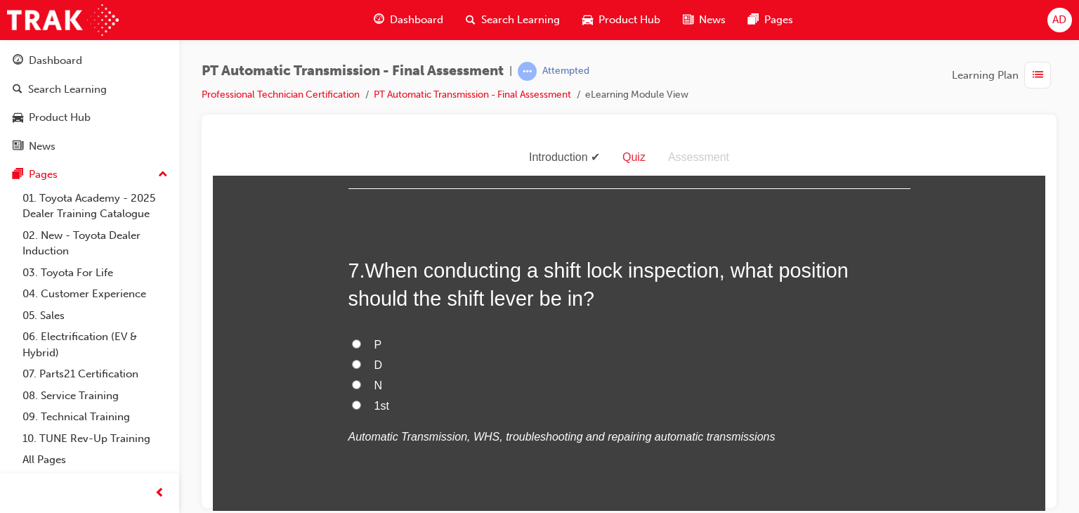
scroll to position [2079, 0]
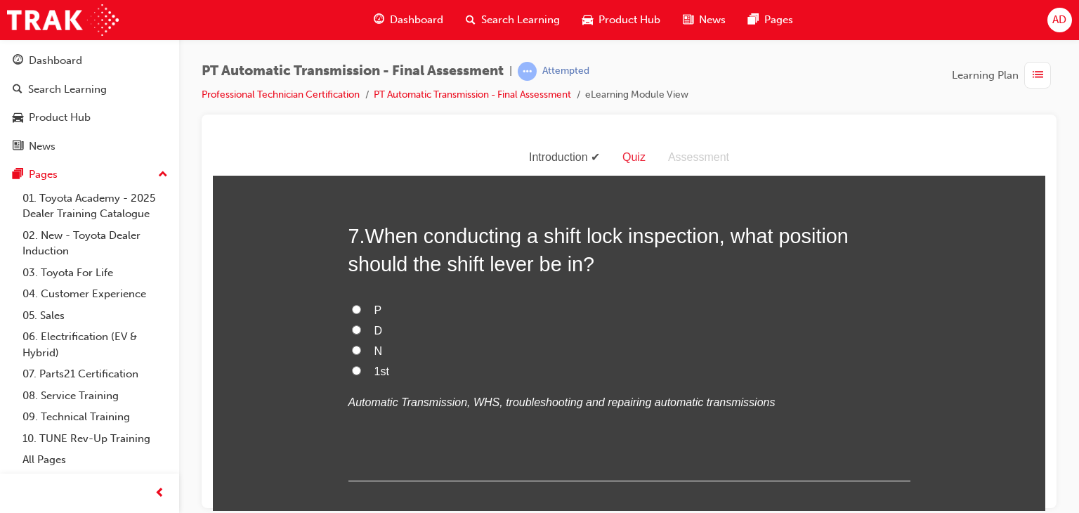
click at [352, 309] on input "P" at bounding box center [356, 308] width 9 height 9
radio input "true"
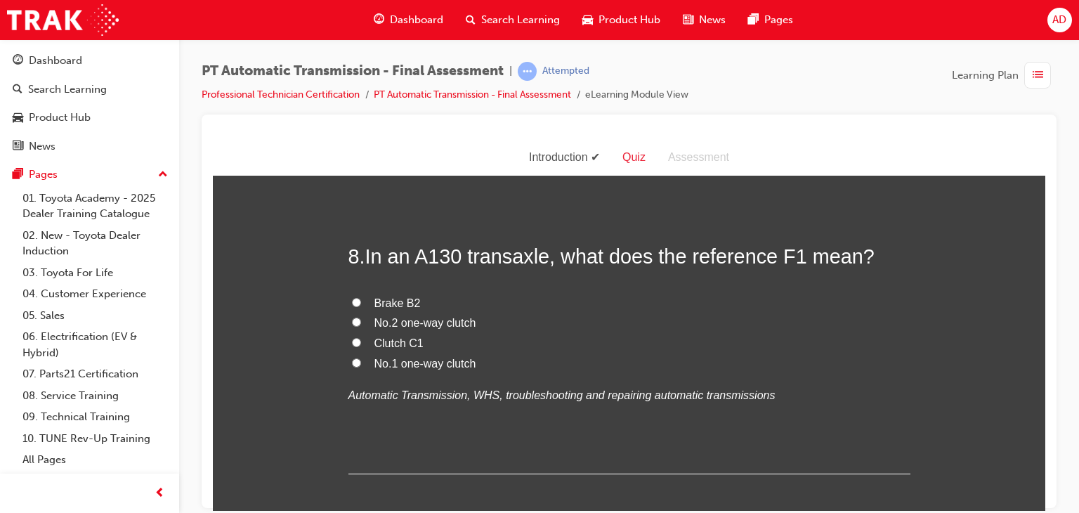
scroll to position [2388, 0]
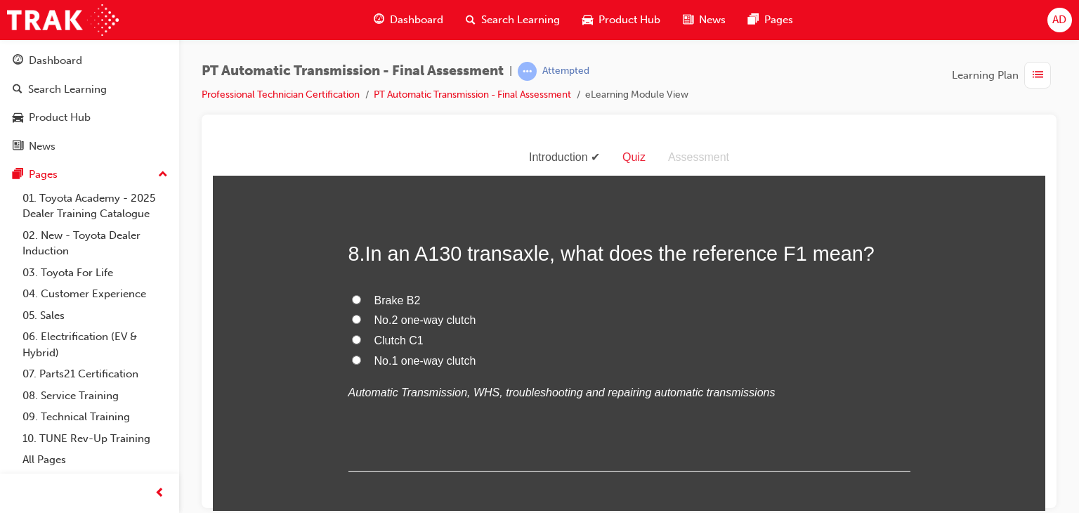
click at [352, 296] on input "Brake B2" at bounding box center [356, 298] width 9 height 9
radio input "true"
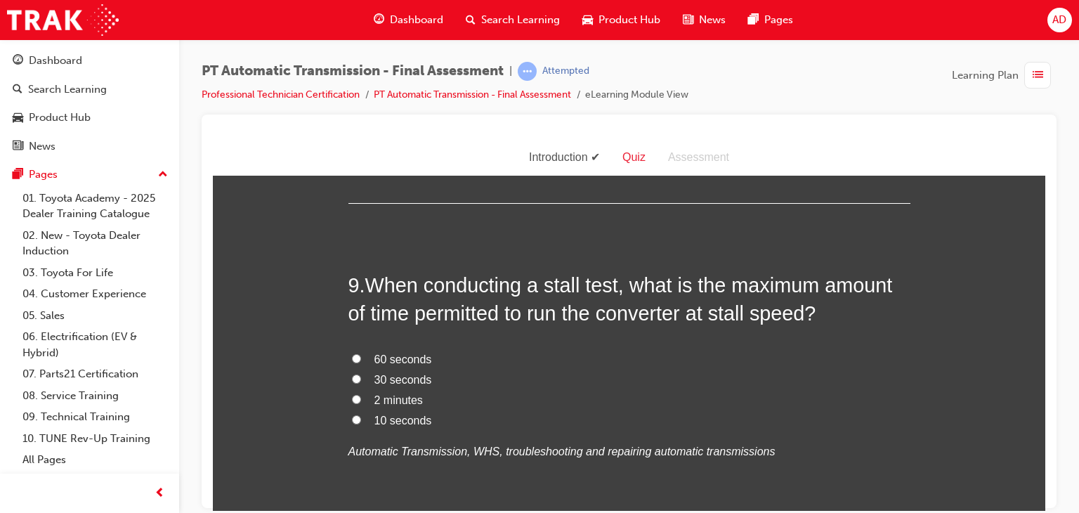
scroll to position [2669, 0]
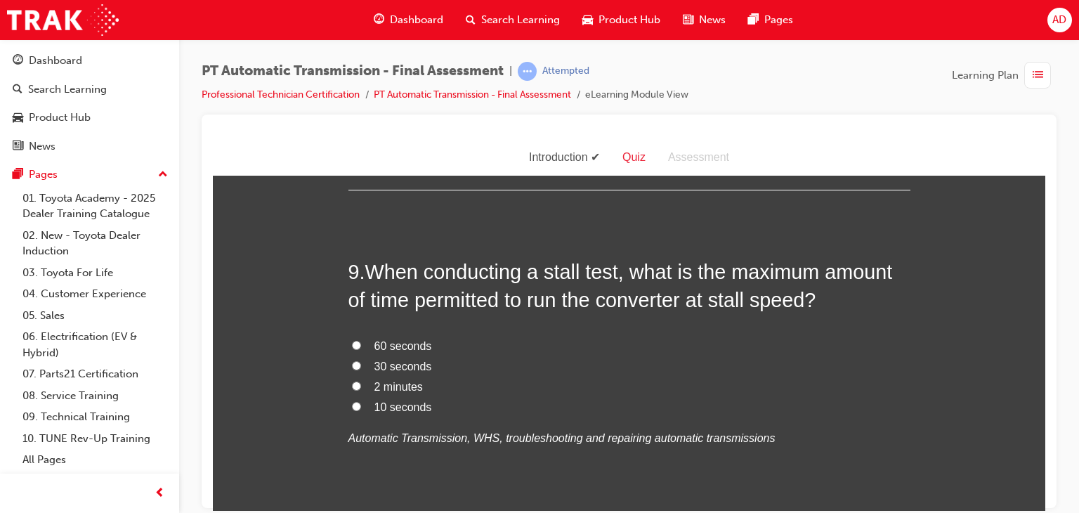
click at [352, 364] on input "30 seconds" at bounding box center [356, 364] width 9 height 9
radio input "true"
click at [352, 403] on input "10 seconds" at bounding box center [356, 405] width 9 height 9
radio input "true"
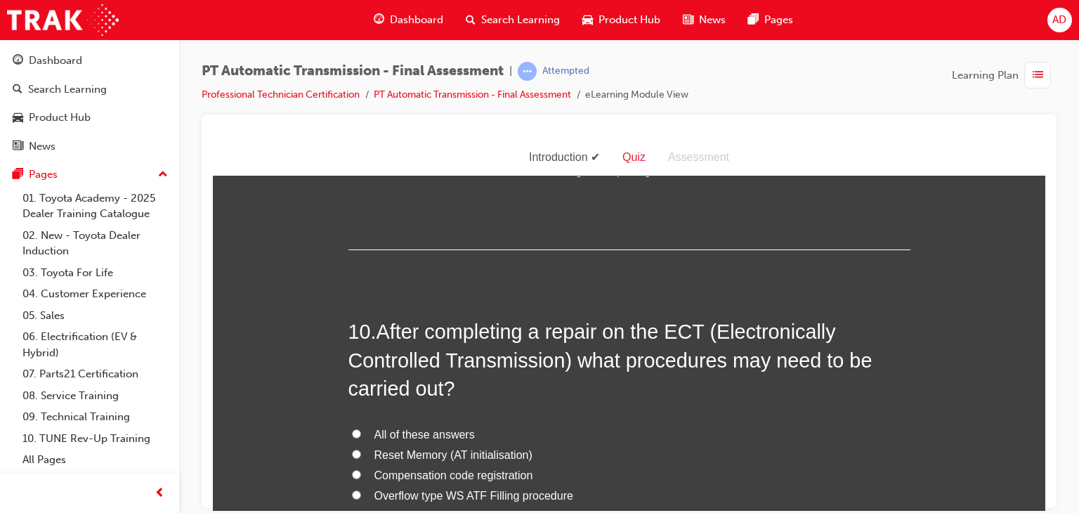
scroll to position [2950, 0]
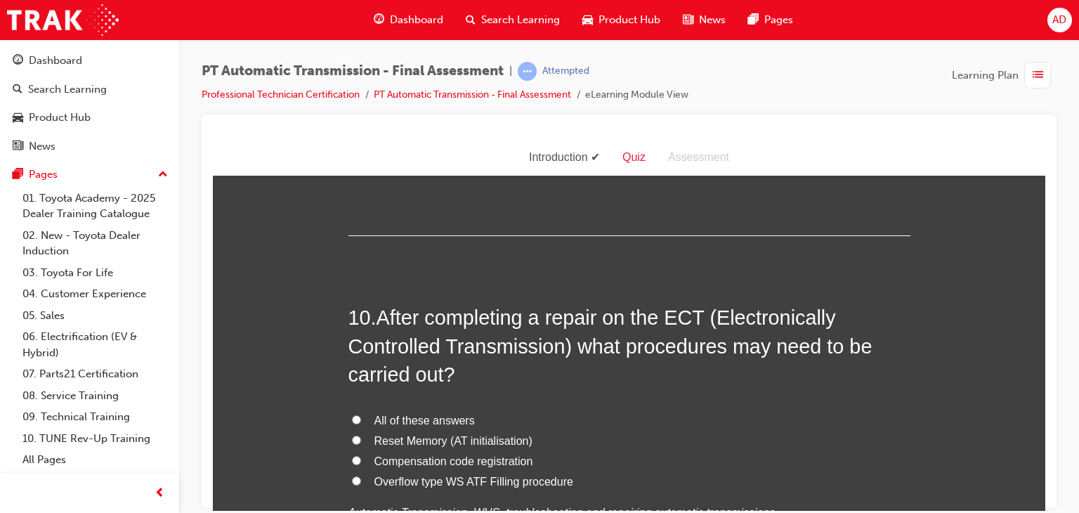
click at [352, 421] on input "All of these answers" at bounding box center [356, 418] width 9 height 9
radio input "true"
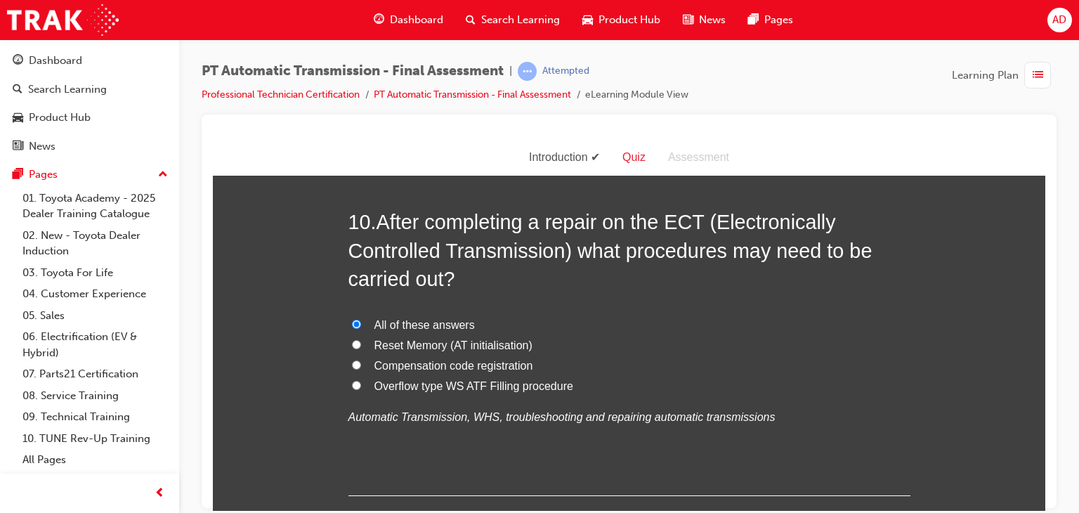
scroll to position [3063, 0]
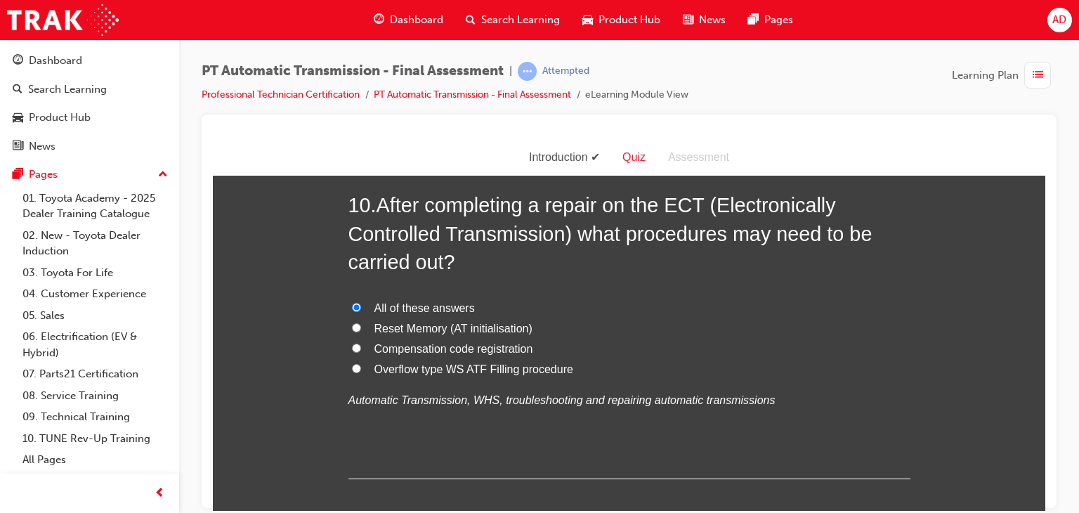
click at [352, 327] on input "Reset Memory (AT initialisation)" at bounding box center [356, 326] width 9 height 9
radio input "true"
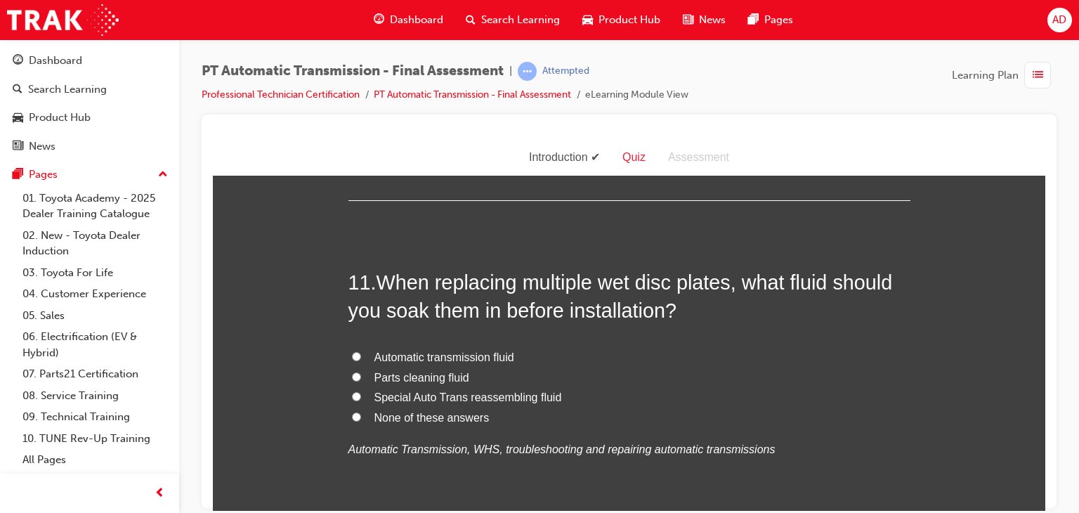
scroll to position [3344, 0]
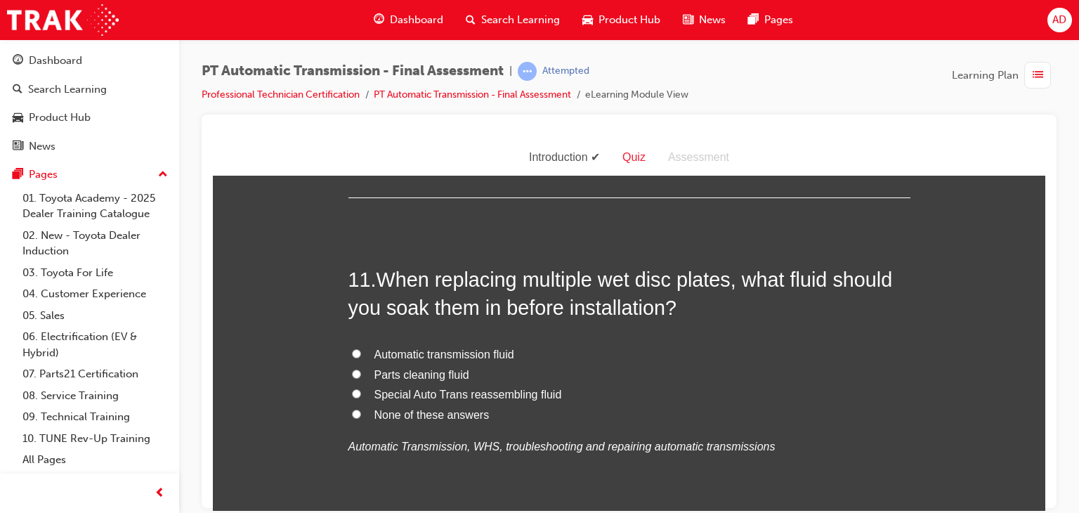
click at [348, 356] on label "Automatic transmission fluid" at bounding box center [629, 354] width 562 height 20
click at [352, 356] on input "Automatic transmission fluid" at bounding box center [356, 352] width 9 height 9
radio input "true"
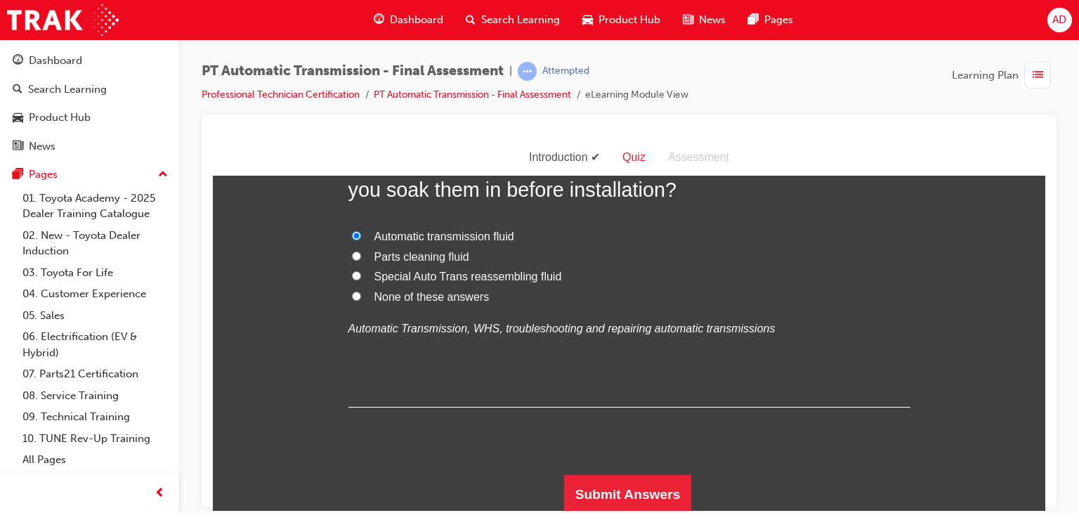
scroll to position [3462, 0]
click at [615, 481] on button "Submit Answers" at bounding box center [628, 492] width 128 height 39
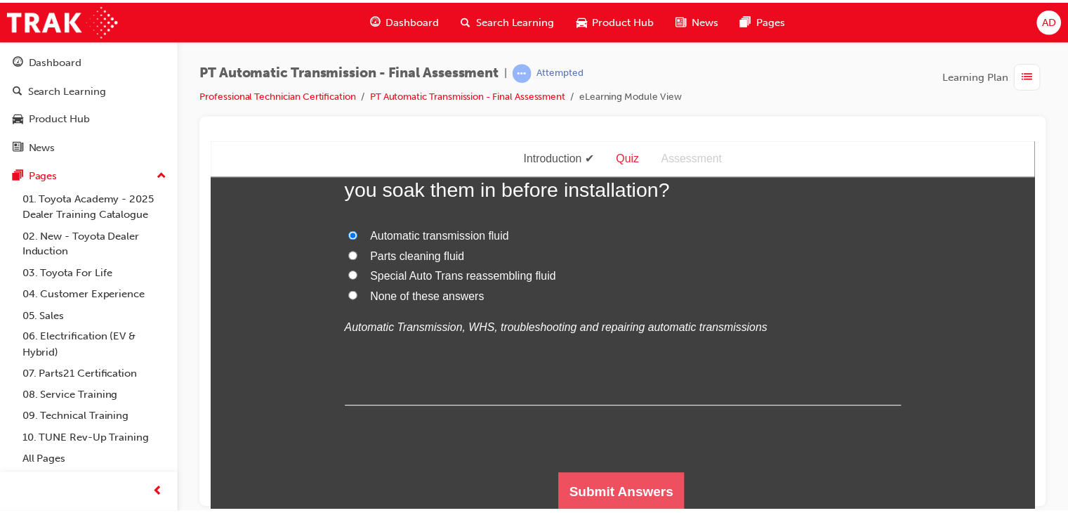
scroll to position [0, 0]
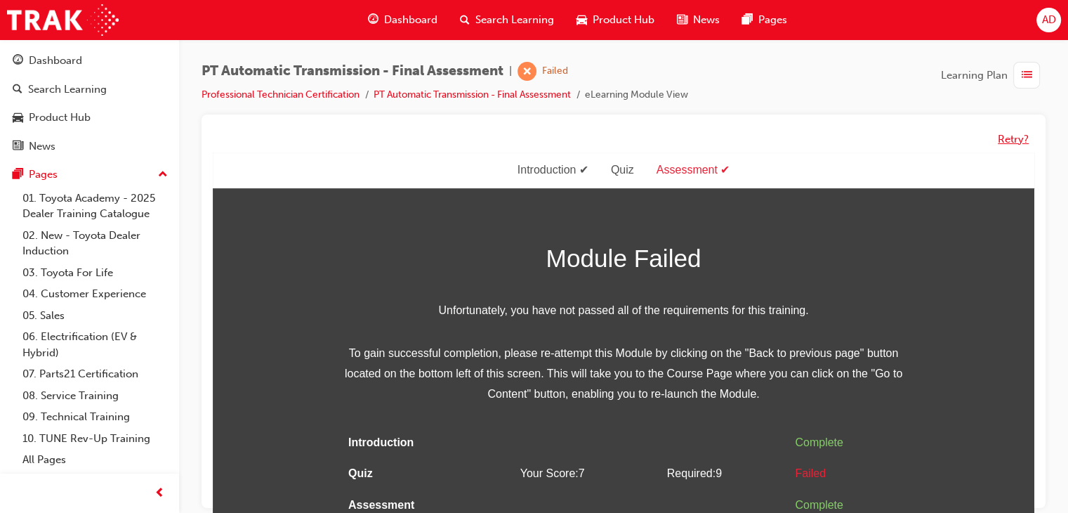
click at [1011, 140] on button "Retry?" at bounding box center [1013, 139] width 31 height 16
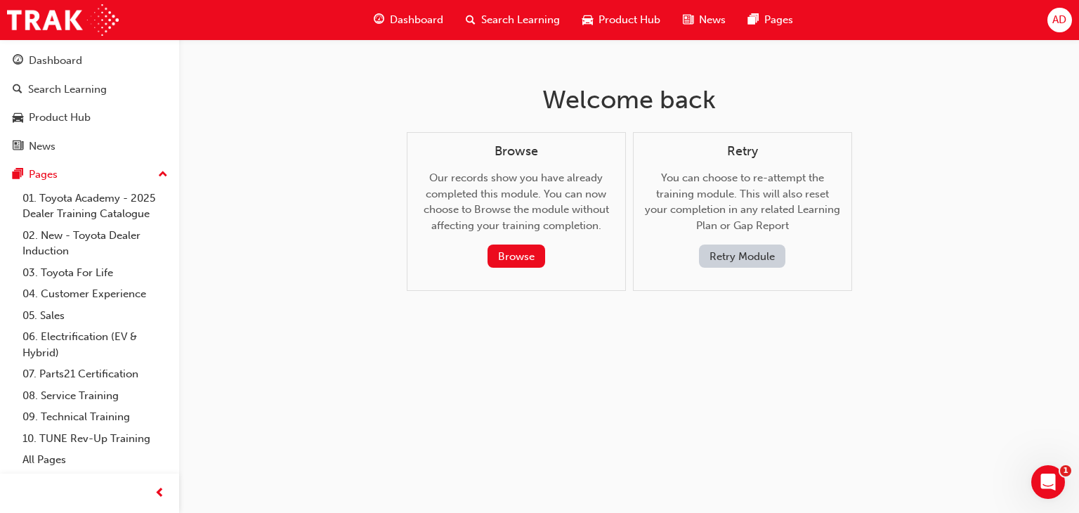
click at [752, 263] on button "Retry Module" at bounding box center [742, 255] width 86 height 23
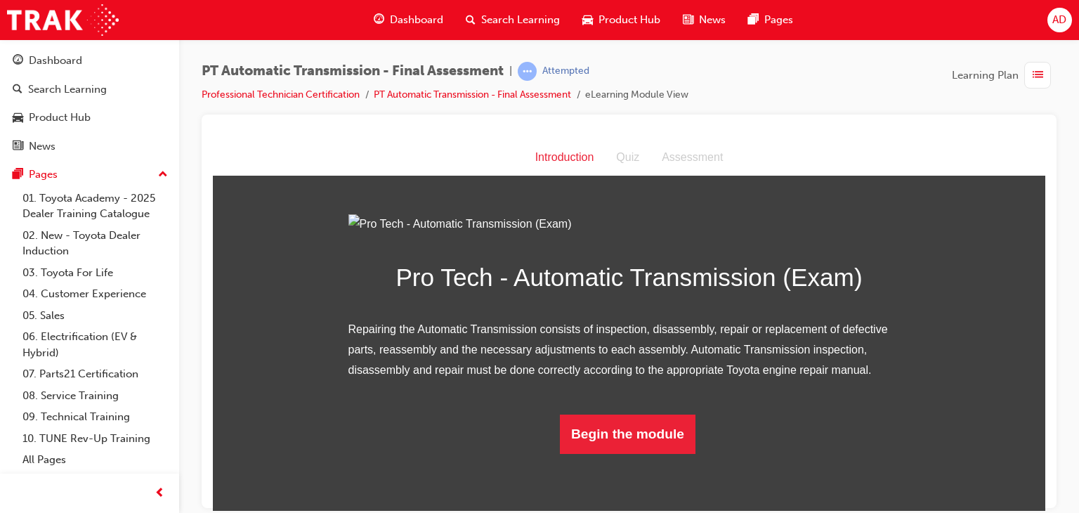
scroll to position [98, 0]
click at [647, 453] on button "Begin the module" at bounding box center [628, 433] width 136 height 39
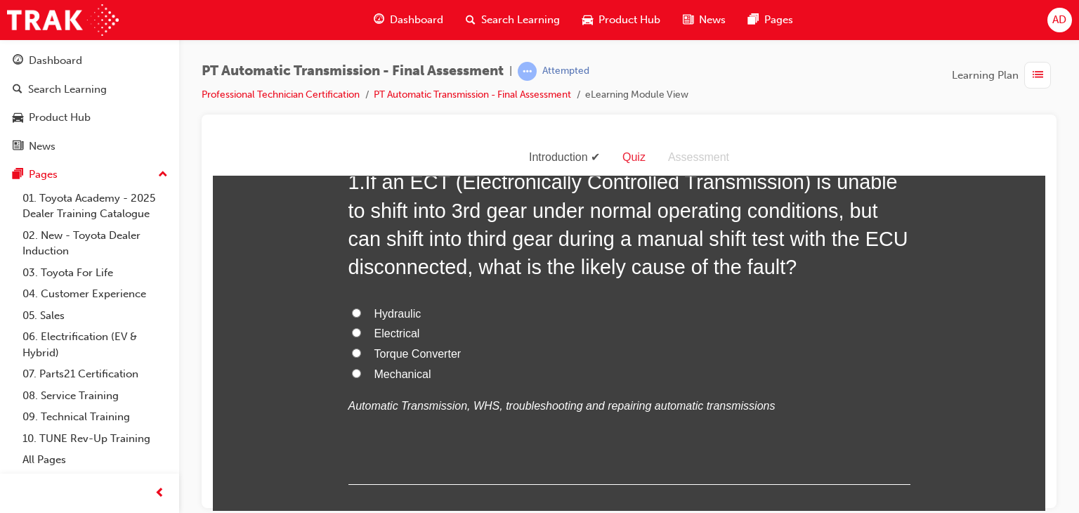
scroll to position [0, 0]
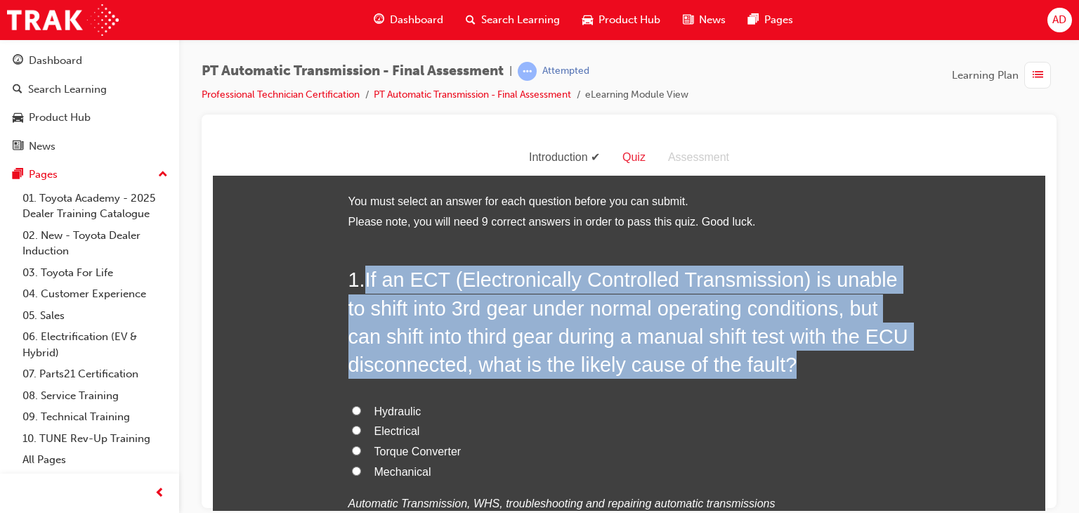
drag, startPoint x: 364, startPoint y: 280, endPoint x: 797, endPoint y: 365, distance: 440.9
click at [797, 365] on h2 "1 . If an ECT (Electronically Controlled Transmission) is unable to shift into …" at bounding box center [629, 321] width 562 height 113
click at [497, 362] on span "If an ECT (Electronically Controlled Transmission) is unable to shift into 3rd …" at bounding box center [628, 321] width 560 height 107
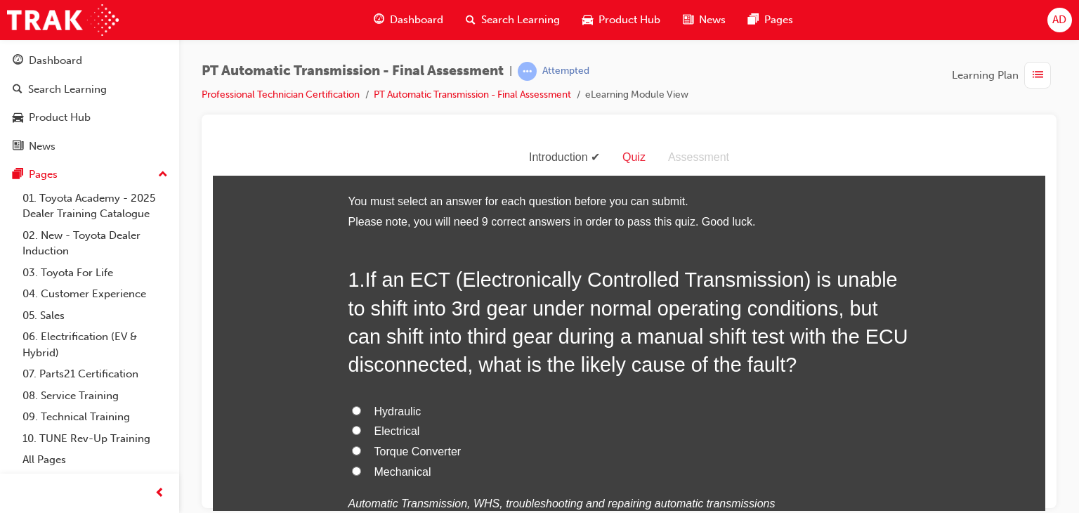
click at [352, 426] on input "Electrical" at bounding box center [356, 429] width 9 height 9
radio input "true"
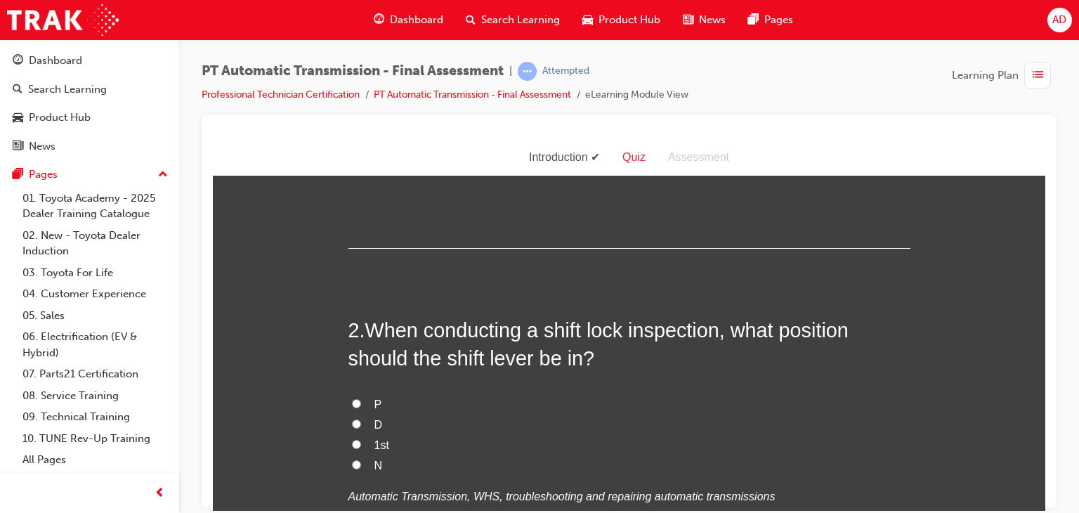
scroll to position [365, 0]
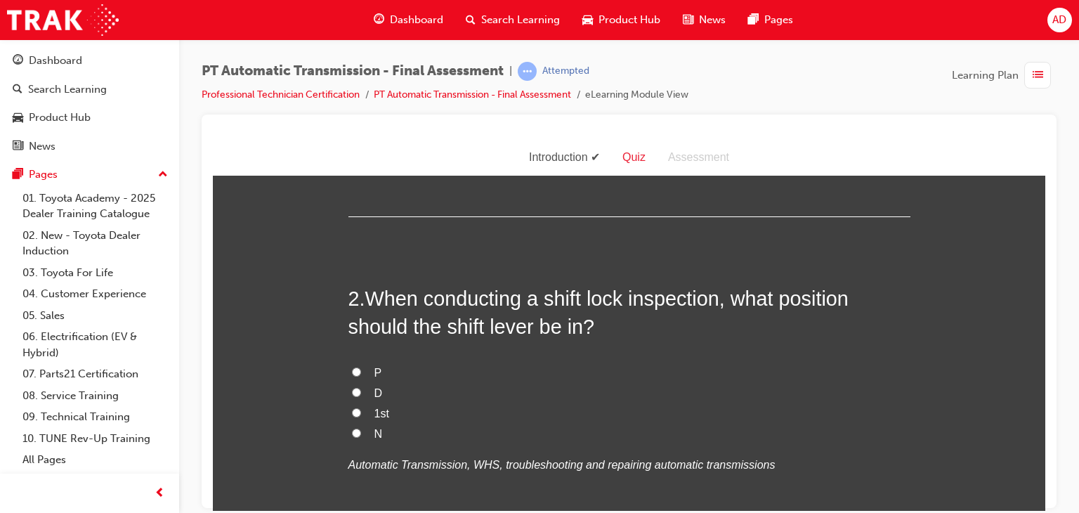
click at [352, 368] on input "P" at bounding box center [356, 371] width 9 height 9
radio input "true"
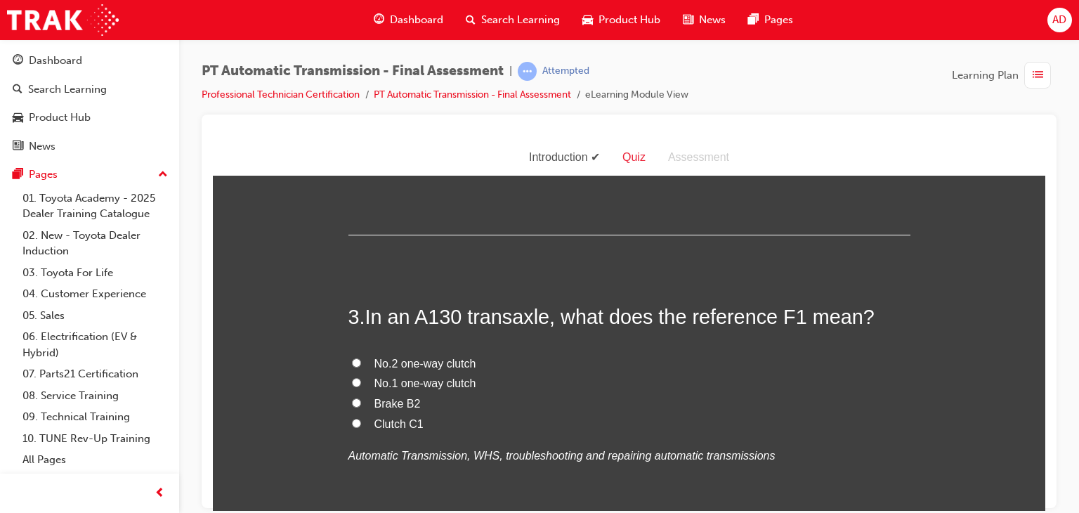
scroll to position [674, 0]
click at [410, 381] on span "No.1 one-way clutch" at bounding box center [425, 382] width 102 height 12
click at [361, 381] on input "No.1 one-way clutch" at bounding box center [356, 381] width 9 height 9
radio input "true"
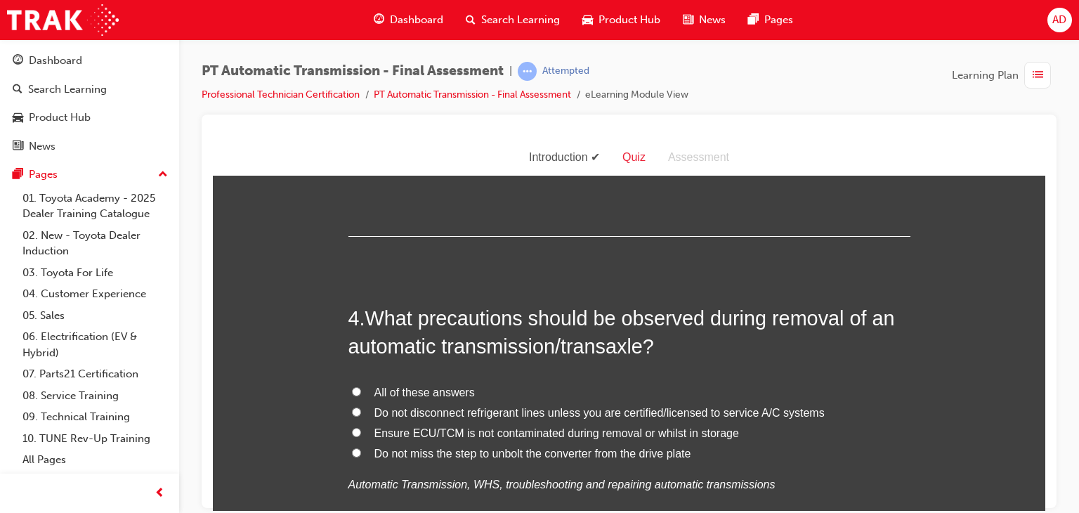
scroll to position [983, 0]
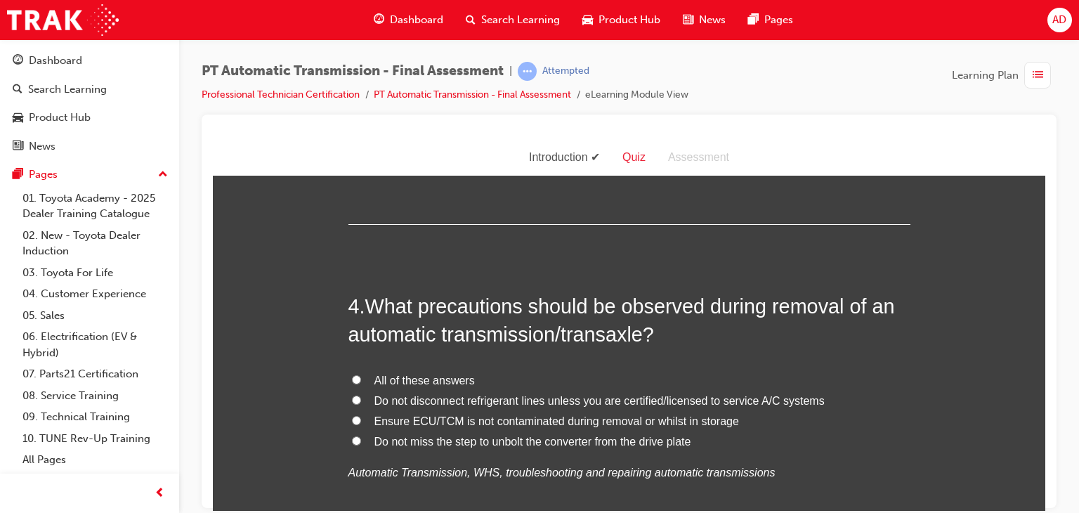
click at [478, 440] on span "Do not miss the step to unbolt the converter from the drive plate" at bounding box center [532, 441] width 317 height 12
click at [361, 440] on input "Do not miss the step to unbolt the converter from the drive plate" at bounding box center [356, 440] width 9 height 9
radio input "true"
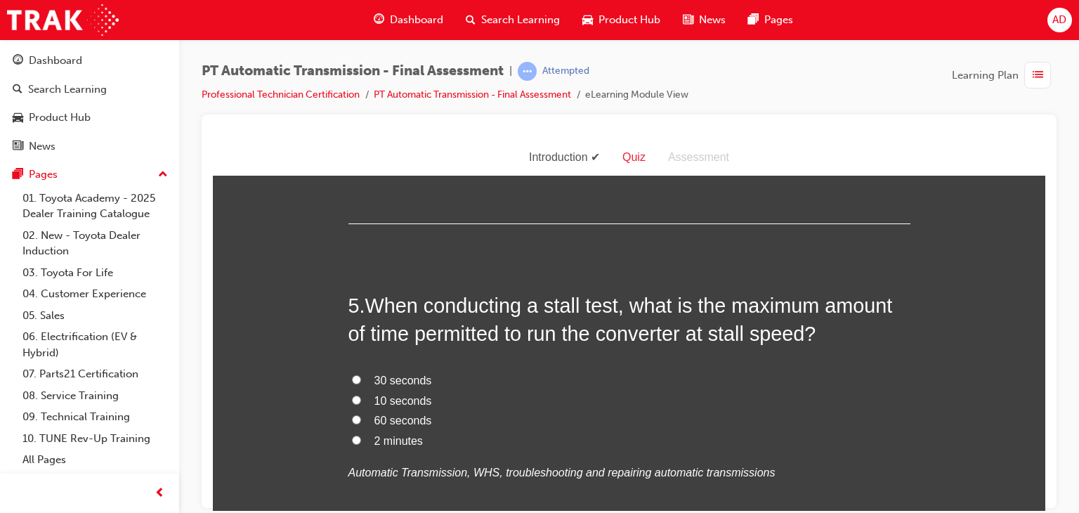
scroll to position [1321, 0]
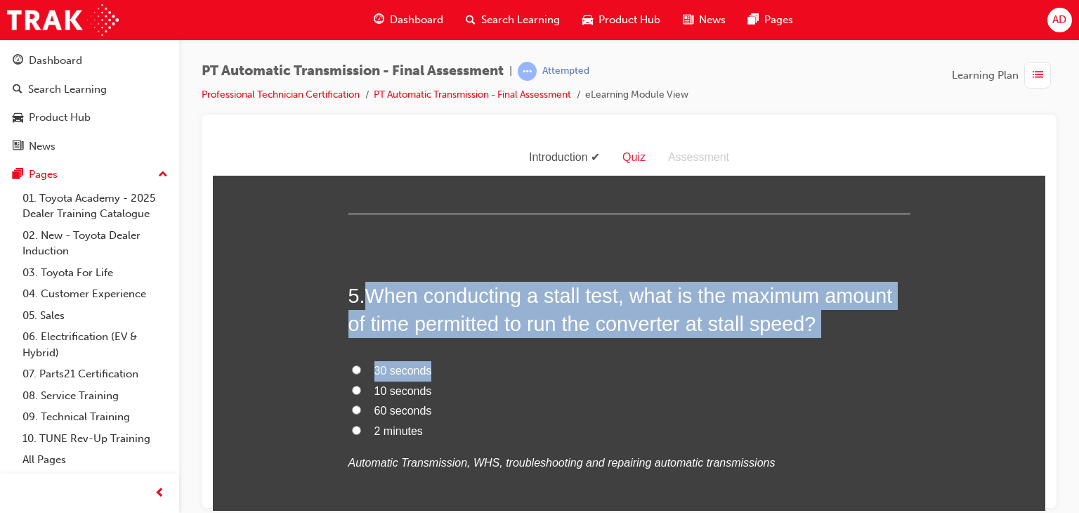
drag, startPoint x: 367, startPoint y: 291, endPoint x: 751, endPoint y: 339, distance: 387.3
click at [751, 339] on div "5 . When conducting a stall test, what is the maximum amount of time permitted …" at bounding box center [629, 411] width 562 height 260
click at [781, 310] on span "When conducting a stall test, what is the maximum amount of time permitted to r…" at bounding box center [620, 309] width 544 height 51
drag, startPoint x: 365, startPoint y: 292, endPoint x: 835, endPoint y: 320, distance: 470.7
click at [835, 320] on h2 "5 . When conducting a stall test, what is the maximum amount of time permitted …" at bounding box center [629, 309] width 562 height 57
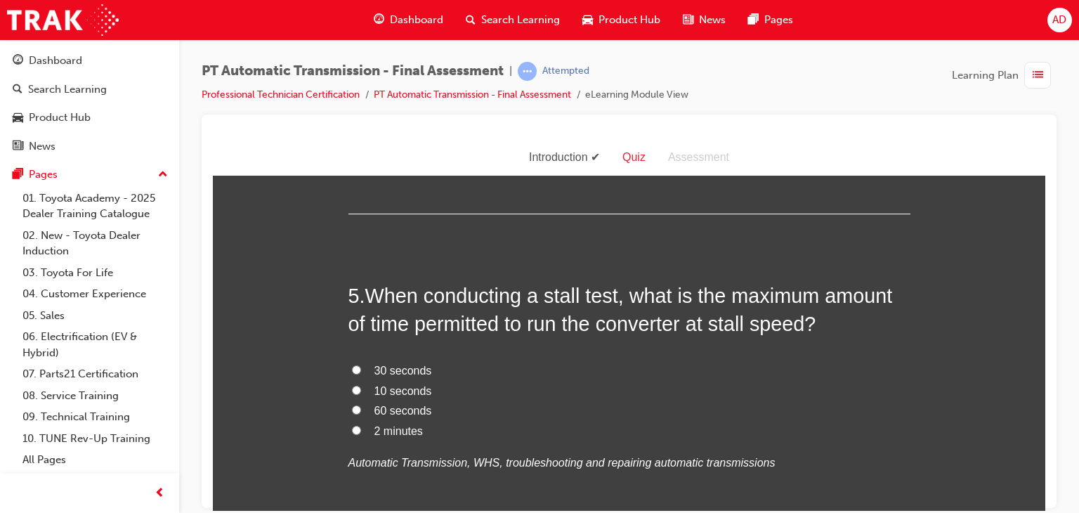
click at [384, 370] on span "30 seconds" at bounding box center [403, 370] width 58 height 12
click at [361, 370] on input "30 seconds" at bounding box center [356, 369] width 9 height 9
radio input "true"
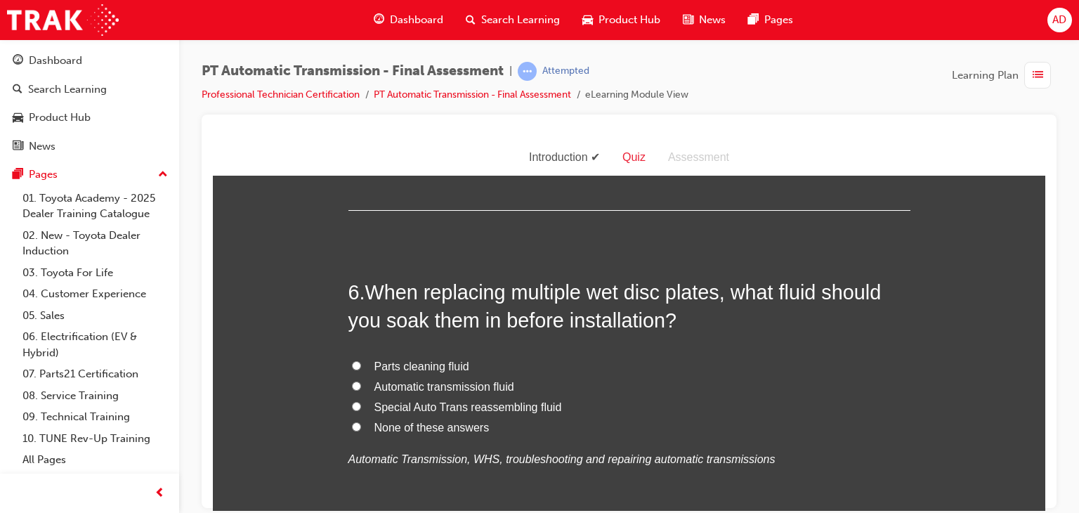
scroll to position [1686, 0]
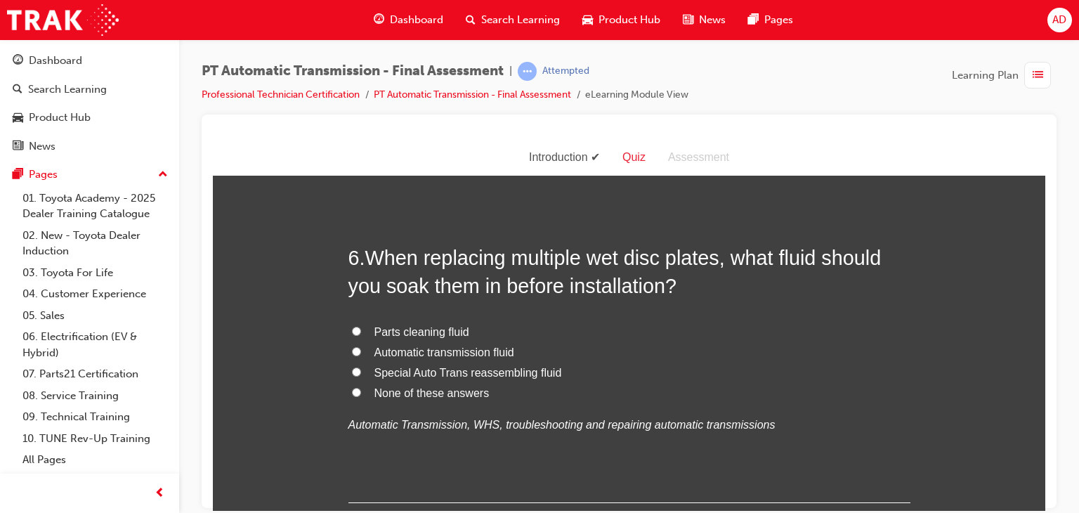
click at [403, 354] on span "Automatic transmission fluid" at bounding box center [444, 352] width 140 height 12
click at [361, 354] on input "Automatic transmission fluid" at bounding box center [356, 350] width 9 height 9
radio input "true"
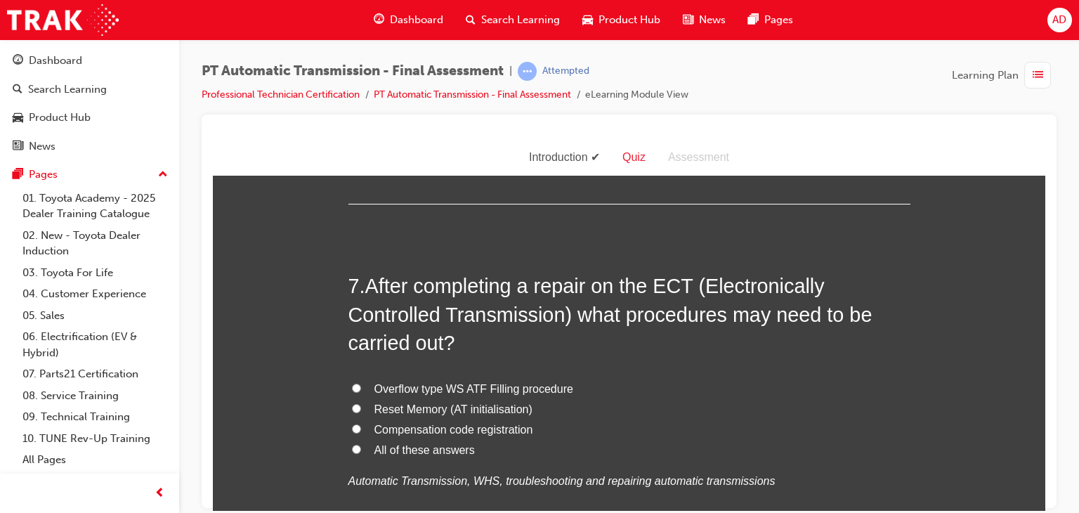
scroll to position [1995, 0]
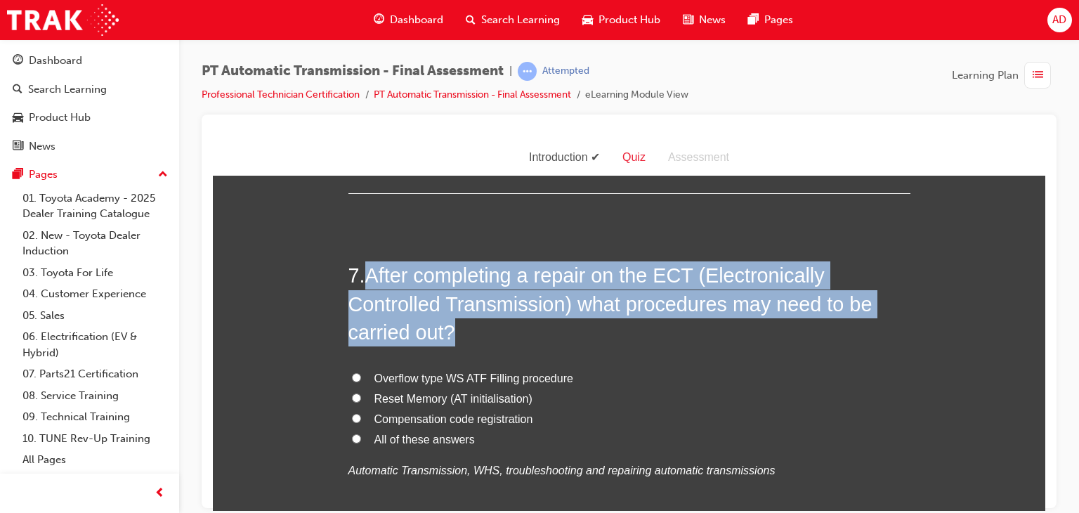
drag, startPoint x: 367, startPoint y: 270, endPoint x: 483, endPoint y: 322, distance: 127.3
click at [483, 322] on h2 "7 . After completing a repair on the ECT (Electronically Controlled Transmissio…" at bounding box center [629, 303] width 562 height 85
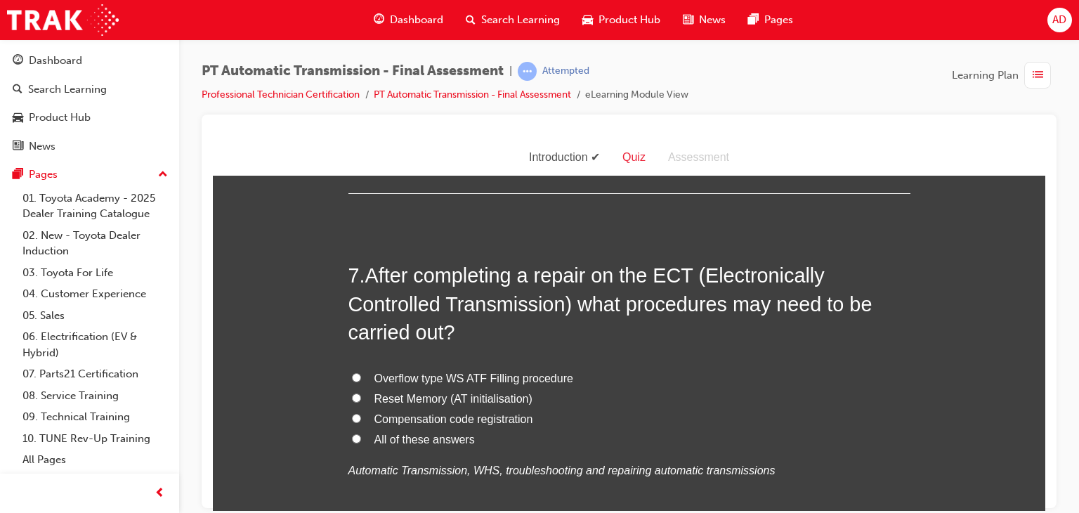
click at [396, 438] on span "All of these answers" at bounding box center [424, 439] width 100 height 12
click at [361, 438] on input "All of these answers" at bounding box center [356, 437] width 9 height 9
radio input "true"
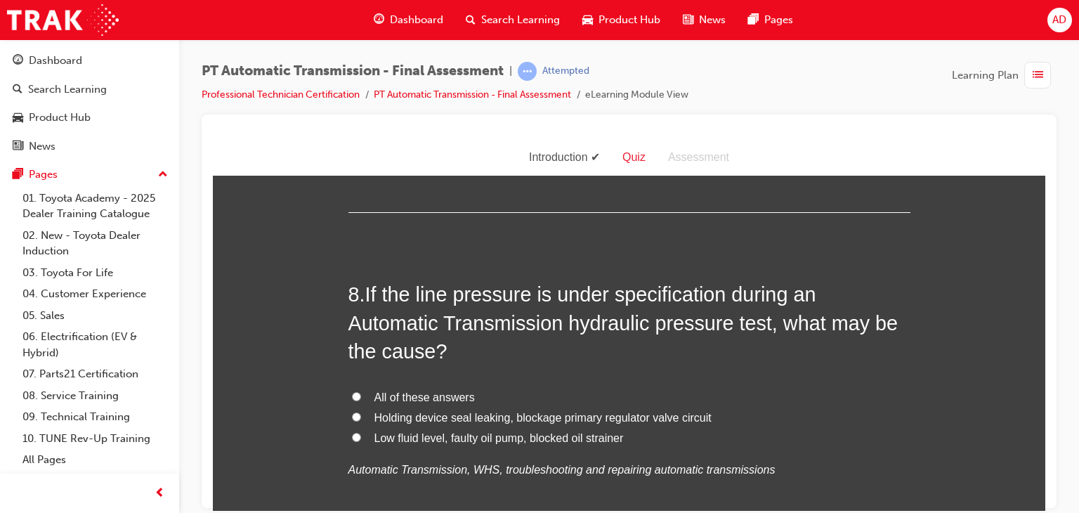
scroll to position [2332, 0]
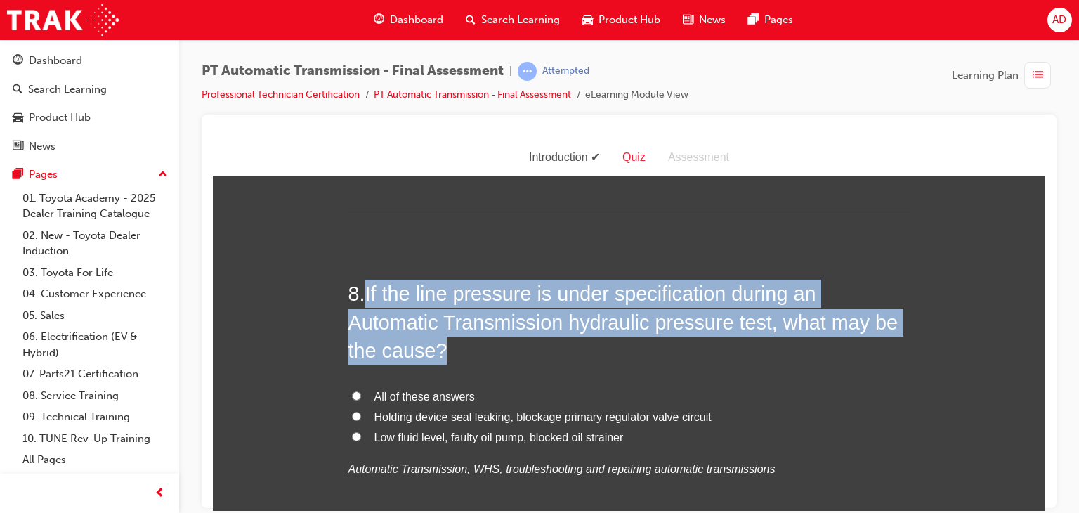
drag, startPoint x: 365, startPoint y: 295, endPoint x: 460, endPoint y: 337, distance: 104.4
click at [460, 337] on h2 "8 . If the line pressure is under specification during an Automatic Transmissio…" at bounding box center [629, 321] width 562 height 85
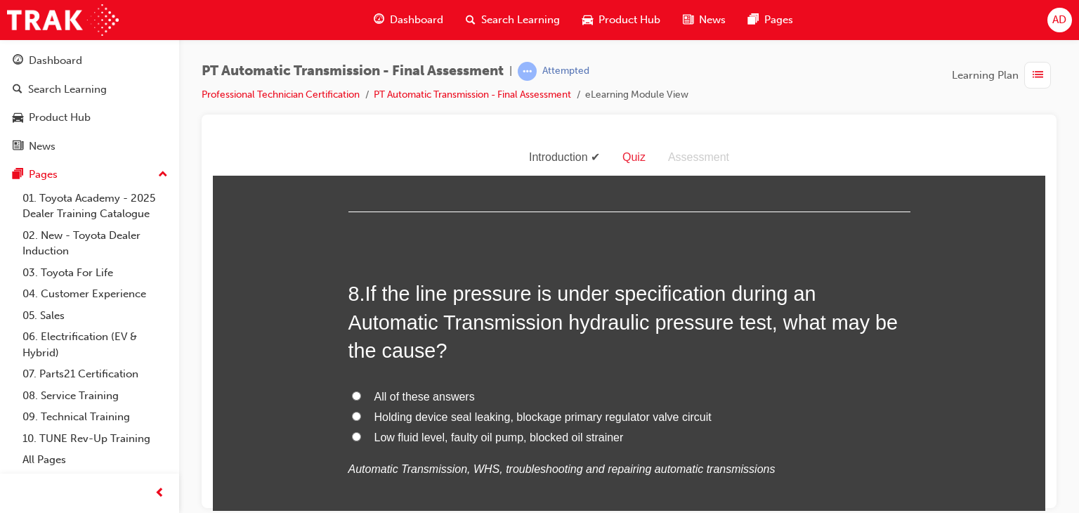
click at [522, 382] on div "8 . If the line pressure is under specification during an Automatic Transmissio…" at bounding box center [629, 413] width 562 height 268
click at [352, 397] on input "All of these answers" at bounding box center [356, 395] width 9 height 9
radio input "true"
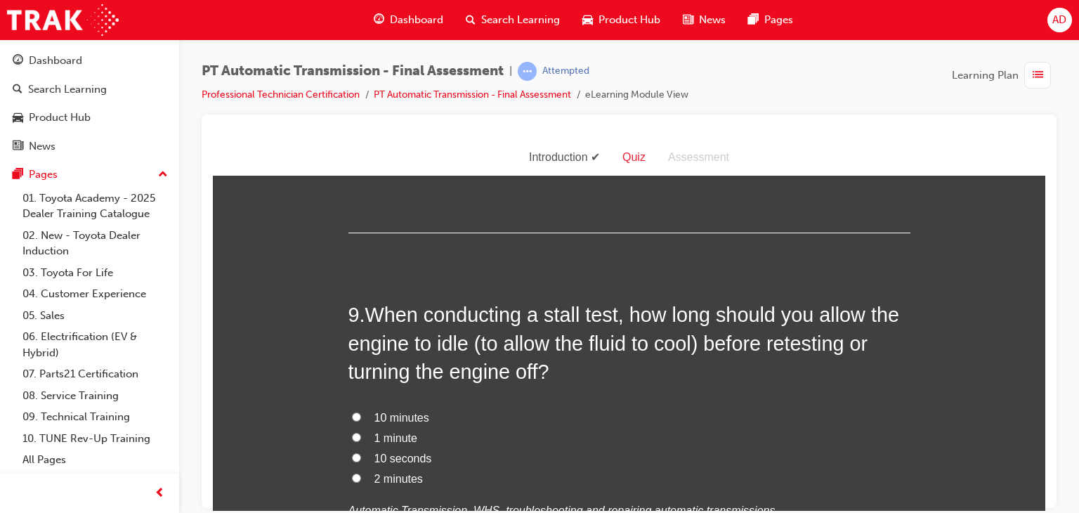
scroll to position [2669, 0]
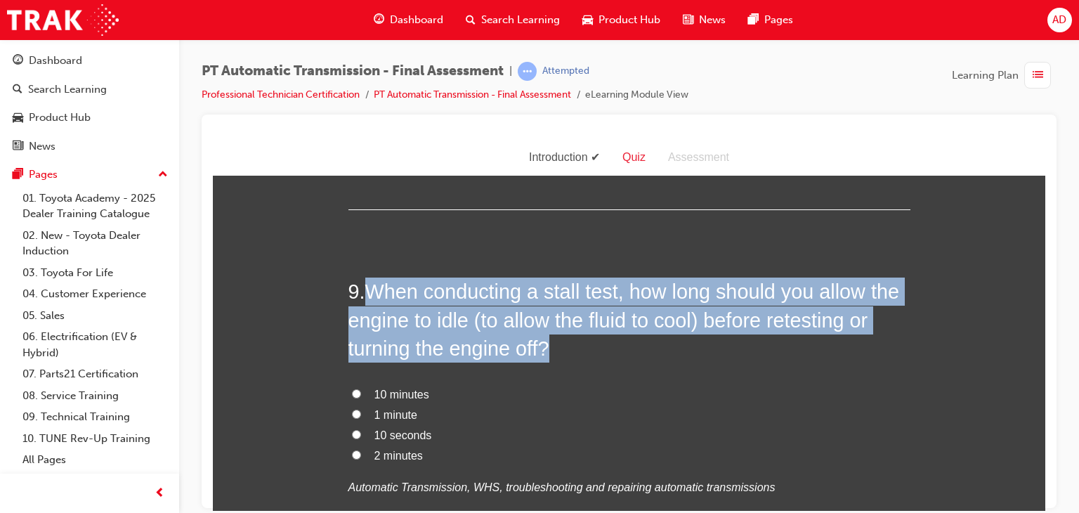
drag, startPoint x: 368, startPoint y: 290, endPoint x: 580, endPoint y: 340, distance: 217.2
click at [580, 340] on h2 "9 . When conducting a stall test, how long should you allow the engine to idle …" at bounding box center [629, 319] width 562 height 85
click at [352, 450] on input "2 minutes" at bounding box center [356, 454] width 9 height 9
radio input "true"
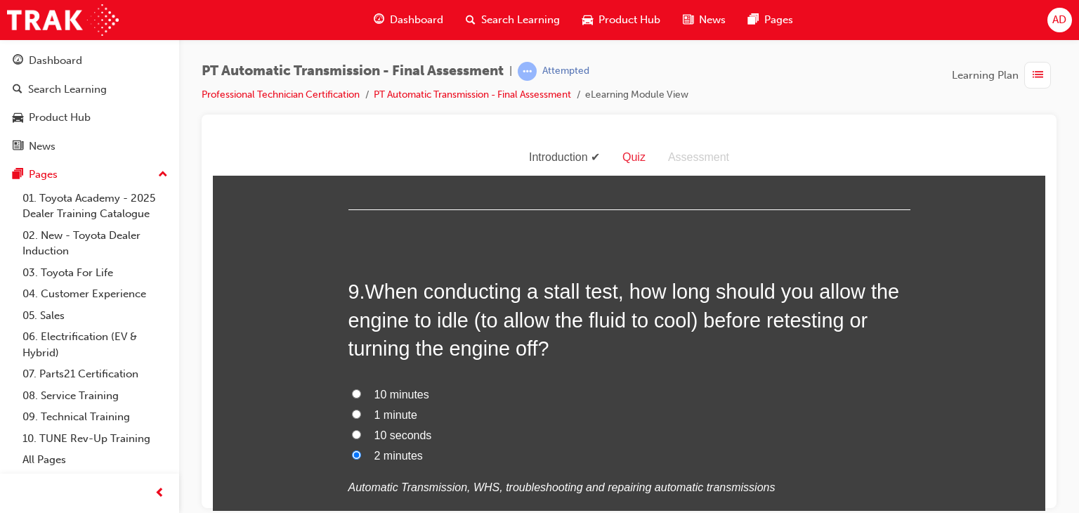
click at [514, 426] on label "10 seconds" at bounding box center [629, 435] width 562 height 20
click at [361, 429] on input "10 seconds" at bounding box center [356, 433] width 9 height 9
radio input "true"
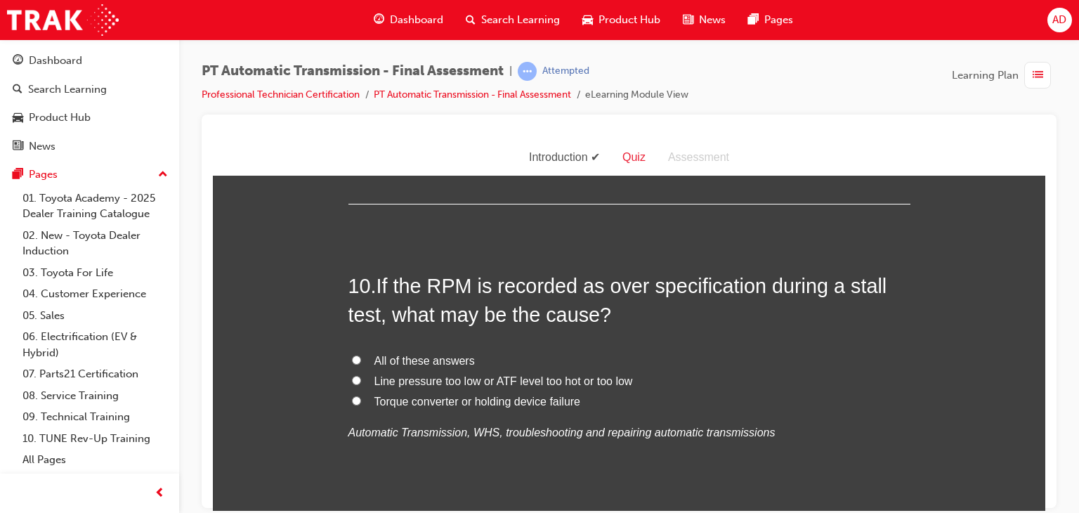
scroll to position [3035, 0]
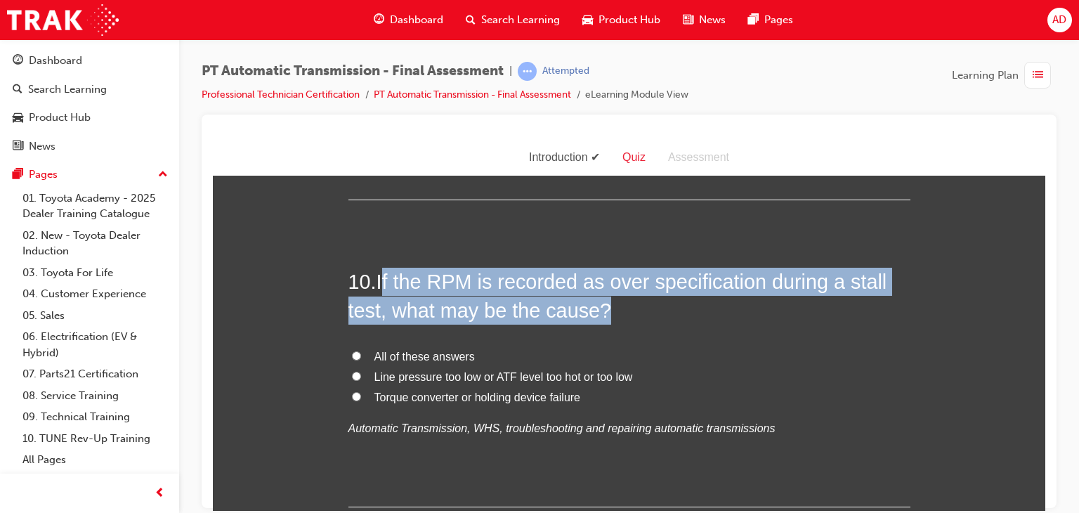
drag, startPoint x: 379, startPoint y: 280, endPoint x: 603, endPoint y: 303, distance: 225.9
click at [603, 303] on h2 "10 . If the RPM is recorded as over specification during a stall test, what may…" at bounding box center [629, 295] width 562 height 57
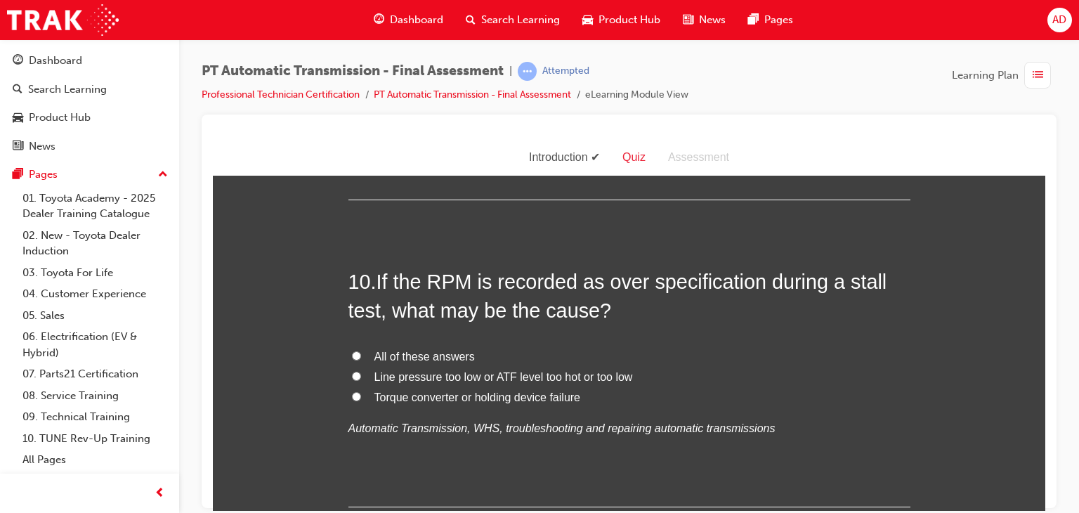
click at [399, 374] on span "Line pressure too low or ATF level too hot or too low" at bounding box center [503, 376] width 259 height 12
click at [361, 374] on input "Line pressure too low or ATF level too hot or too low" at bounding box center [356, 375] width 9 height 9
radio input "true"
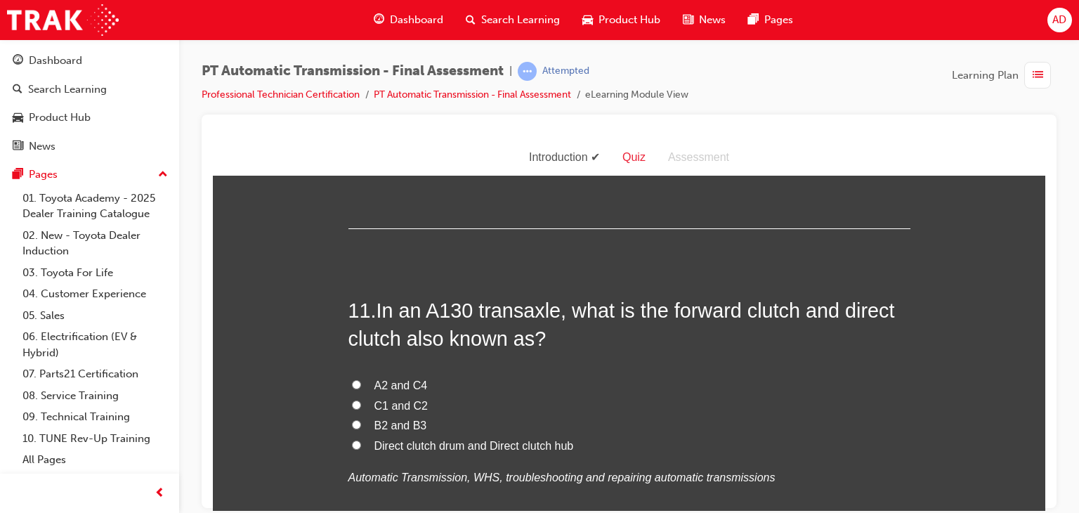
scroll to position [3344, 0]
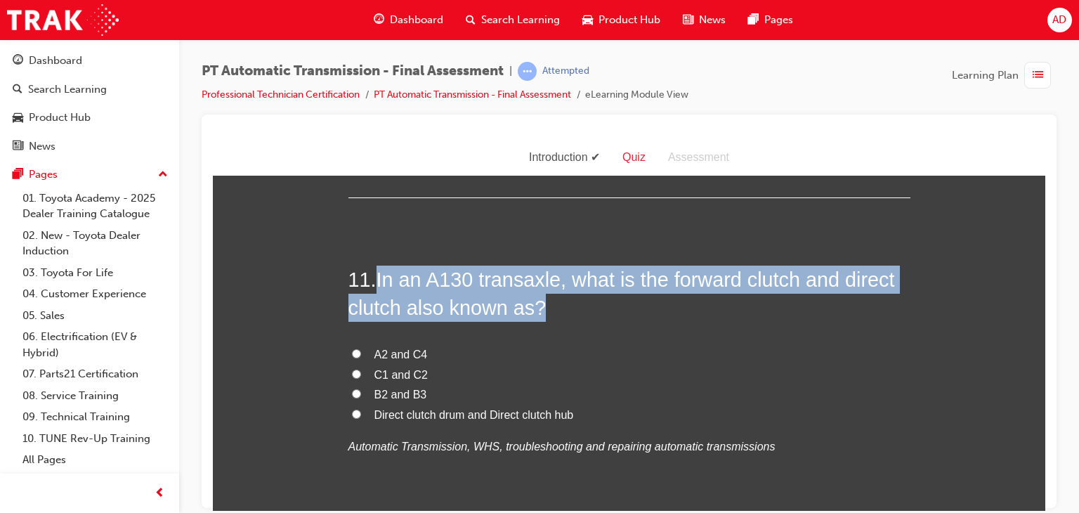
drag, startPoint x: 374, startPoint y: 277, endPoint x: 551, endPoint y: 303, distance: 178.8
click at [551, 303] on h2 "11 . In an A130 transaxle, what is the forward clutch and direct clutch also kn…" at bounding box center [629, 293] width 562 height 57
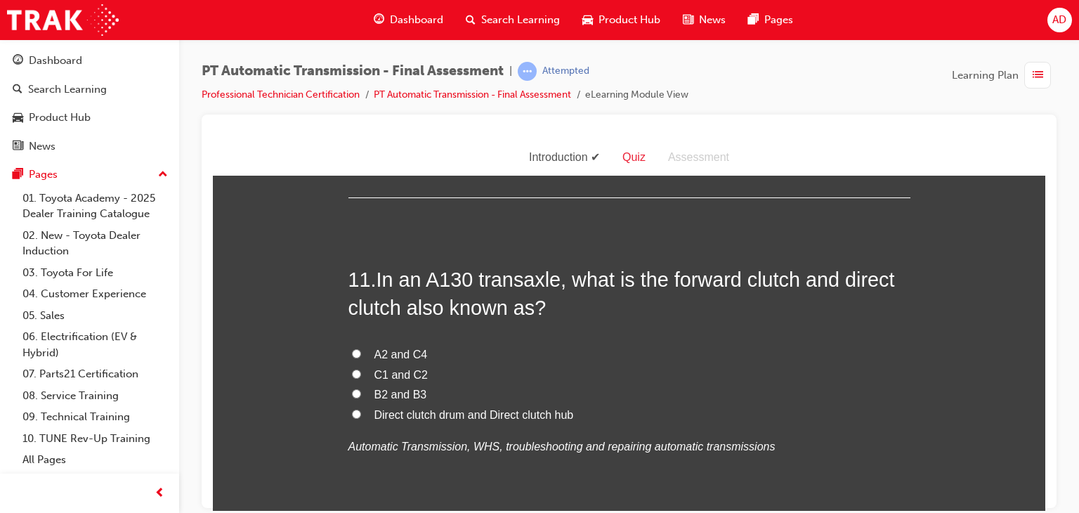
click at [670, 365] on label "C1 and C2" at bounding box center [629, 375] width 562 height 20
click at [361, 369] on input "C1 and C2" at bounding box center [356, 373] width 9 height 9
radio input "true"
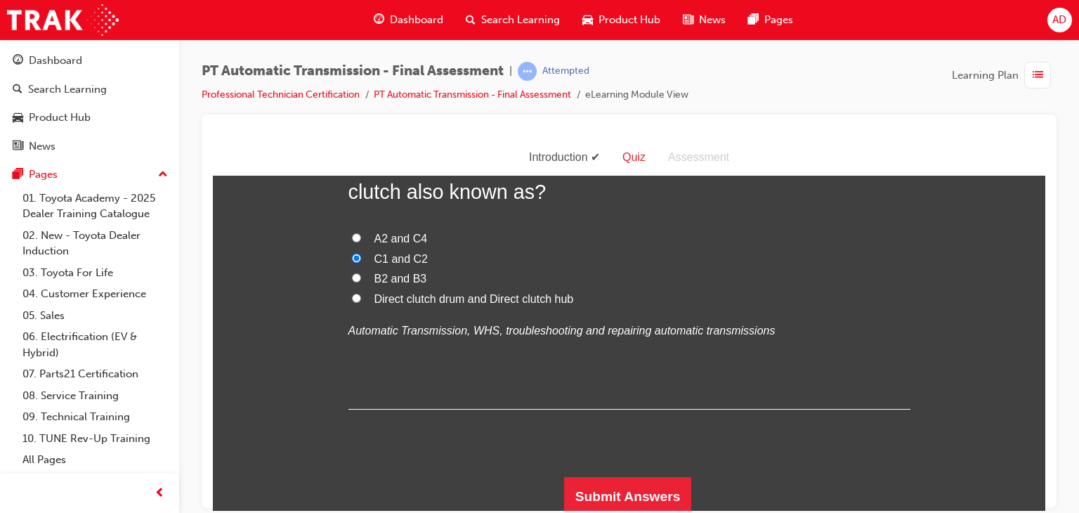
scroll to position [3462, 0]
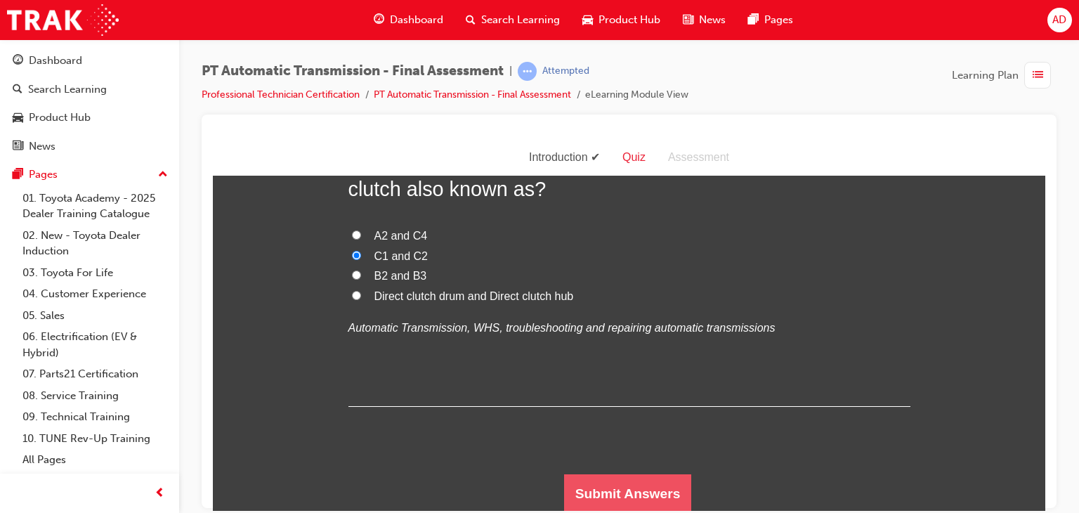
click at [636, 489] on button "Submit Answers" at bounding box center [628, 492] width 128 height 39
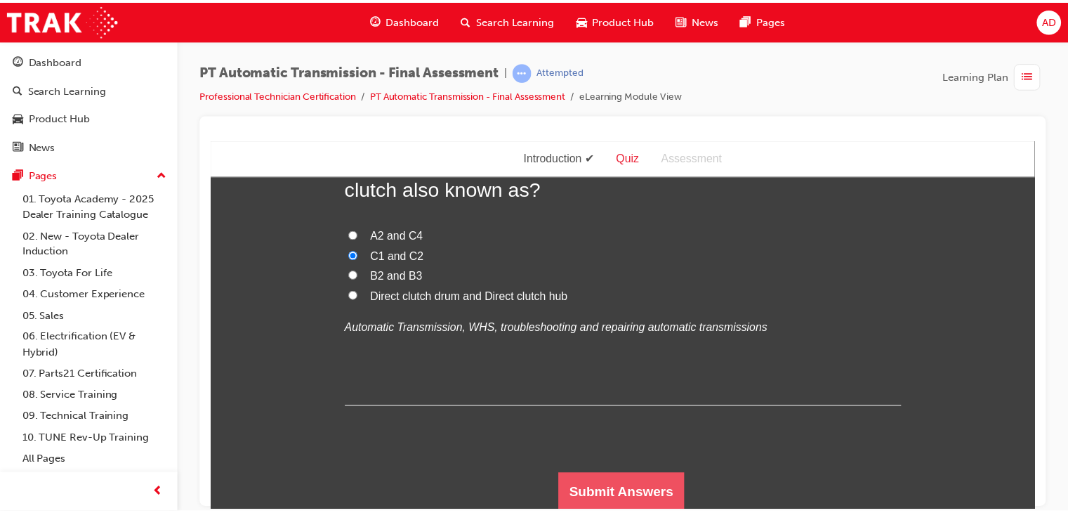
scroll to position [0, 0]
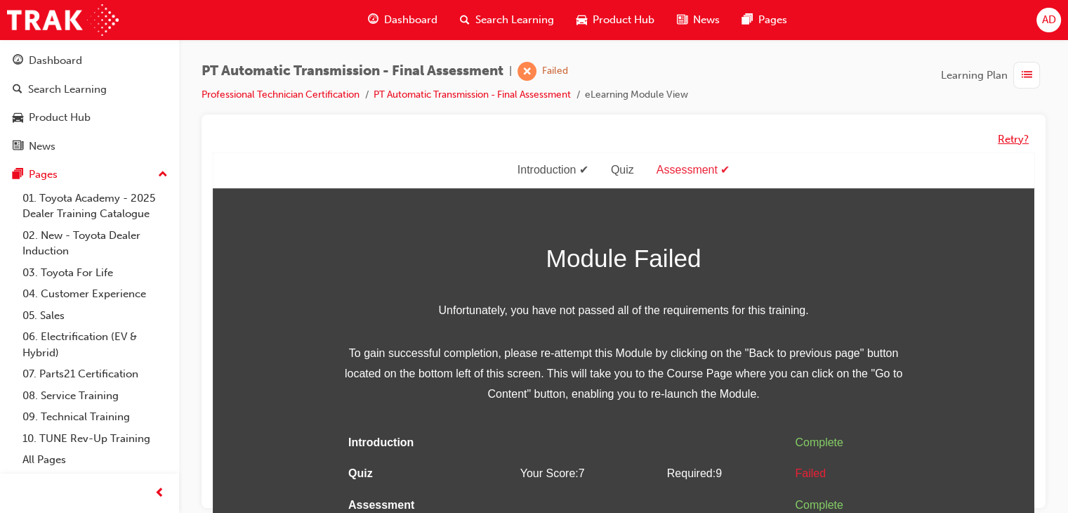
click at [1003, 133] on button "Retry?" at bounding box center [1013, 139] width 31 height 16
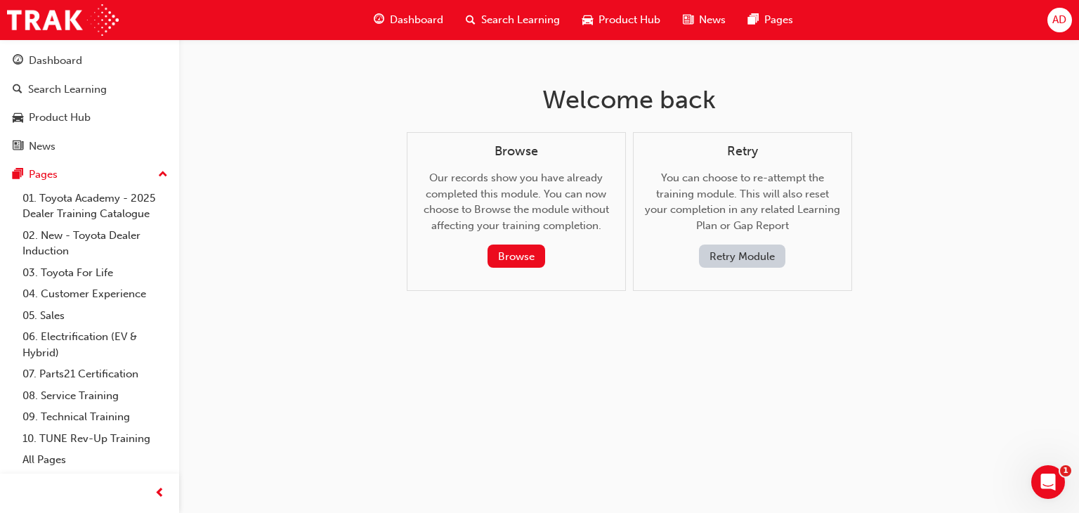
click at [759, 250] on button "Retry Module" at bounding box center [742, 255] width 86 height 23
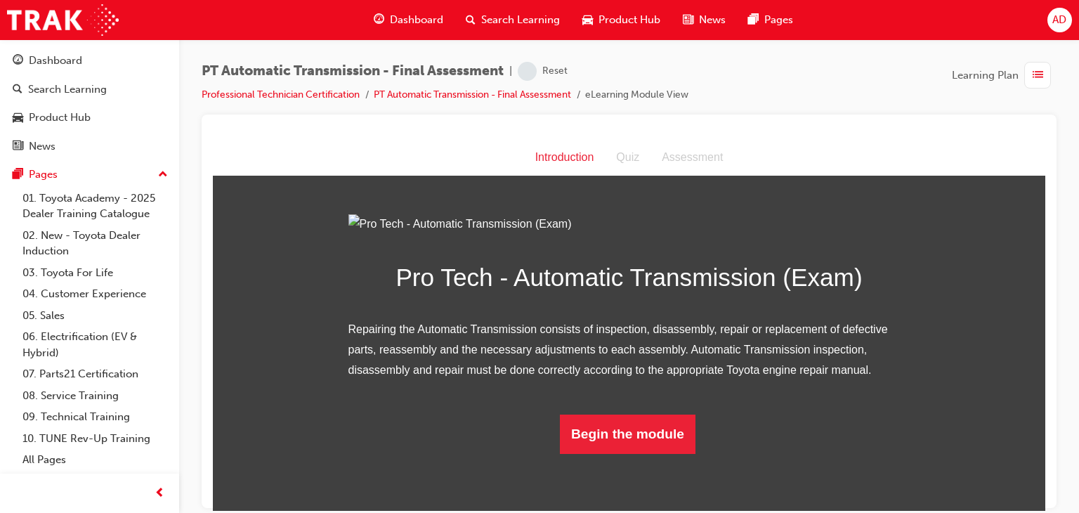
scroll to position [98, 0]
click at [660, 453] on button "Begin the module" at bounding box center [628, 433] width 136 height 39
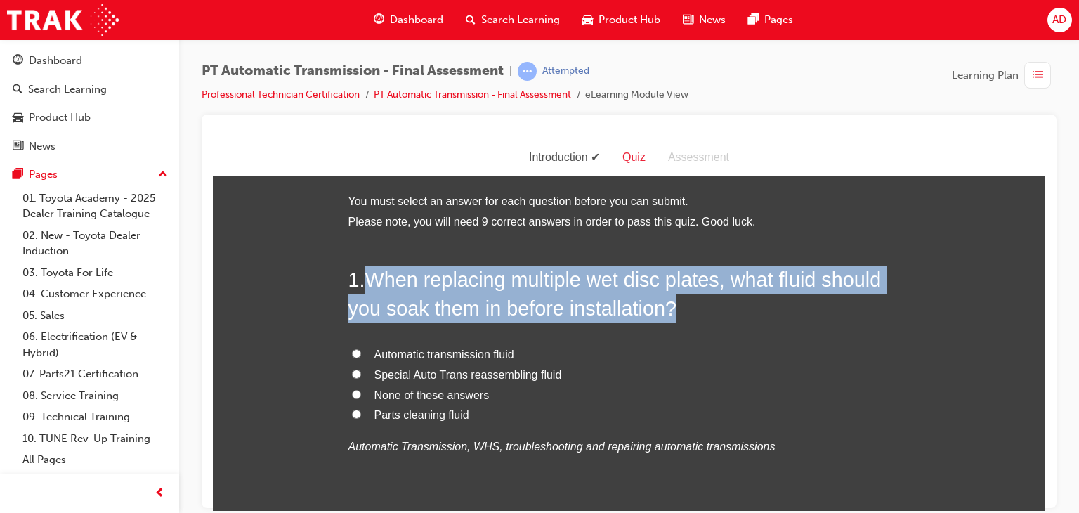
drag, startPoint x: 368, startPoint y: 282, endPoint x: 679, endPoint y: 308, distance: 311.5
click at [679, 308] on h2 "1 . When replacing multiple wet disc plates, what fluid should you soak them in…" at bounding box center [629, 293] width 562 height 57
click at [352, 393] on input "None of these answers" at bounding box center [356, 393] width 9 height 9
radio input "true"
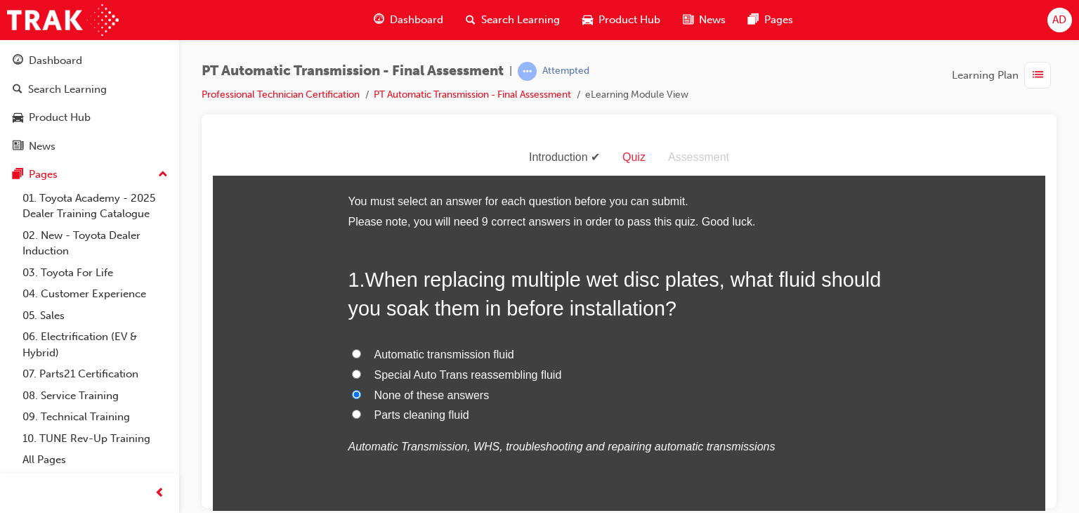
click at [607, 401] on label "None of these answers" at bounding box center [629, 395] width 562 height 20
click at [361, 398] on input "None of these answers" at bounding box center [356, 393] width 9 height 9
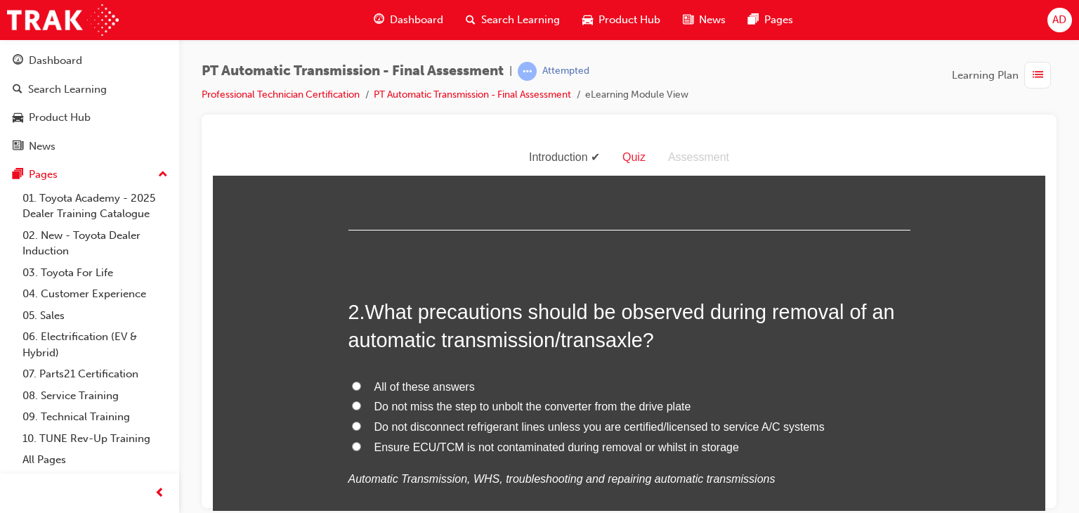
scroll to position [309, 0]
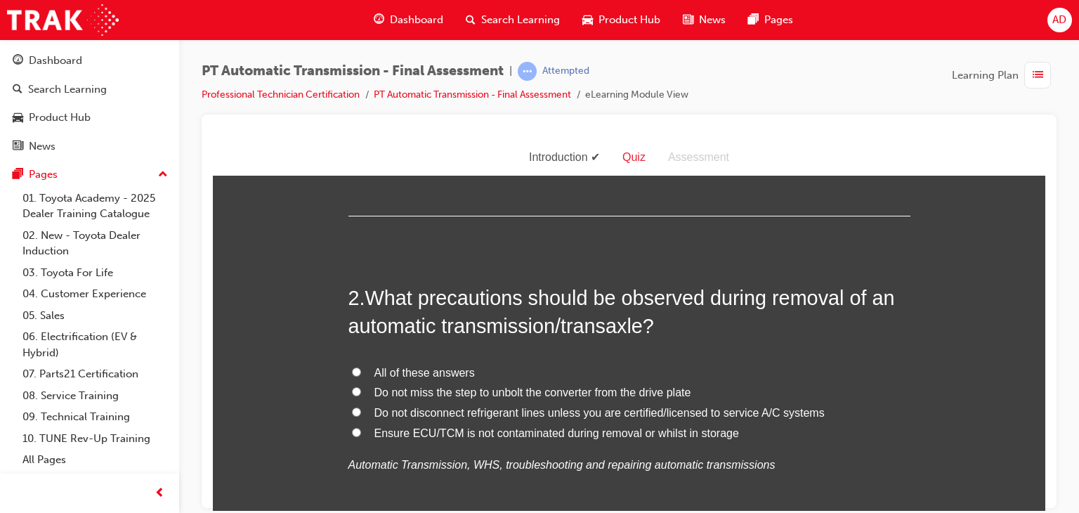
click at [352, 390] on input "Do not miss the step to unbolt the converter from the drive plate" at bounding box center [356, 390] width 9 height 9
radio input "true"
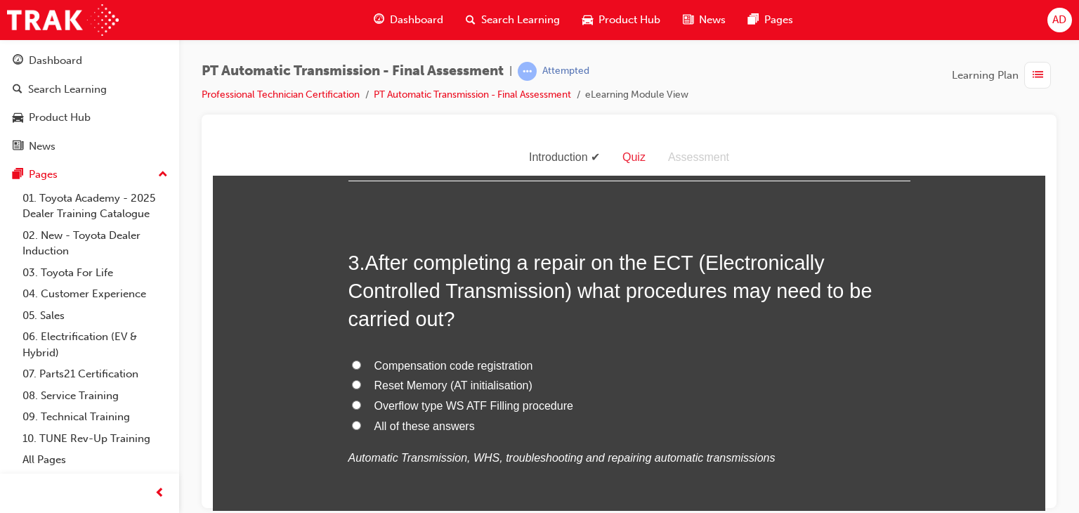
scroll to position [674, 0]
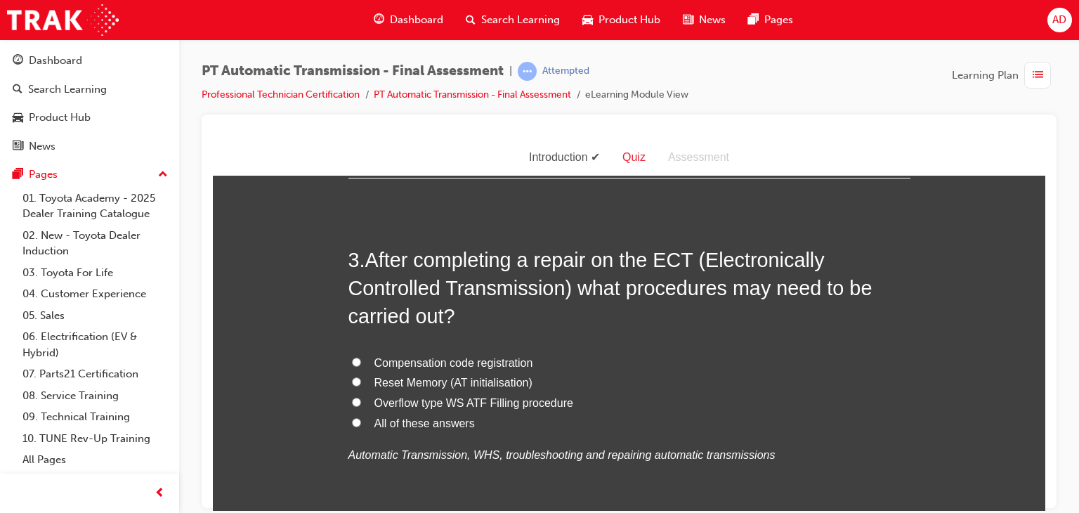
click at [352, 423] on input "All of these answers" at bounding box center [356, 421] width 9 height 9
radio input "true"
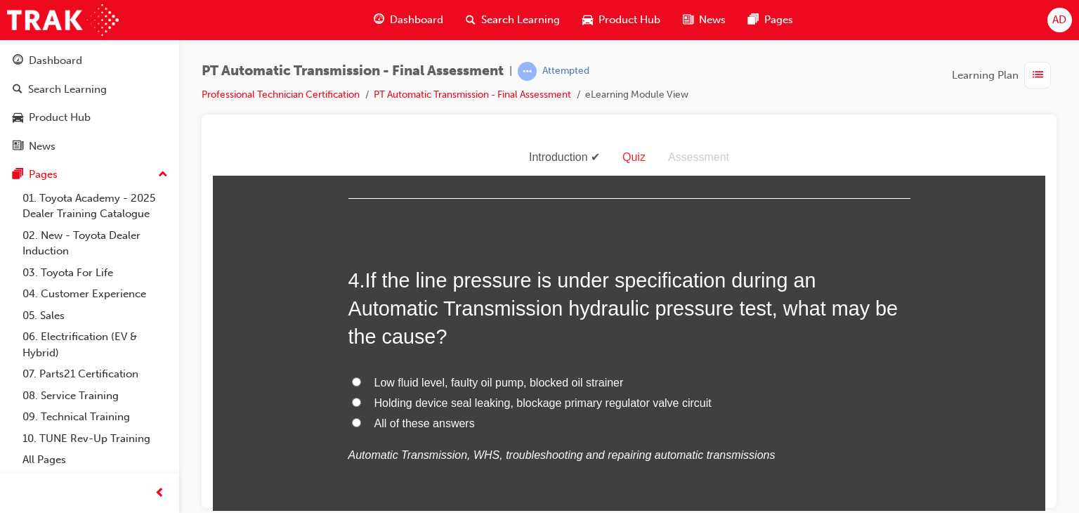
scroll to position [1040, 0]
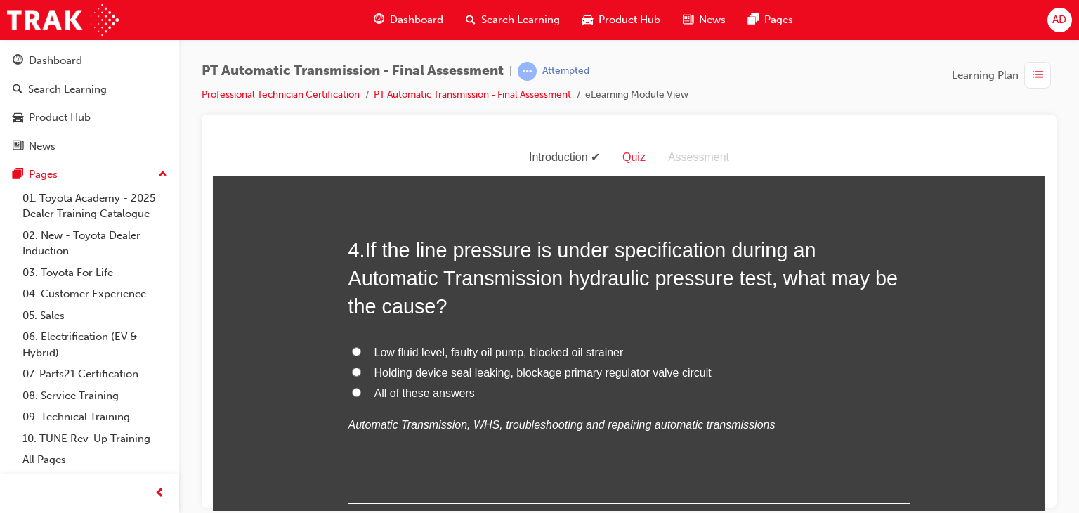
click at [352, 349] on input "Low fluid level, faulty oil pump, blocked oil strainer" at bounding box center [356, 350] width 9 height 9
radio input "true"
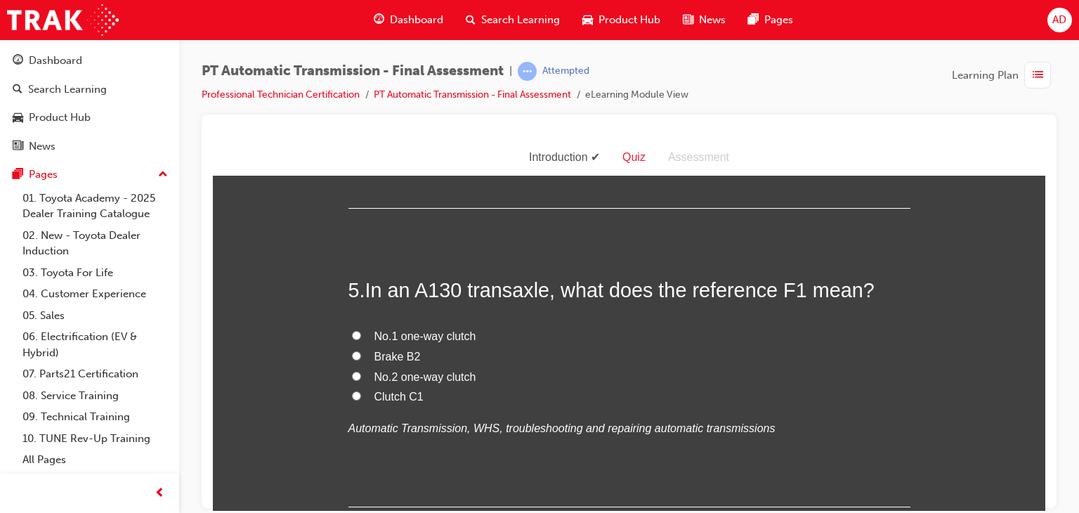
scroll to position [1349, 0]
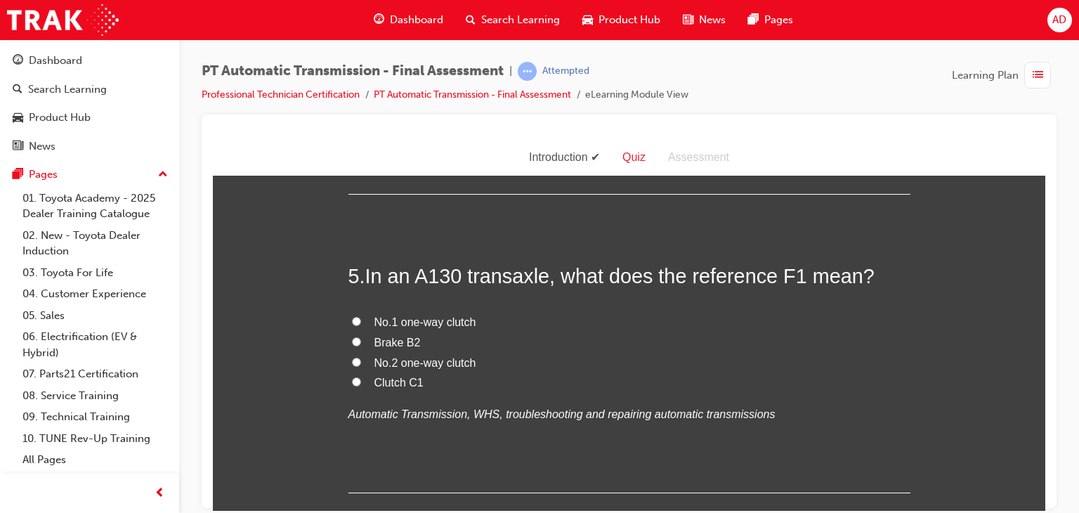
click at [393, 379] on span "Clutch C1" at bounding box center [398, 382] width 49 height 12
click at [361, 379] on input "Clutch C1" at bounding box center [356, 381] width 9 height 9
radio input "true"
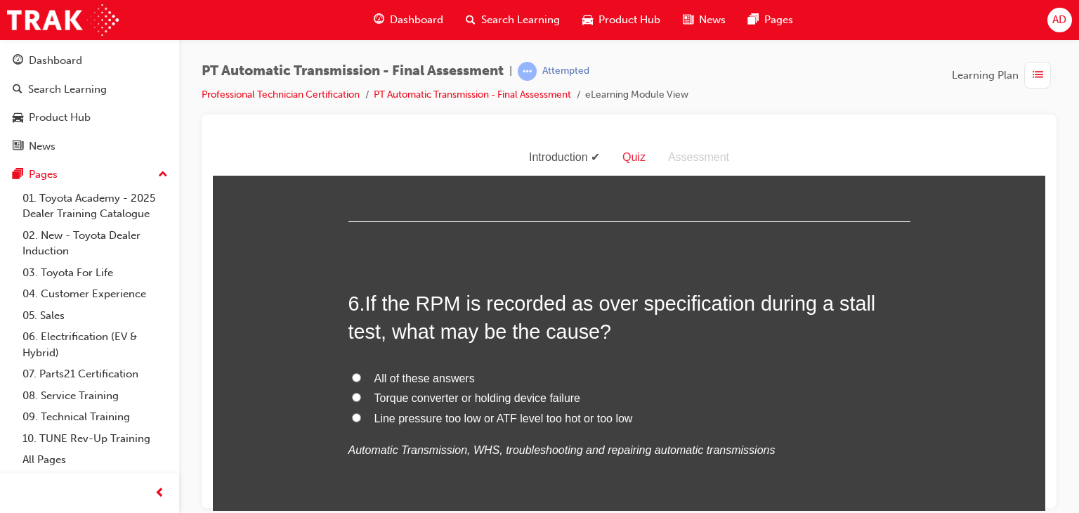
scroll to position [1630, 0]
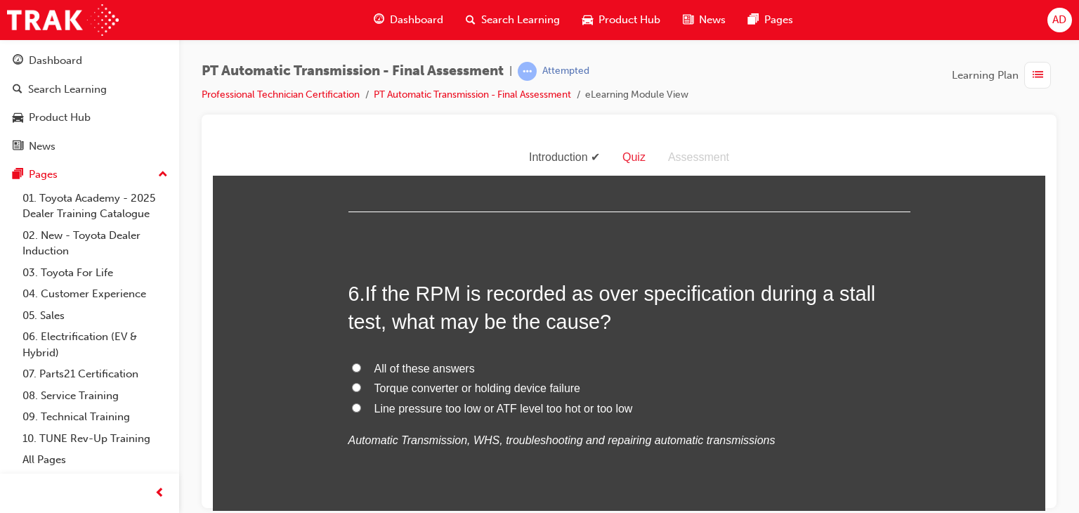
click at [353, 386] on input "Torque converter or holding device failure" at bounding box center [356, 386] width 9 height 9
radio input "true"
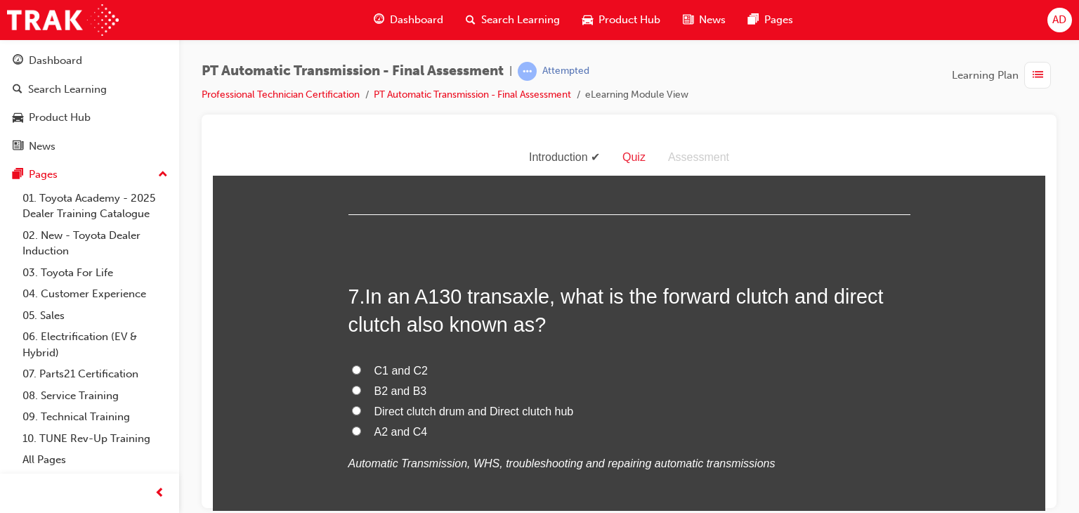
scroll to position [1939, 0]
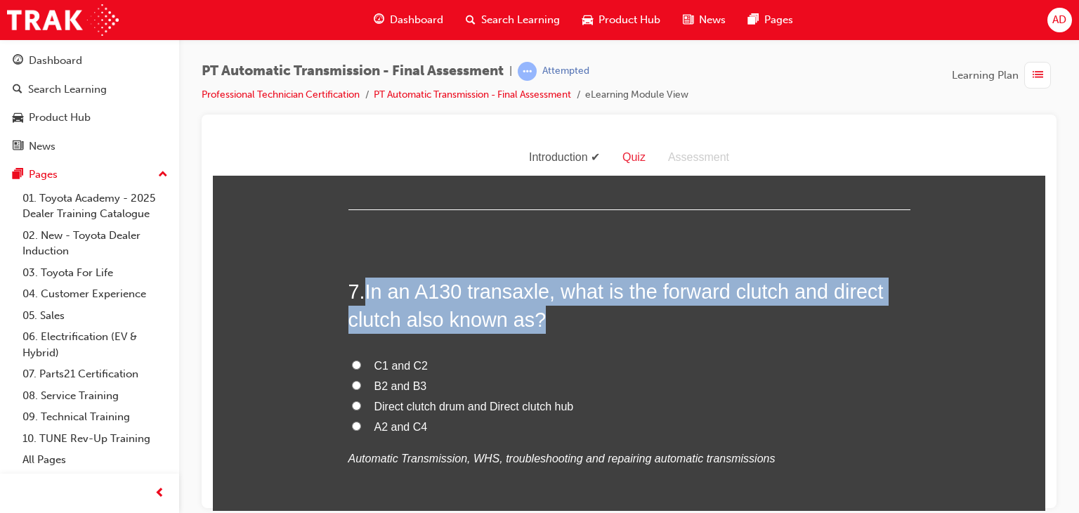
drag, startPoint x: 365, startPoint y: 292, endPoint x: 584, endPoint y: 320, distance: 220.3
click at [584, 320] on h2 "7 . In an A130 transaxle, what is the forward clutch and direct clutch also kno…" at bounding box center [629, 305] width 562 height 57
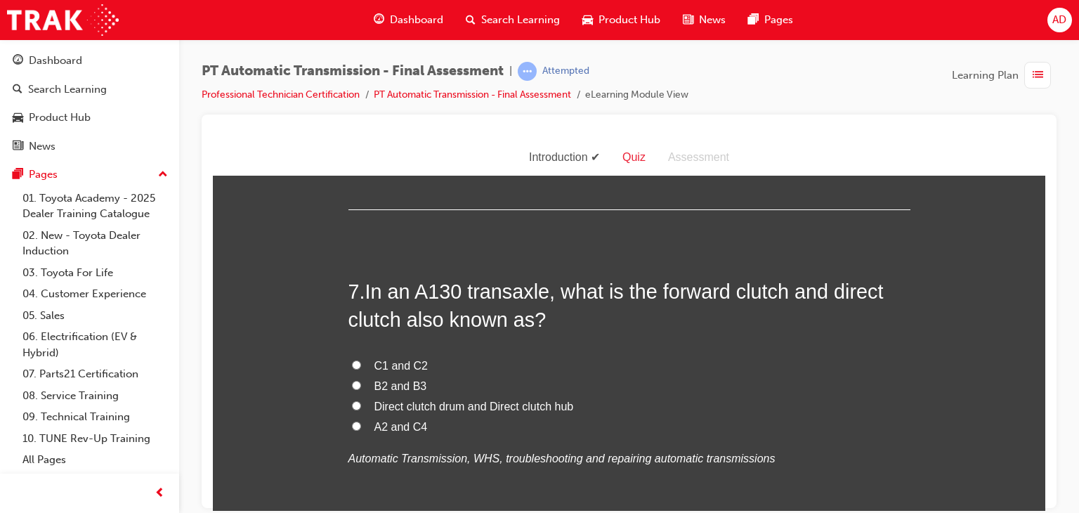
click at [391, 360] on span "C1 and C2" at bounding box center [401, 365] width 54 height 12
click at [361, 360] on input "C1 and C2" at bounding box center [356, 364] width 9 height 9
radio input "true"
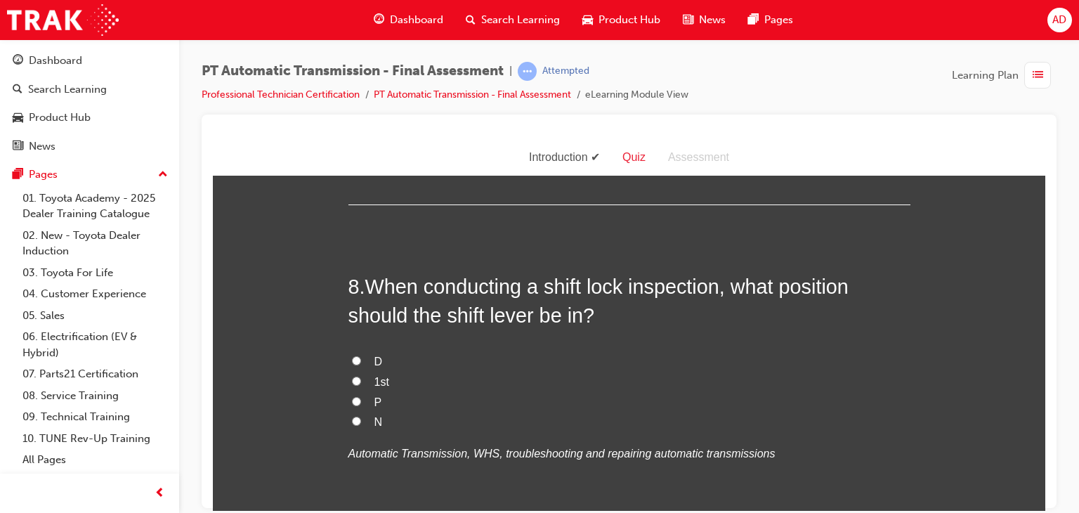
scroll to position [2276, 0]
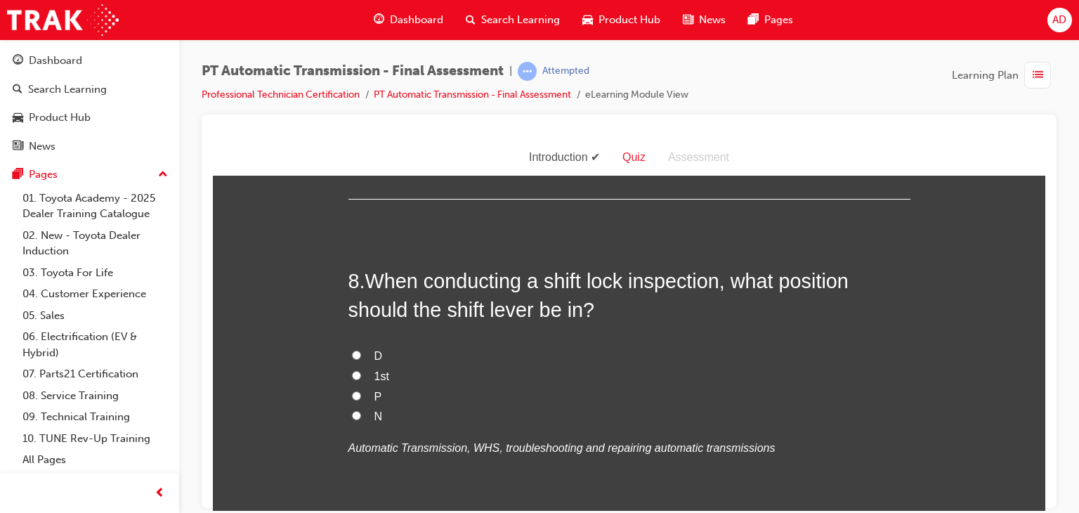
click at [354, 395] on input "P" at bounding box center [356, 395] width 9 height 9
radio input "true"
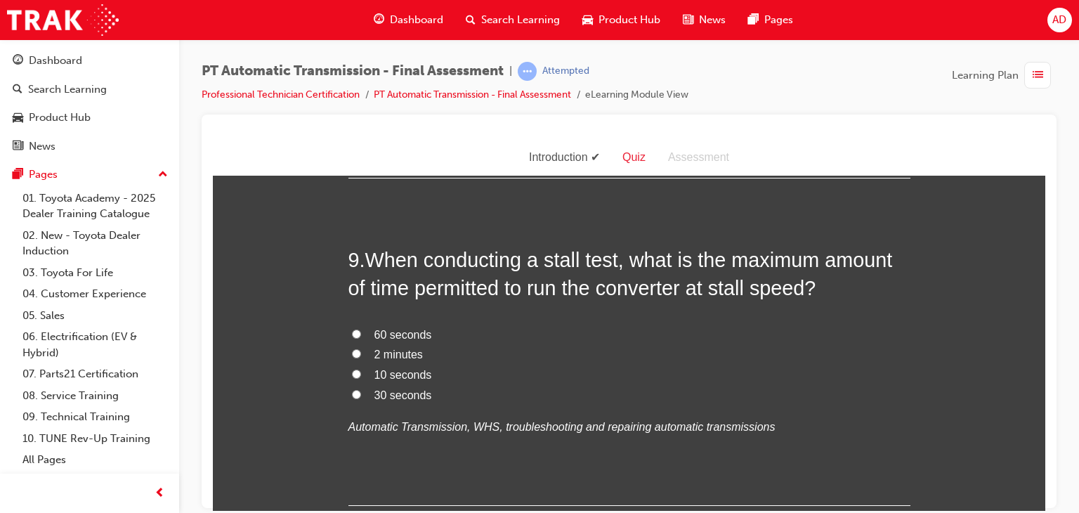
scroll to position [2641, 0]
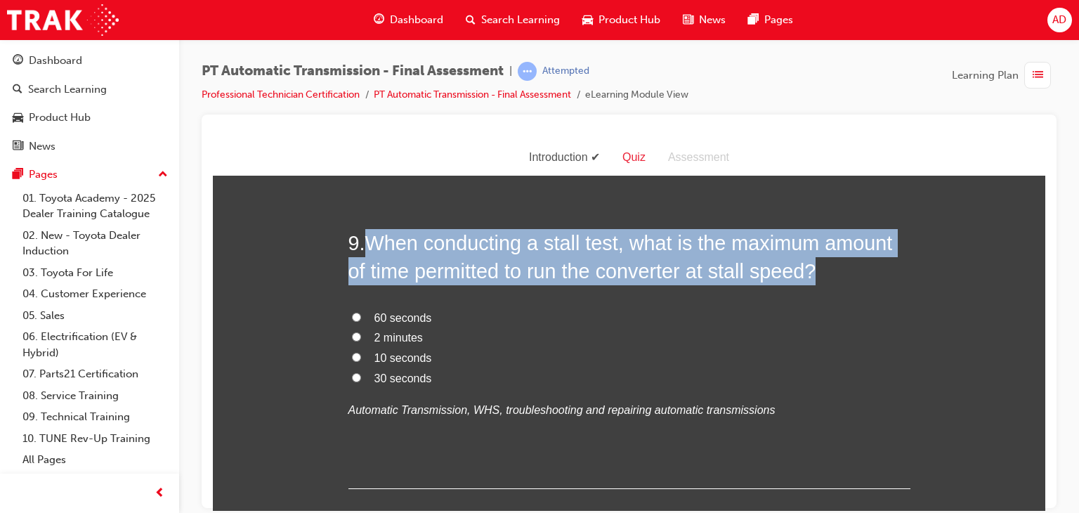
drag, startPoint x: 362, startPoint y: 238, endPoint x: 814, endPoint y: 277, distance: 453.3
click at [814, 277] on span "When conducting a stall test, what is the maximum amount of time permitted to r…" at bounding box center [620, 256] width 544 height 51
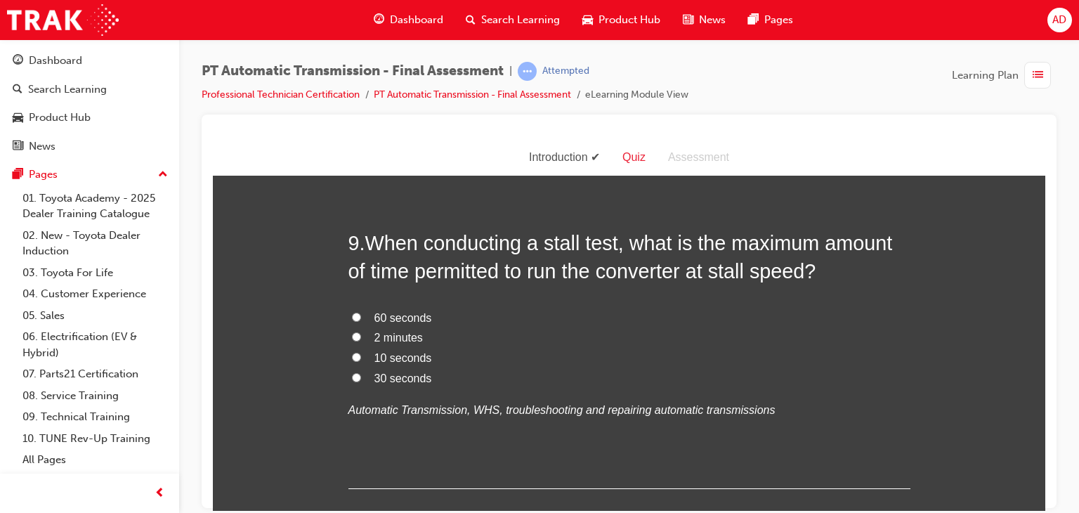
click at [679, 320] on label "60 seconds" at bounding box center [629, 318] width 562 height 20
click at [361, 320] on input "60 seconds" at bounding box center [356, 316] width 9 height 9
radio input "true"
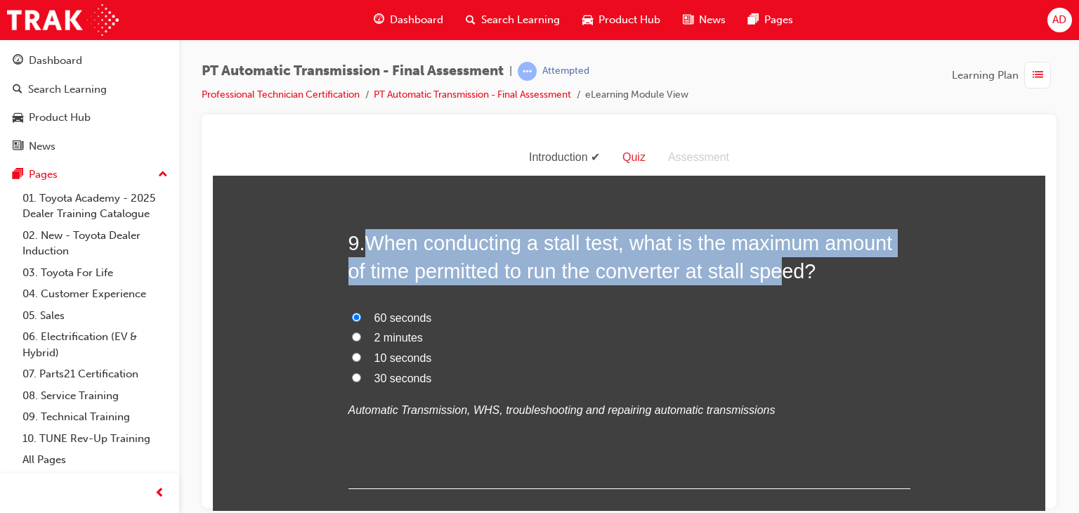
drag, startPoint x: 364, startPoint y: 235, endPoint x: 795, endPoint y: 265, distance: 432.3
click at [795, 265] on span "When conducting a stall test, what is the maximum amount of time permitted to r…" at bounding box center [620, 256] width 544 height 51
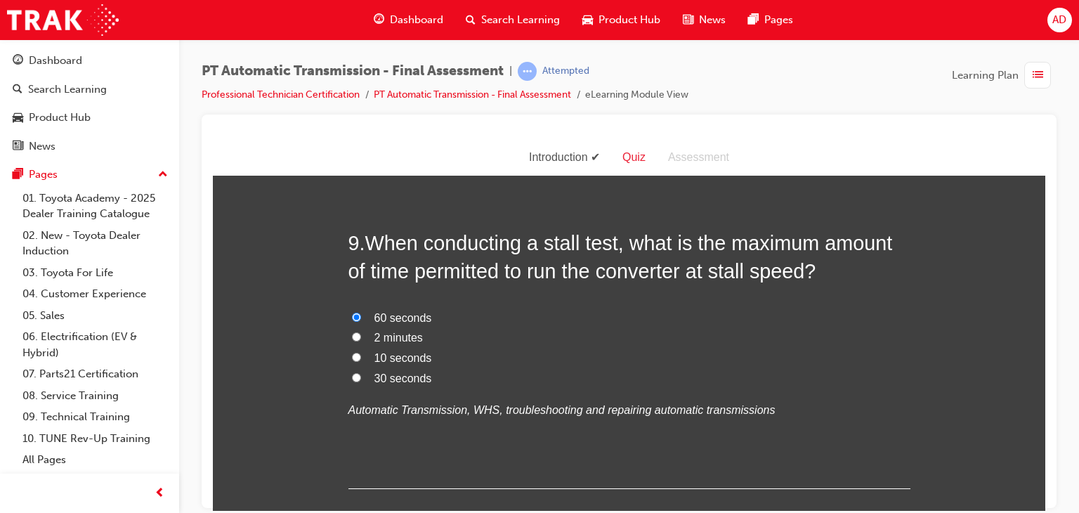
click at [686, 324] on label "60 seconds" at bounding box center [629, 318] width 562 height 20
click at [361, 321] on input "60 seconds" at bounding box center [356, 316] width 9 height 9
click at [365, 242] on span "When conducting a stall test, what is the maximum amount of time permitted to r…" at bounding box center [620, 256] width 544 height 51
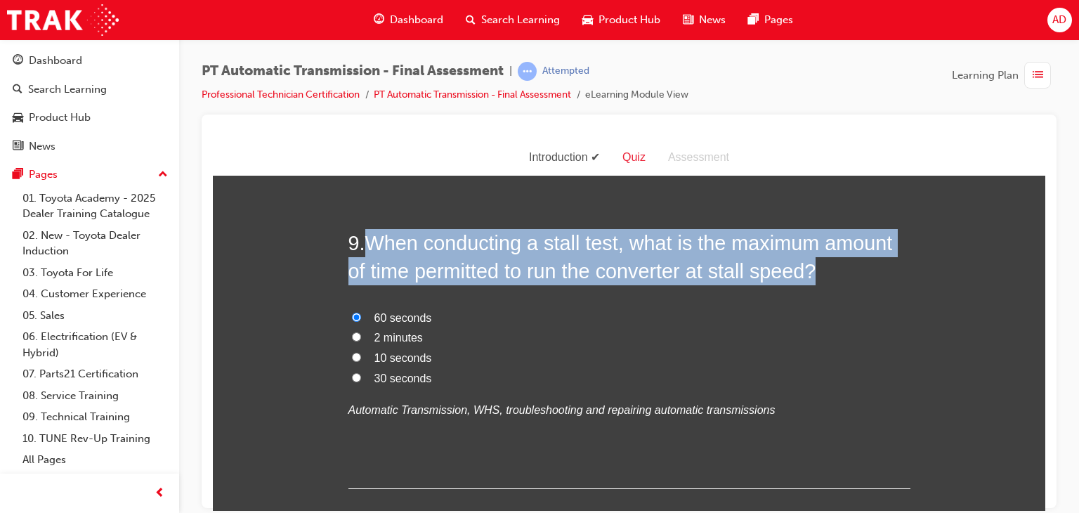
drag, startPoint x: 820, startPoint y: 270, endPoint x: 368, endPoint y: 234, distance: 453.8
click at [368, 234] on h2 "9 . When conducting a stall test, what is the maximum amount of time permitted …" at bounding box center [629, 256] width 562 height 57
click at [353, 373] on input "30 seconds" at bounding box center [356, 376] width 9 height 9
radio input "true"
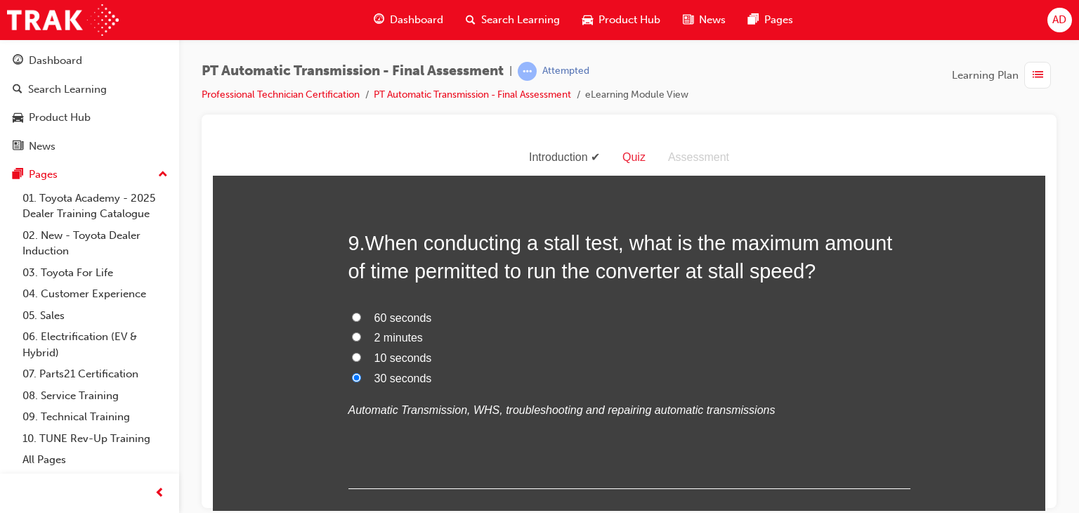
click at [530, 386] on label "30 seconds" at bounding box center [629, 378] width 562 height 20
click at [361, 381] on input "30 seconds" at bounding box center [356, 376] width 9 height 9
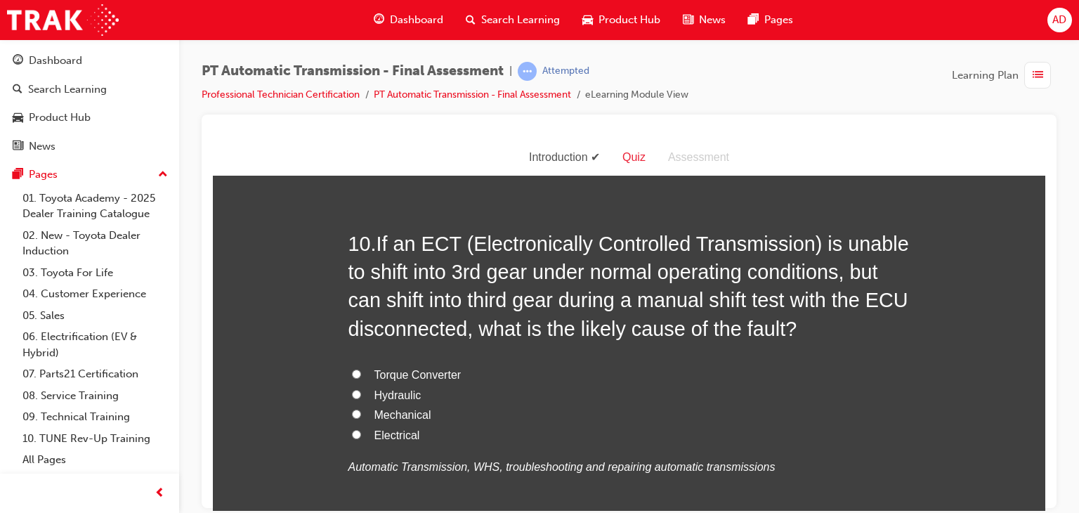
scroll to position [2978, 0]
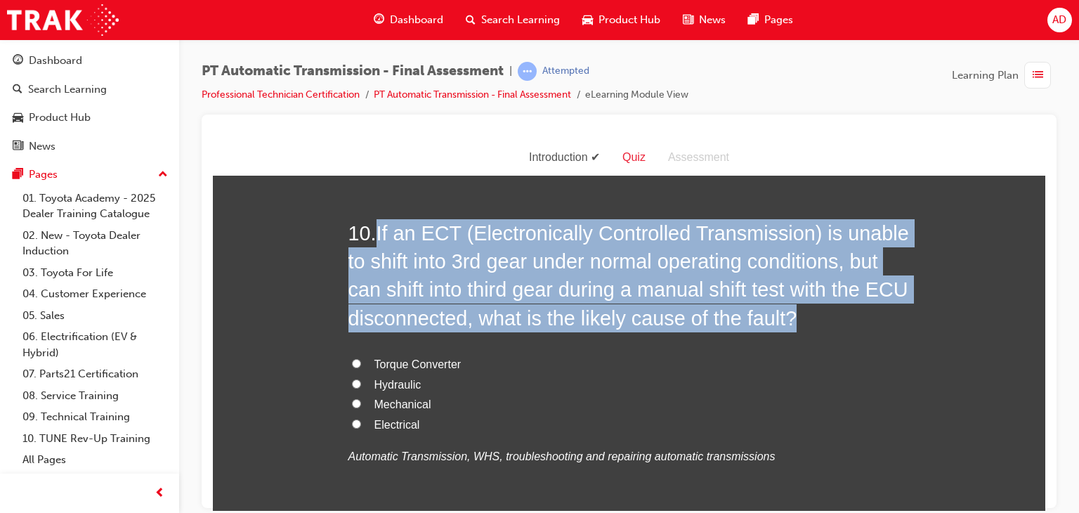
drag, startPoint x: 376, startPoint y: 225, endPoint x: 804, endPoint y: 315, distance: 437.1
click at [804, 315] on h2 "10 . If an ECT (Electronically Controlled Transmission) is unable to shift into…" at bounding box center [629, 274] width 562 height 113
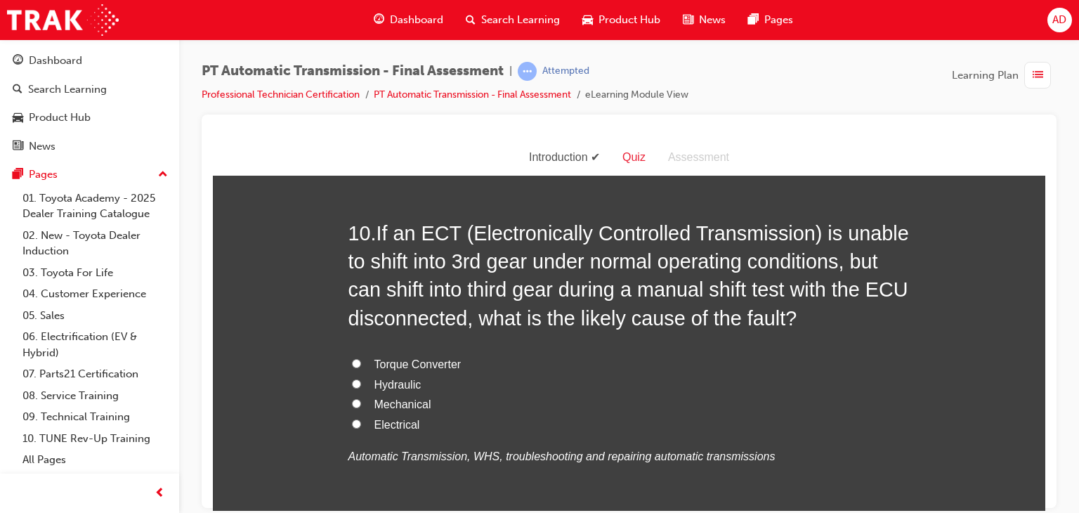
click at [594, 362] on label "Torque Converter" at bounding box center [629, 364] width 562 height 20
click at [361, 362] on input "Torque Converter" at bounding box center [356, 362] width 9 height 9
radio input "true"
click at [352, 421] on input "Electrical" at bounding box center [356, 423] width 9 height 9
radio input "true"
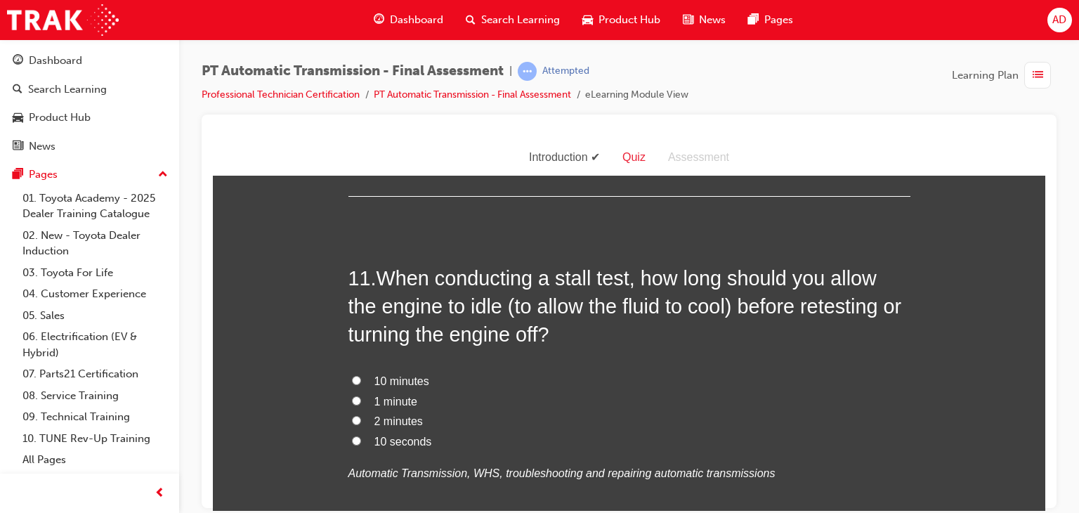
scroll to position [3344, 0]
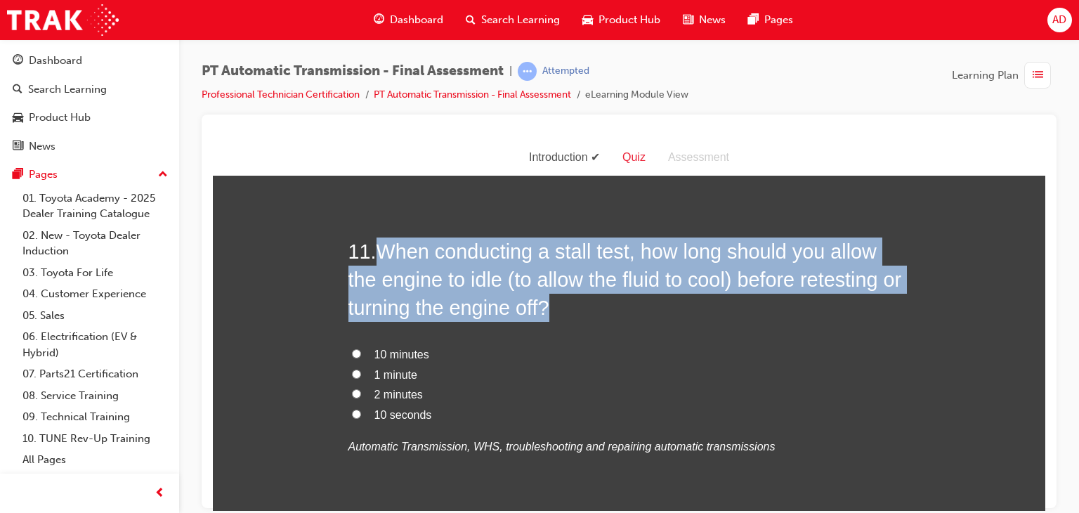
drag, startPoint x: 376, startPoint y: 244, endPoint x: 561, endPoint y: 308, distance: 195.5
click at [561, 308] on h2 "11 . When conducting a stall test, how long should you allow the engine to idle…" at bounding box center [629, 279] width 562 height 85
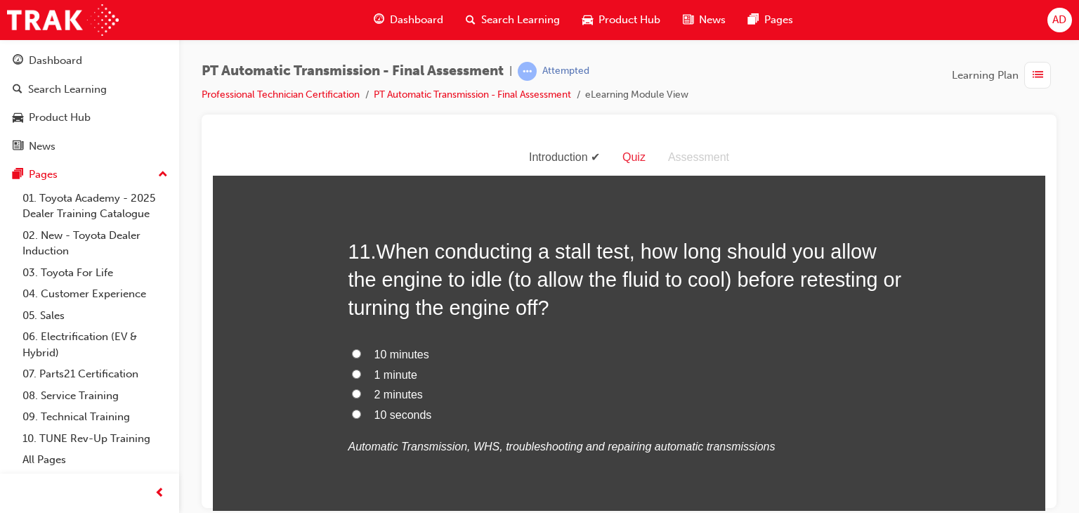
click at [385, 395] on span "2 minutes" at bounding box center [398, 394] width 48 height 12
click at [361, 395] on input "2 minutes" at bounding box center [356, 392] width 9 height 9
radio input "true"
click at [563, 385] on label "2 minutes" at bounding box center [629, 394] width 562 height 20
click at [361, 388] on input "2 minutes" at bounding box center [356, 392] width 9 height 9
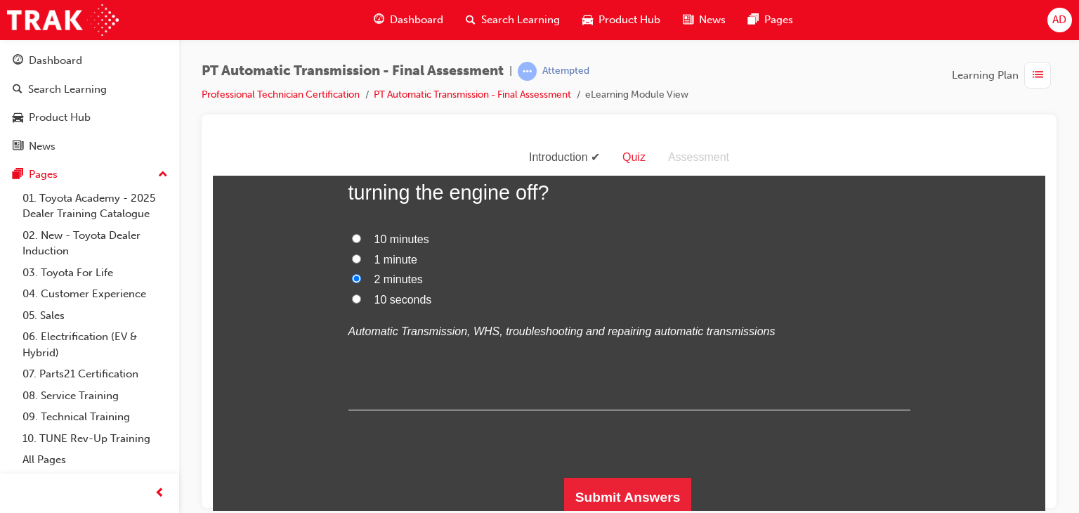
scroll to position [3462, 0]
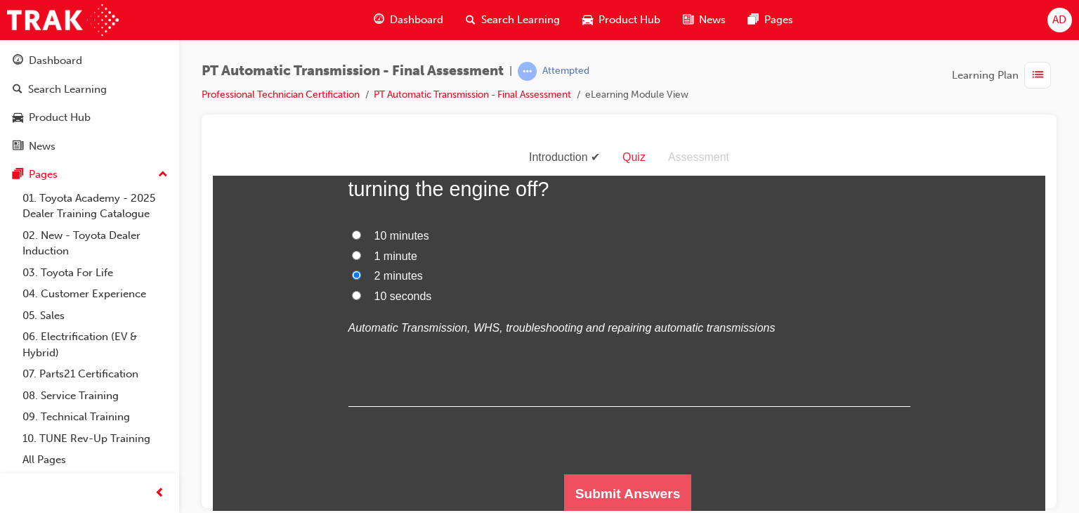
click at [649, 484] on button "Submit Answers" at bounding box center [628, 492] width 128 height 39
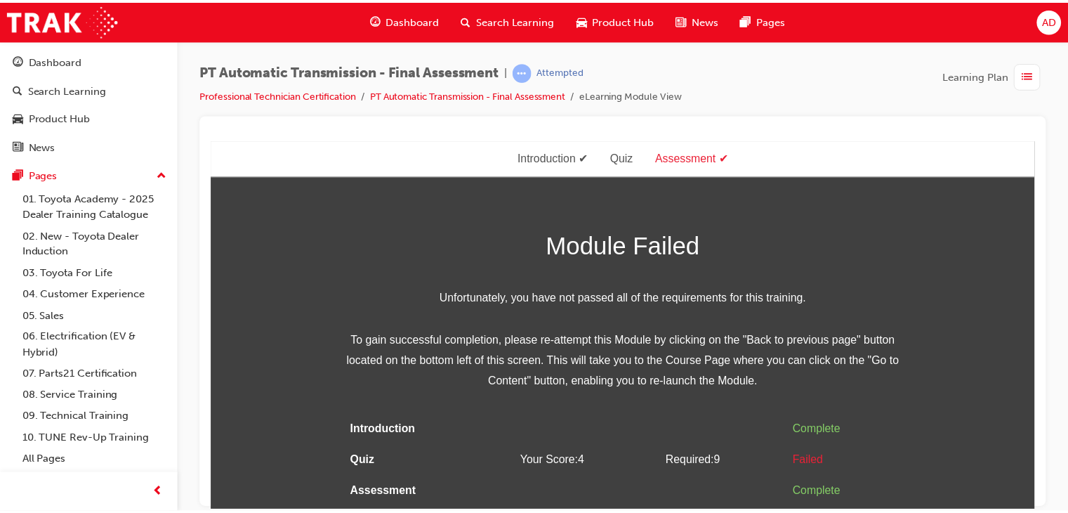
scroll to position [0, 0]
